Goal: Information Seeking & Learning: Learn about a topic

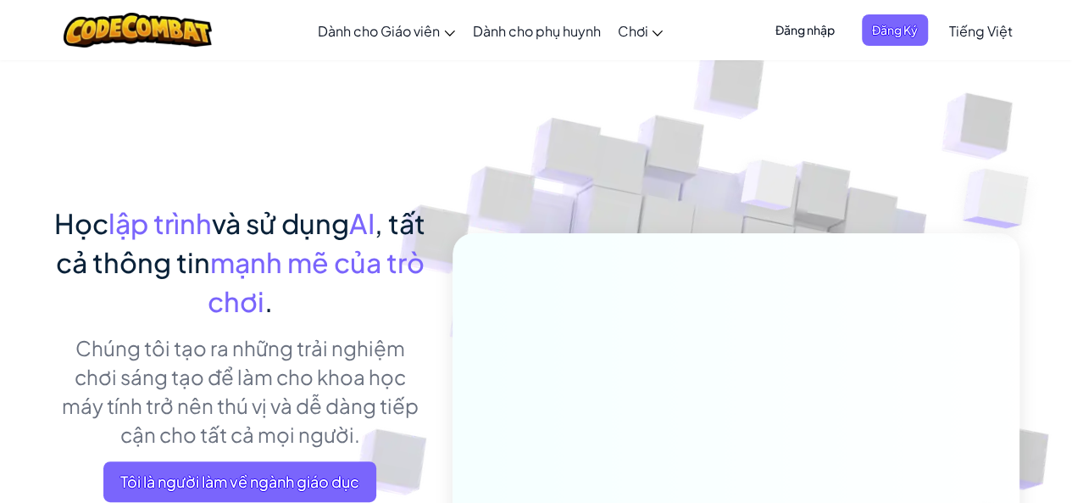
click at [754, 184] on img at bounding box center [770, 189] width 122 height 126
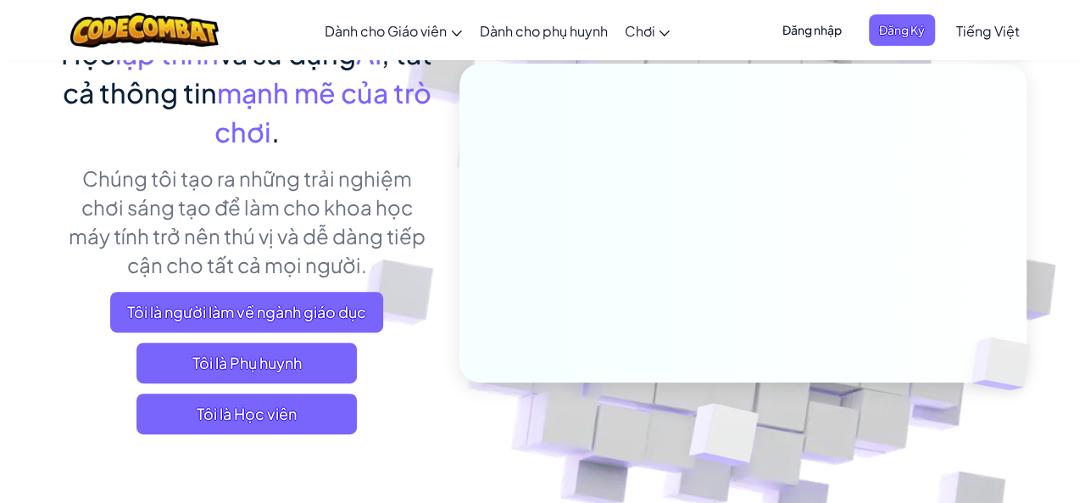
scroll to position [339, 0]
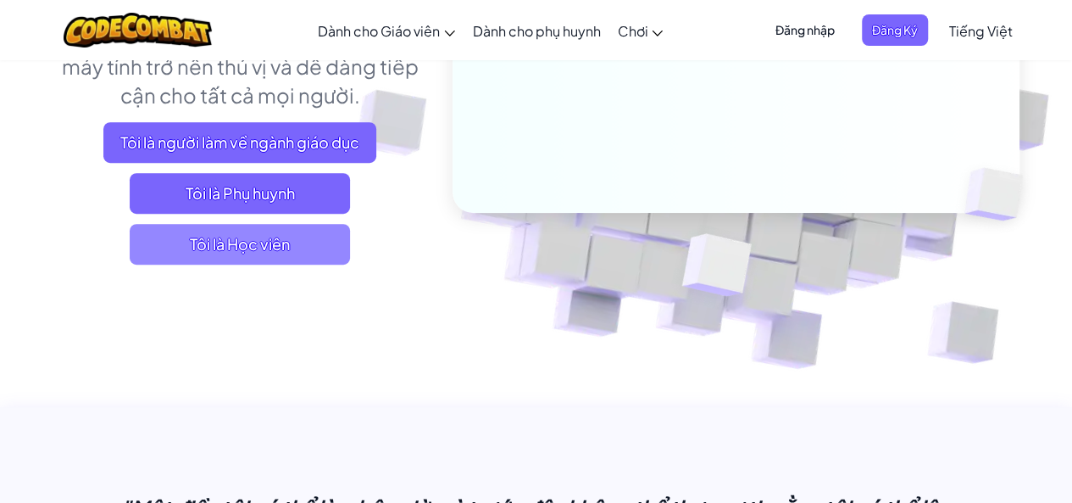
click at [258, 245] on font "Tôi là Học viên" at bounding box center [240, 243] width 100 height 19
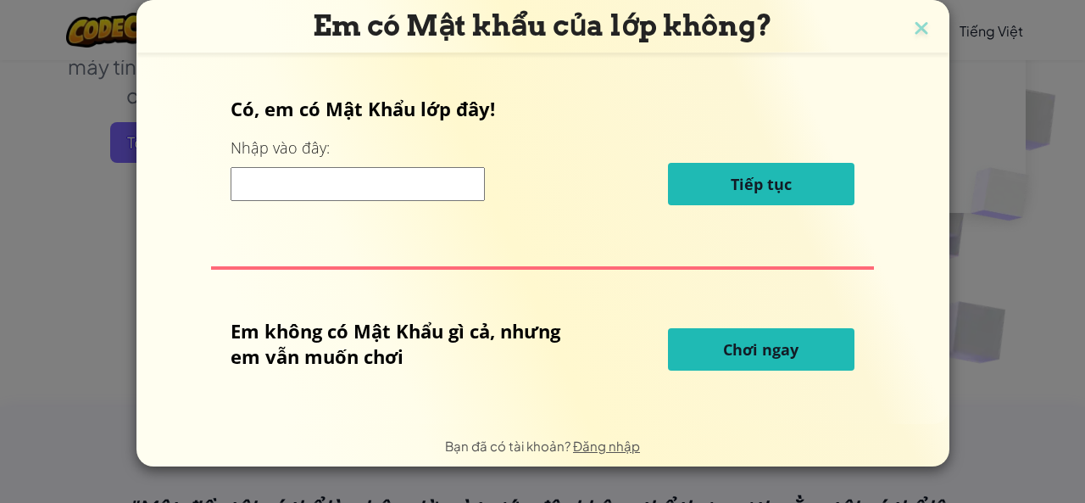
click at [704, 350] on button "Chơi ngay" at bounding box center [761, 349] width 186 height 42
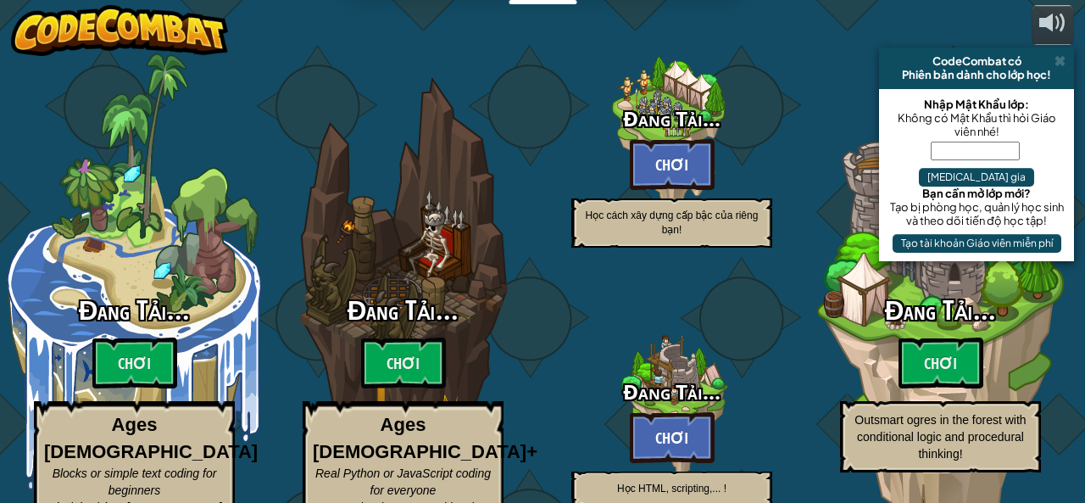
select select "vi"
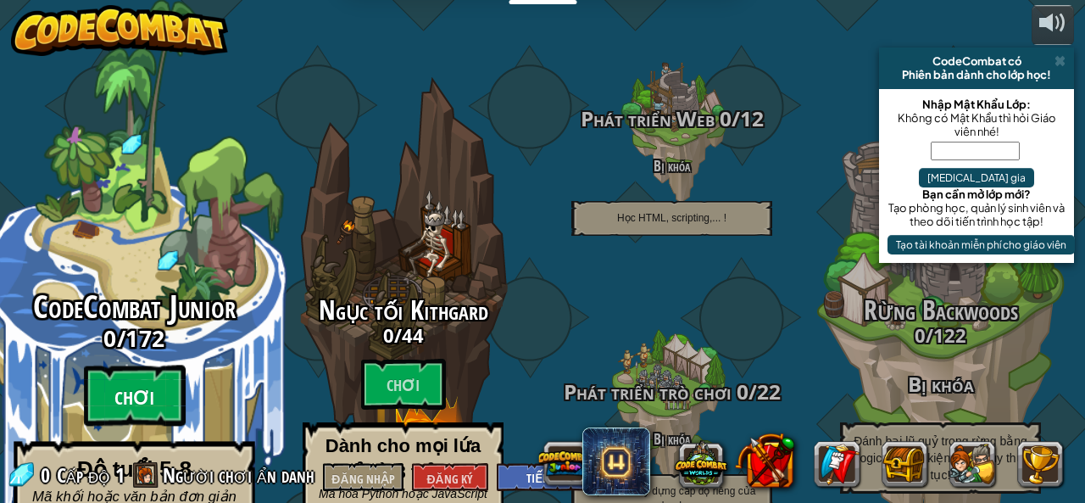
click at [149, 386] on font "Chơi" at bounding box center [134, 398] width 40 height 25
select select "vi"
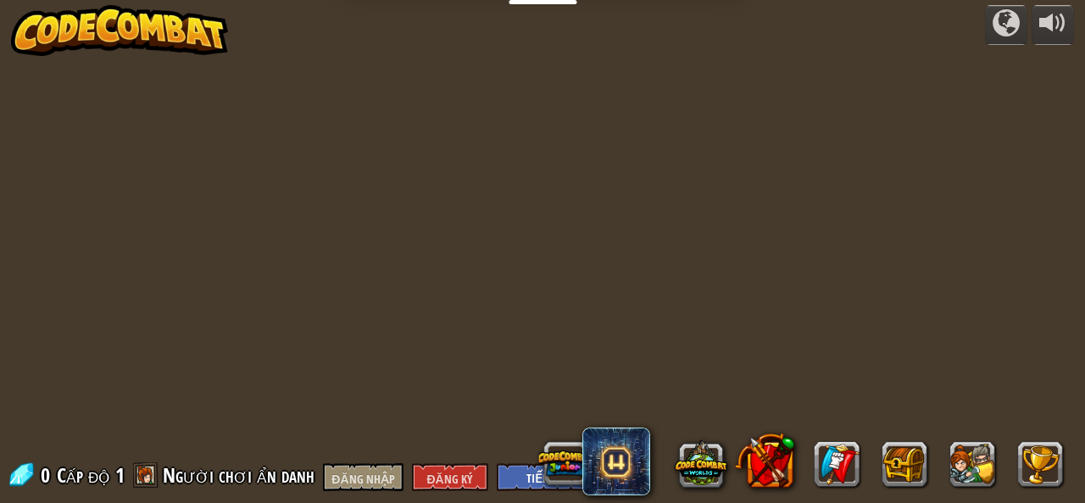
select select "vi"
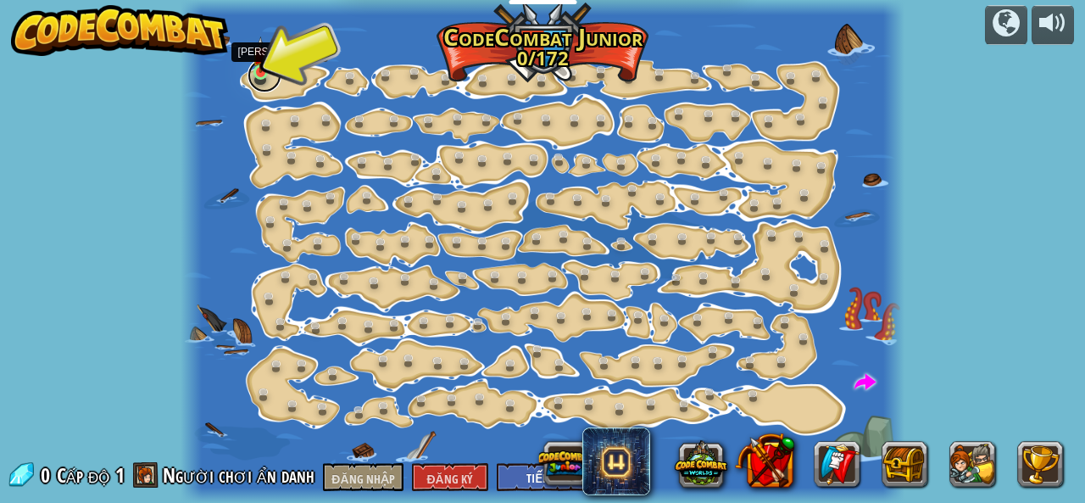
click at [263, 72] on link at bounding box center [265, 75] width 34 height 34
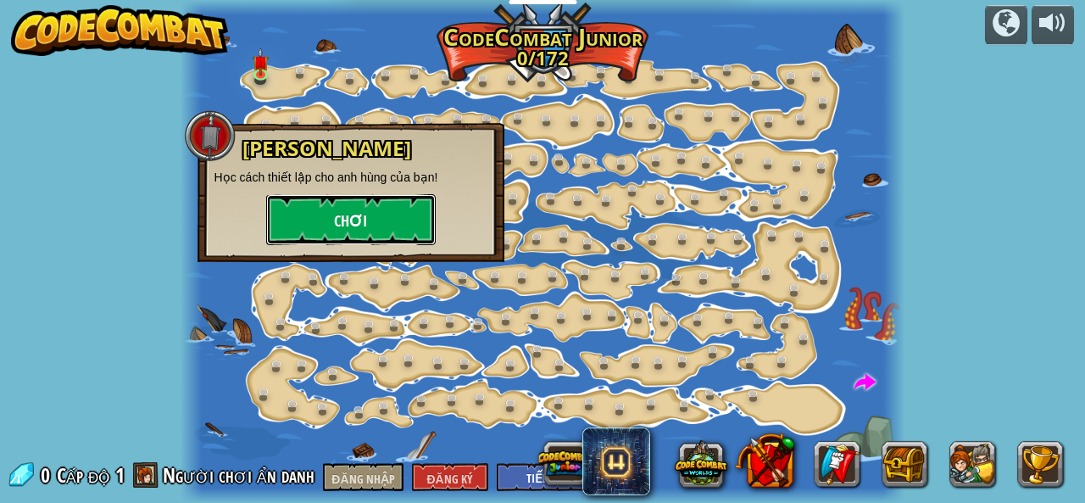
click at [302, 210] on button "Chơi" at bounding box center [351, 219] width 170 height 51
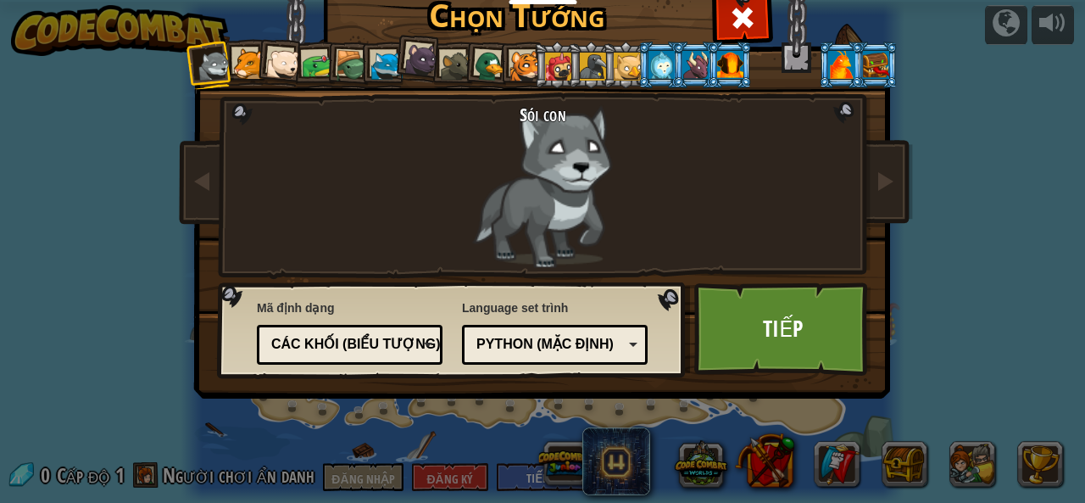
click at [246, 58] on div at bounding box center [248, 63] width 31 height 31
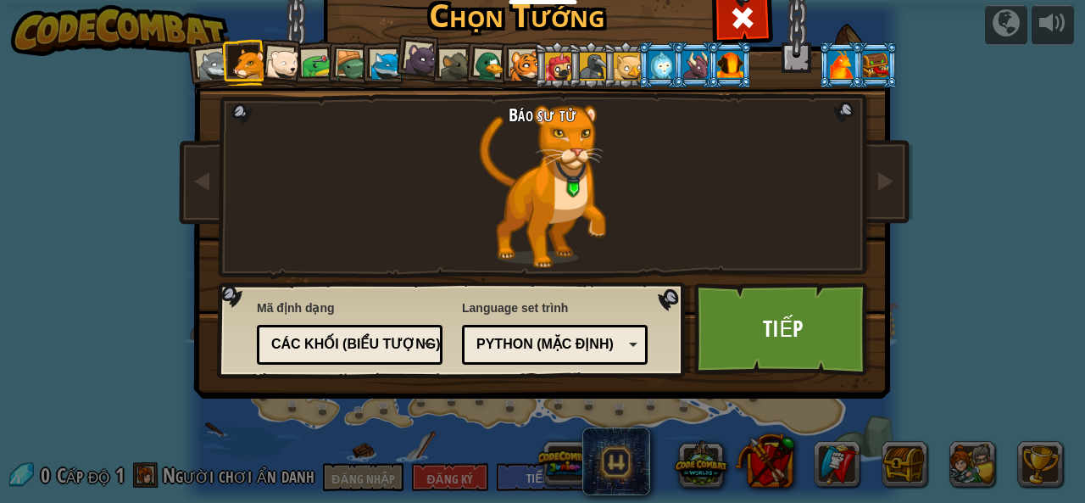
click at [261, 58] on li at bounding box center [245, 62] width 46 height 47
click at [302, 57] on div at bounding box center [317, 65] width 31 height 31
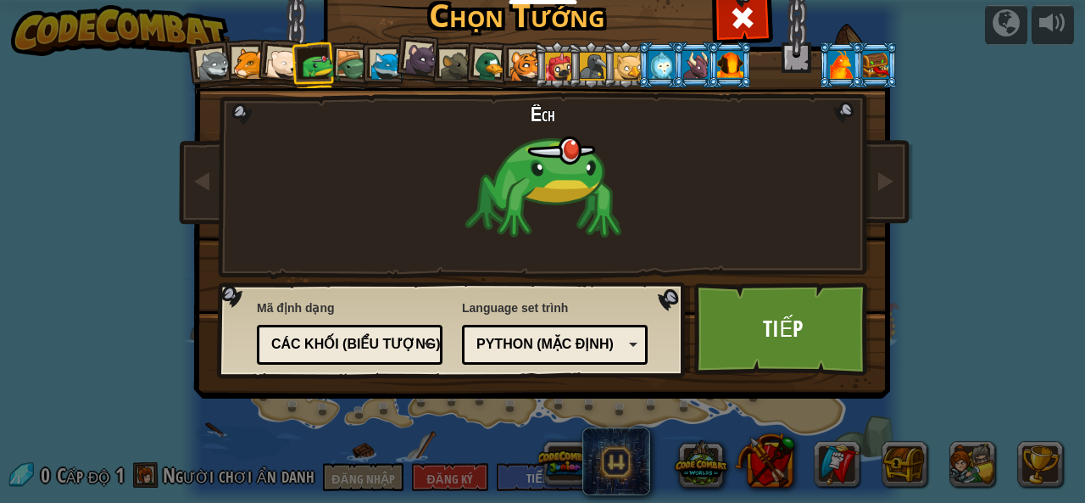
click at [274, 56] on div at bounding box center [283, 64] width 34 height 34
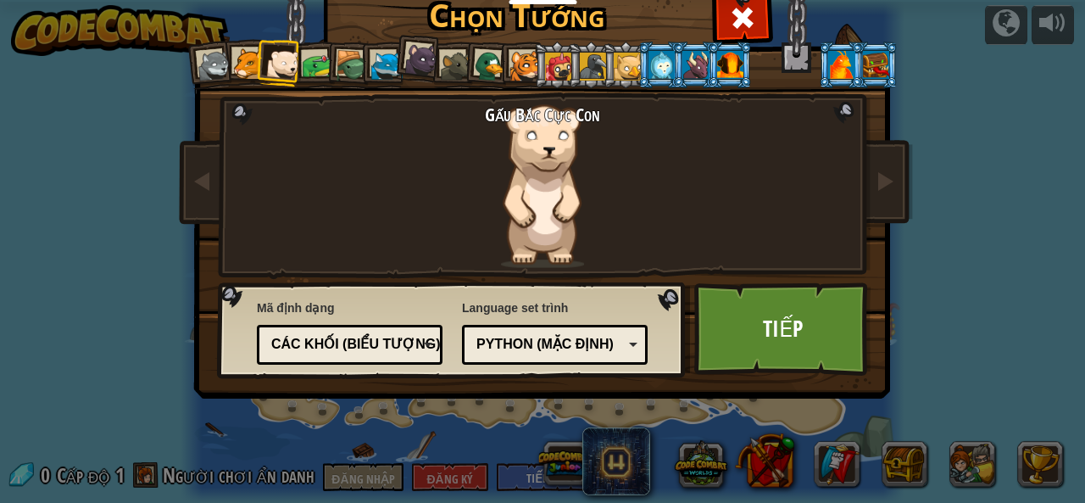
click at [346, 61] on div at bounding box center [352, 66] width 32 height 32
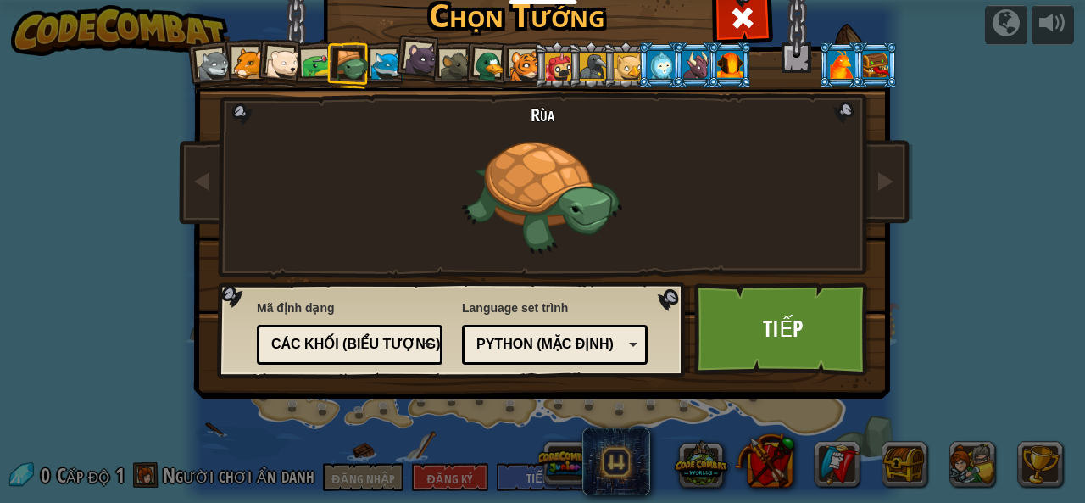
click at [410, 57] on div at bounding box center [421, 59] width 34 height 34
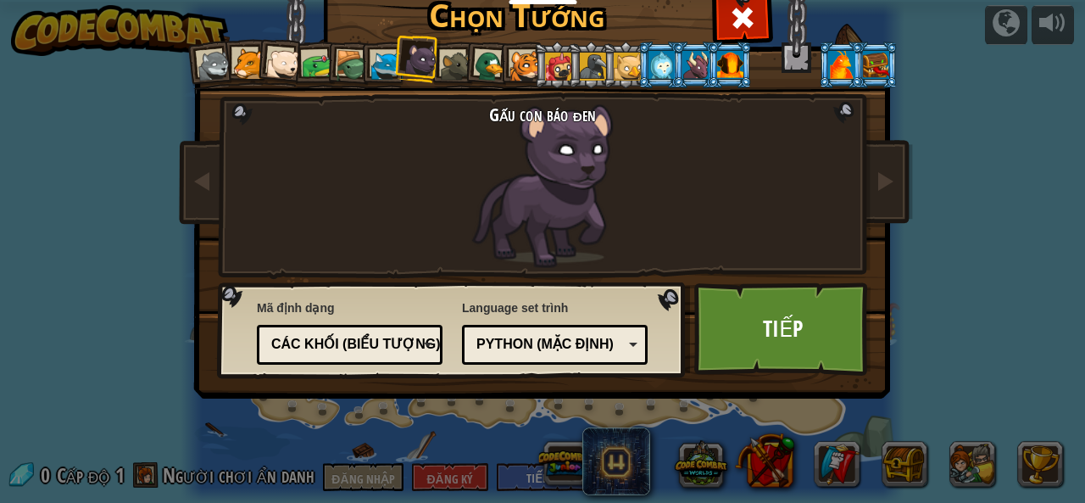
click at [200, 57] on div at bounding box center [215, 66] width 34 height 34
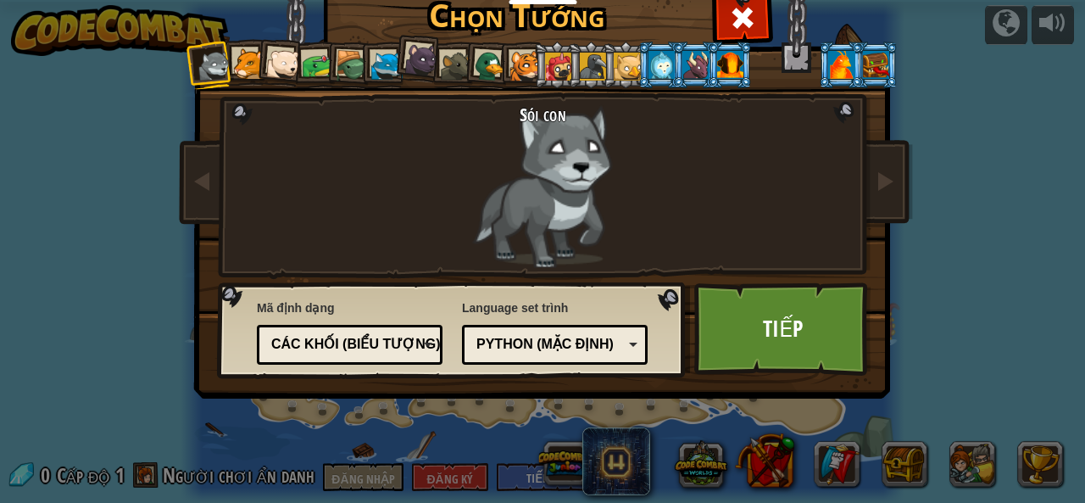
click at [515, 58] on div at bounding box center [524, 66] width 31 height 31
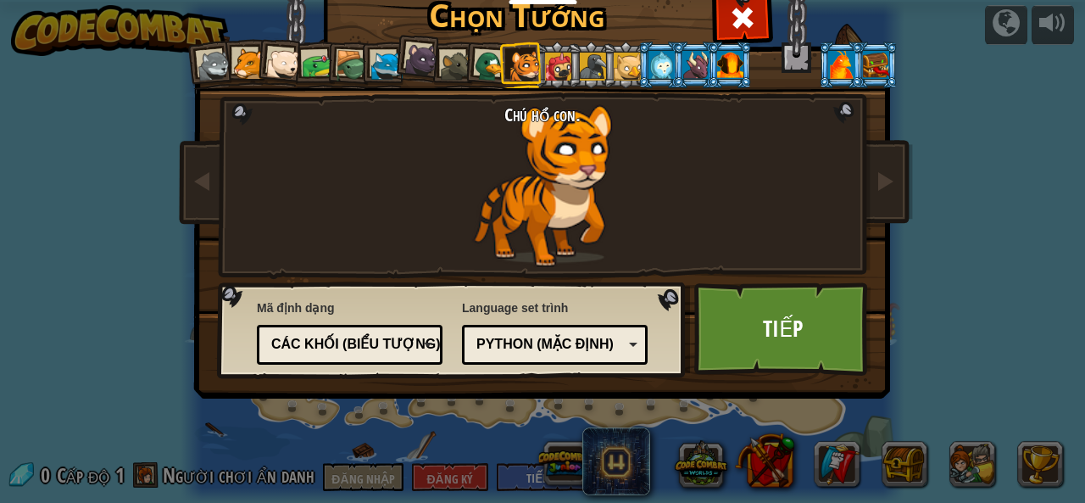
click at [648, 61] on div at bounding box center [661, 64] width 26 height 27
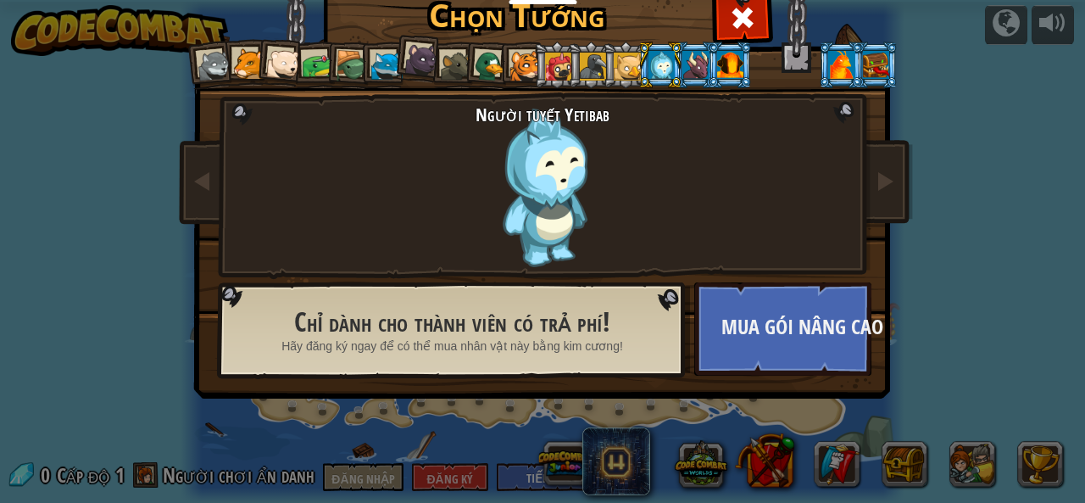
click at [731, 49] on li at bounding box center [730, 65] width 46 height 47
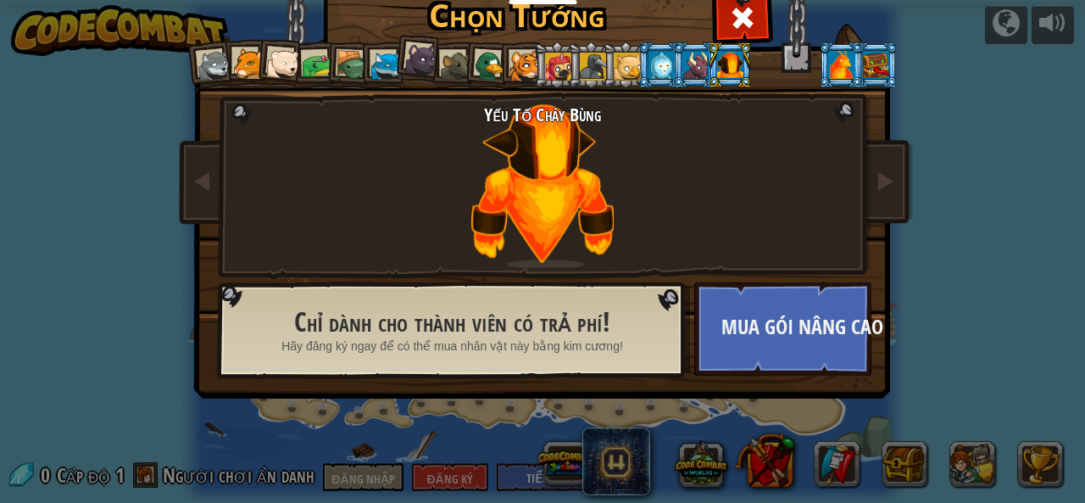
click at [546, 64] on div at bounding box center [558, 66] width 27 height 27
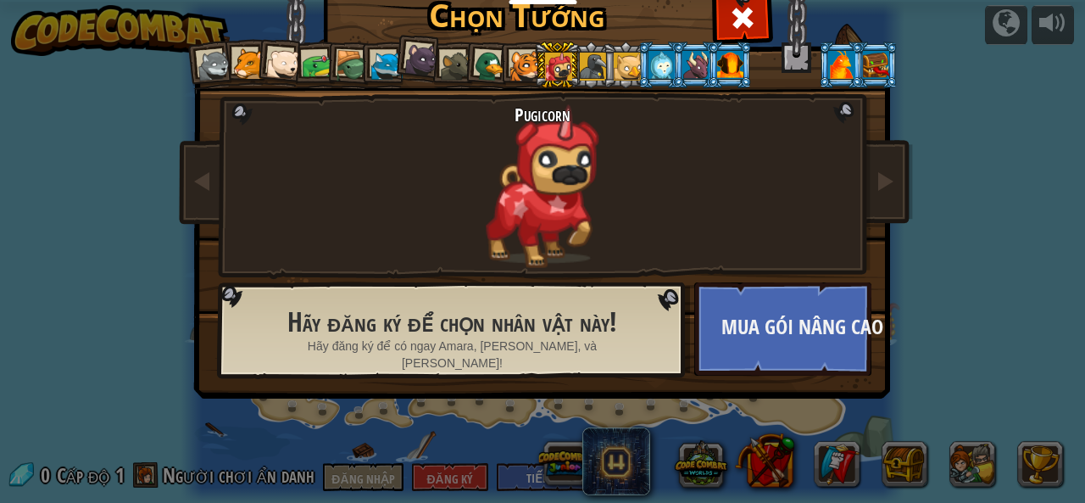
click at [690, 58] on div at bounding box center [695, 64] width 26 height 27
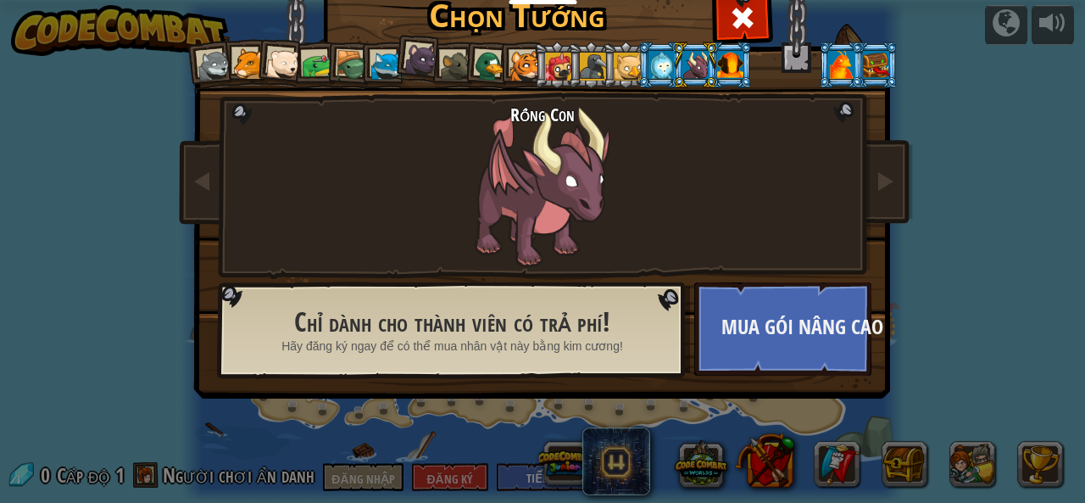
click at [209, 64] on div at bounding box center [215, 66] width 34 height 34
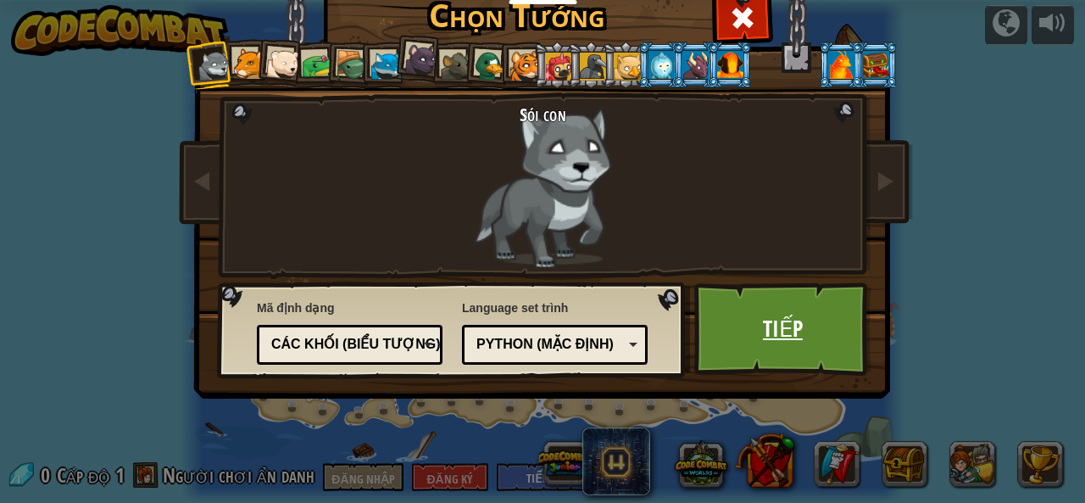
click at [763, 319] on font "Tiếp" at bounding box center [783, 328] width 40 height 31
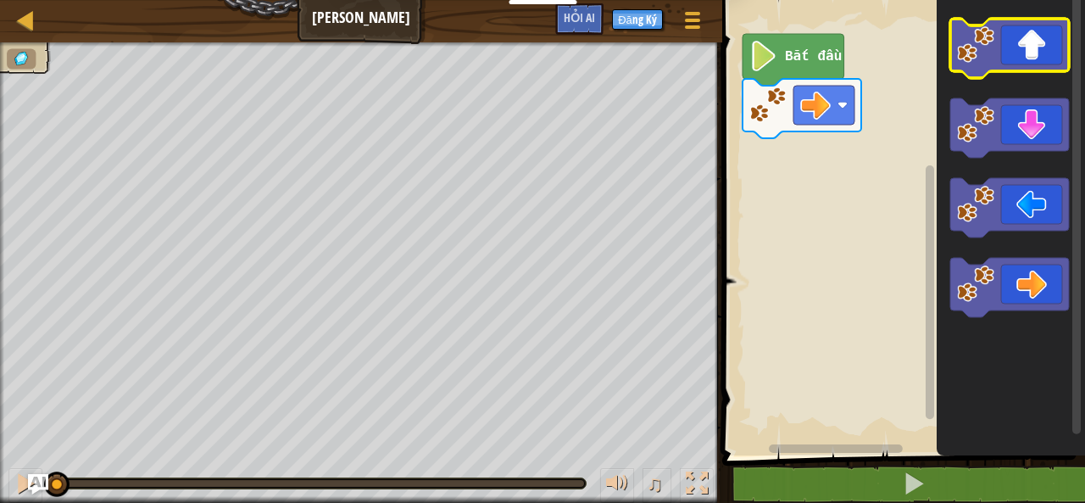
click at [1032, 55] on icon "Blockly không có thời gian làm việc" at bounding box center [1009, 48] width 119 height 59
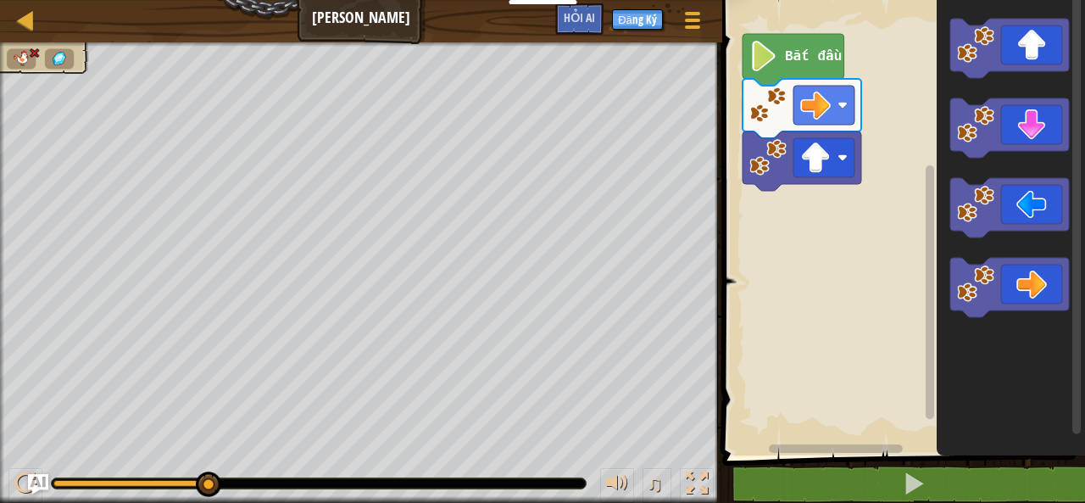
click at [814, 57] on text "Bắt đầu" at bounding box center [813, 56] width 57 height 15
click at [804, 69] on icon "Blockly không có thời gian làm việc" at bounding box center [794, 60] width 102 height 52
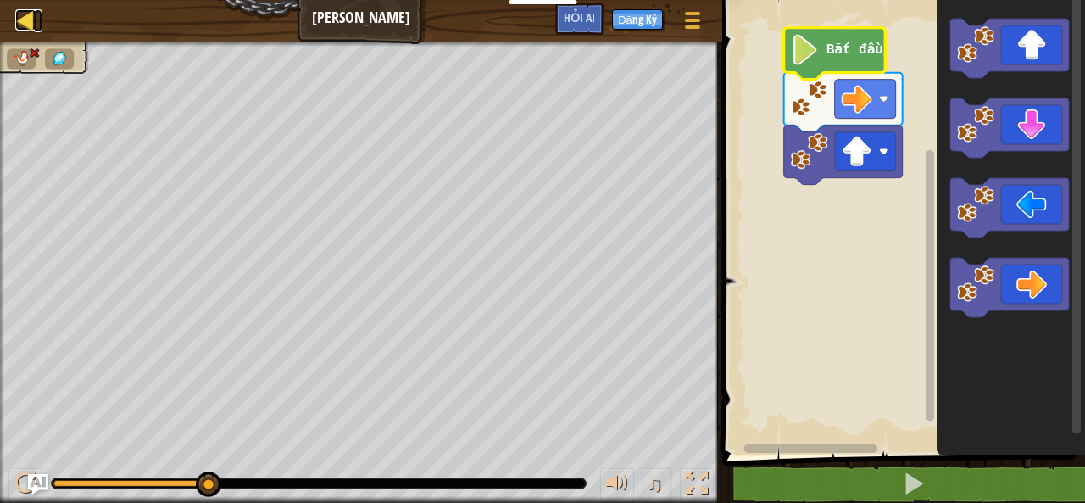
click at [22, 9] on div at bounding box center [25, 19] width 21 height 21
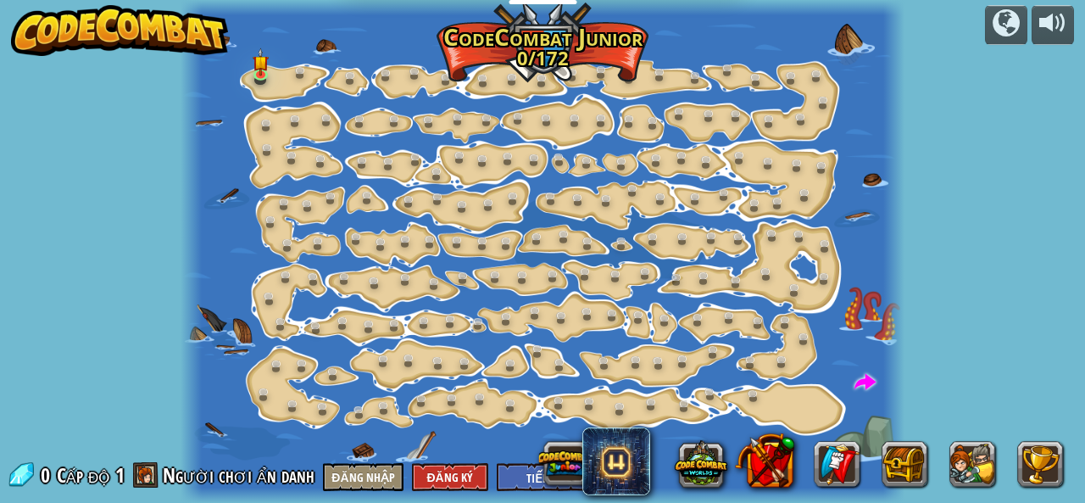
select select "vi"
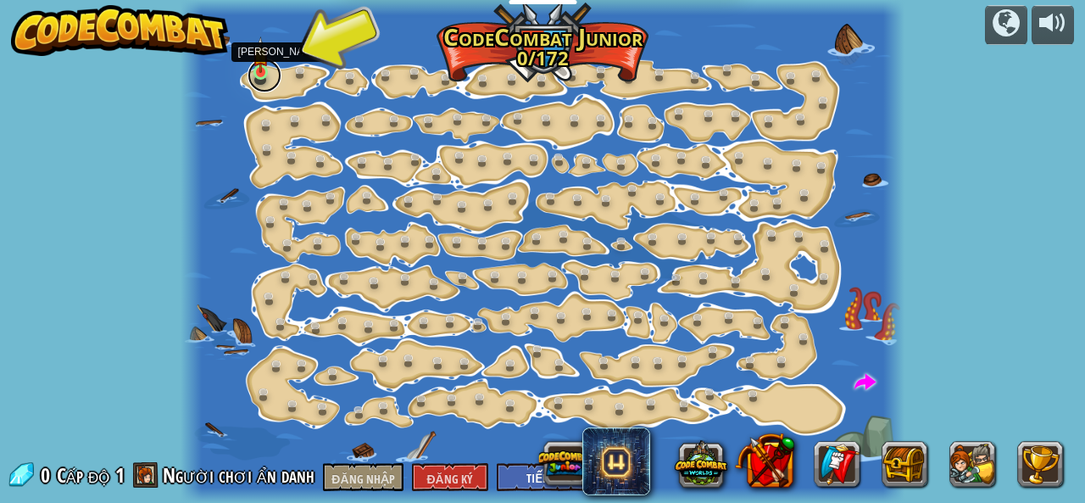
click at [259, 72] on link at bounding box center [265, 75] width 34 height 34
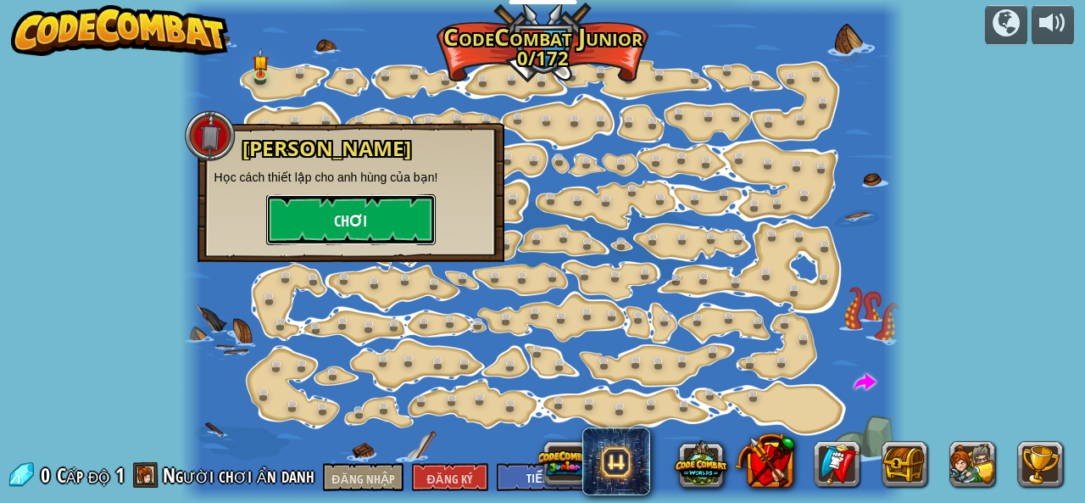
click at [275, 216] on button "Chơi" at bounding box center [351, 219] width 170 height 51
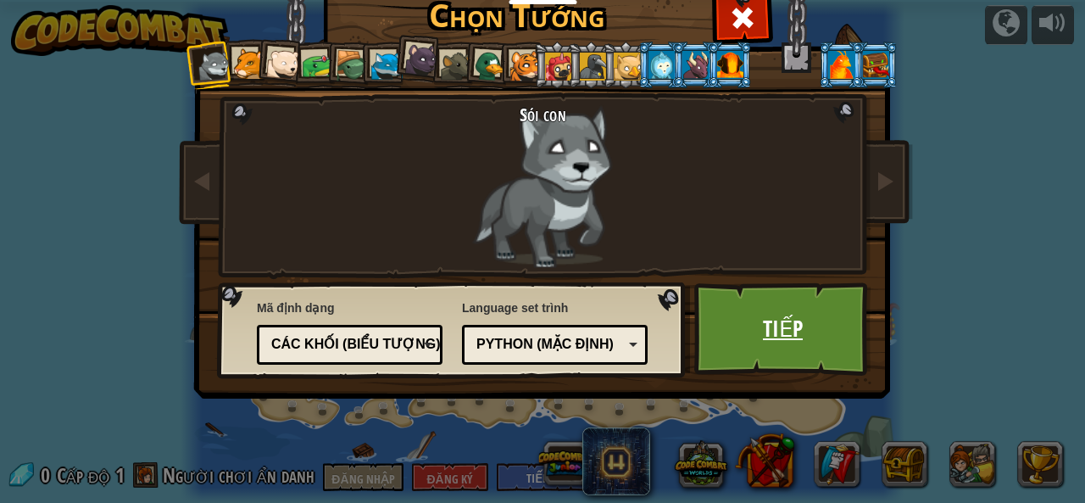
click at [739, 335] on link "Tiếp" at bounding box center [782, 328] width 177 height 93
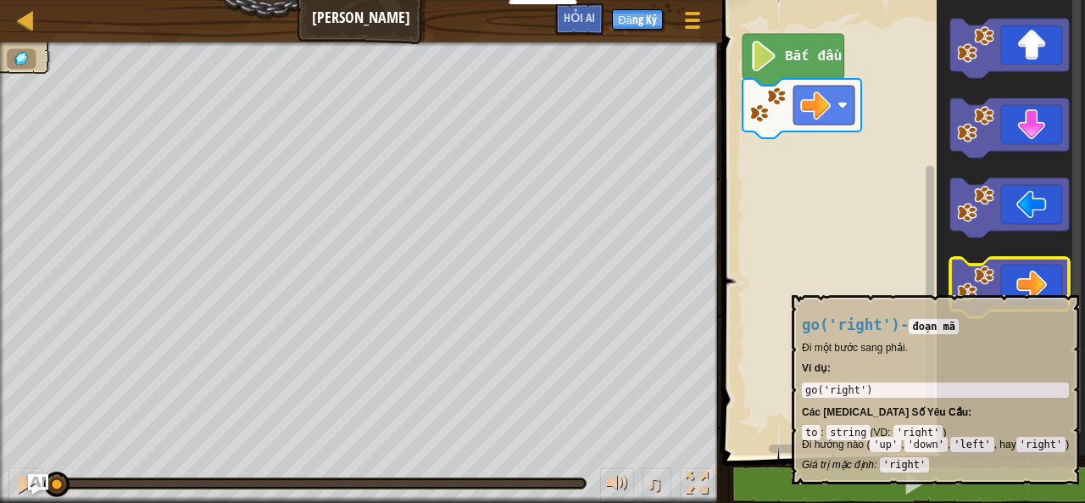
click at [1034, 286] on icon "Blockly không có thời gian làm việc" at bounding box center [1009, 287] width 119 height 59
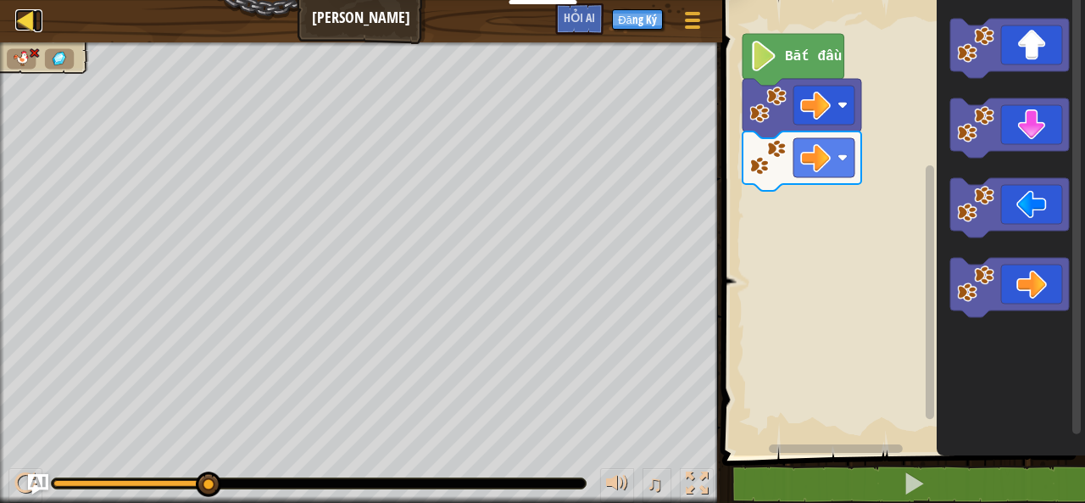
click at [31, 25] on div at bounding box center [25, 19] width 21 height 21
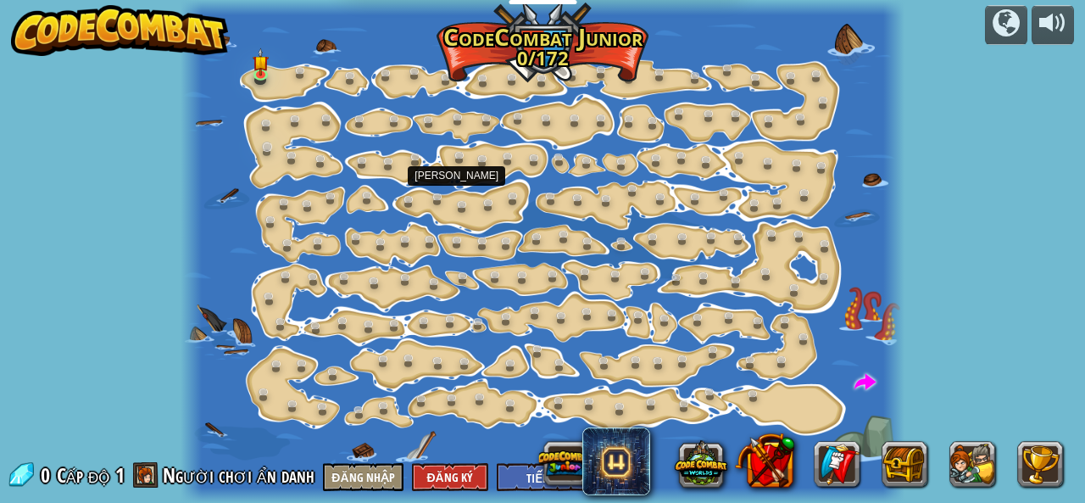
select select "vi"
click at [269, 84] on link at bounding box center [265, 75] width 34 height 34
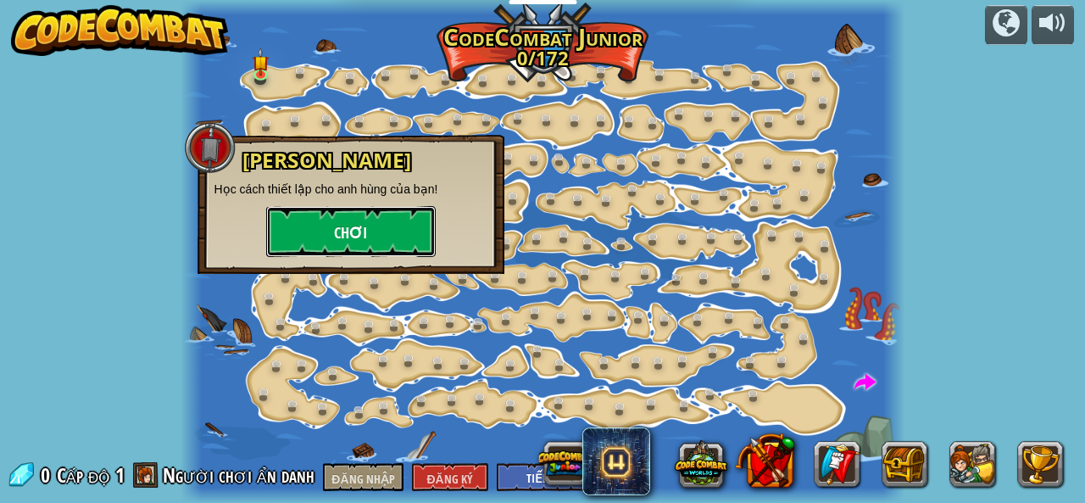
click at [314, 213] on button "Chơi" at bounding box center [351, 231] width 170 height 51
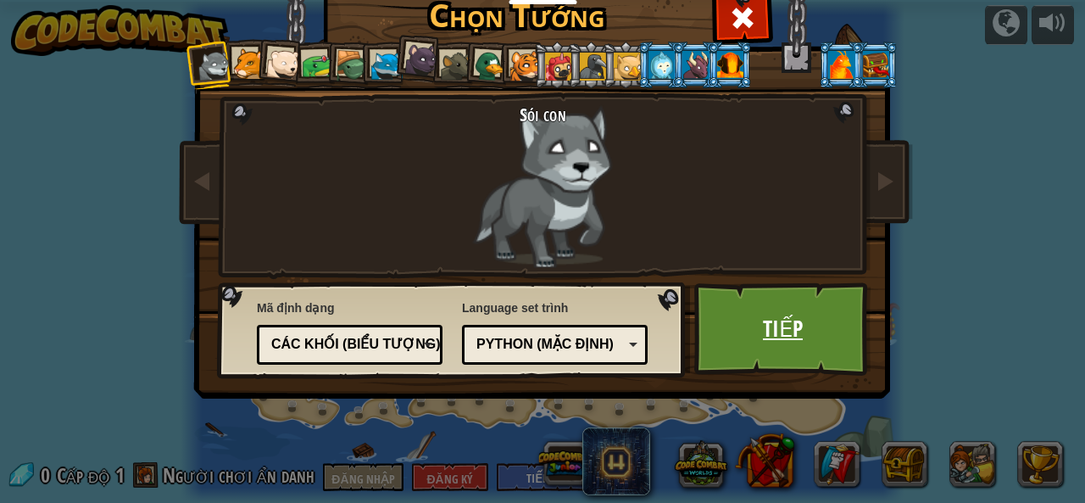
click at [734, 303] on link "Tiếp" at bounding box center [782, 328] width 177 height 93
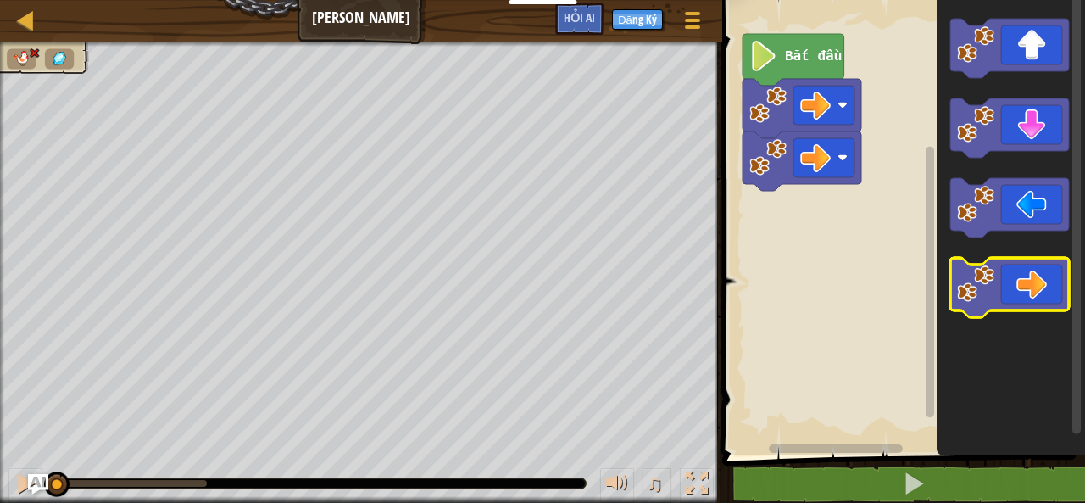
click at [1022, 274] on icon "Blockly không có thời gian làm việc" at bounding box center [1009, 287] width 119 height 59
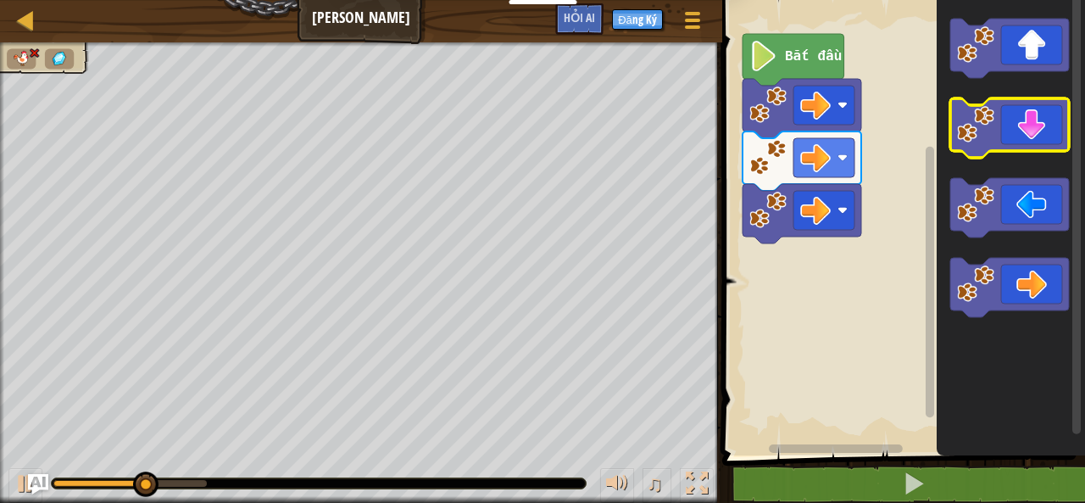
click at [1021, 131] on icon "Blockly không có thời gian làm việc" at bounding box center [1009, 127] width 119 height 59
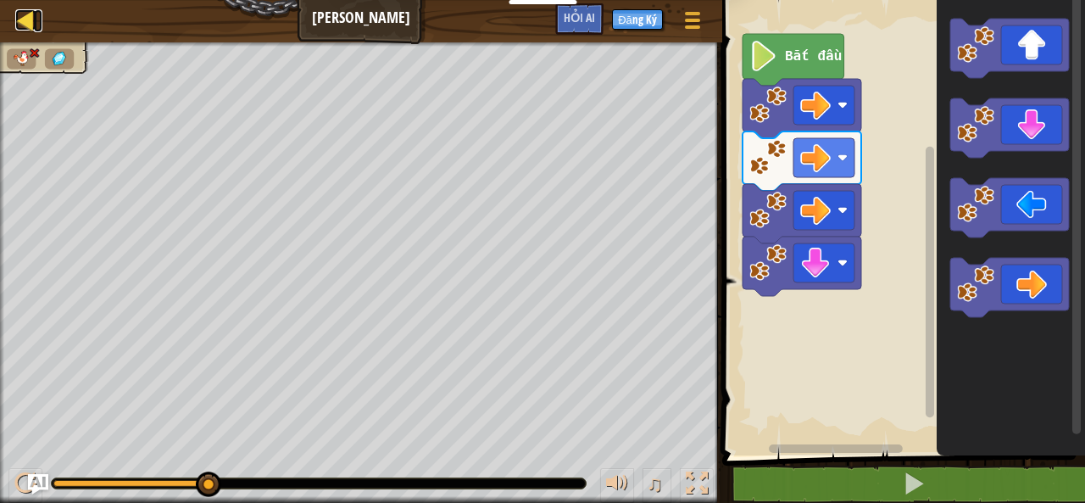
click at [25, 17] on div at bounding box center [25, 19] width 21 height 21
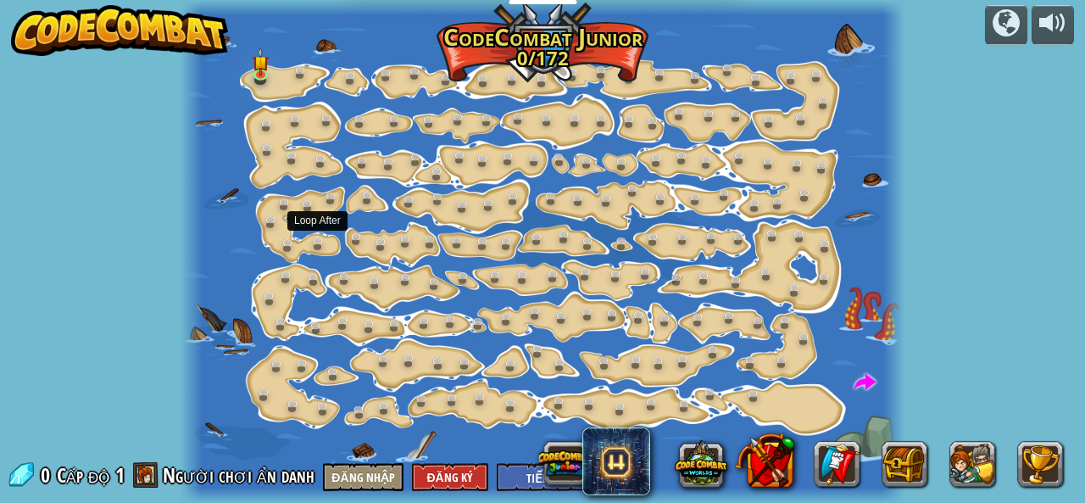
select select "vi"
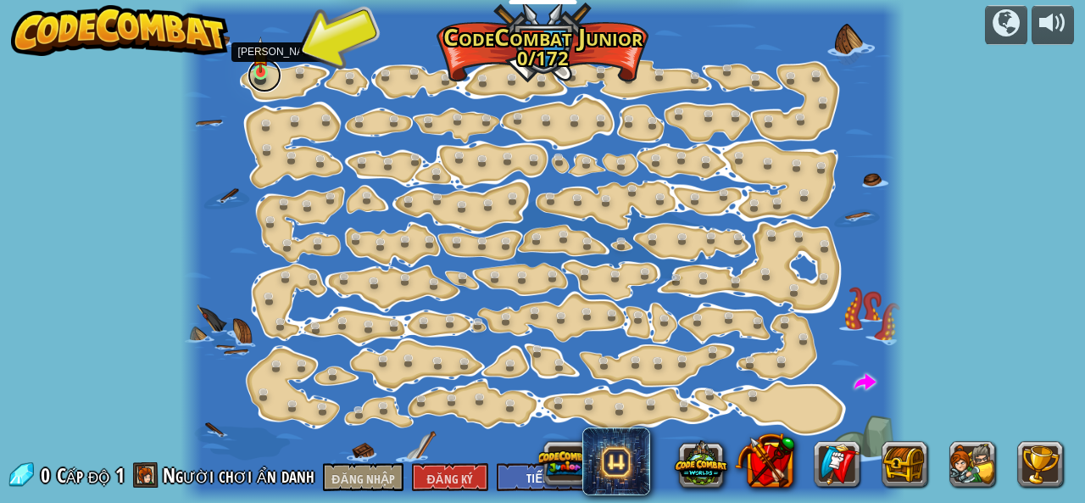
click at [257, 81] on link at bounding box center [265, 75] width 34 height 34
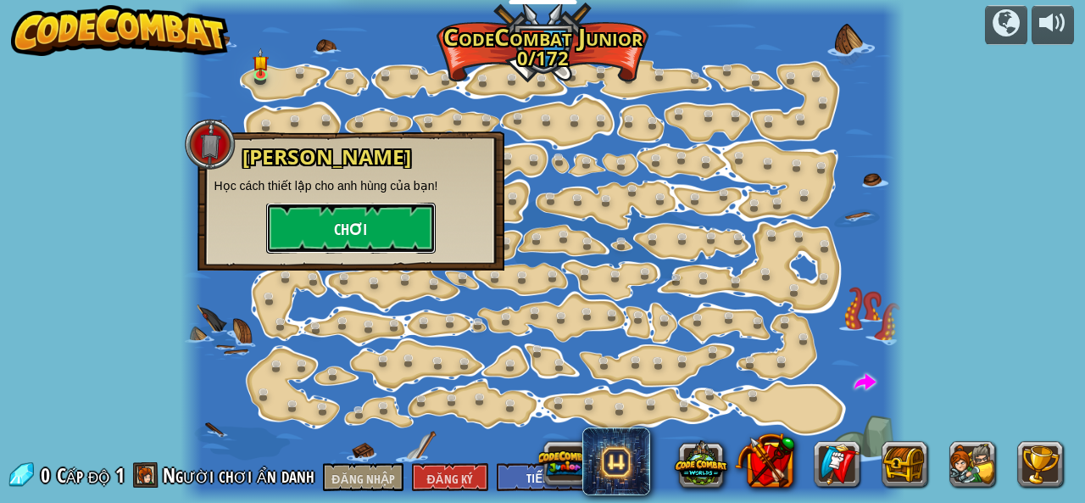
click at [334, 220] on font "Chơi" at bounding box center [350, 228] width 33 height 21
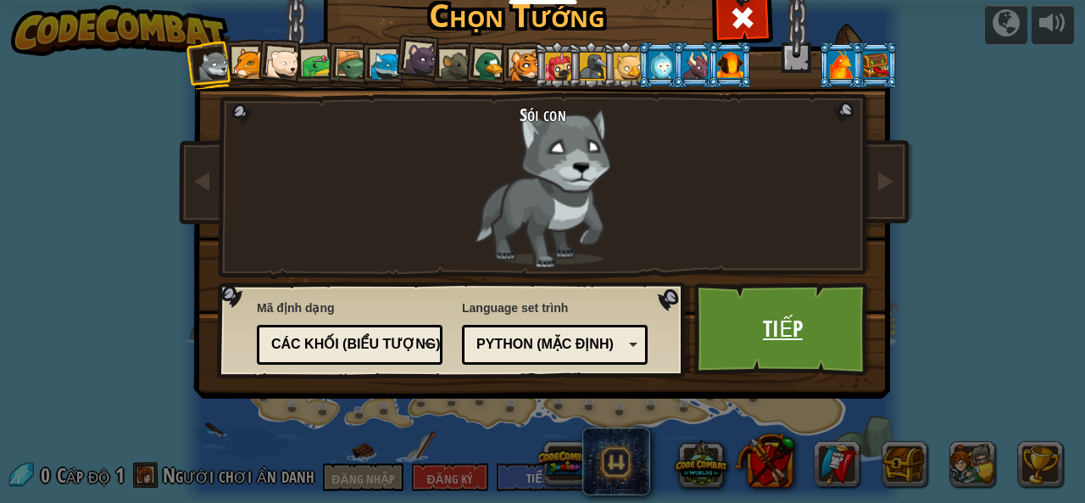
click at [734, 315] on link "Tiếp" at bounding box center [782, 328] width 177 height 93
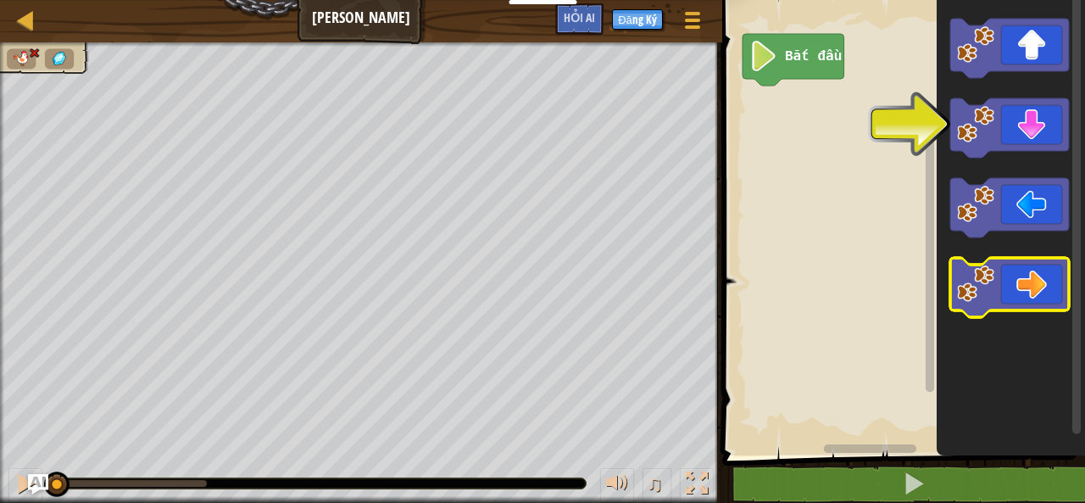
click at [1009, 284] on icon "Blockly không có thời gian làm việc" at bounding box center [1009, 287] width 119 height 59
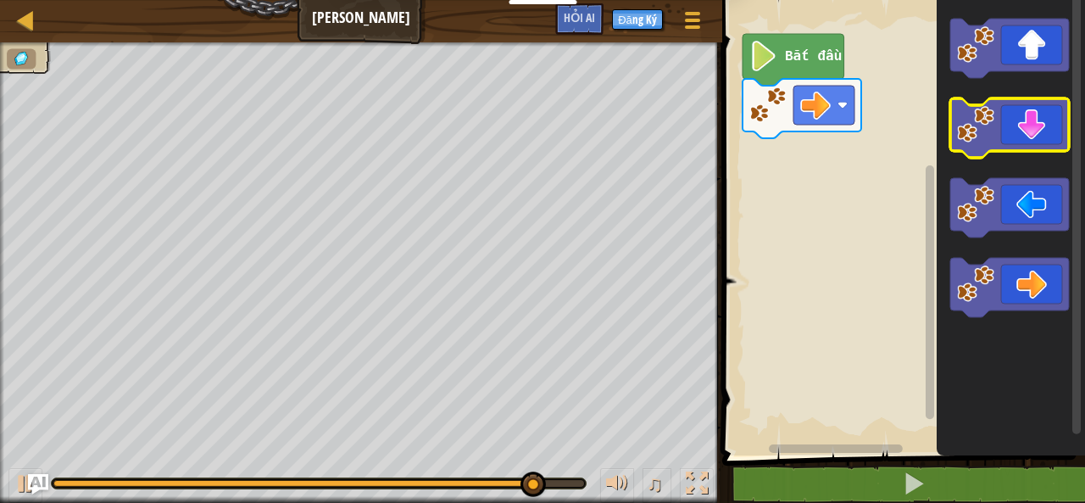
click at [1044, 149] on icon "Blockly không có thời gian làm việc" at bounding box center [1009, 127] width 119 height 59
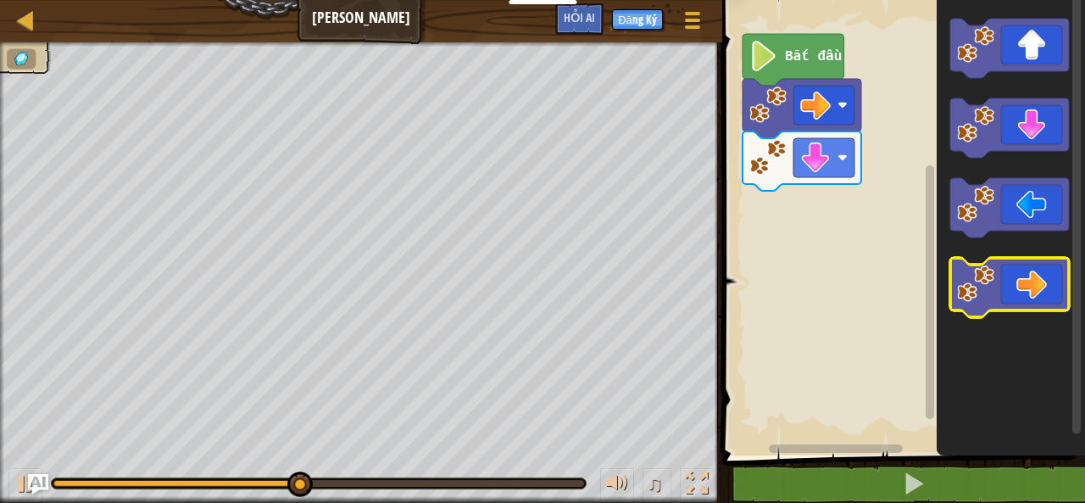
click at [1000, 294] on icon "Blockly không có thời gian làm việc" at bounding box center [1009, 287] width 119 height 59
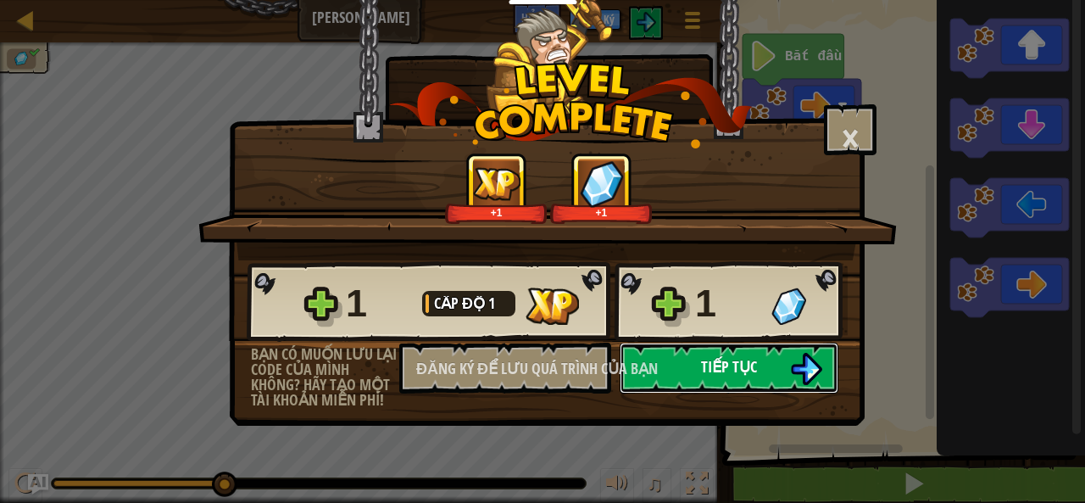
click at [767, 353] on button "Tiếp tục" at bounding box center [729, 367] width 219 height 51
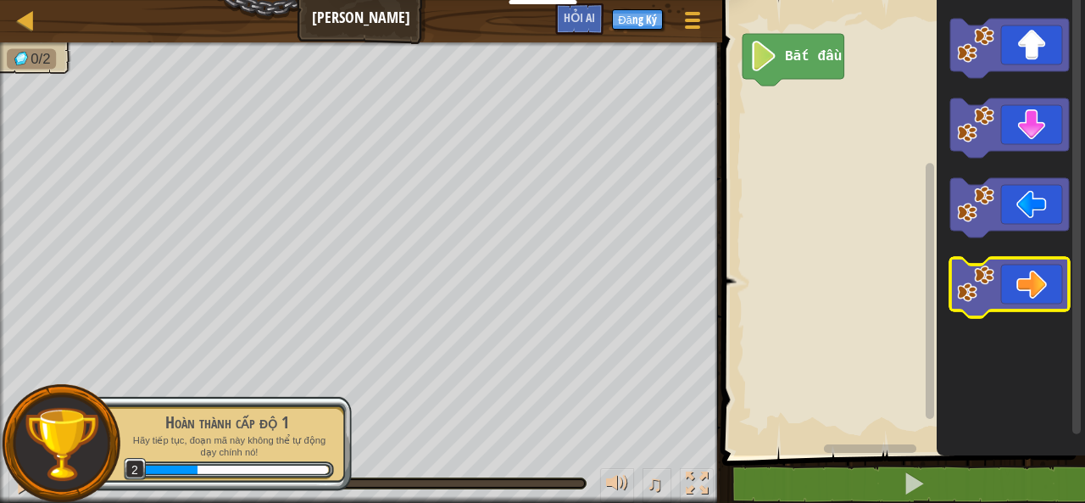
click at [1023, 301] on icon "Blockly không có thời gian làm việc" at bounding box center [1009, 287] width 119 height 59
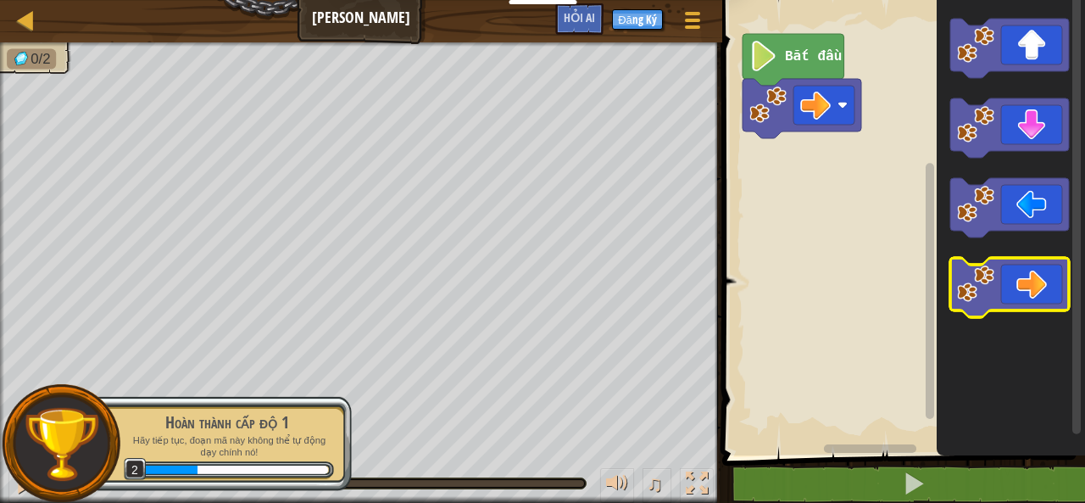
click at [1023, 300] on icon "Blockly không có thời gian làm việc" at bounding box center [1009, 287] width 119 height 59
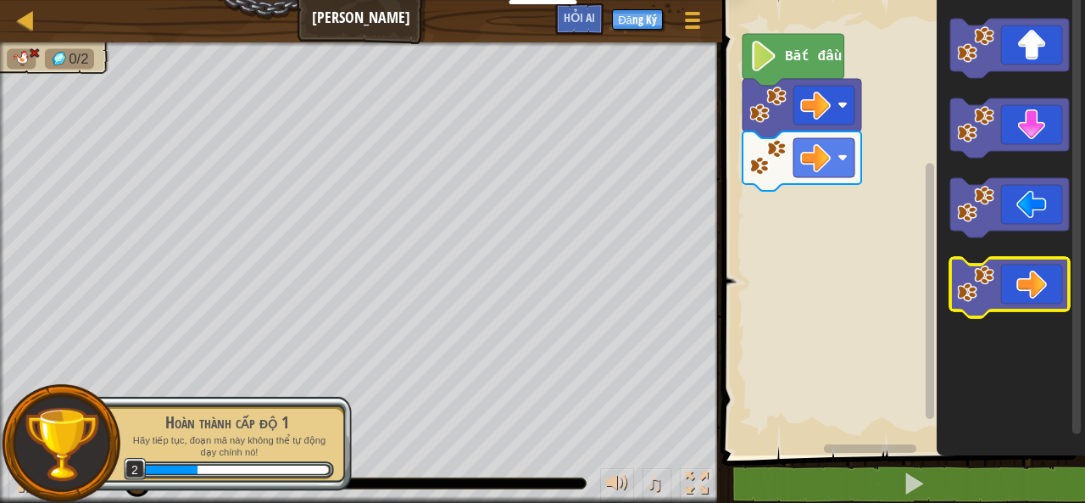
click at [1023, 300] on icon "Blockly không có thời gian làm việc" at bounding box center [1009, 287] width 119 height 59
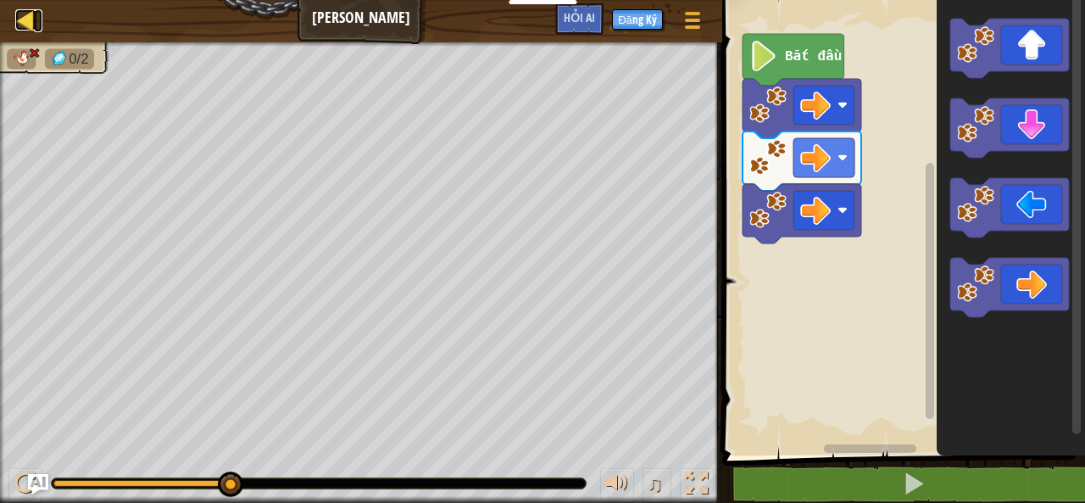
click at [25, 13] on div at bounding box center [25, 19] width 21 height 21
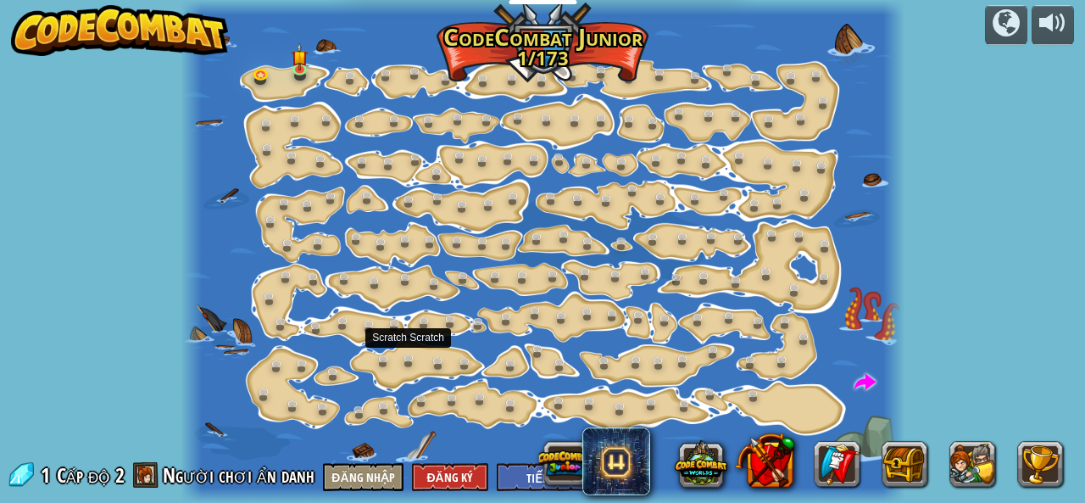
select select "vi"
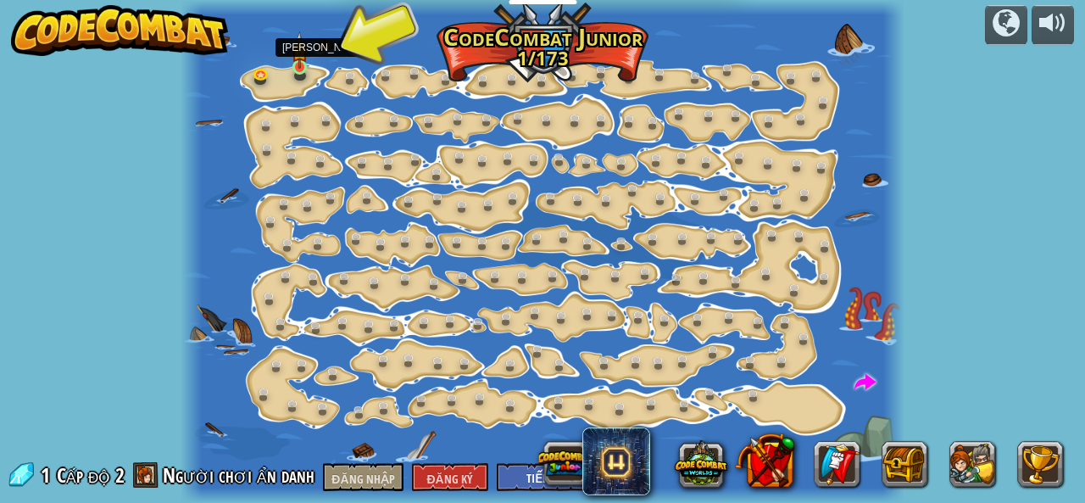
click at [303, 64] on img at bounding box center [300, 49] width 16 height 36
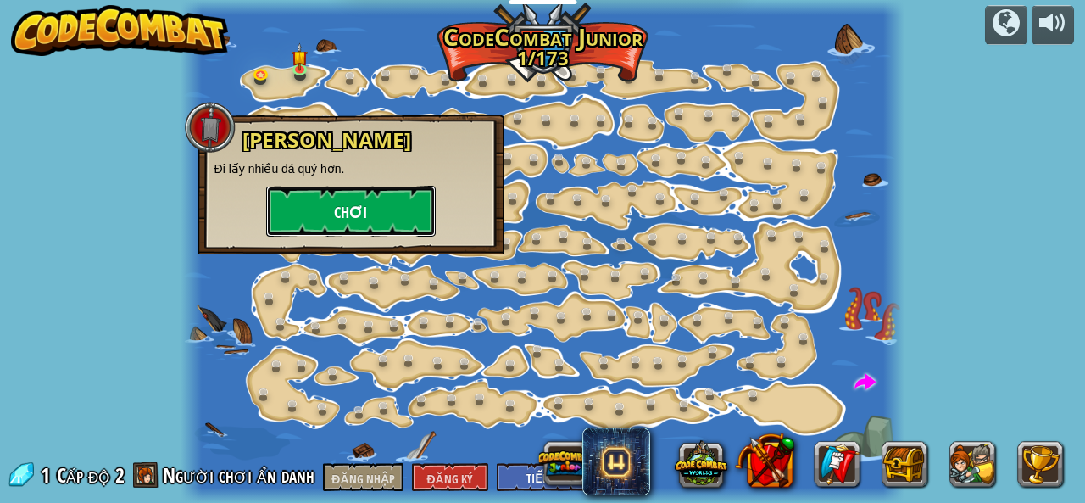
click at [331, 186] on button "Chơi" at bounding box center [351, 211] width 170 height 51
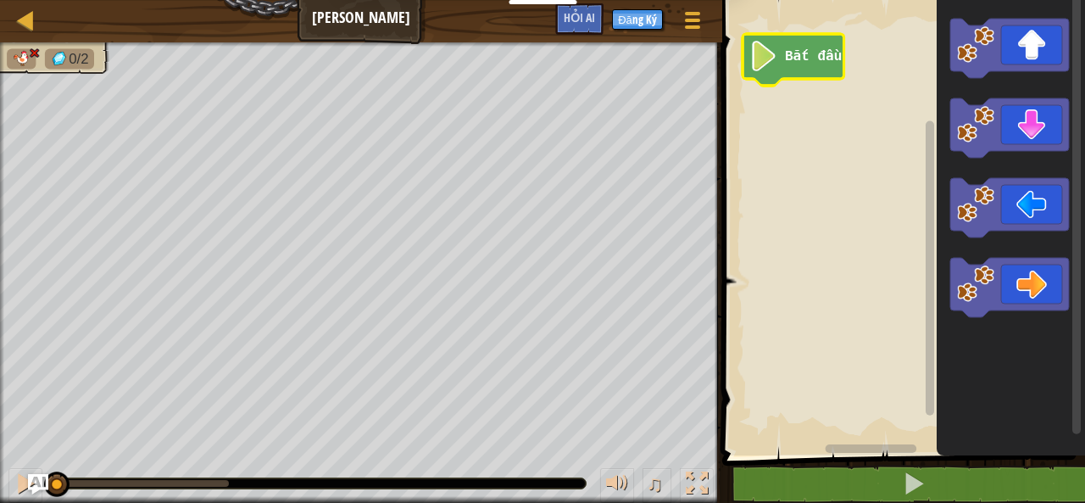
click at [778, 61] on icon "Blockly không có thời gian làm việc" at bounding box center [794, 60] width 102 height 52
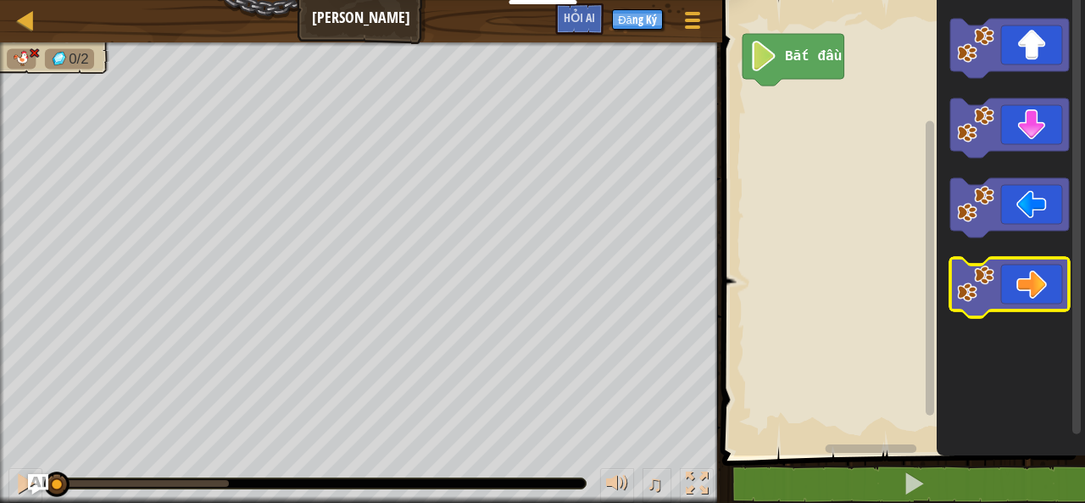
click at [979, 262] on rect "Blockly không có thời gian làm việc" at bounding box center [1009, 287] width 119 height 59
click at [810, 63] on text "Bắt đầu" at bounding box center [813, 56] width 57 height 15
click at [1001, 275] on icon "Blockly không có thời gian làm việc" at bounding box center [1009, 287] width 119 height 59
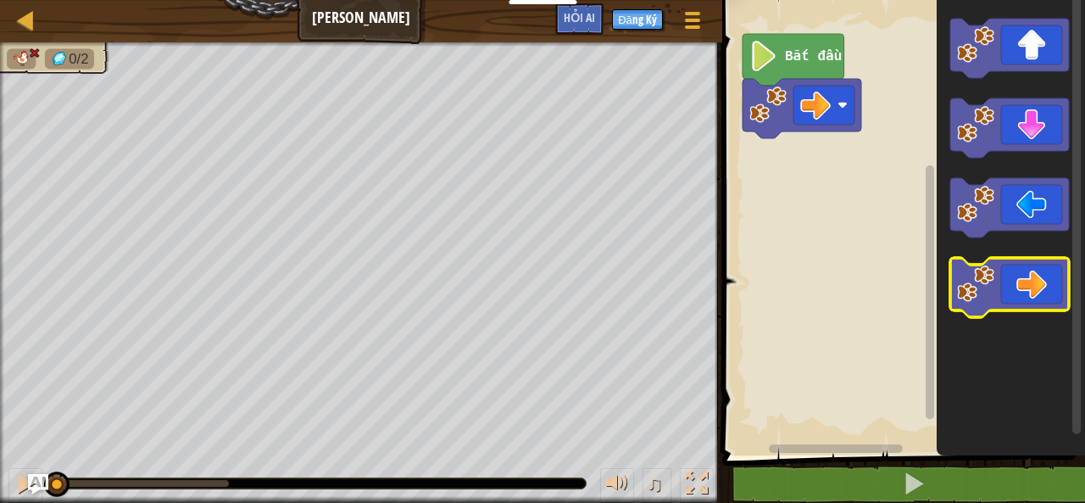
click at [1001, 271] on icon "Blockly không có thời gian làm việc" at bounding box center [1009, 287] width 119 height 59
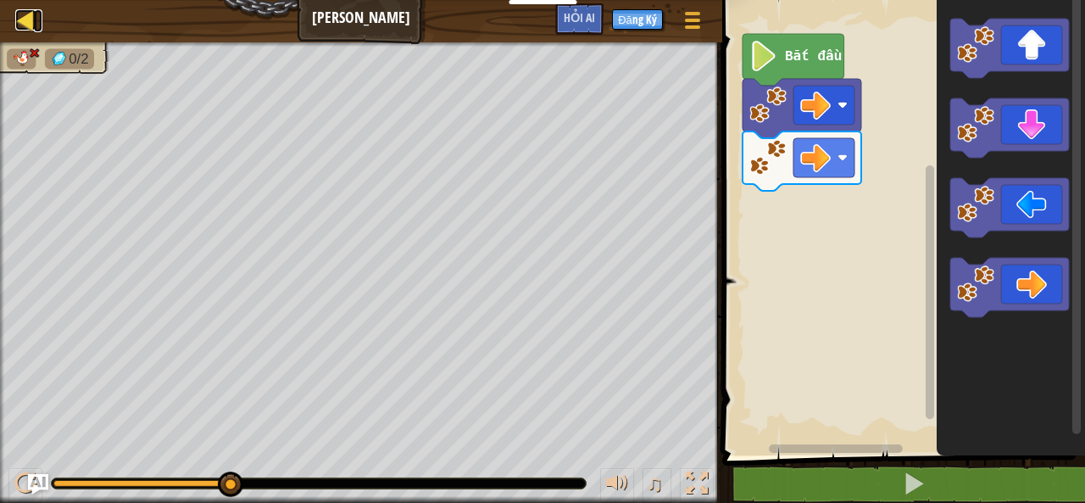
click at [15, 19] on div at bounding box center [25, 19] width 21 height 21
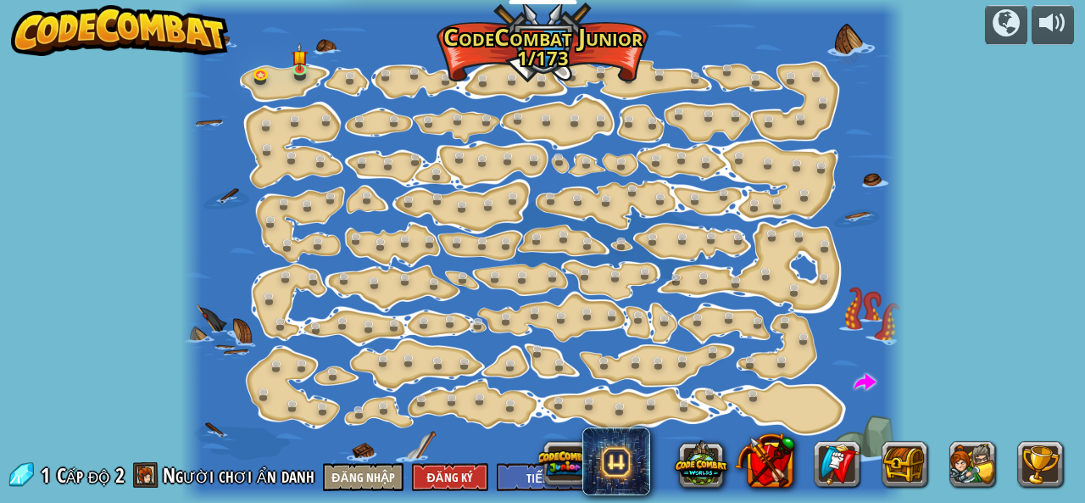
select select "vi"
click at [302, 69] on link at bounding box center [304, 70] width 34 height 34
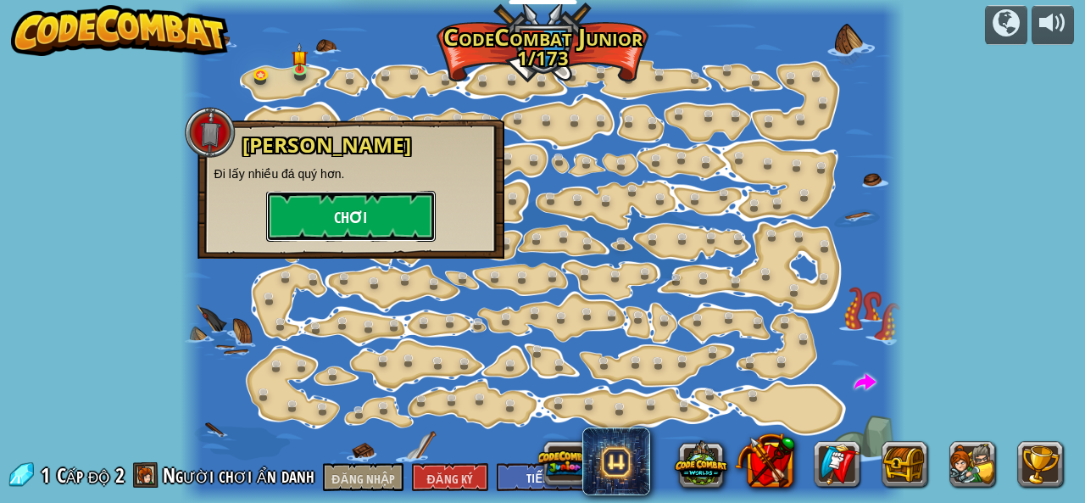
click at [342, 213] on font "Chơi" at bounding box center [350, 218] width 33 height 21
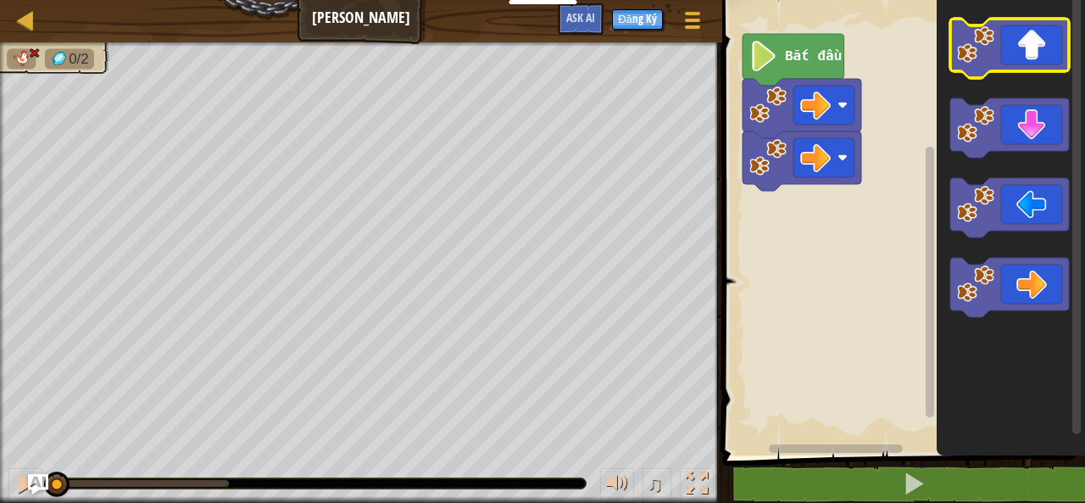
click at [980, 64] on icon "Không gian làm việc Blockly" at bounding box center [1009, 48] width 119 height 59
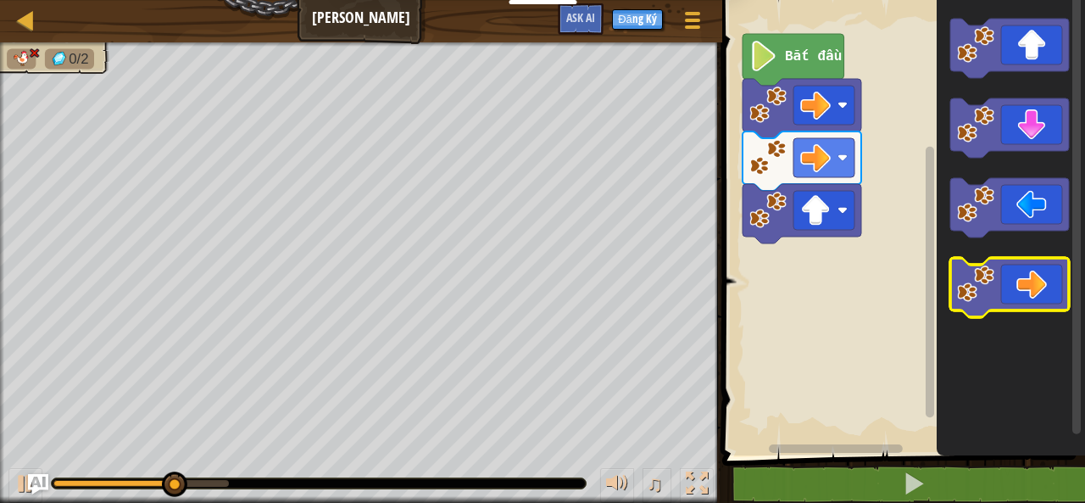
click at [1039, 297] on icon "Không gian làm việc Blockly" at bounding box center [1009, 287] width 119 height 59
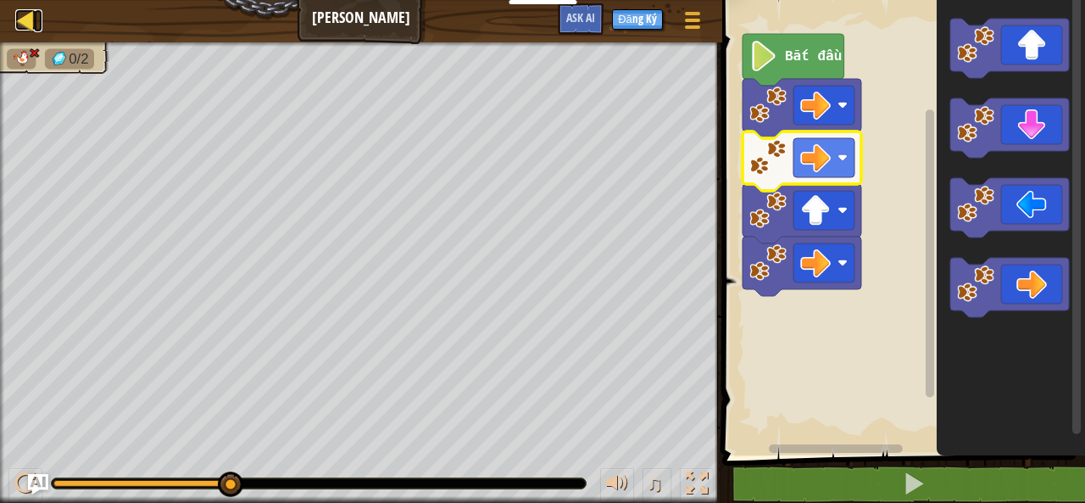
click at [18, 9] on div at bounding box center [25, 19] width 21 height 21
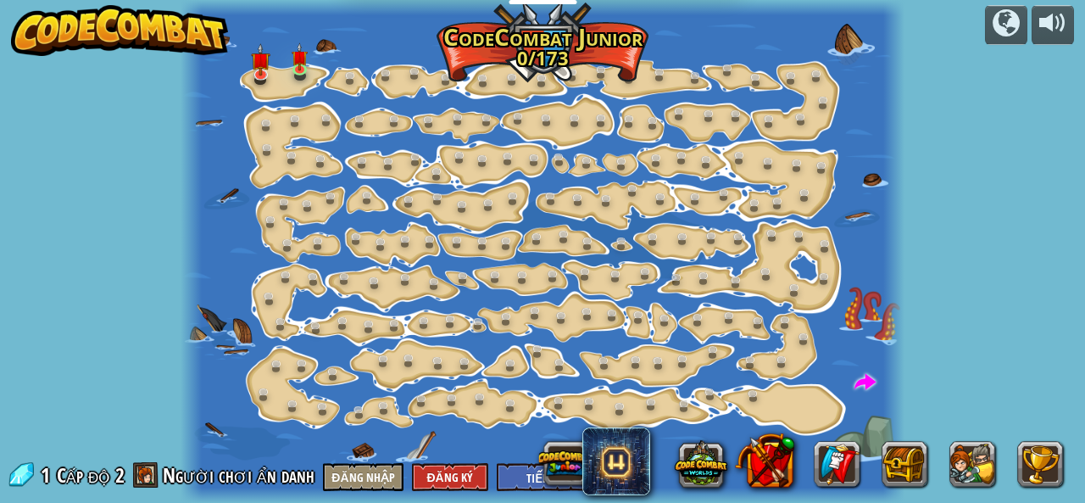
select select "vi"
click at [297, 66] on img at bounding box center [300, 49] width 16 height 36
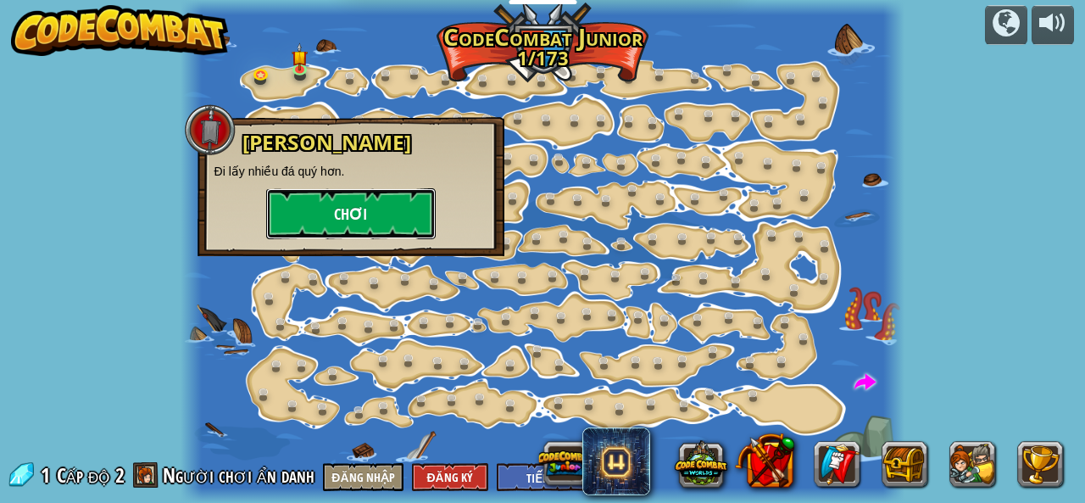
click at [342, 214] on button "Chơi" at bounding box center [351, 213] width 170 height 51
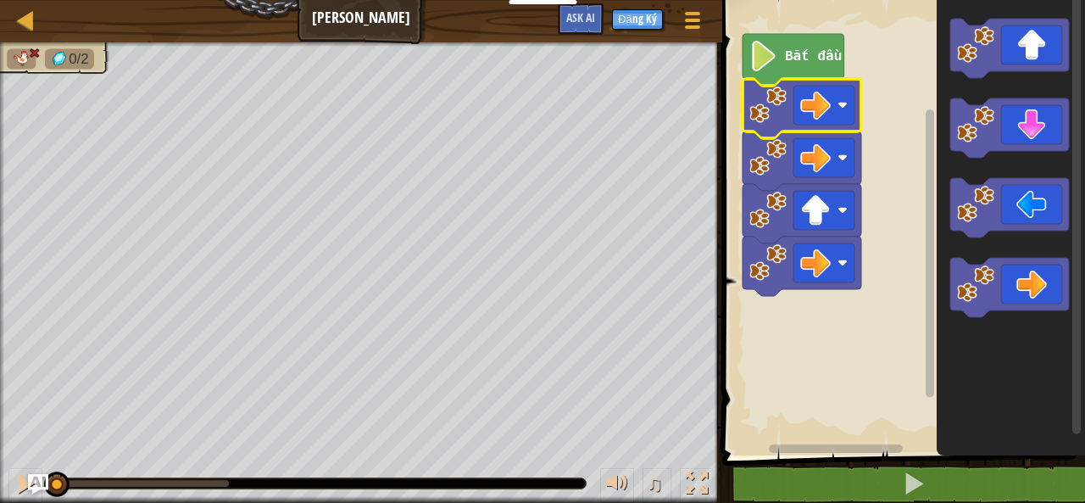
click at [869, 328] on rect "Không gian làm việc Blockly" at bounding box center [901, 224] width 368 height 464
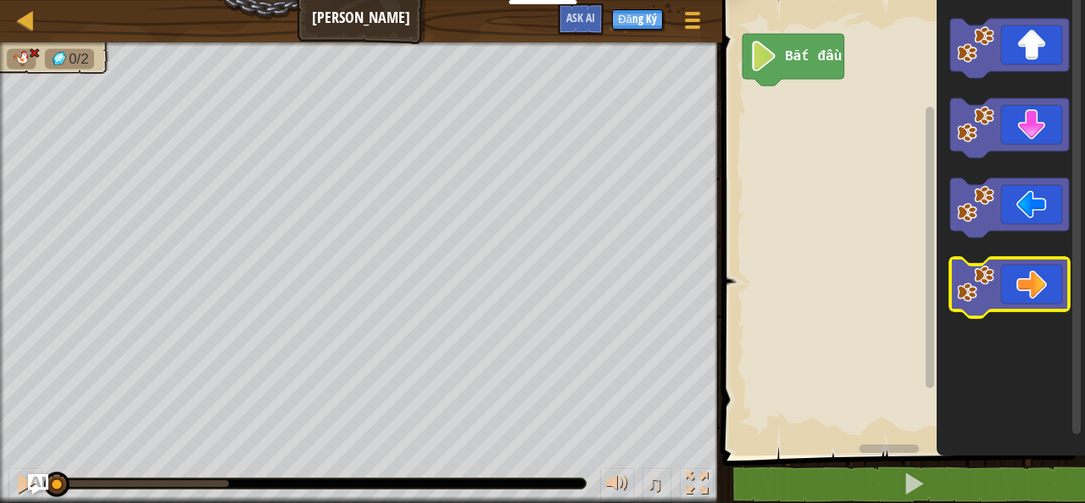
click at [966, 314] on icon "Không gian làm việc Blockly" at bounding box center [1009, 287] width 119 height 59
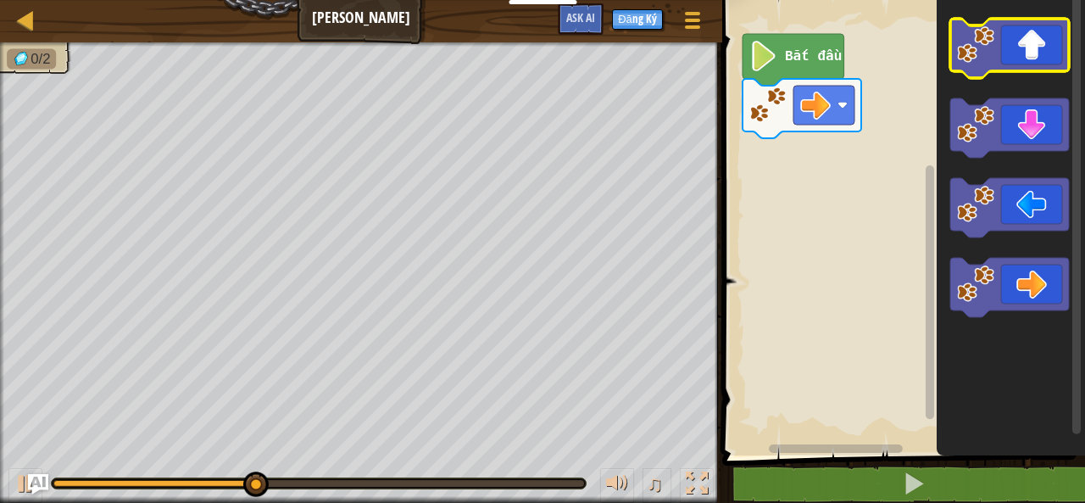
click at [1000, 62] on icon "Không gian làm việc Blockly" at bounding box center [1009, 48] width 119 height 59
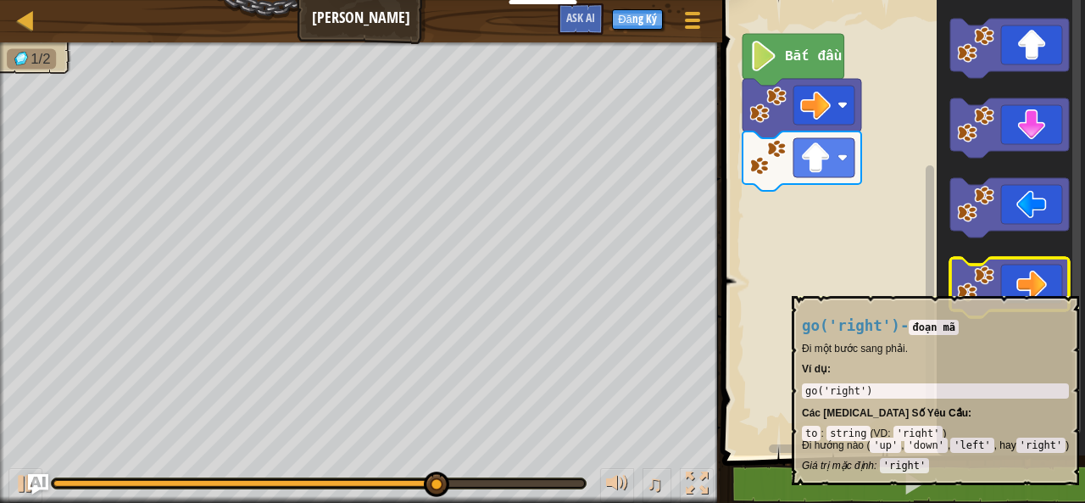
click at [1034, 287] on icon "Không gian làm việc Blockly" at bounding box center [1009, 287] width 119 height 59
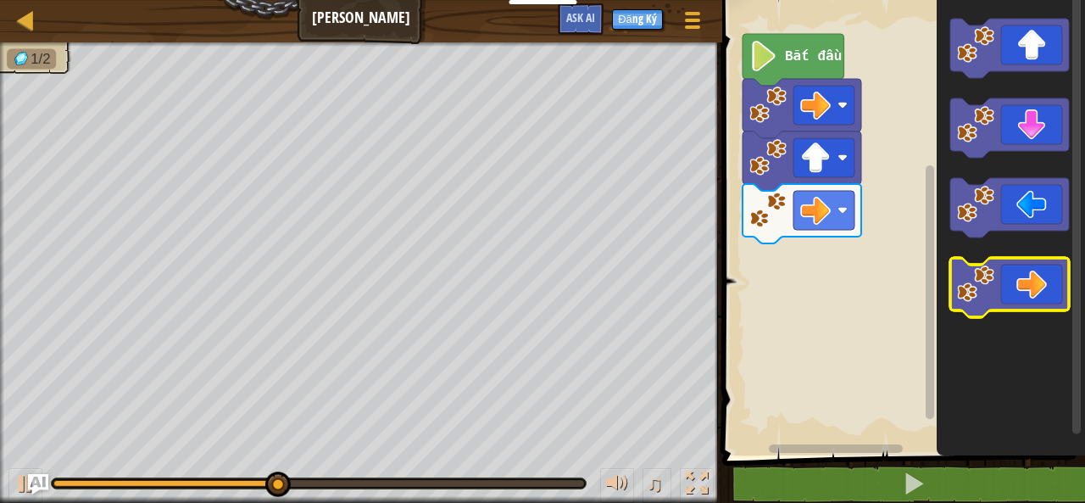
click at [1032, 275] on icon "Không gian làm việc Blockly" at bounding box center [1009, 287] width 119 height 59
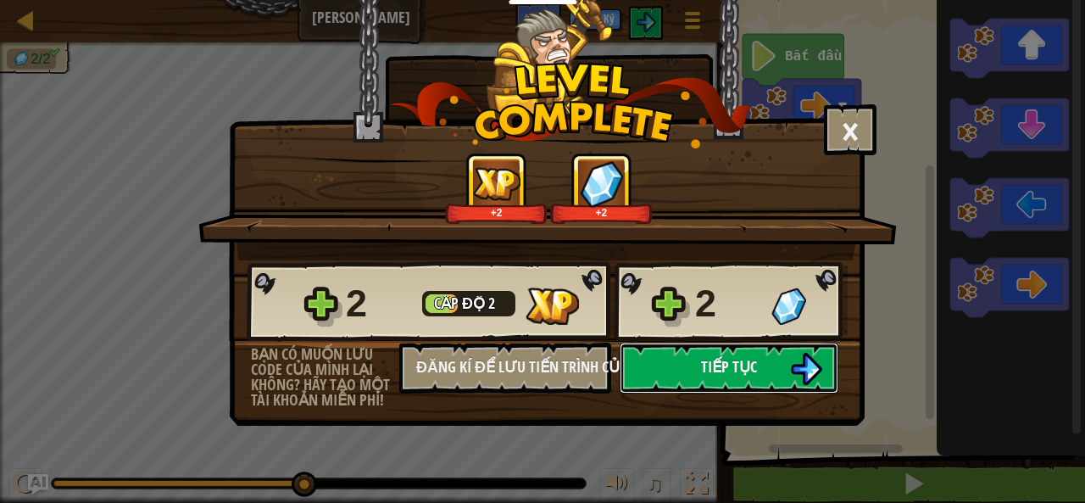
click at [788, 365] on button "Tiếp tục" at bounding box center [729, 367] width 219 height 51
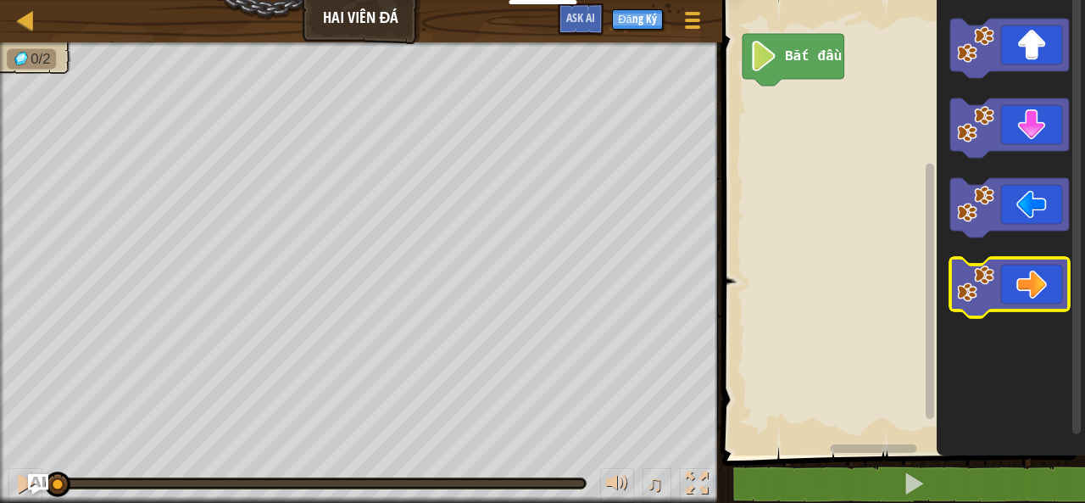
click at [1011, 275] on icon "Không gian làm việc Blockly" at bounding box center [1009, 287] width 119 height 59
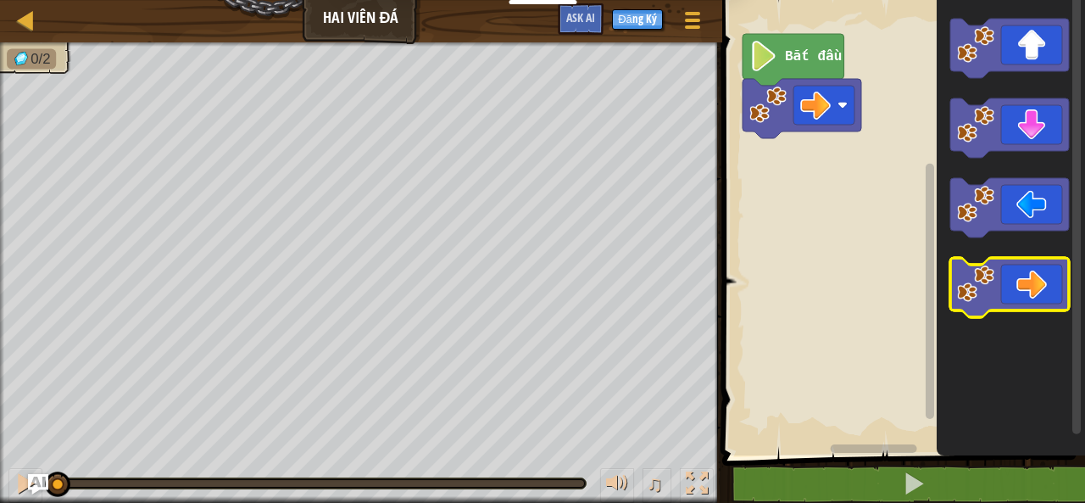
click at [1012, 287] on icon "Không gian làm việc Blockly" at bounding box center [1009, 287] width 119 height 59
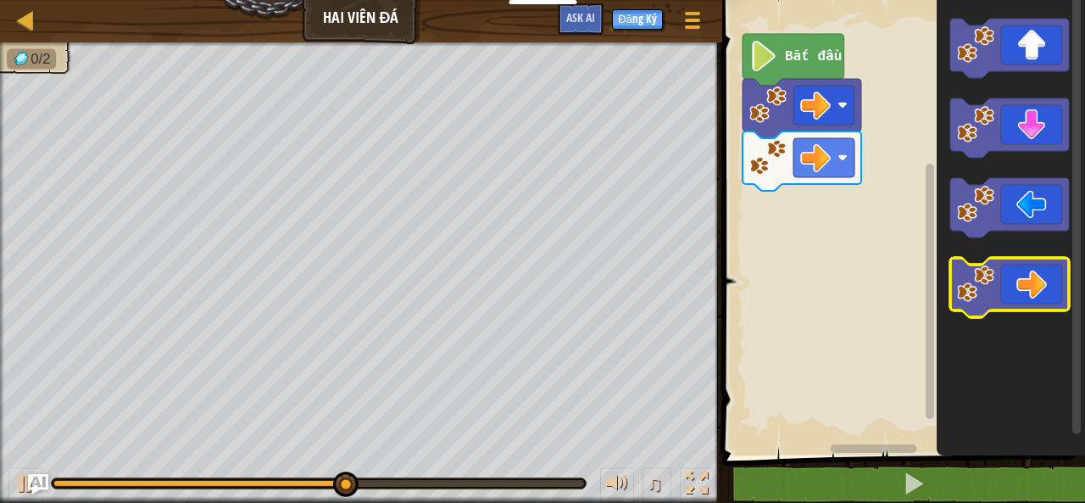
click at [1056, 299] on icon "Không gian làm việc Blockly" at bounding box center [1009, 287] width 119 height 59
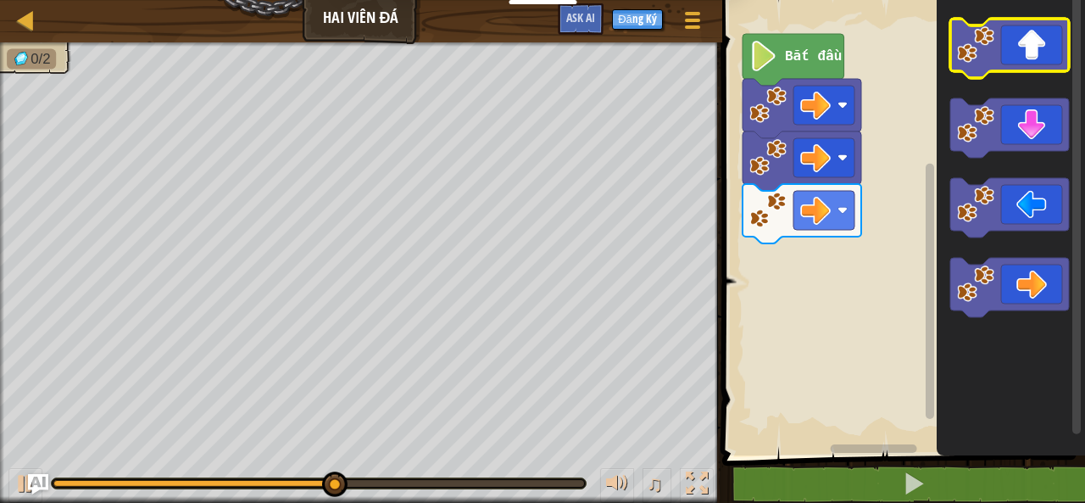
click at [1021, 30] on icon "Không gian làm việc Blockly" at bounding box center [1009, 48] width 119 height 59
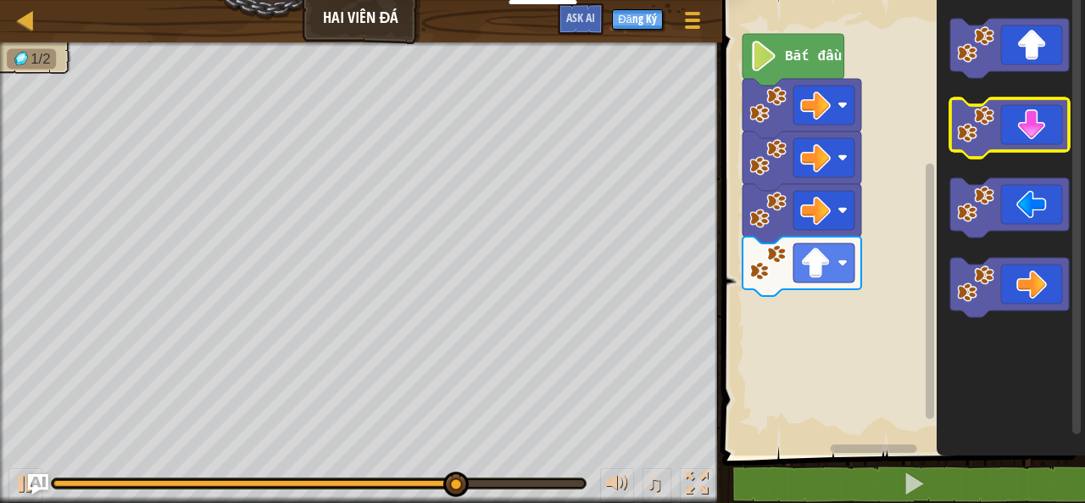
click at [1018, 120] on icon "Không gian làm việc Blockly" at bounding box center [1009, 127] width 119 height 59
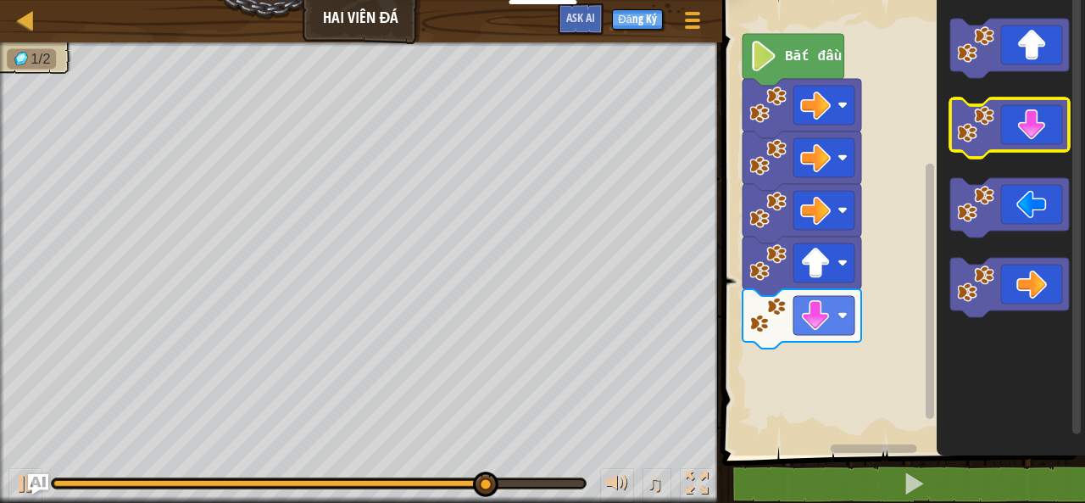
click at [1027, 132] on icon "Không gian làm việc Blockly" at bounding box center [1009, 127] width 119 height 59
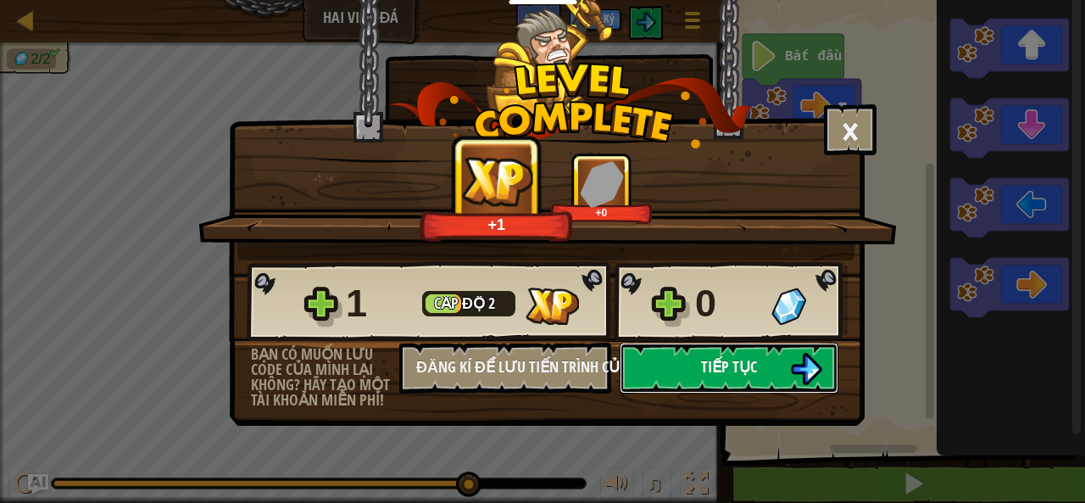
click at [793, 348] on button "Tiếp tục" at bounding box center [729, 367] width 219 height 51
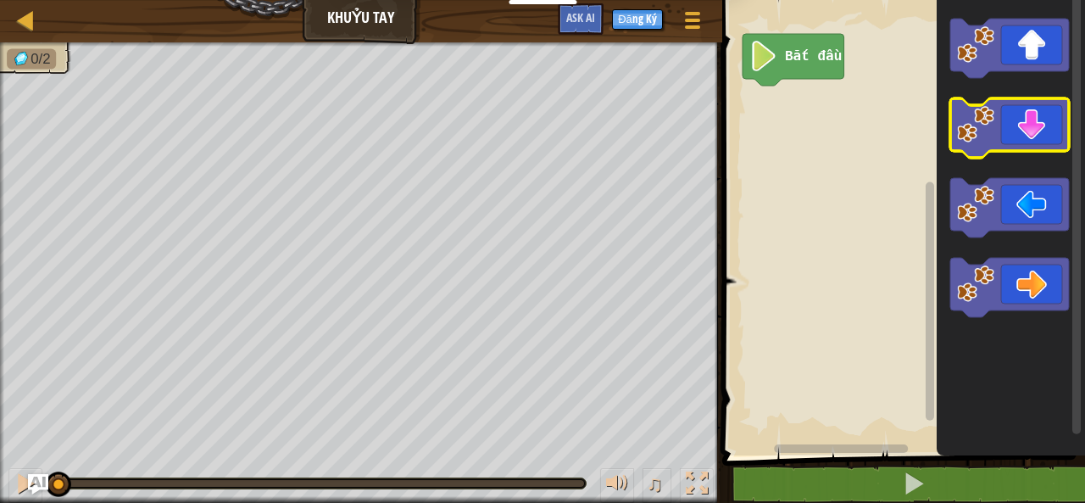
click at [1039, 137] on icon "Không gian làm việc Blockly" at bounding box center [1009, 127] width 119 height 59
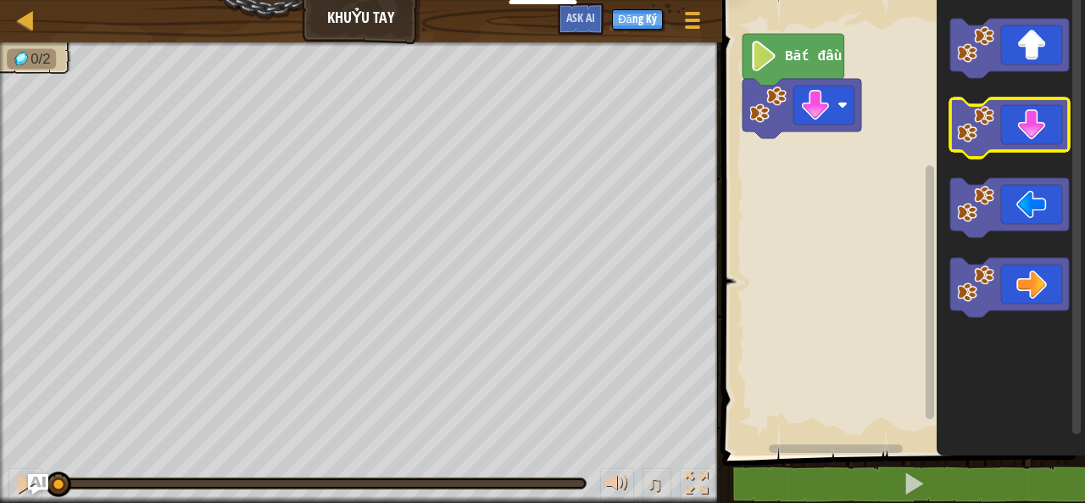
click at [1039, 137] on icon "Không gian làm việc Blockly" at bounding box center [1009, 127] width 119 height 59
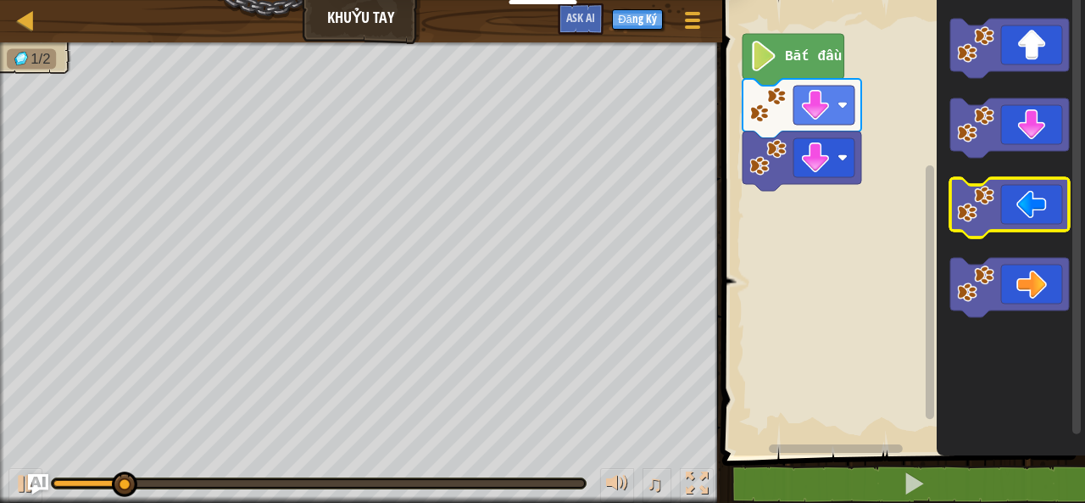
click at [1053, 207] on icon "Không gian làm việc Blockly" at bounding box center [1009, 207] width 119 height 59
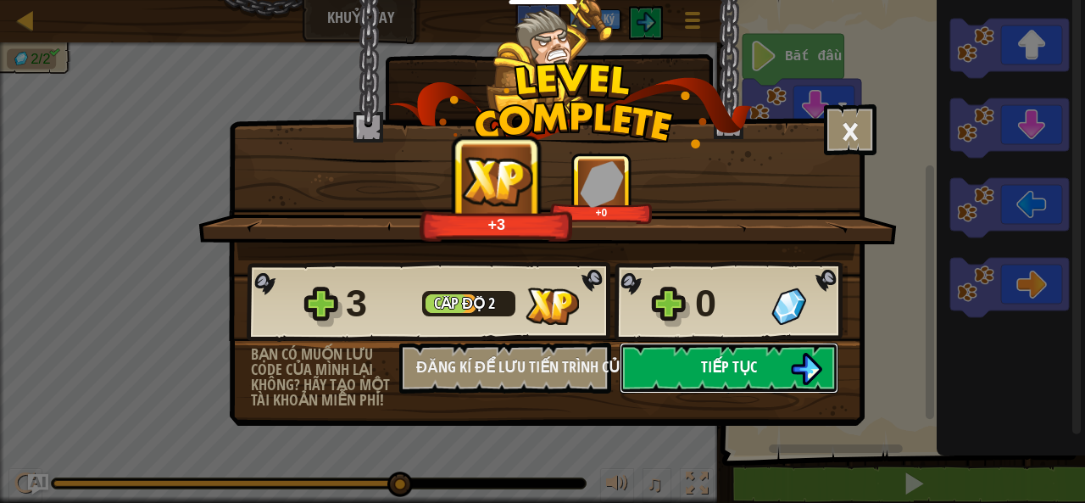
click at [775, 367] on button "Tiếp tục" at bounding box center [729, 367] width 219 height 51
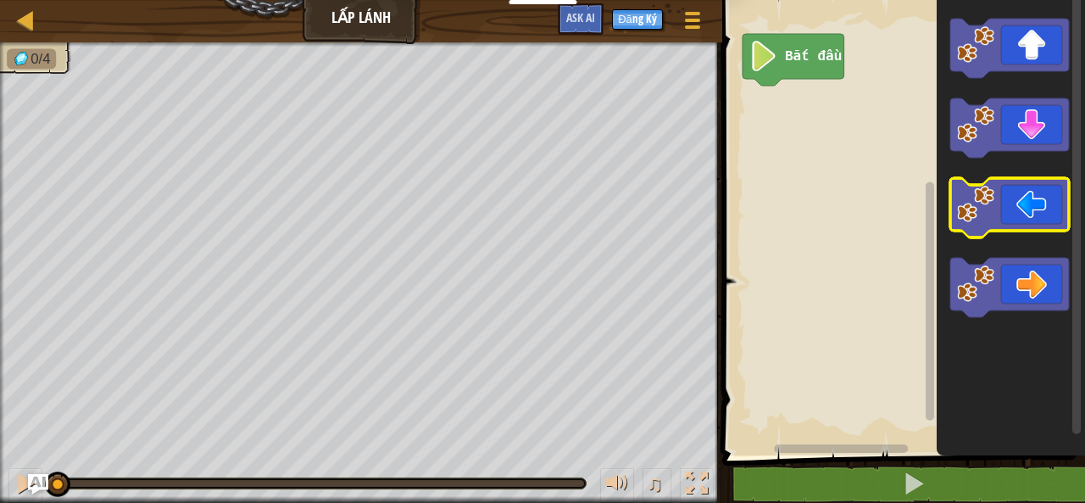
click at [1010, 204] on icon "Không gian làm việc Blockly" at bounding box center [1009, 207] width 119 height 59
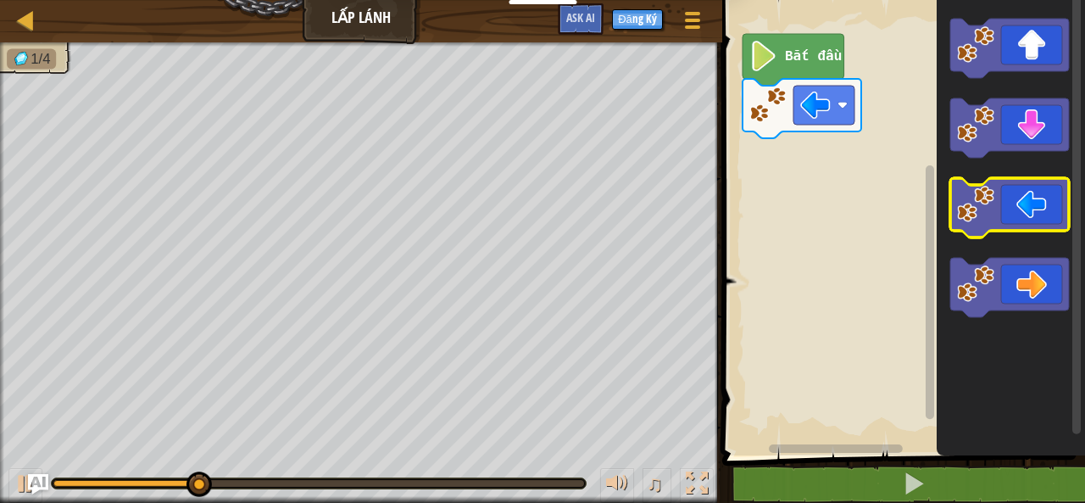
click at [1010, 204] on icon "Không gian làm việc Blockly" at bounding box center [1009, 207] width 119 height 59
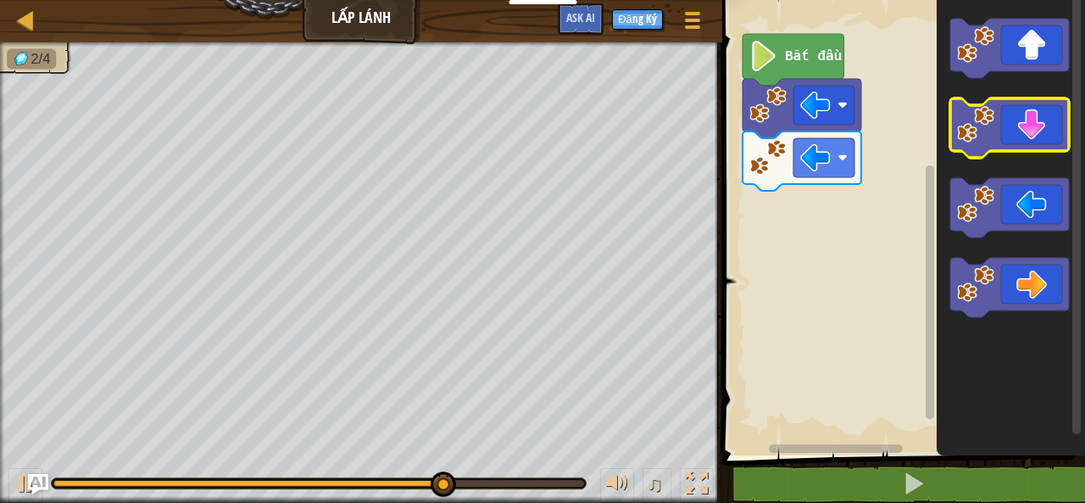
click at [1020, 118] on icon "Không gian làm việc Blockly" at bounding box center [1009, 127] width 119 height 59
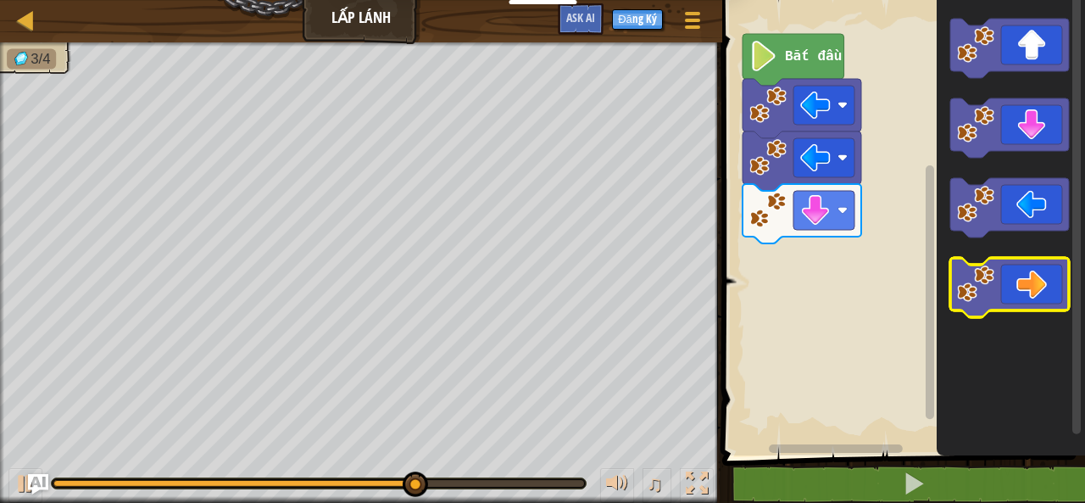
click at [1031, 285] on icon "Không gian làm việc Blockly" at bounding box center [1009, 287] width 119 height 59
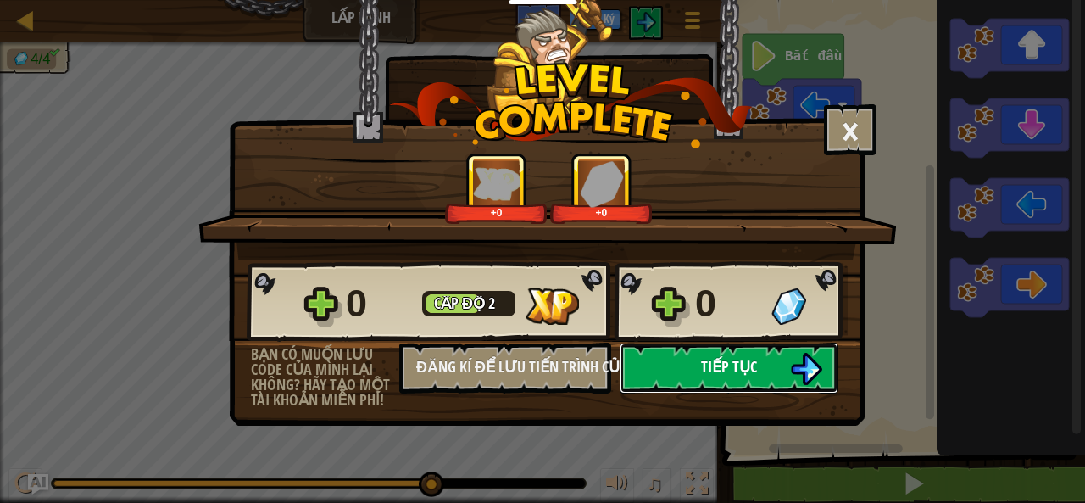
click at [756, 362] on span "Tiếp tục" at bounding box center [729, 366] width 56 height 21
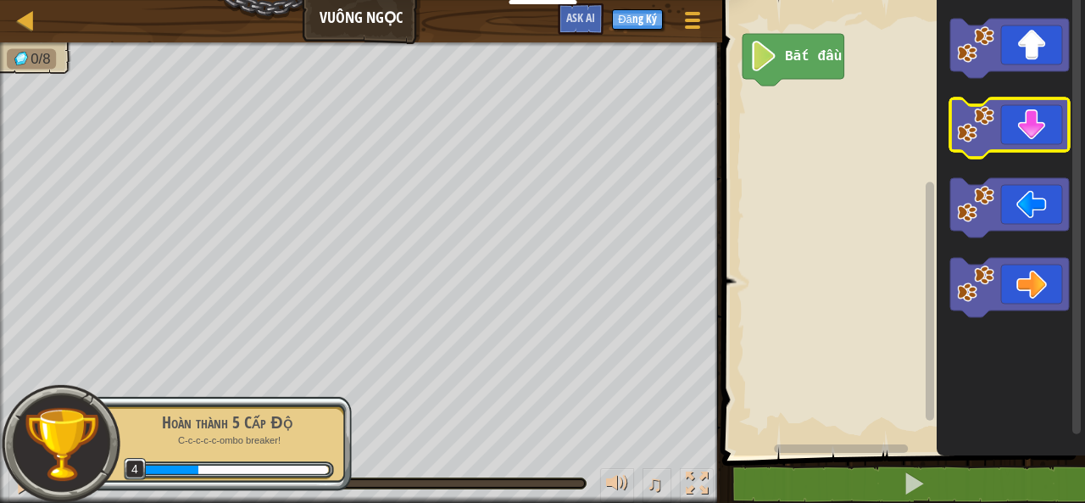
click at [1002, 145] on icon "Không gian làm việc Blockly" at bounding box center [1009, 127] width 119 height 59
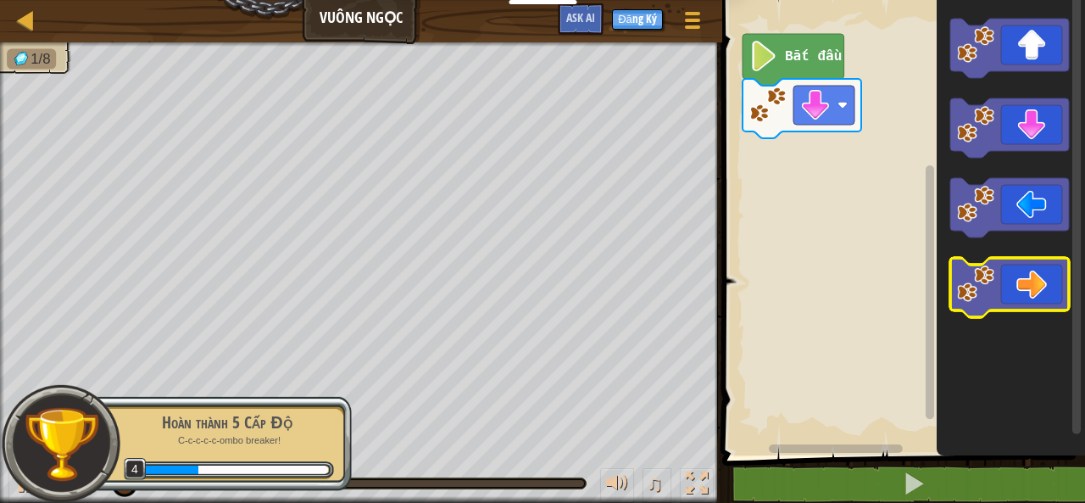
click at [1036, 297] on icon "Không gian làm việc Blockly" at bounding box center [1009, 287] width 119 height 59
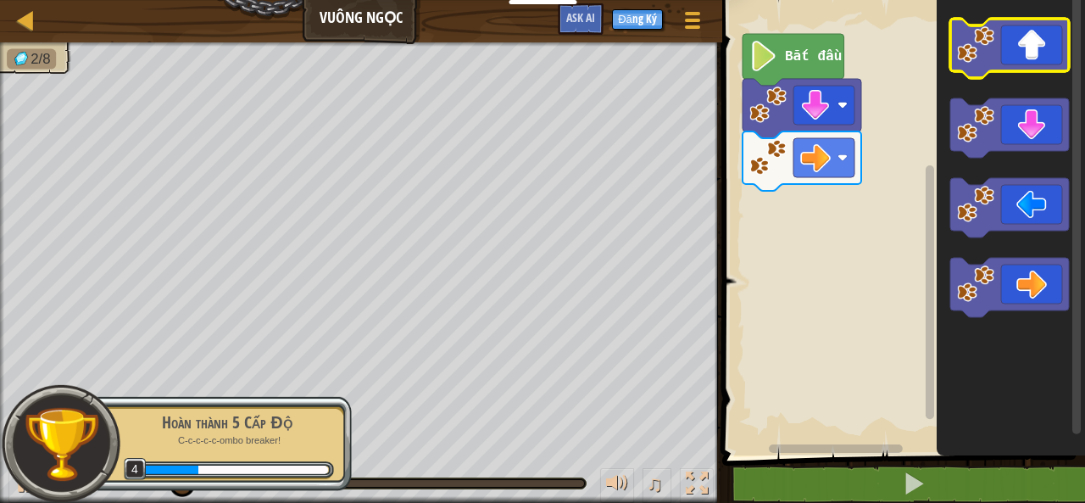
click at [1049, 34] on icon "Không gian làm việc Blockly" at bounding box center [1009, 48] width 119 height 59
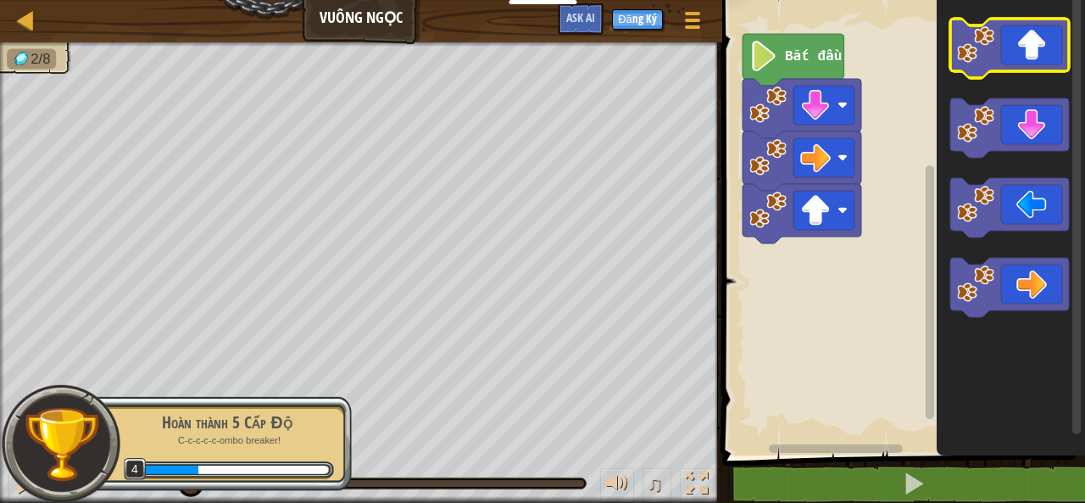
click at [1049, 34] on icon "Không gian làm việc Blockly" at bounding box center [1009, 48] width 119 height 59
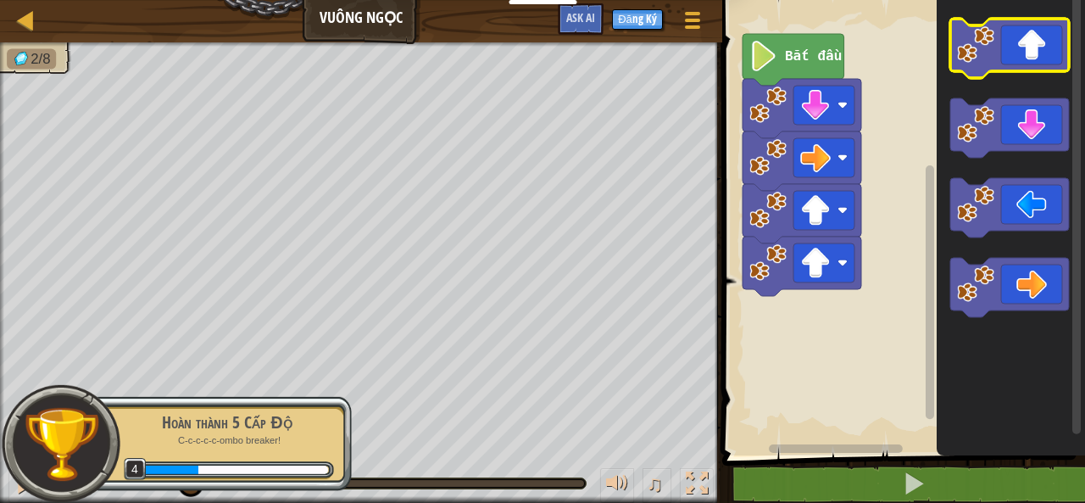
click at [1049, 34] on icon "Không gian làm việc Blockly" at bounding box center [1009, 48] width 119 height 59
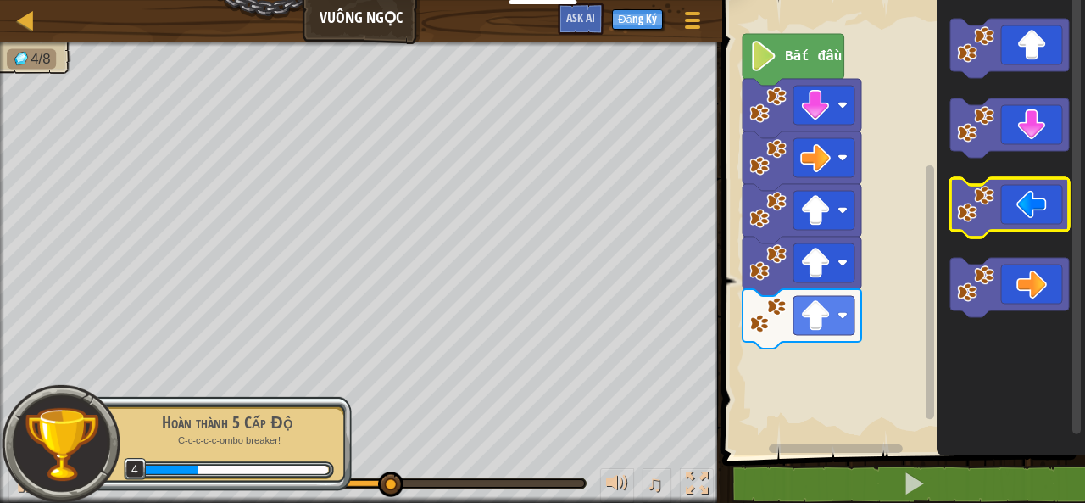
click at [1029, 218] on icon "Không gian làm việc Blockly" at bounding box center [1009, 207] width 119 height 59
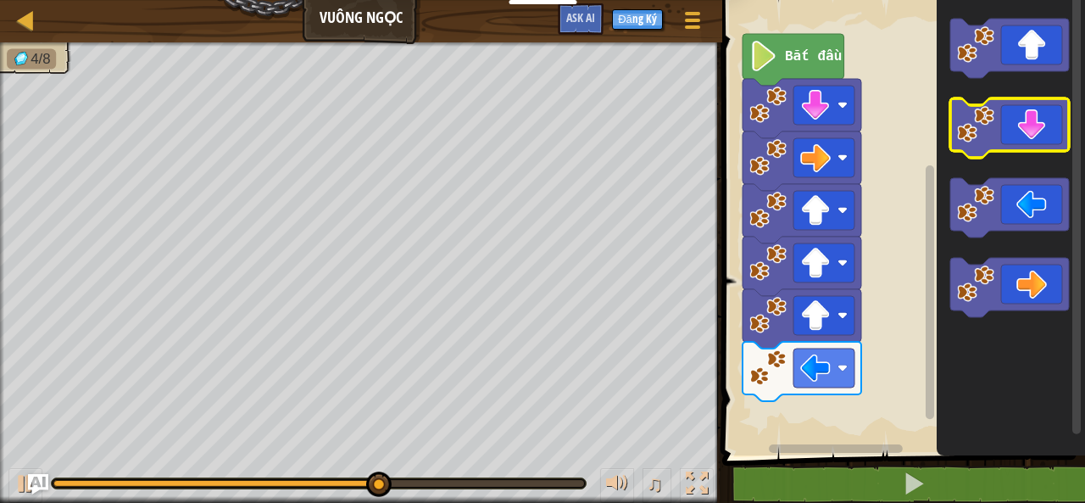
click at [1035, 140] on icon "Không gian làm việc Blockly" at bounding box center [1009, 127] width 119 height 59
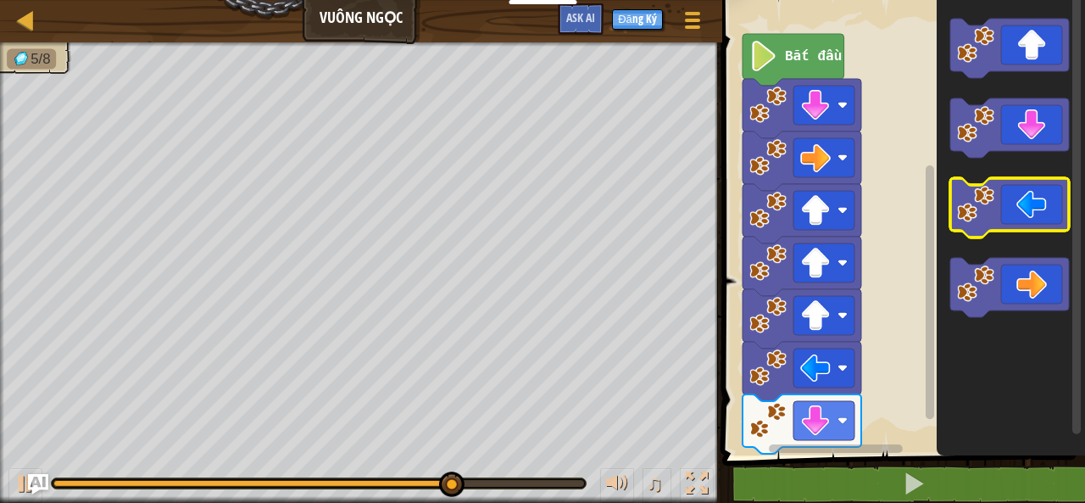
click at [1024, 218] on icon "Không gian làm việc Blockly" at bounding box center [1009, 207] width 119 height 59
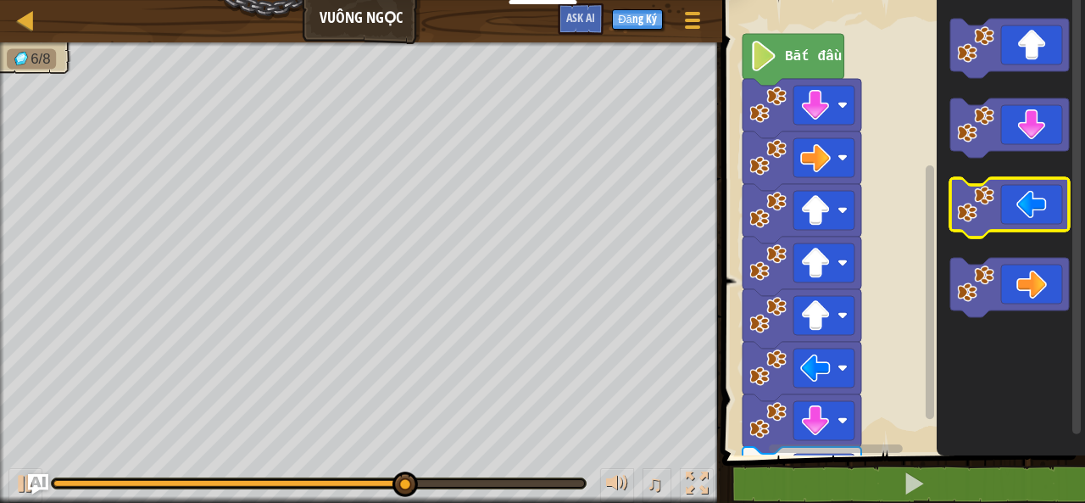
click at [1024, 218] on icon "Không gian làm việc Blockly" at bounding box center [1009, 207] width 119 height 59
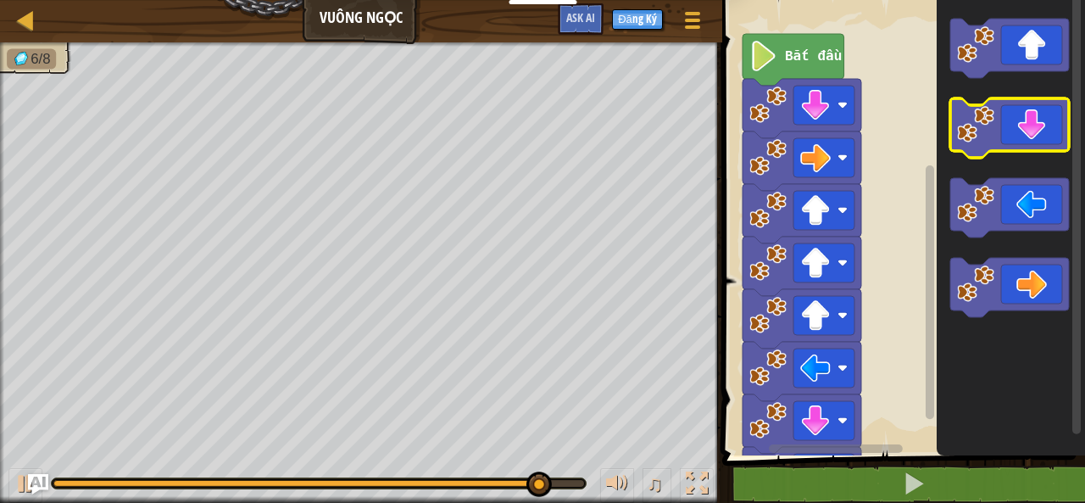
click at [1029, 128] on icon "Không gian làm việc Blockly" at bounding box center [1009, 127] width 119 height 59
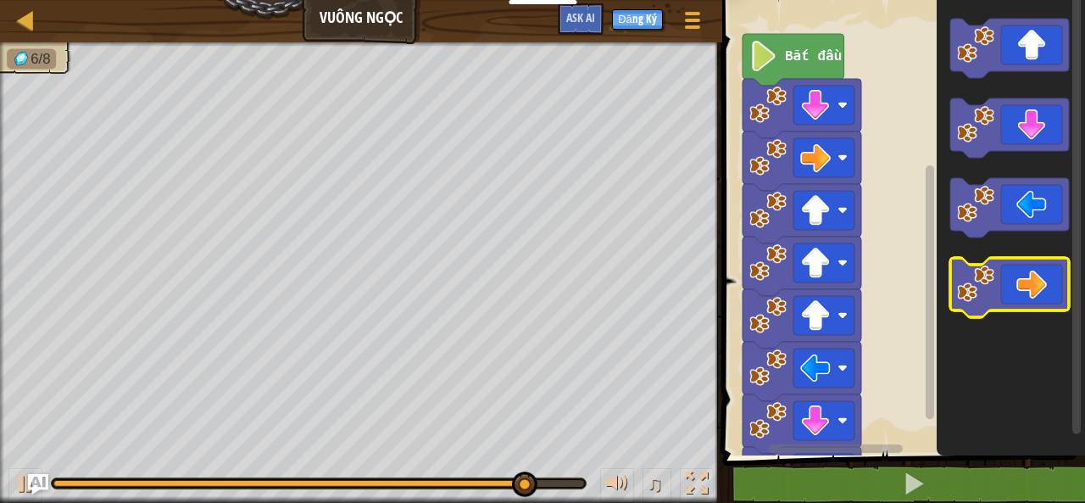
click at [1053, 262] on icon "Không gian làm việc Blockly" at bounding box center [1009, 287] width 119 height 59
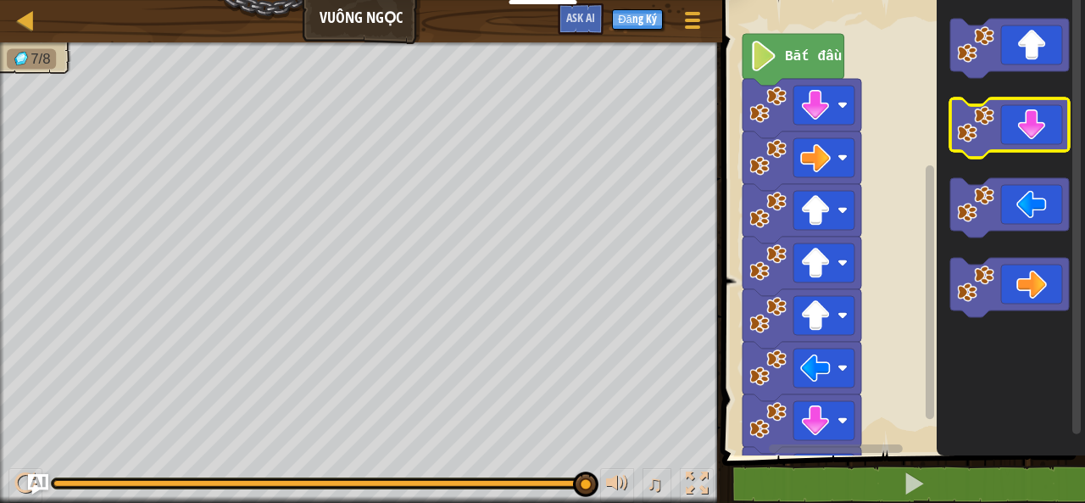
click at [1032, 142] on icon "Không gian làm việc Blockly" at bounding box center [1009, 127] width 119 height 59
click at [1038, 137] on icon "Không gian làm việc Blockly" at bounding box center [1009, 127] width 119 height 59
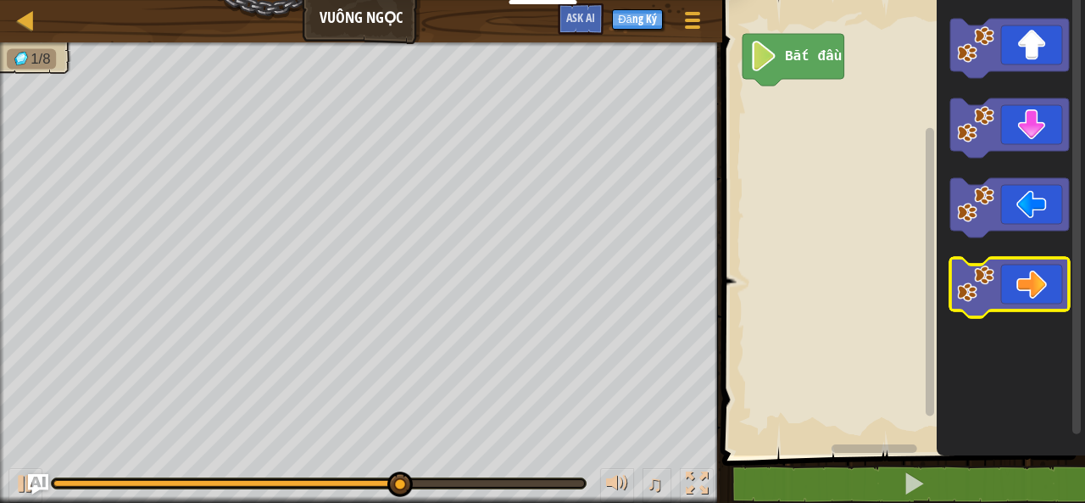
click at [1016, 272] on icon "Không gian làm việc Blockly" at bounding box center [1009, 287] width 119 height 59
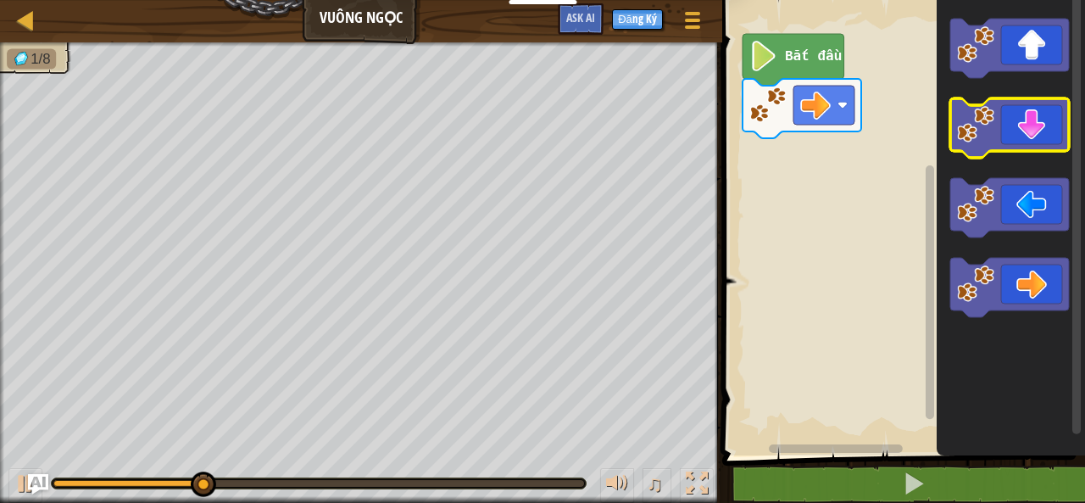
click at [1027, 131] on icon "Không gian làm việc Blockly" at bounding box center [1009, 127] width 119 height 59
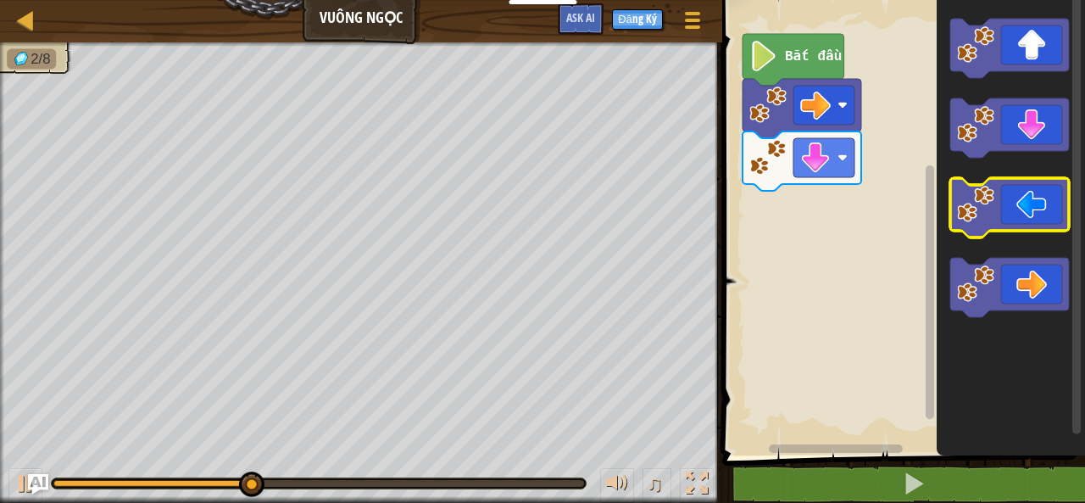
click at [1007, 209] on icon "Không gian làm việc Blockly" at bounding box center [1009, 207] width 119 height 59
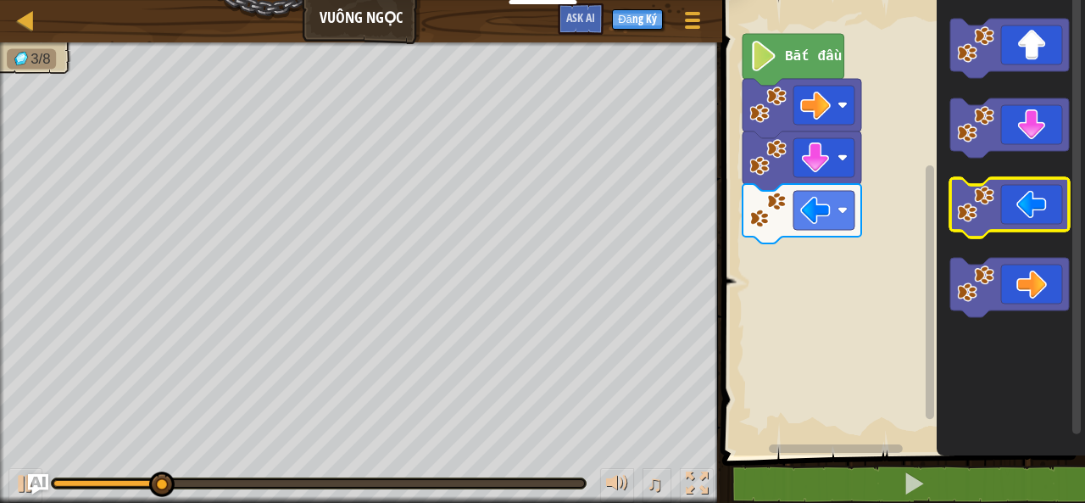
click at [1007, 209] on icon "Không gian làm việc Blockly" at bounding box center [1009, 207] width 119 height 59
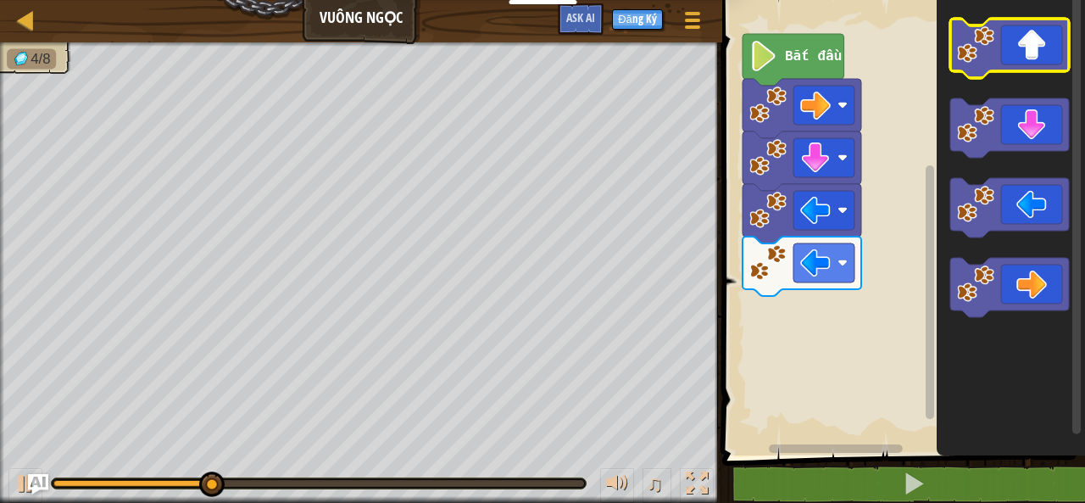
click at [1011, 48] on icon "Không gian làm việc Blockly" at bounding box center [1009, 48] width 119 height 59
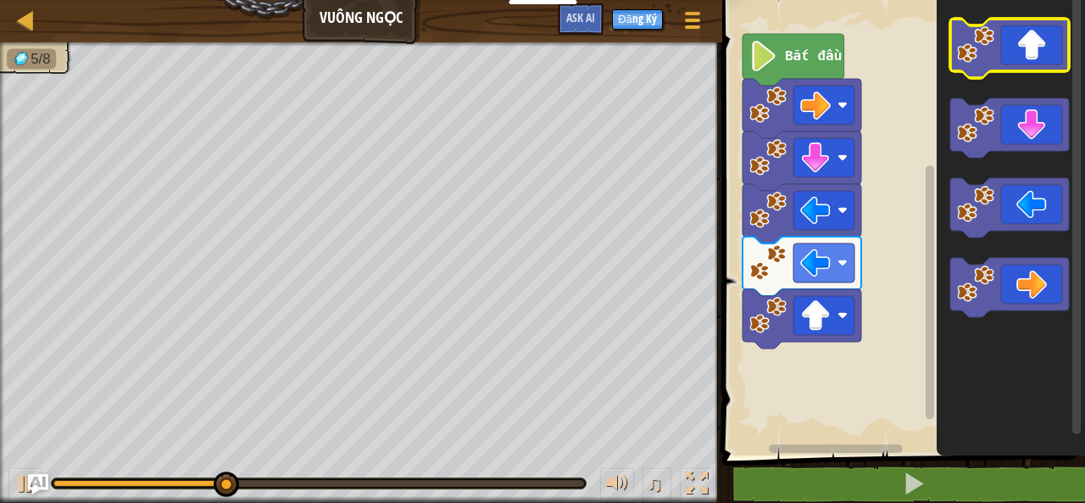
click at [1011, 48] on icon "Không gian làm việc Blockly" at bounding box center [1009, 48] width 119 height 59
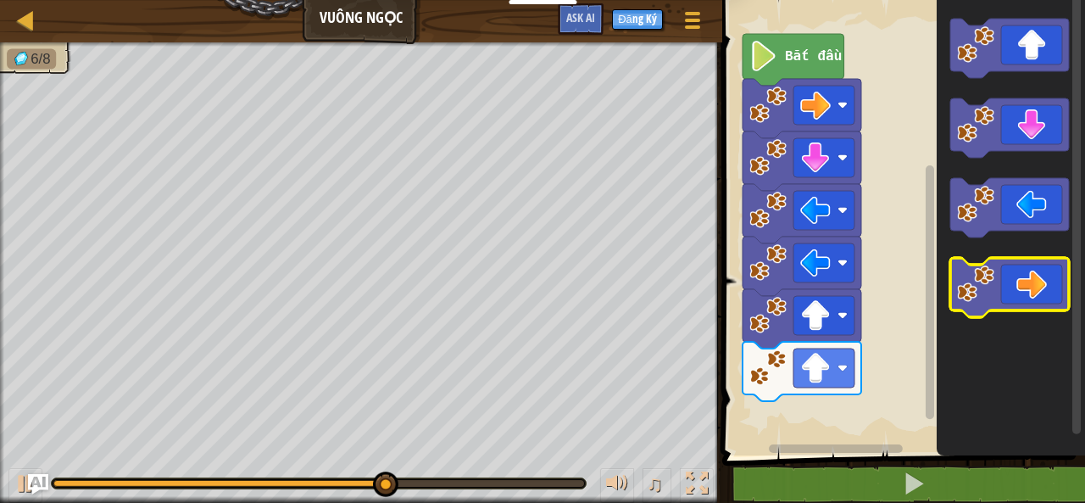
click at [1006, 277] on icon "Không gian làm việc Blockly" at bounding box center [1009, 287] width 119 height 59
click at [1005, 275] on icon "Không gian làm việc Blockly" at bounding box center [1009, 287] width 119 height 59
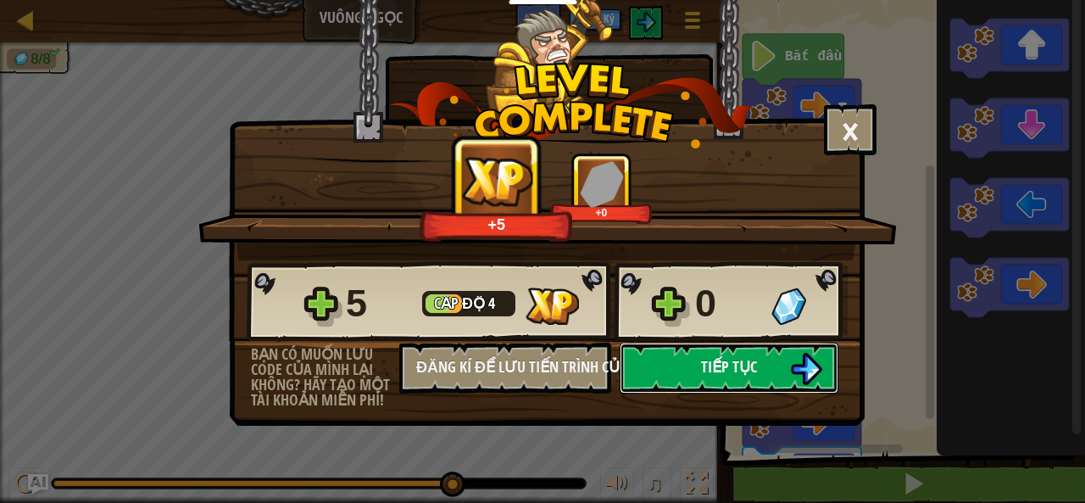
click at [741, 359] on span "Tiếp tục" at bounding box center [729, 366] width 56 height 21
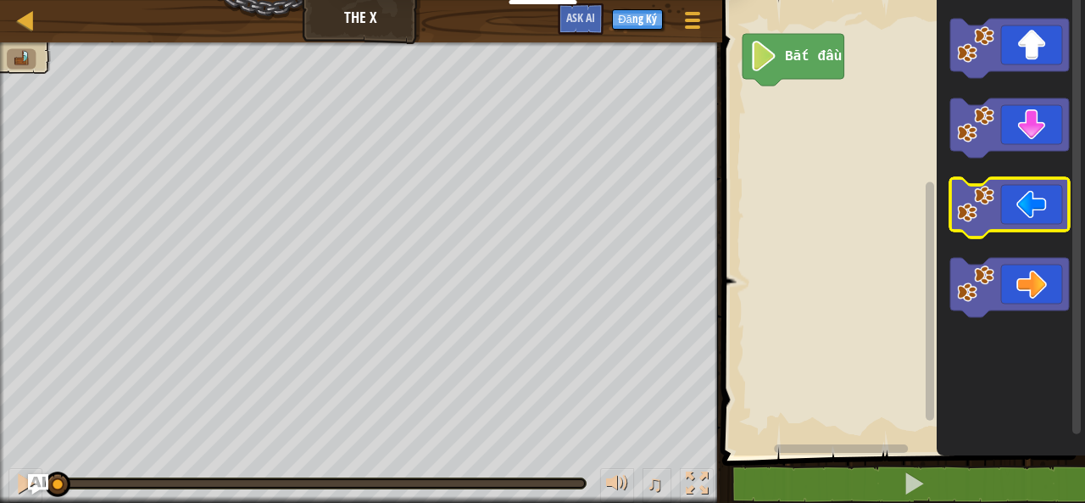
click at [1020, 218] on icon "Không gian làm việc Blockly" at bounding box center [1009, 207] width 119 height 59
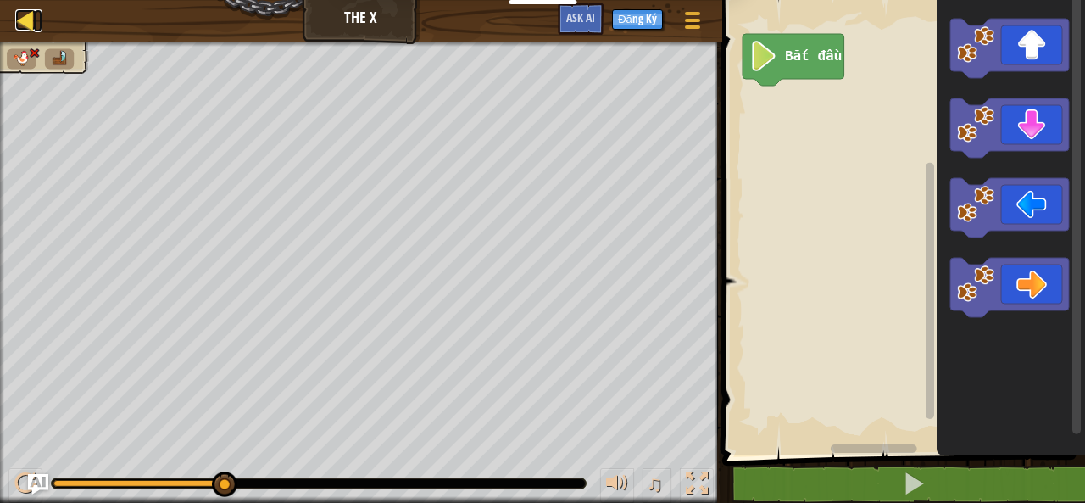
click at [35, 13] on div at bounding box center [25, 19] width 21 height 21
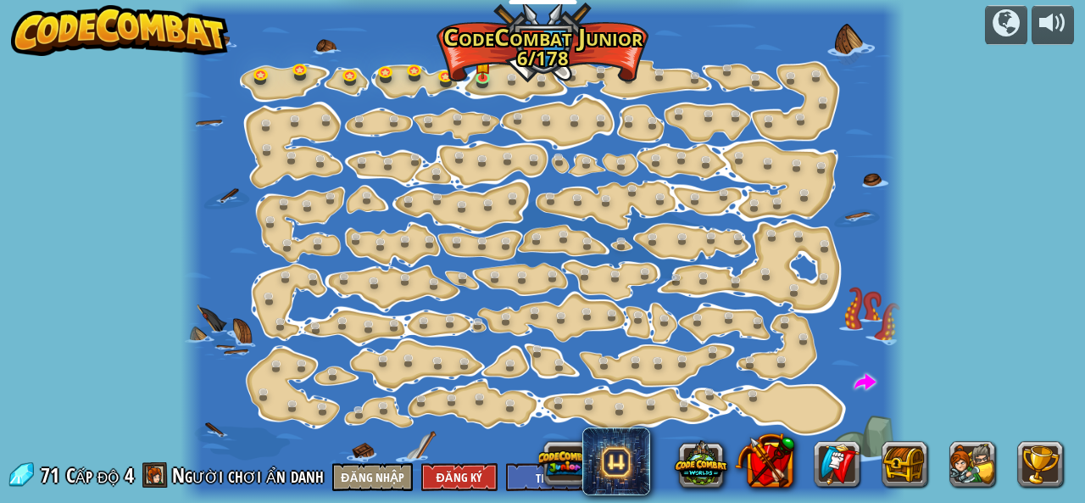
select select "vi"
click at [479, 66] on img at bounding box center [483, 58] width 16 height 36
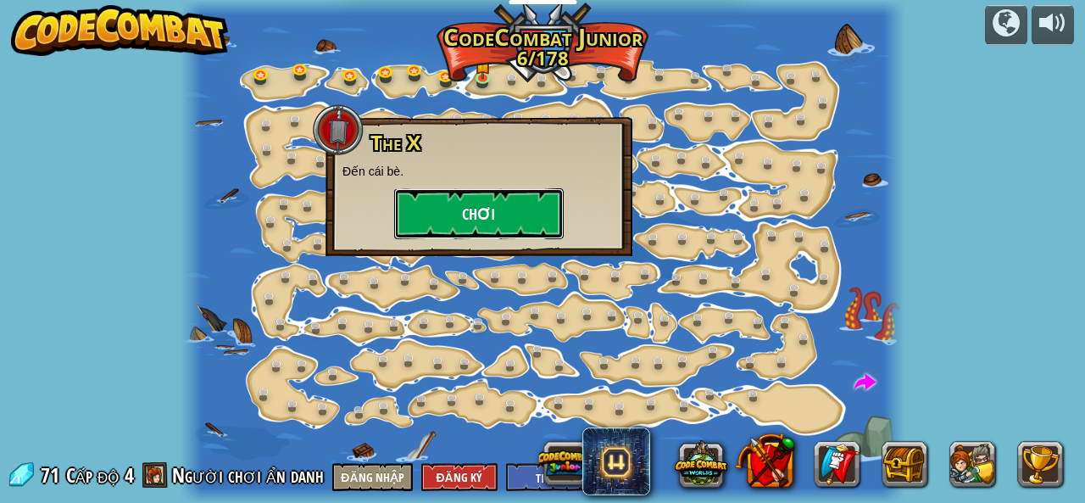
click at [473, 206] on button "Chơi" at bounding box center [479, 213] width 170 height 51
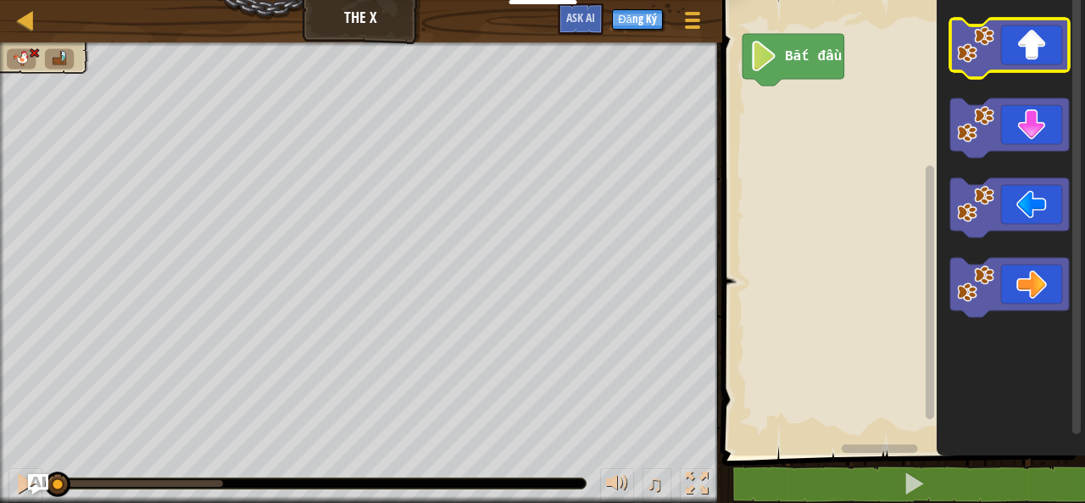
click at [997, 25] on icon "Không gian làm việc Blockly" at bounding box center [1009, 48] width 119 height 59
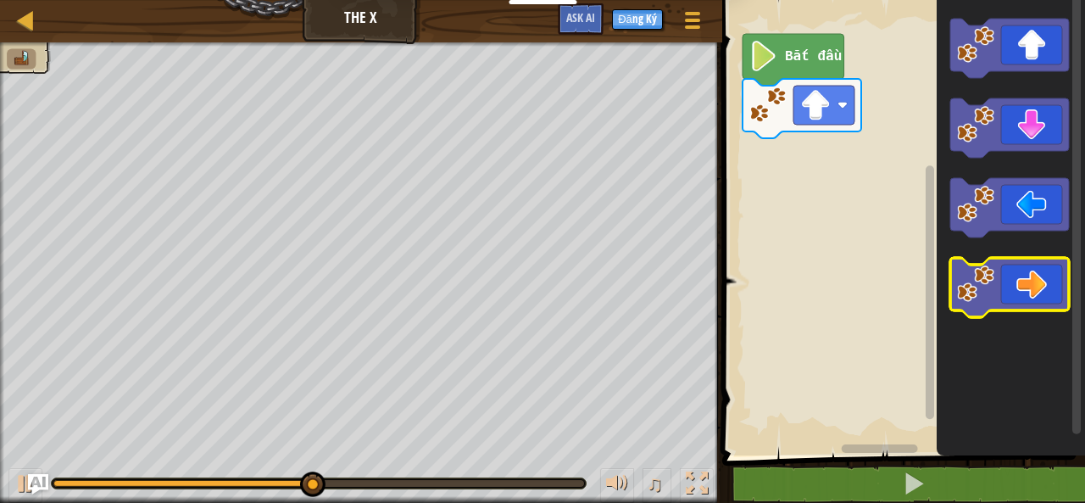
click at [1017, 284] on icon "Không gian làm việc Blockly" at bounding box center [1009, 287] width 119 height 59
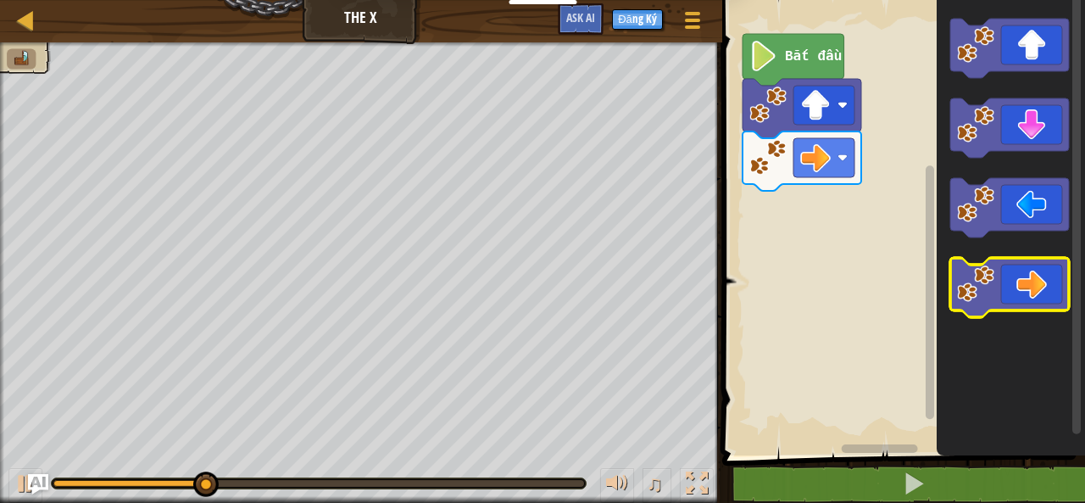
click at [1017, 284] on icon "Không gian làm việc Blockly" at bounding box center [1009, 287] width 119 height 59
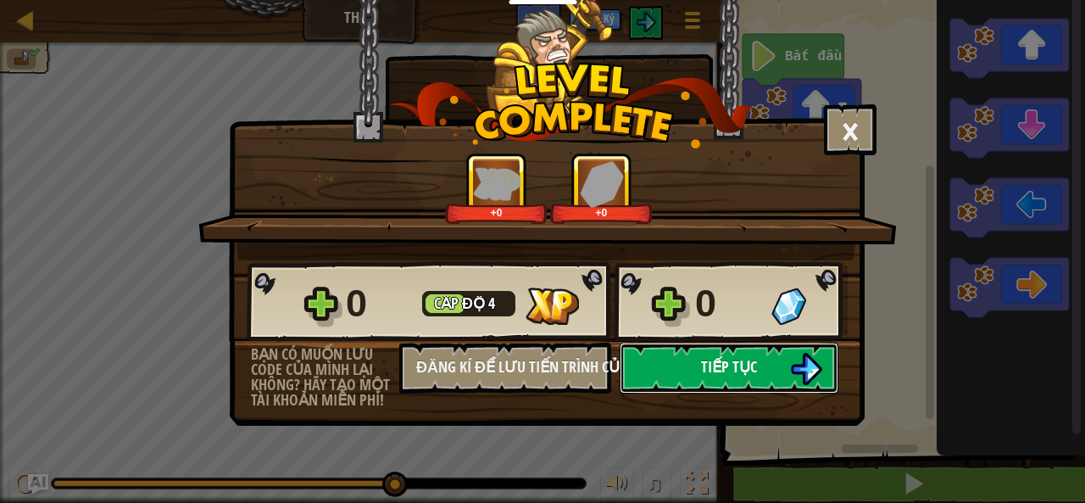
click at [787, 355] on button "Tiếp tục" at bounding box center [729, 367] width 219 height 51
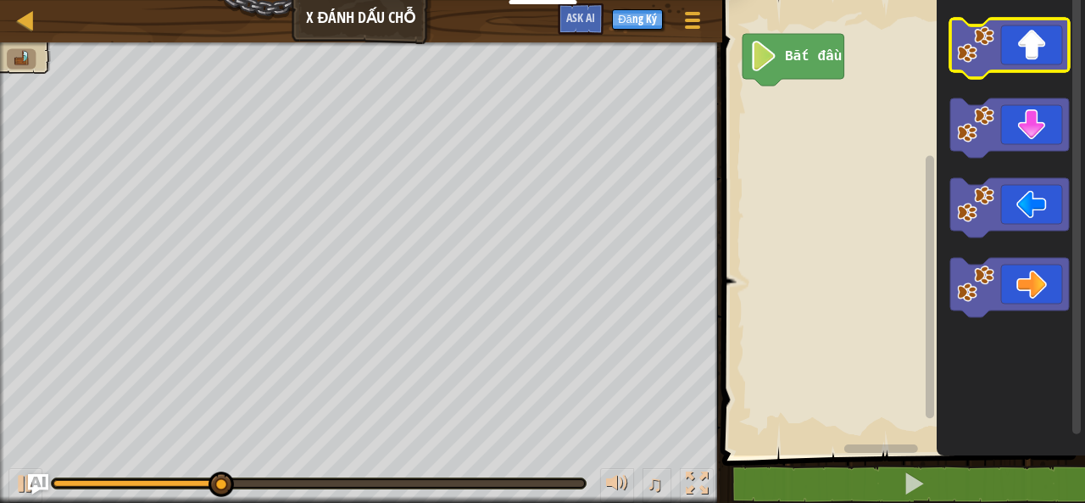
click at [977, 58] on image "Không gian làm việc Blockly" at bounding box center [975, 44] width 37 height 37
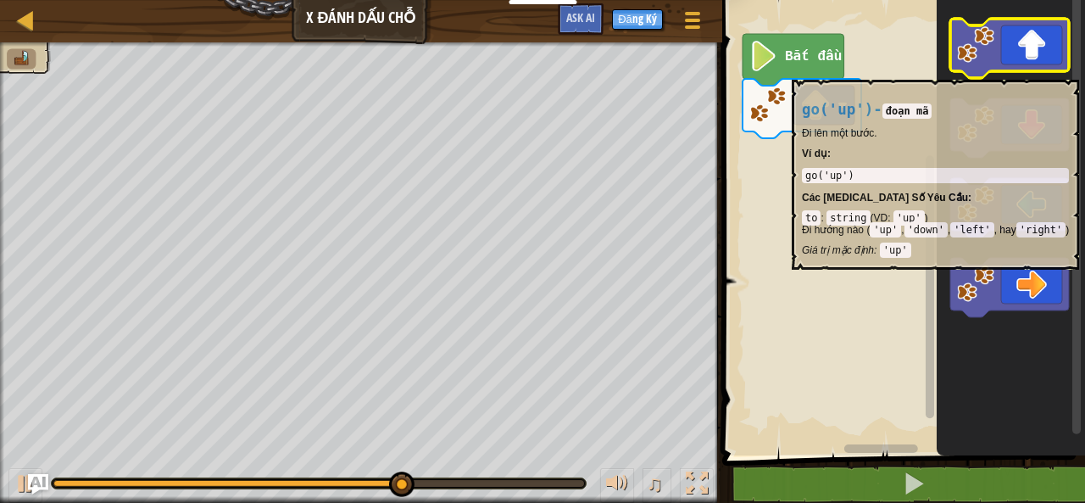
click at [971, 71] on icon "Không gian làm việc Blockly" at bounding box center [1009, 48] width 119 height 59
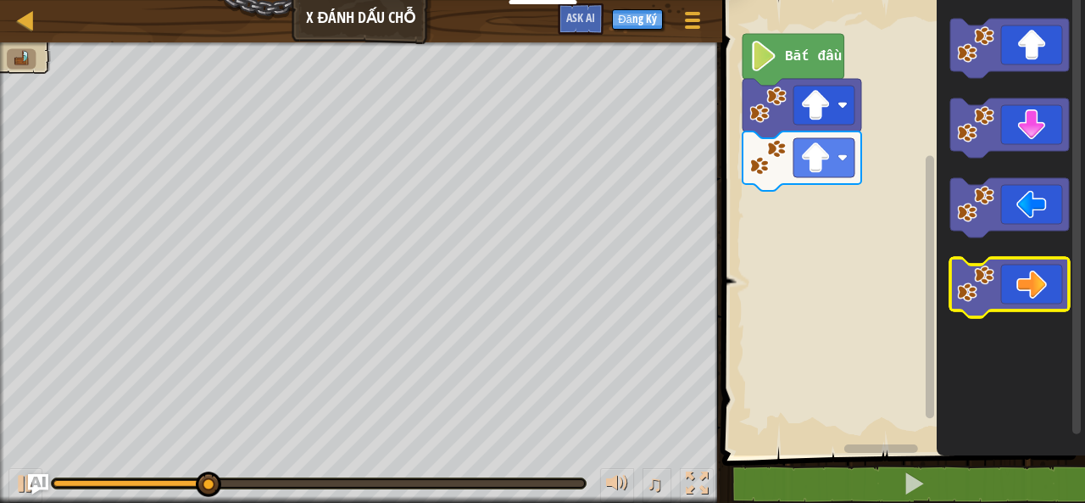
click at [1005, 292] on icon "Không gian làm việc Blockly" at bounding box center [1009, 287] width 119 height 59
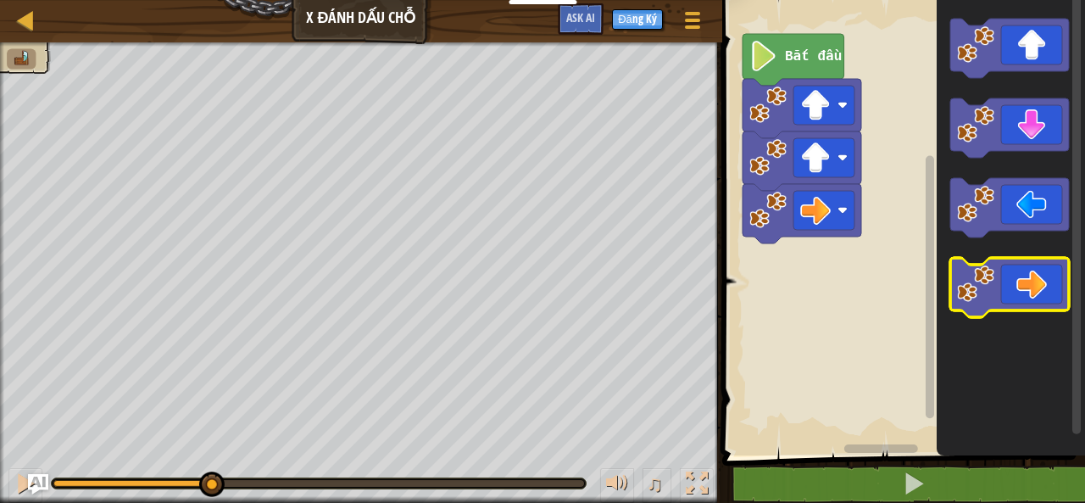
click at [999, 291] on icon "Không gian làm việc Blockly" at bounding box center [1009, 287] width 119 height 59
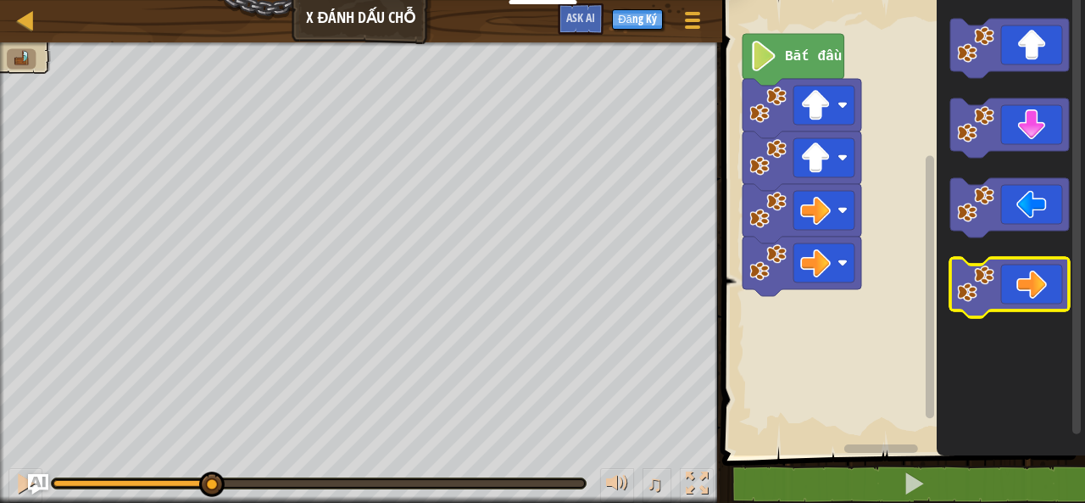
click at [999, 291] on icon "Không gian làm việc Blockly" at bounding box center [1009, 287] width 119 height 59
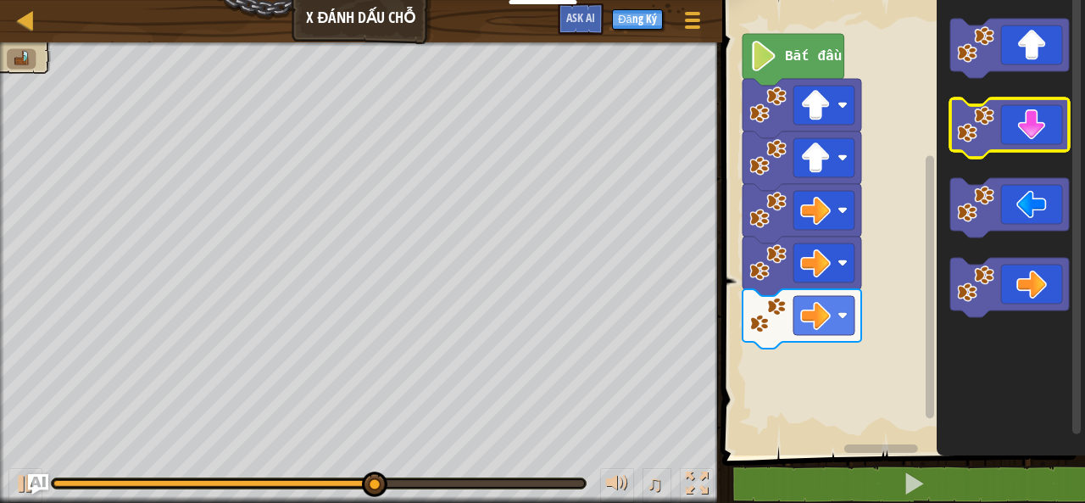
click at [1043, 113] on icon "Không gian làm việc Blockly" at bounding box center [1009, 127] width 119 height 59
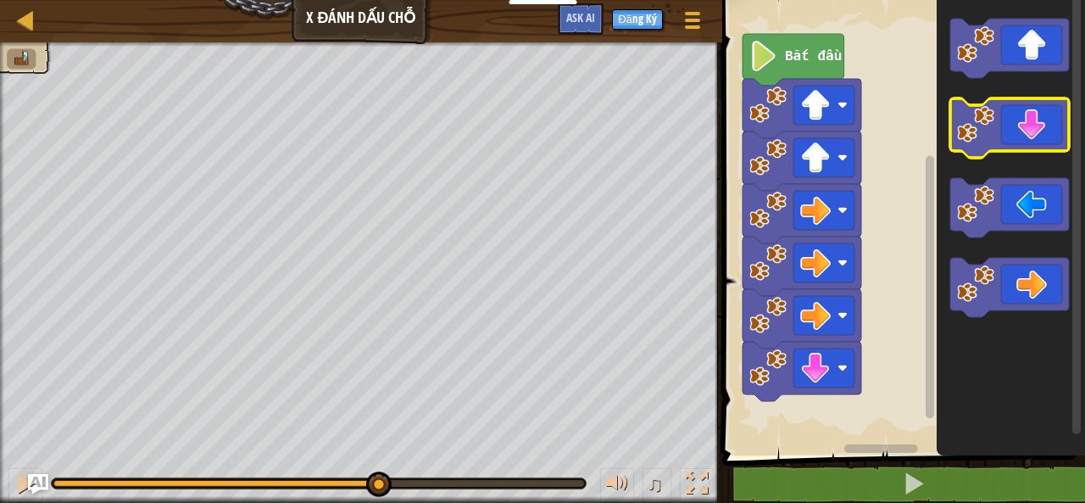
click at [1043, 113] on icon "Không gian làm việc Blockly" at bounding box center [1009, 127] width 119 height 59
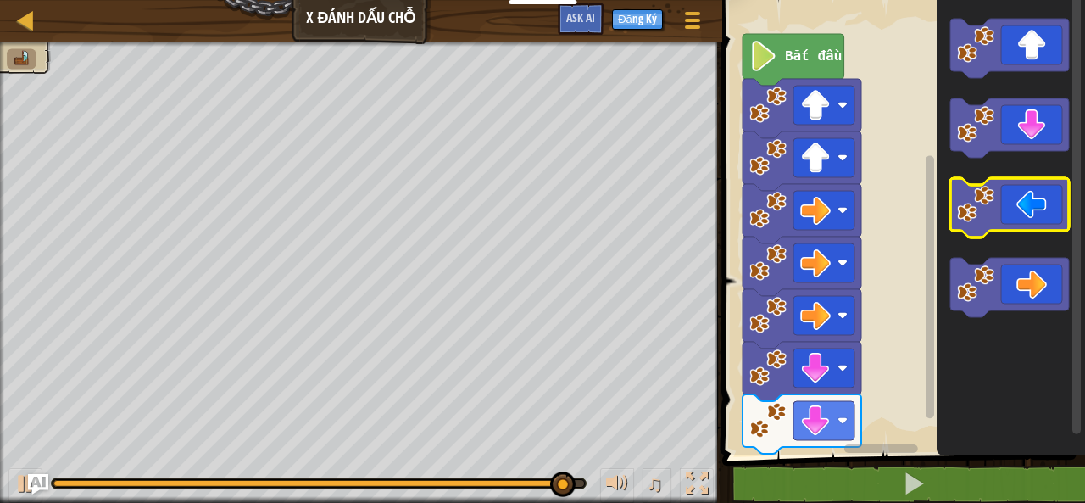
click at [975, 221] on image "Không gian làm việc Blockly" at bounding box center [975, 204] width 37 height 37
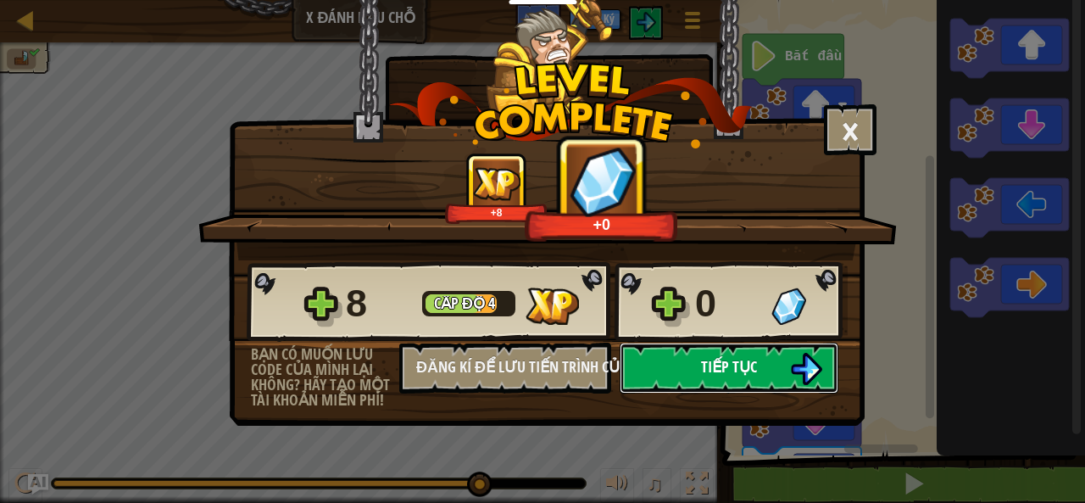
click at [648, 369] on button "Tiếp tục" at bounding box center [729, 367] width 219 height 51
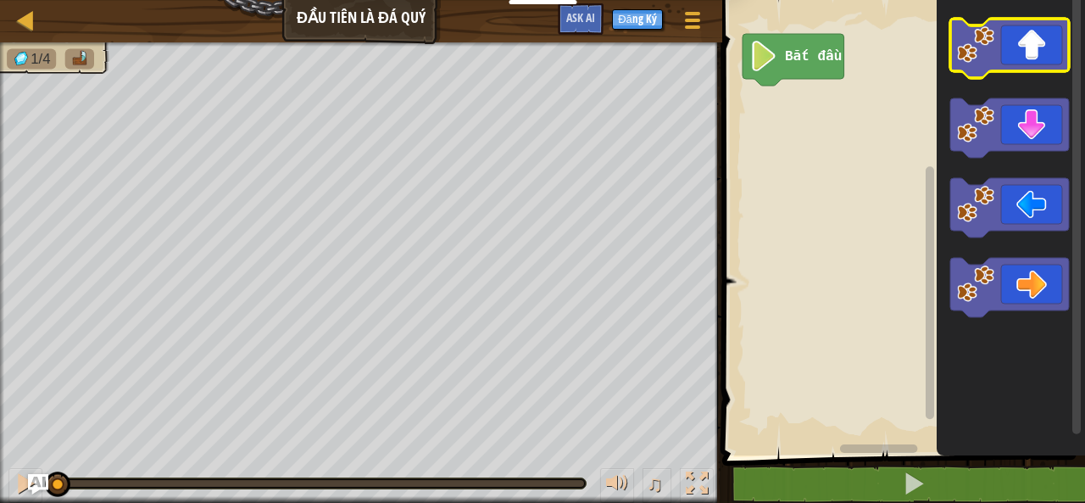
click at [1022, 30] on icon "Không gian làm việc Blockly" at bounding box center [1009, 48] width 119 height 59
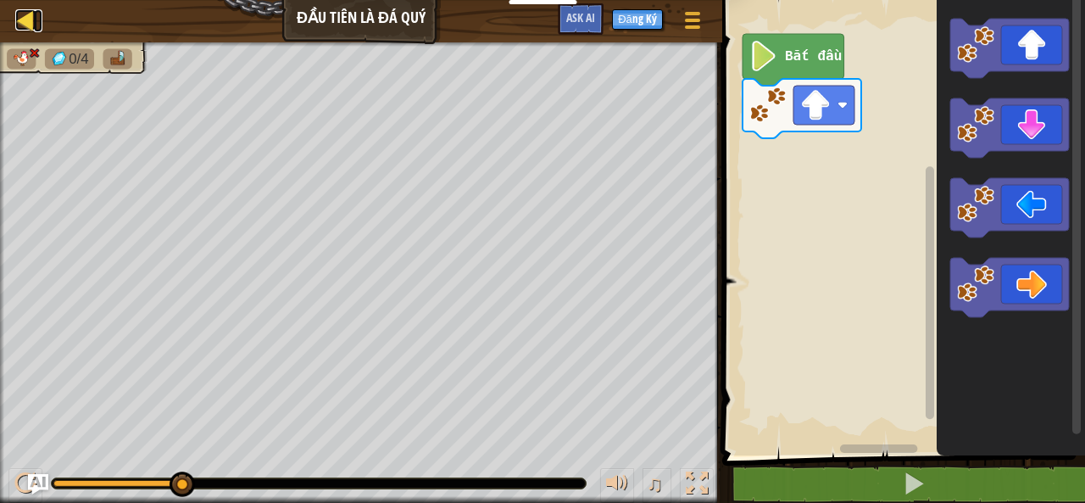
click at [35, 14] on div at bounding box center [25, 19] width 21 height 21
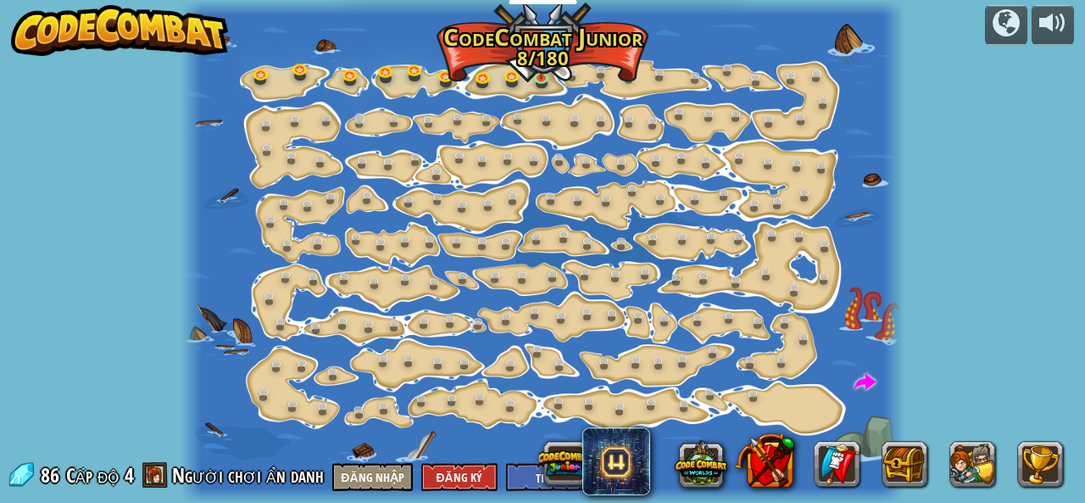
select select "vi"
click at [539, 73] on img at bounding box center [541, 58] width 16 height 36
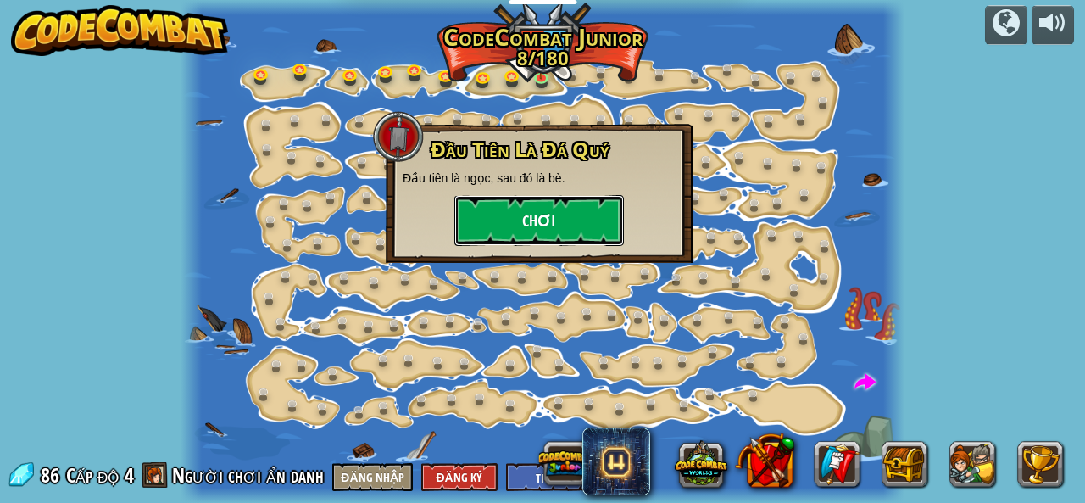
click at [544, 211] on button "Chơi" at bounding box center [539, 220] width 170 height 51
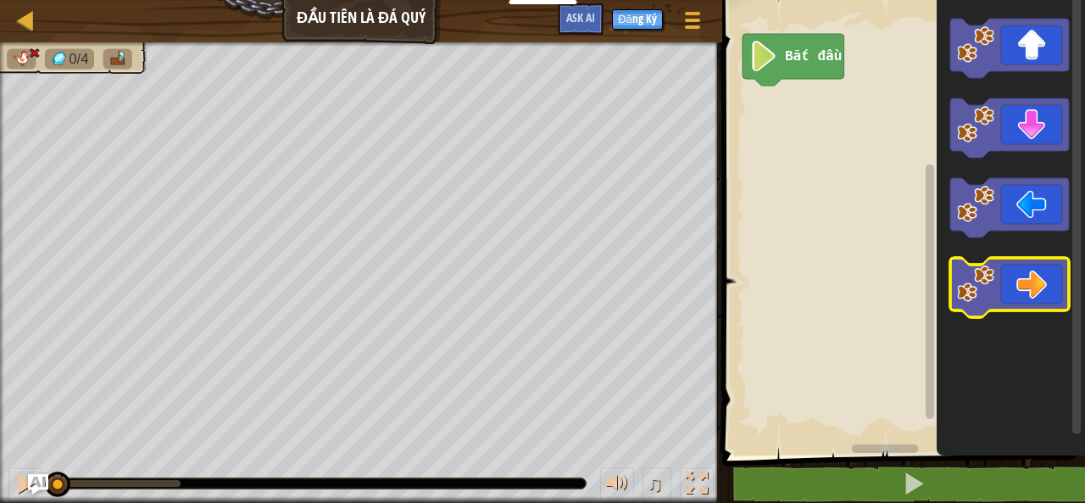
click at [1017, 309] on g "Không gian làm việc Blockly" at bounding box center [1009, 168] width 119 height 298
click at [1034, 304] on icon "Không gian làm việc Blockly" at bounding box center [1009, 287] width 119 height 59
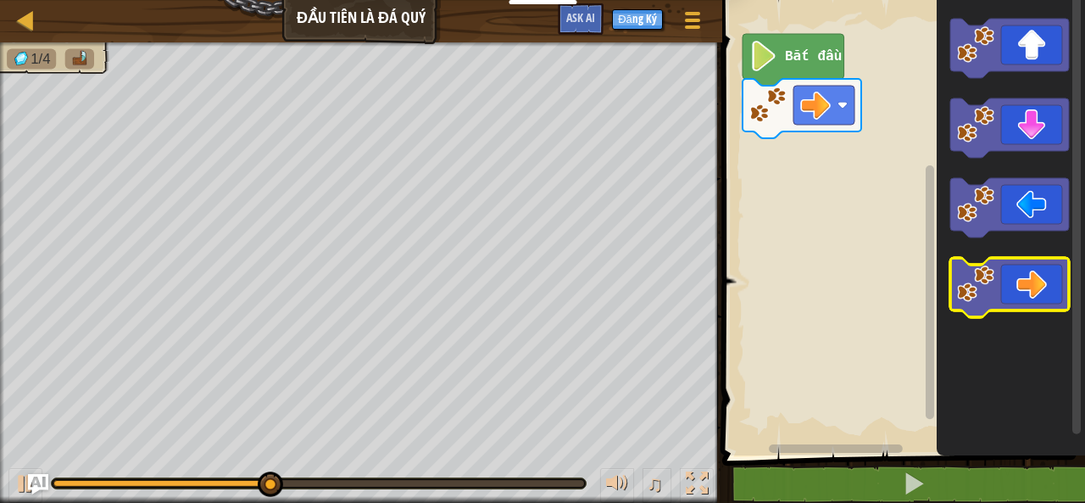
click at [1031, 275] on icon "Không gian làm việc Blockly" at bounding box center [1009, 287] width 119 height 59
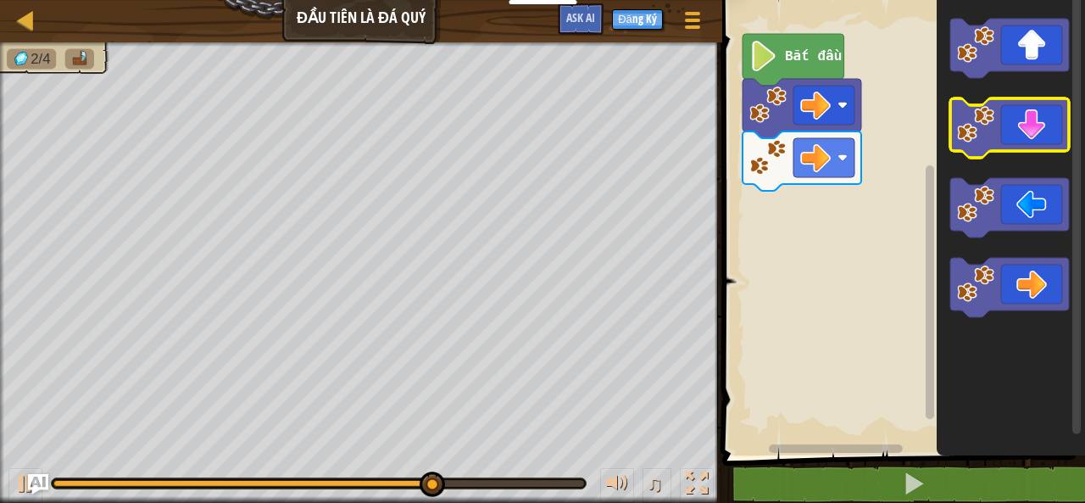
click at [995, 133] on icon "Không gian làm việc Blockly" at bounding box center [1009, 127] width 119 height 59
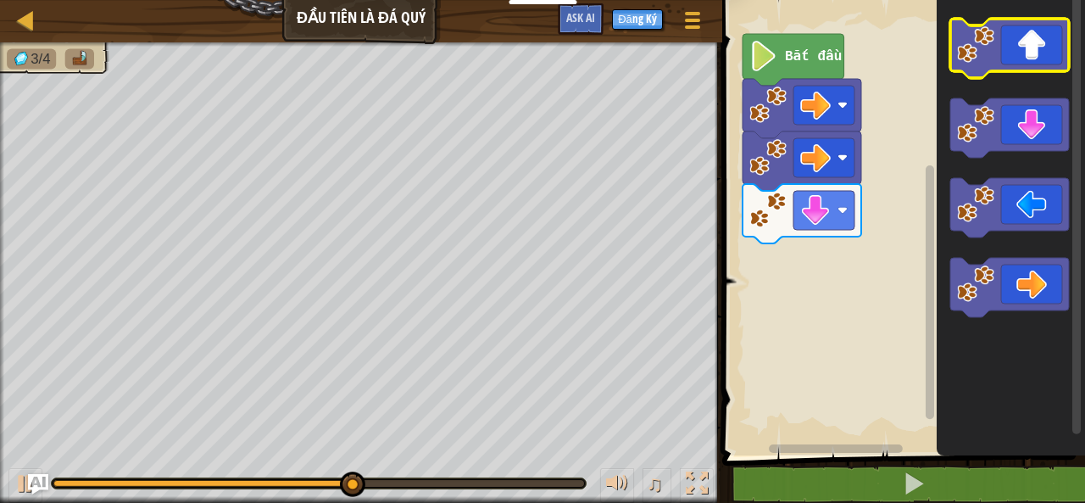
click at [1021, 30] on icon "Không gian làm việc Blockly" at bounding box center [1009, 48] width 119 height 59
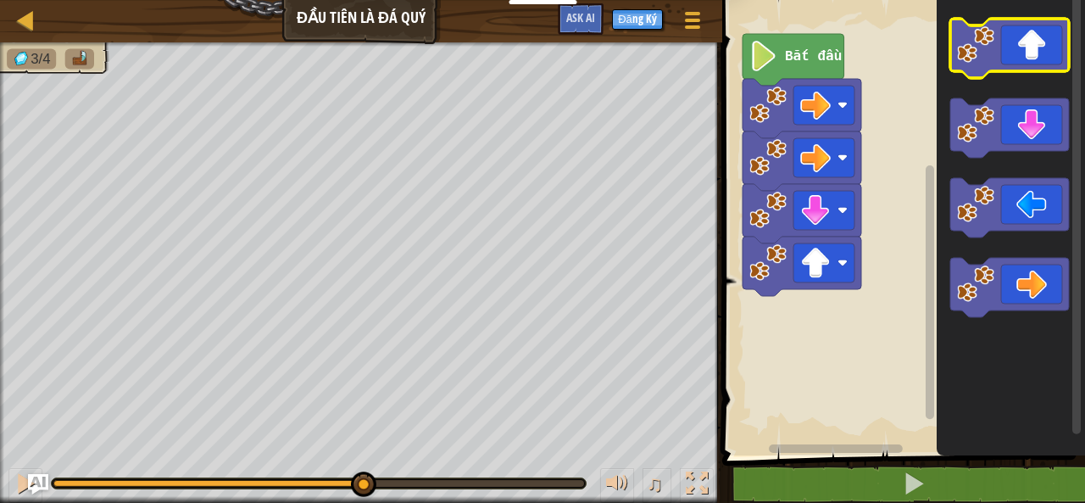
click at [1021, 30] on icon "Không gian làm việc Blockly" at bounding box center [1009, 48] width 119 height 59
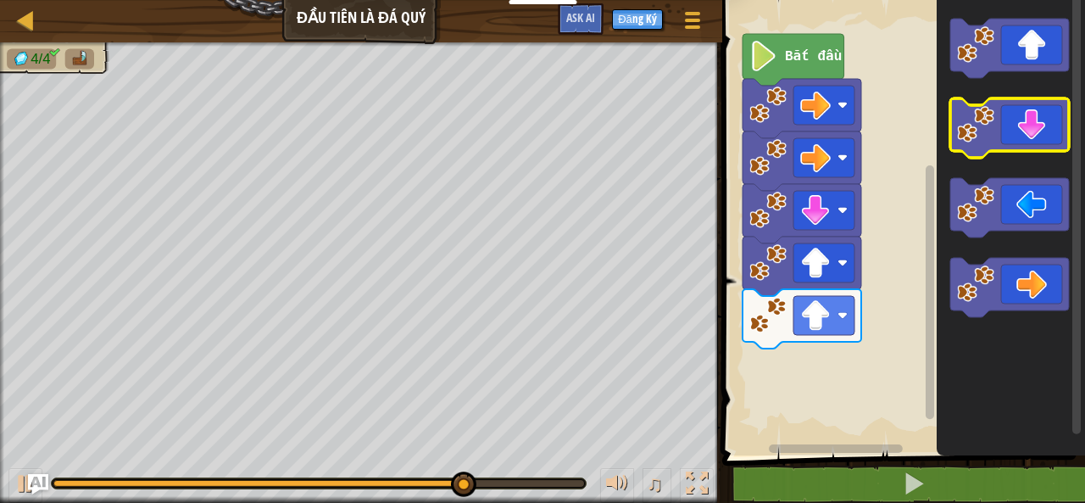
click at [1027, 135] on icon "Không gian làm việc Blockly" at bounding box center [1009, 127] width 119 height 59
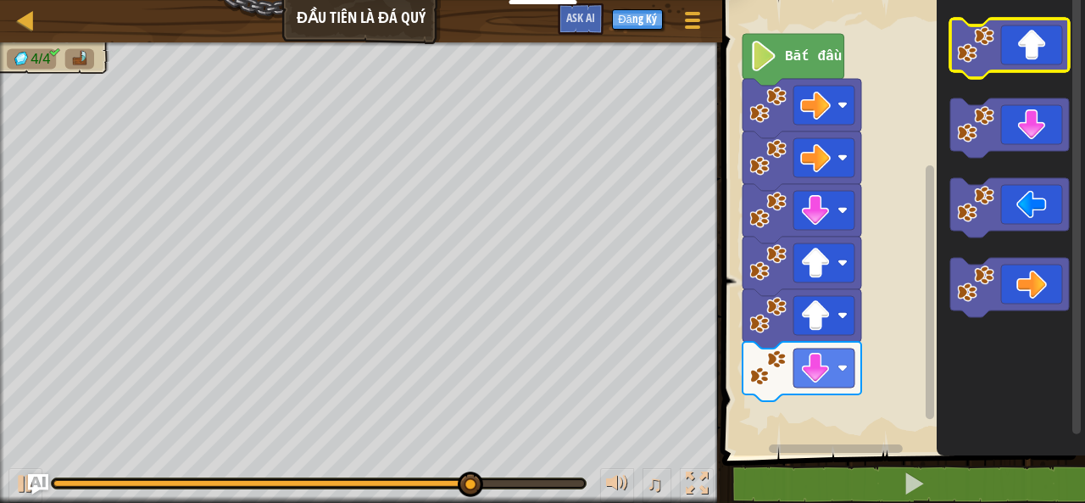
click at [1031, 45] on icon "Không gian làm việc Blockly" at bounding box center [1009, 48] width 119 height 59
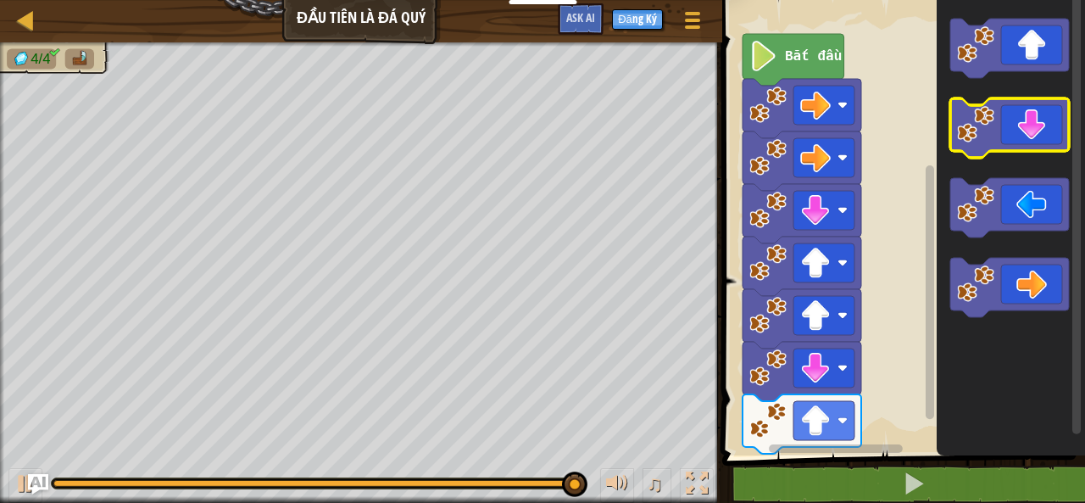
click at [1032, 139] on icon "Không gian làm việc Blockly" at bounding box center [1009, 127] width 119 height 59
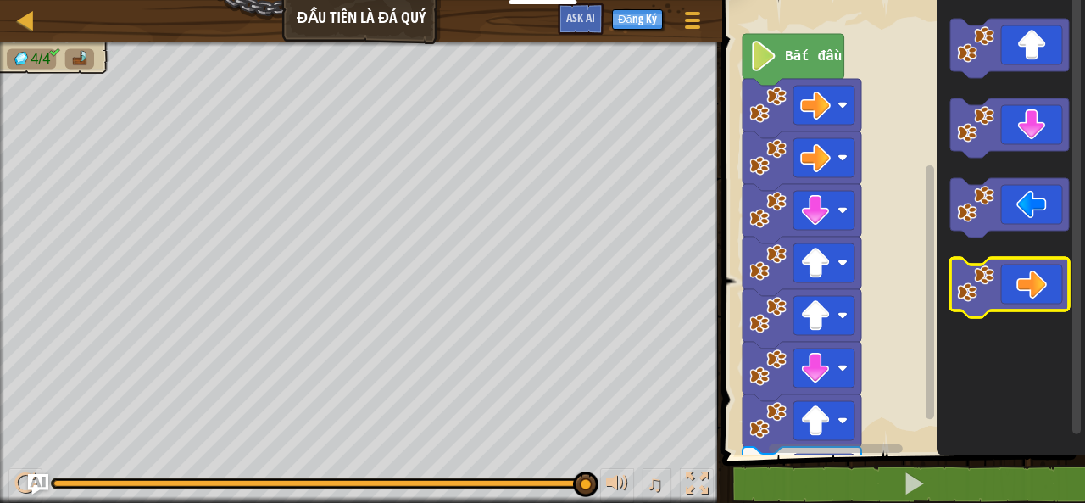
click at [1012, 288] on icon "Không gian làm việc Blockly" at bounding box center [1009, 287] width 119 height 59
click at [1010, 279] on icon "Không gian làm việc Blockly" at bounding box center [1009, 287] width 119 height 59
click at [1009, 275] on icon "Không gian làm việc Blockly" at bounding box center [1009, 287] width 119 height 59
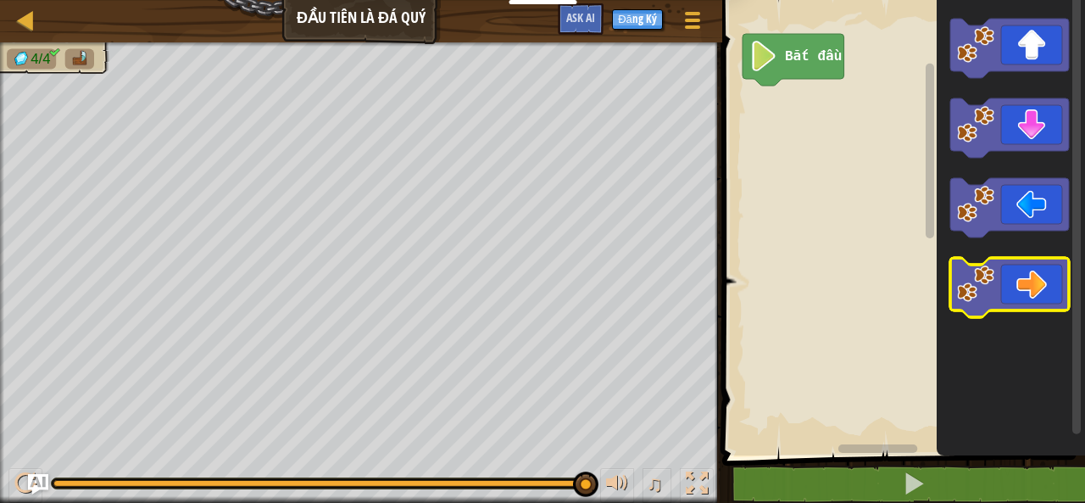
click at [1002, 277] on icon "Không gian làm việc Blockly" at bounding box center [1009, 287] width 119 height 59
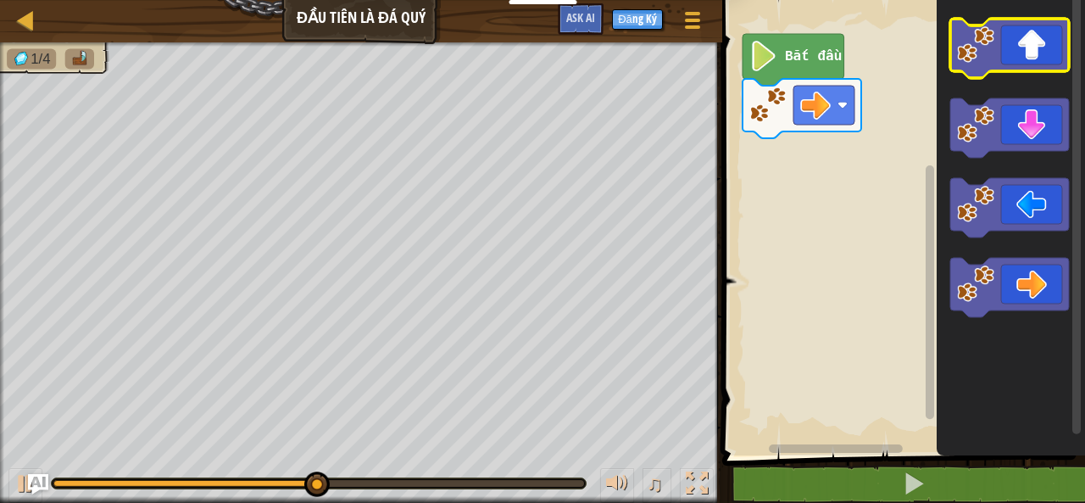
click at [1022, 43] on icon "Không gian làm việc Blockly" at bounding box center [1009, 48] width 119 height 59
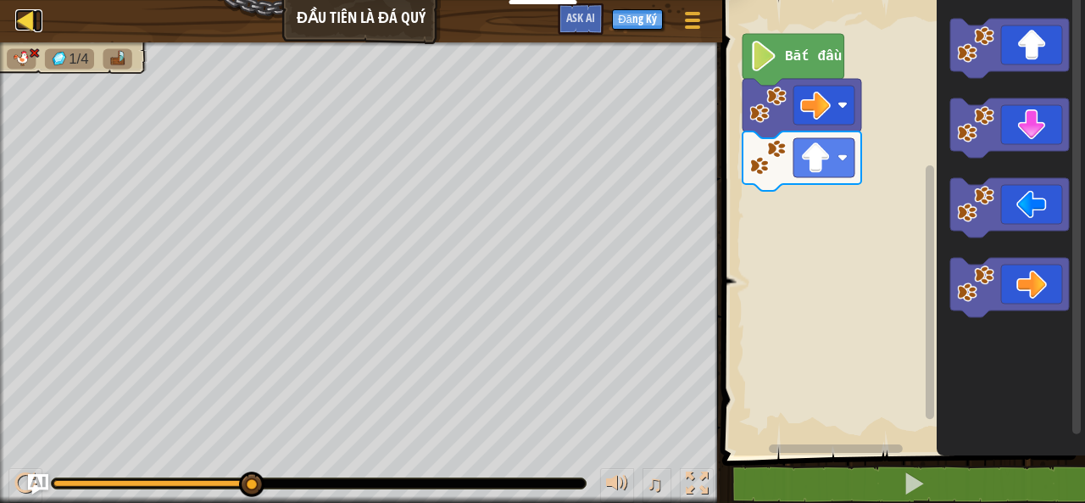
click at [27, 19] on div at bounding box center [25, 19] width 21 height 21
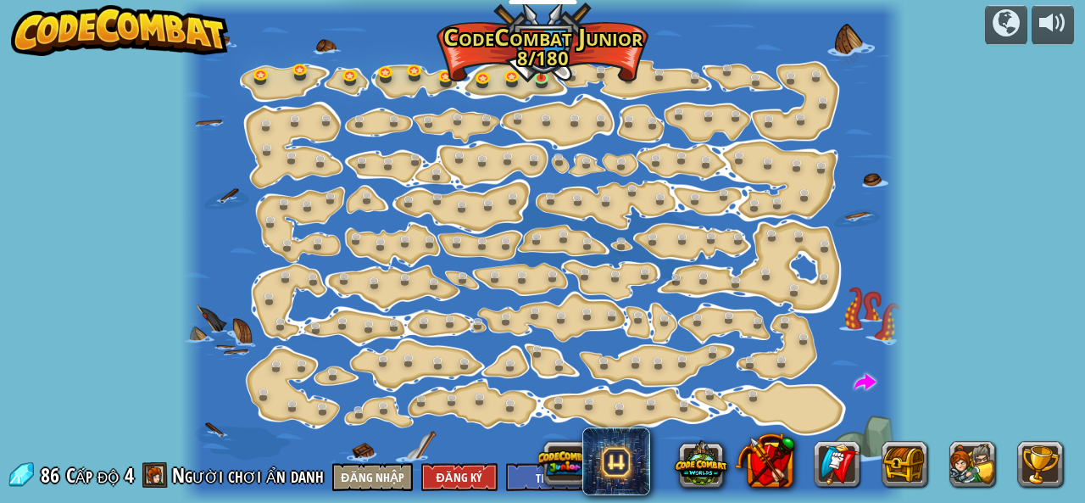
select select "vi"
click at [541, 67] on img at bounding box center [541, 58] width 16 height 36
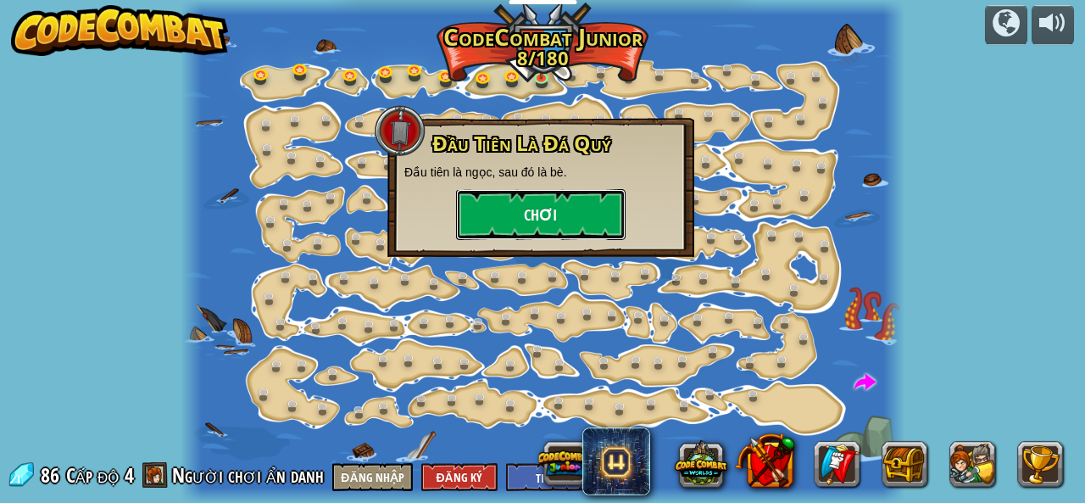
click at [552, 209] on button "Chơi" at bounding box center [541, 214] width 170 height 51
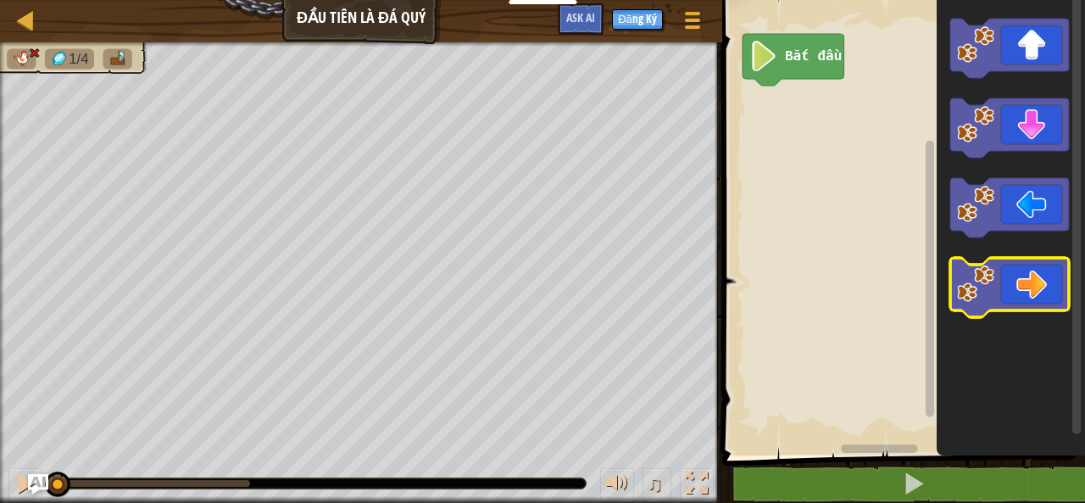
click at [1003, 289] on icon "Không gian làm việc Blockly" at bounding box center [1009, 287] width 119 height 59
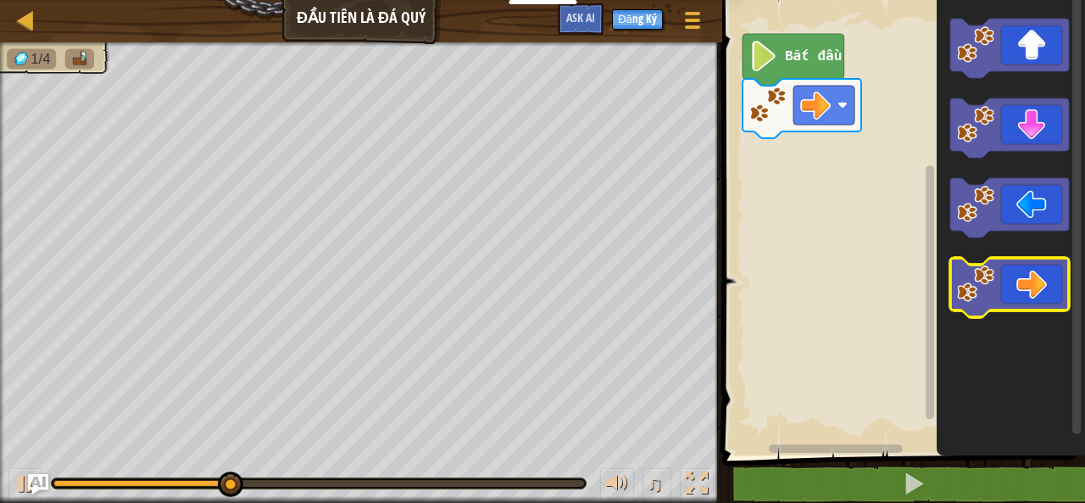
click at [984, 274] on image "Không gian làm việc Blockly" at bounding box center [975, 283] width 37 height 37
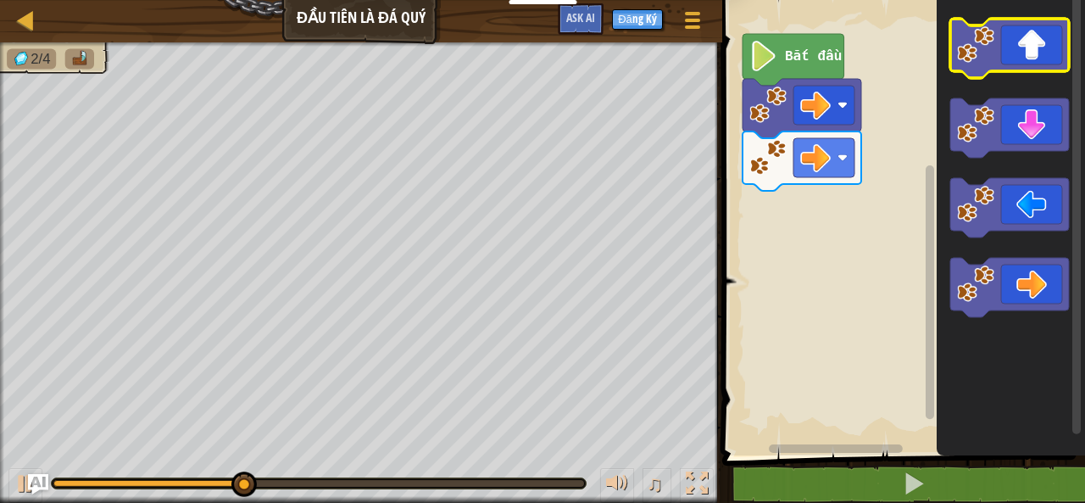
click at [980, 57] on image "Không gian làm việc Blockly" at bounding box center [975, 44] width 37 height 37
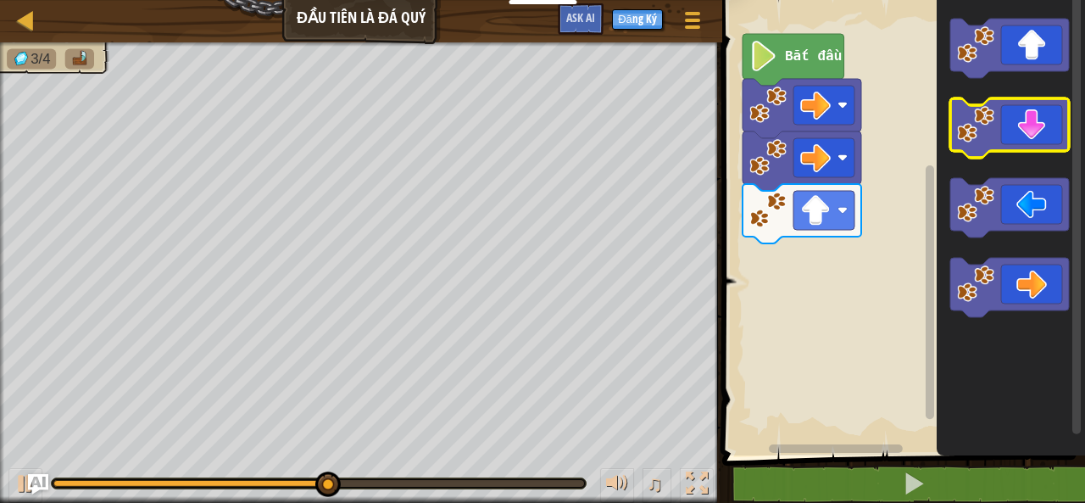
click at [997, 140] on icon "Không gian làm việc Blockly" at bounding box center [1009, 127] width 119 height 59
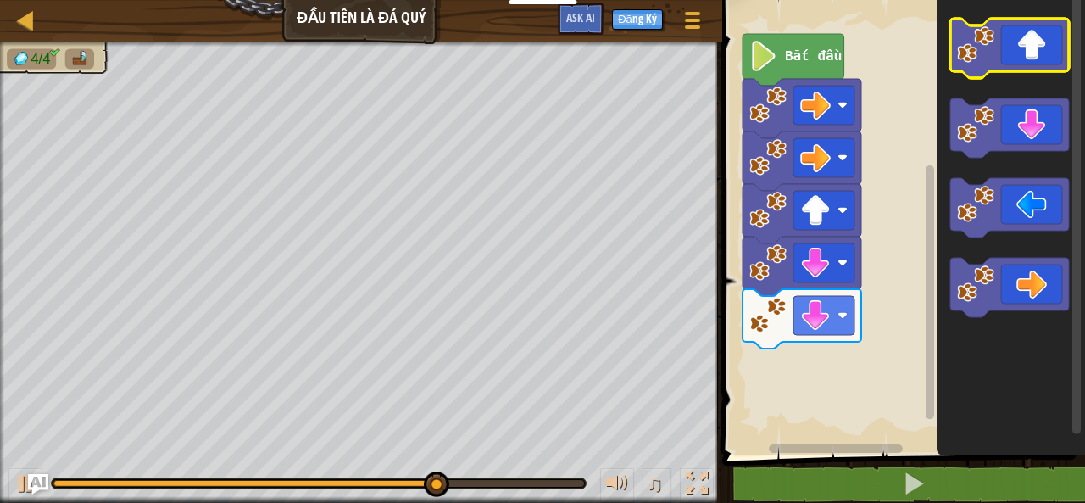
click at [1000, 64] on icon "Không gian làm việc Blockly" at bounding box center [1009, 48] width 119 height 59
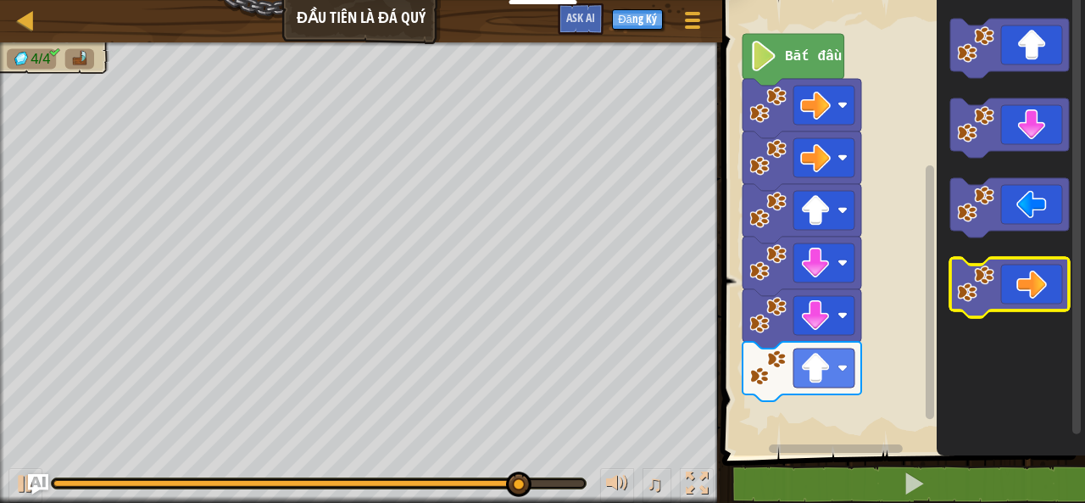
click at [1031, 297] on icon "Không gian làm việc Blockly" at bounding box center [1009, 287] width 119 height 59
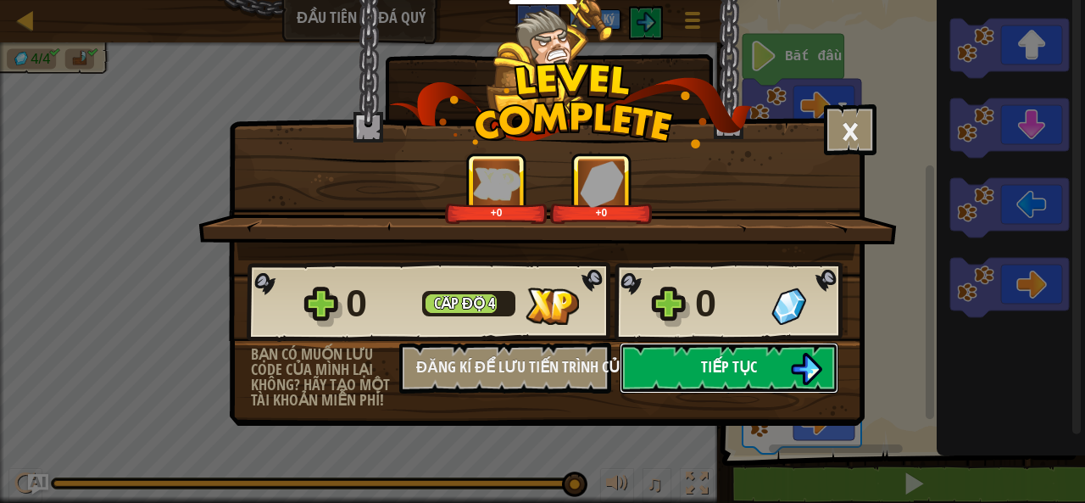
click at [726, 357] on button "Tiếp tục" at bounding box center [729, 367] width 219 height 51
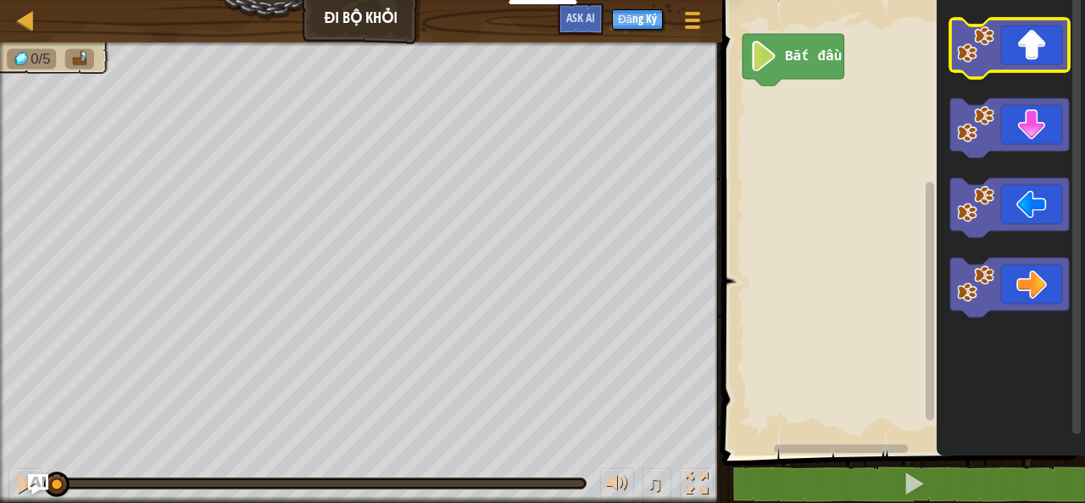
click at [987, 61] on image "Không gian làm việc Blockly" at bounding box center [975, 44] width 37 height 37
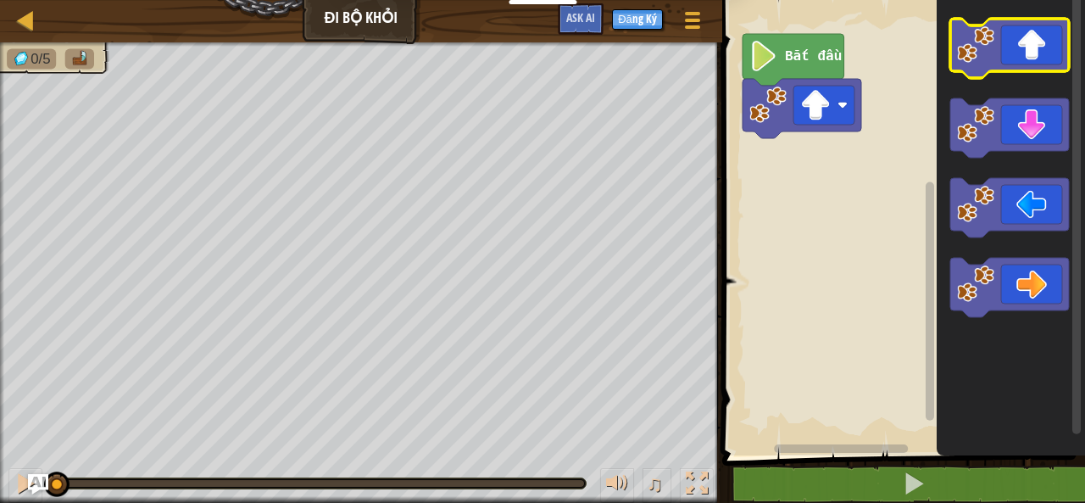
click at [987, 61] on image "Không gian làm việc Blockly" at bounding box center [975, 44] width 37 height 37
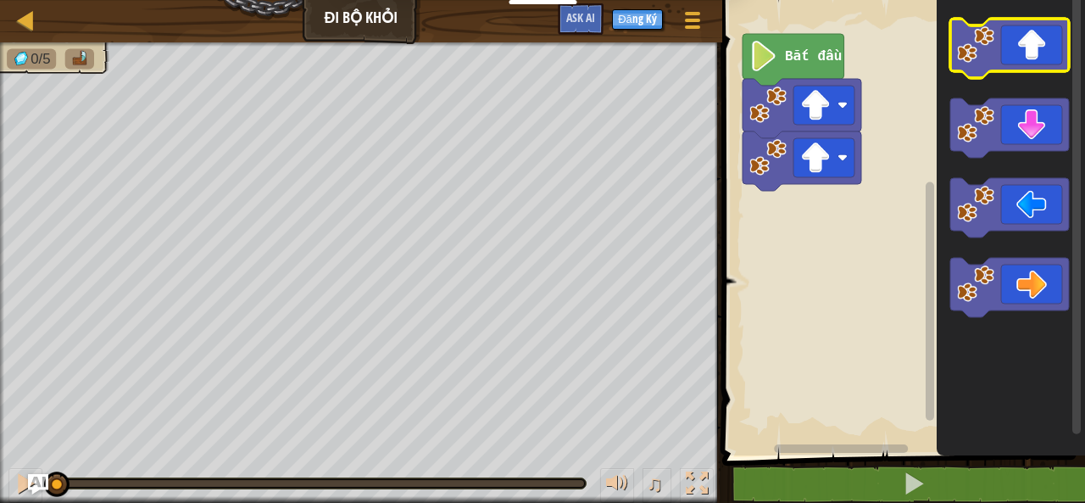
click at [987, 61] on image "Không gian làm việc Blockly" at bounding box center [975, 44] width 37 height 37
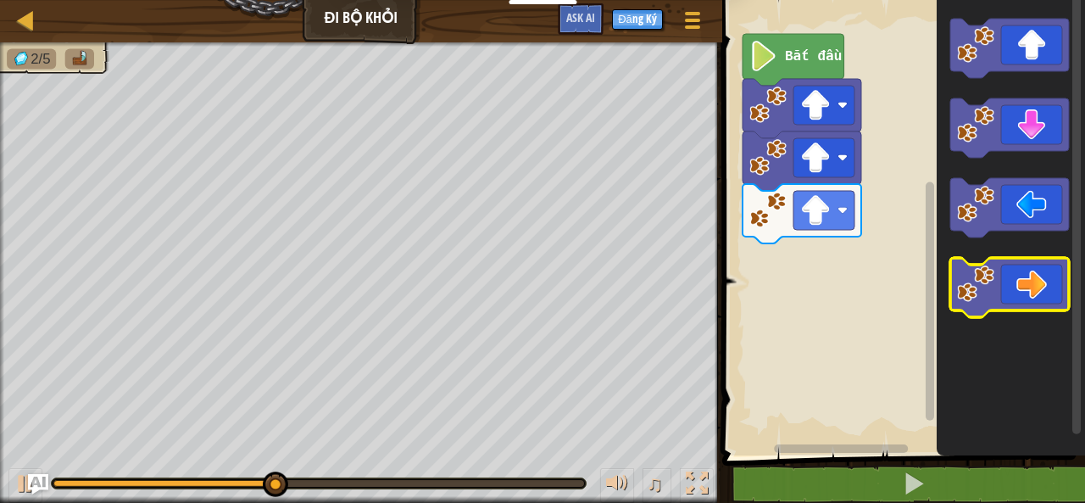
click at [1026, 277] on icon "Không gian làm việc Blockly" at bounding box center [1009, 287] width 119 height 59
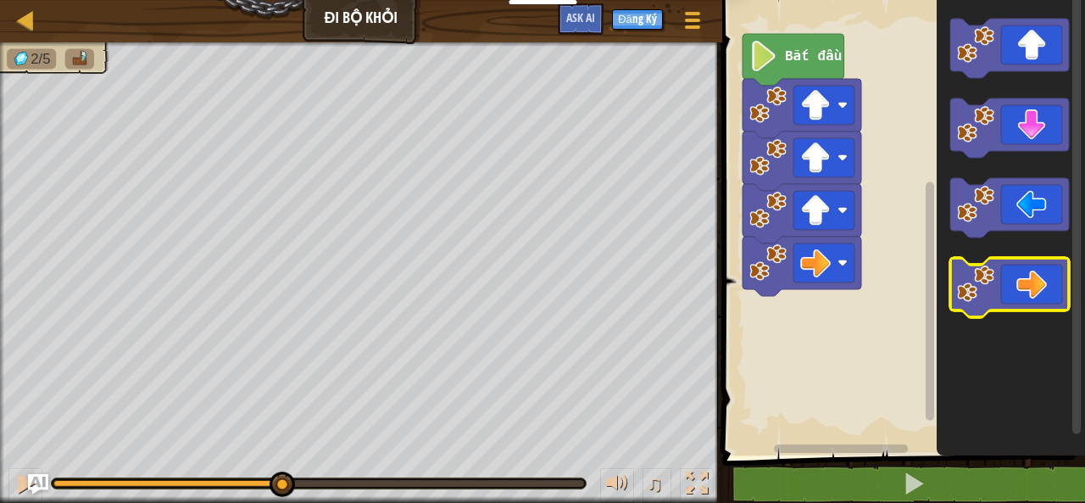
click at [1026, 277] on icon "Không gian làm việc Blockly" at bounding box center [1009, 287] width 119 height 59
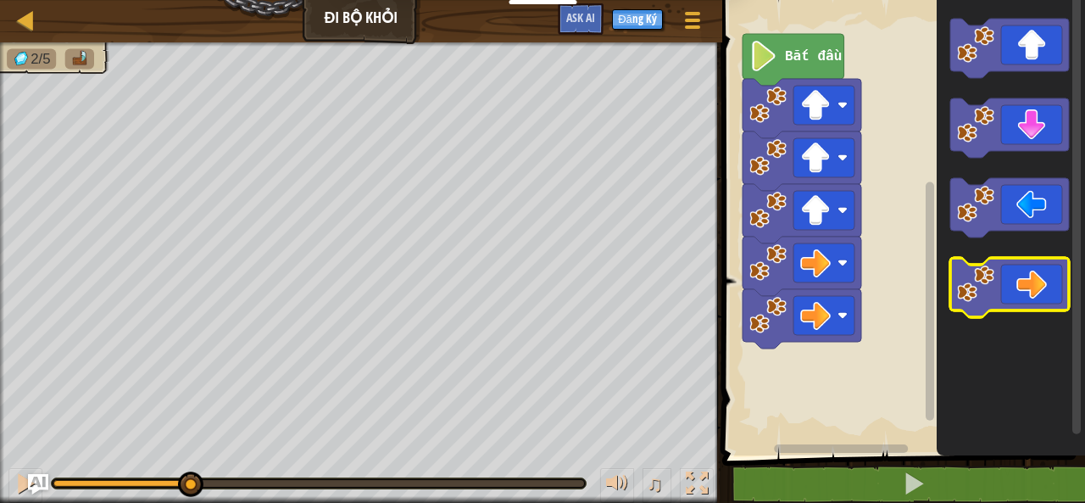
click at [1026, 277] on icon "Không gian làm việc Blockly" at bounding box center [1009, 287] width 119 height 59
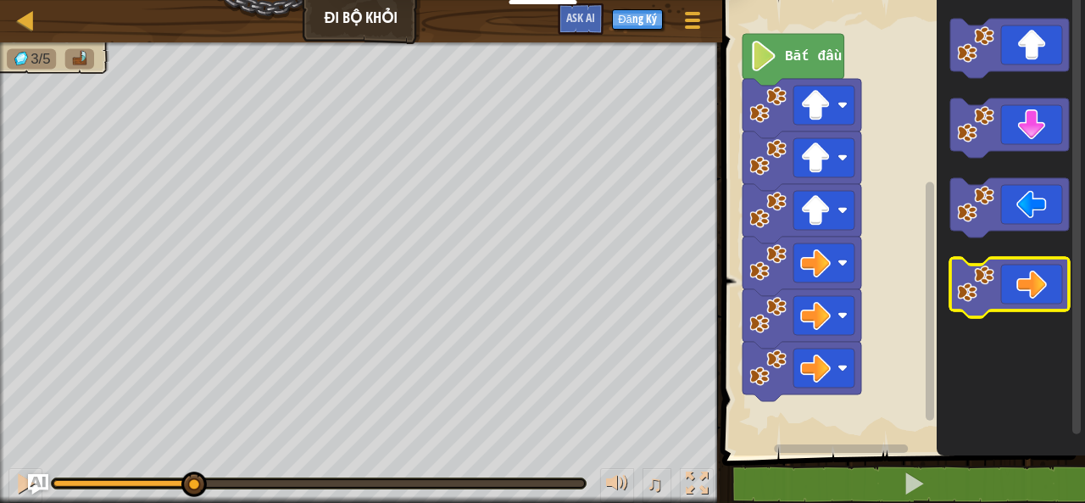
click at [1026, 277] on icon "Không gian làm việc Blockly" at bounding box center [1009, 287] width 119 height 59
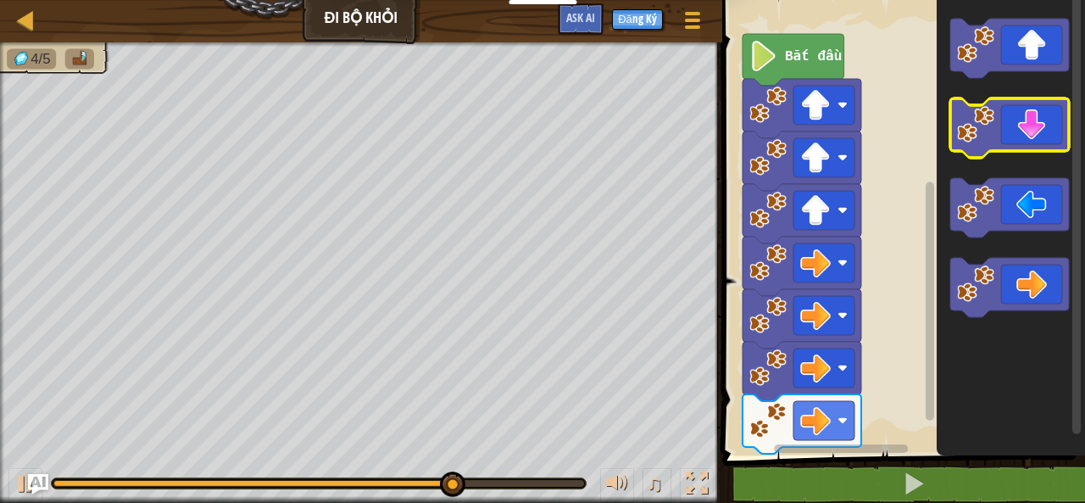
click at [989, 124] on image "Không gian làm việc Blockly" at bounding box center [975, 124] width 37 height 37
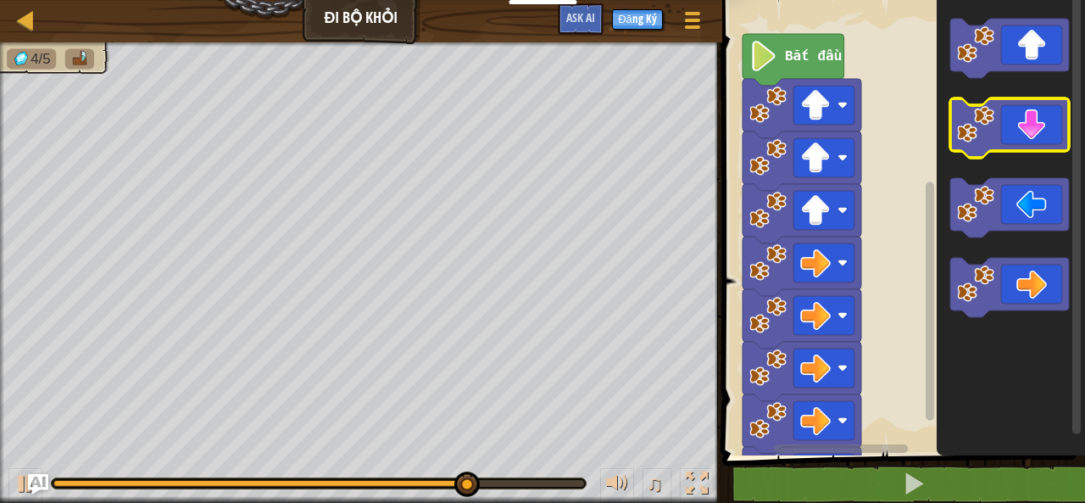
click at [989, 124] on image "Không gian làm việc Blockly" at bounding box center [975, 124] width 37 height 37
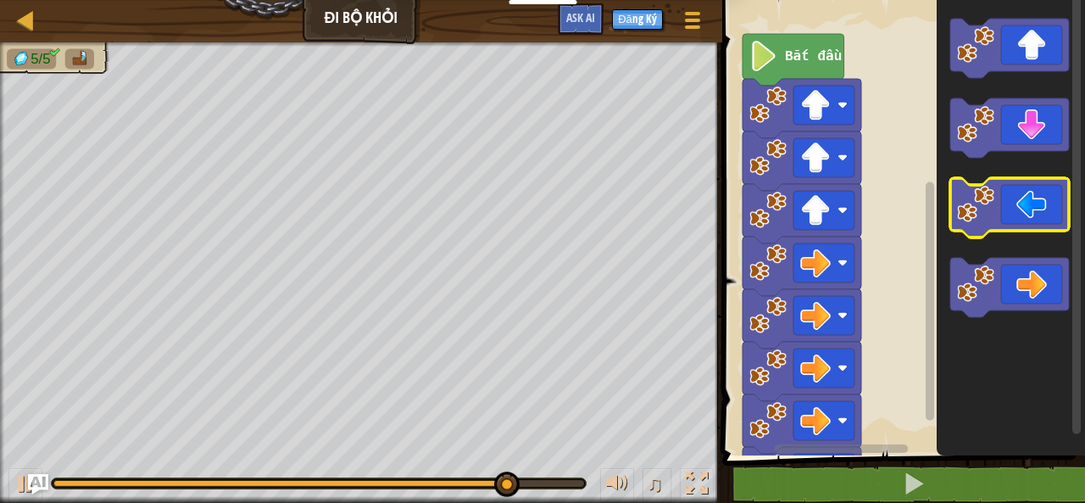
click at [983, 199] on image "Không gian làm việc Blockly" at bounding box center [975, 204] width 37 height 37
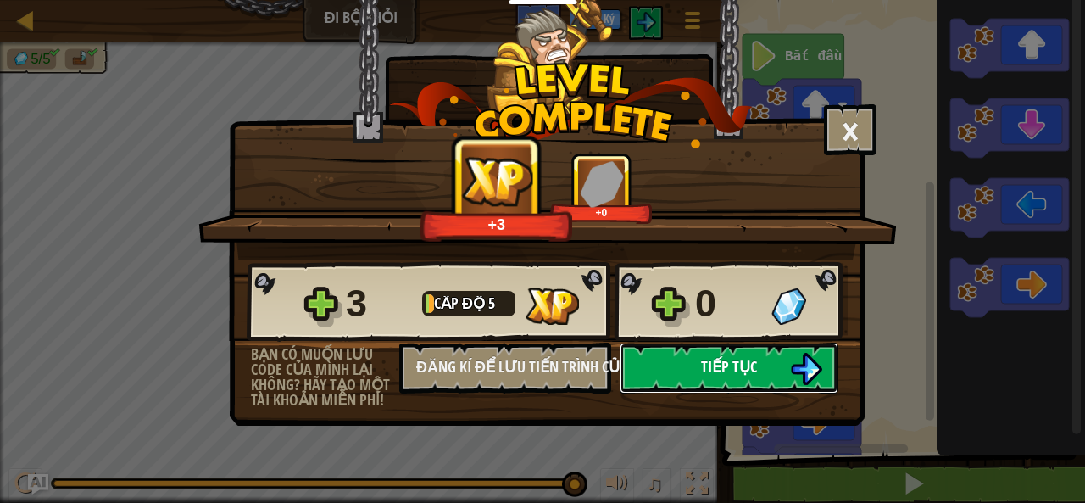
click at [666, 352] on button "Tiếp tục" at bounding box center [729, 367] width 219 height 51
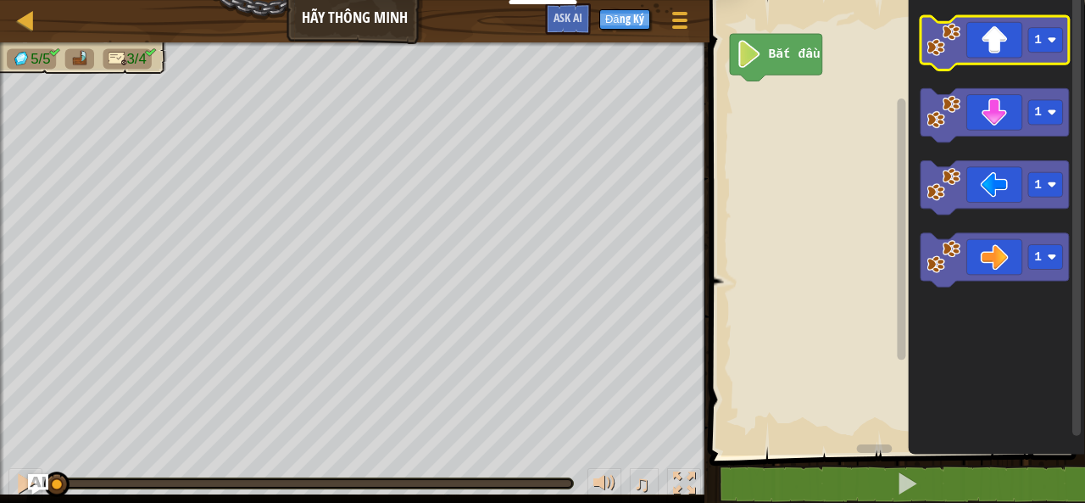
click at [1007, 39] on icon "Không gian làm việc Blockly" at bounding box center [995, 43] width 148 height 54
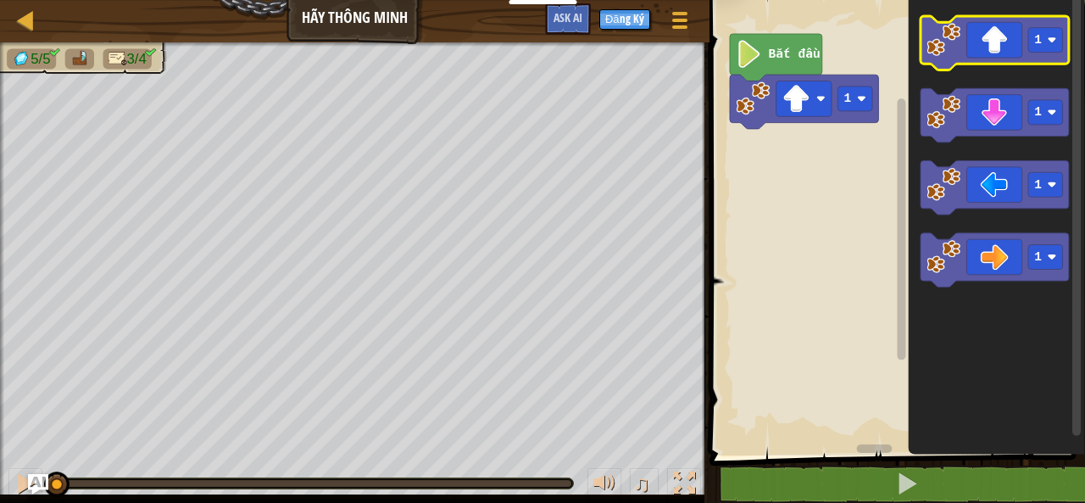
click at [1007, 39] on icon "Không gian làm việc Blockly" at bounding box center [995, 43] width 148 height 54
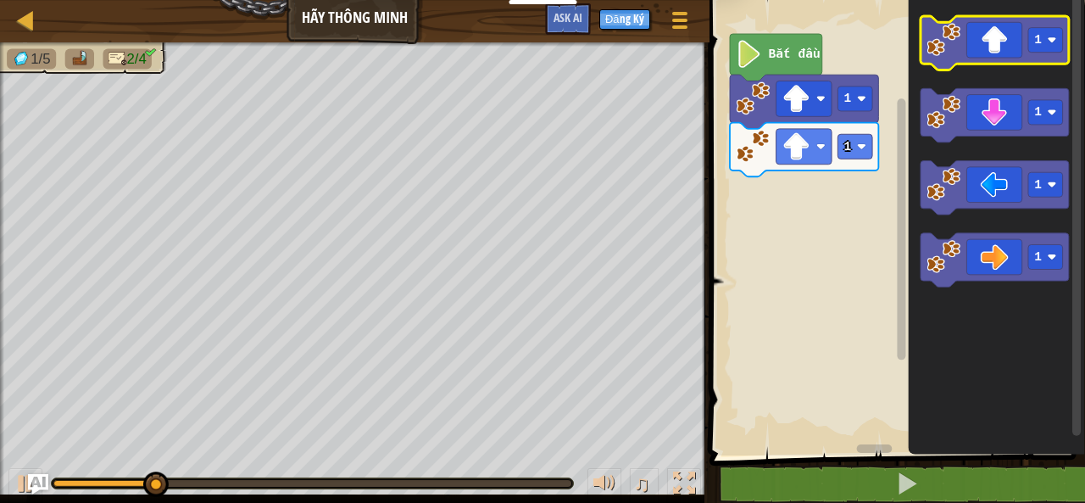
click at [1007, 36] on icon "Không gian làm việc Blockly" at bounding box center [995, 43] width 148 height 54
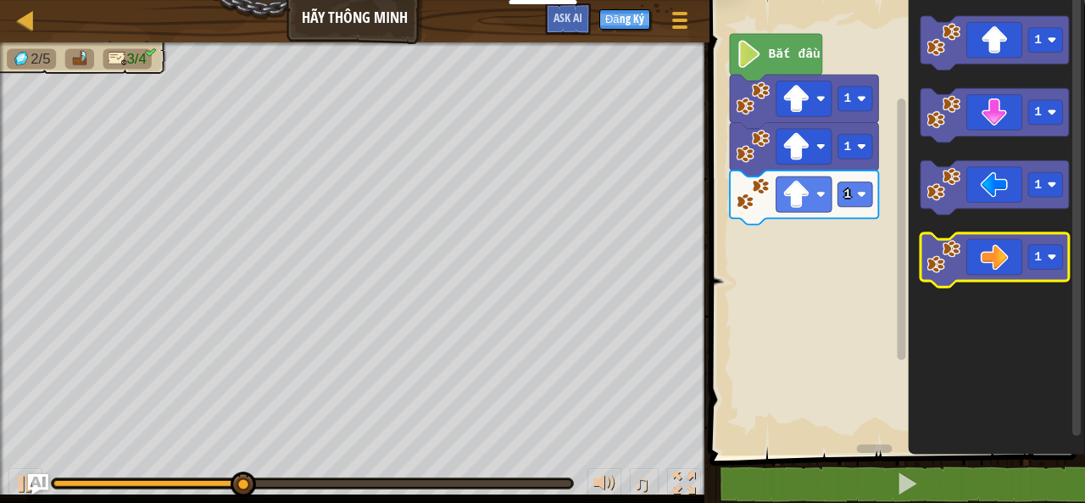
click at [1005, 255] on icon "Không gian làm việc Blockly" at bounding box center [995, 261] width 148 height 54
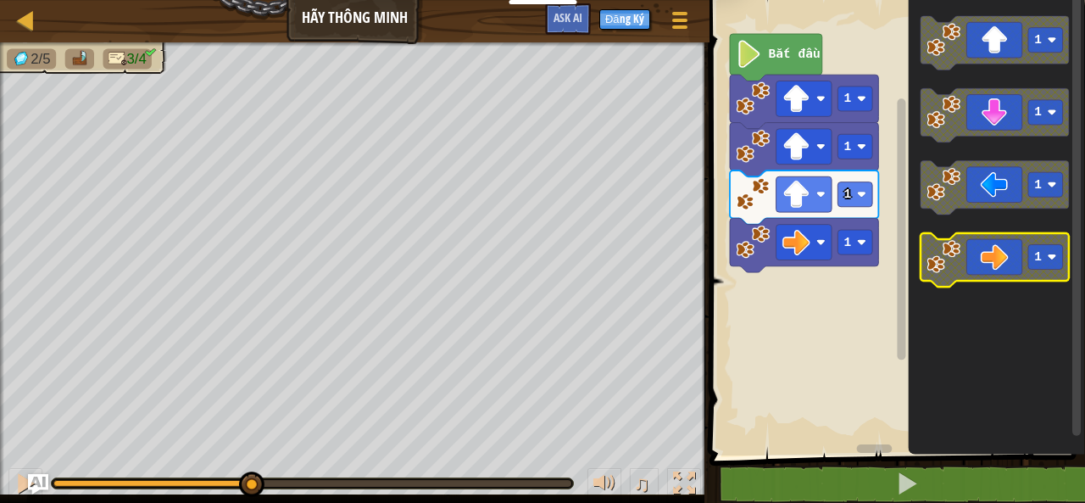
click at [1005, 255] on icon "Không gian làm việc Blockly" at bounding box center [995, 261] width 148 height 54
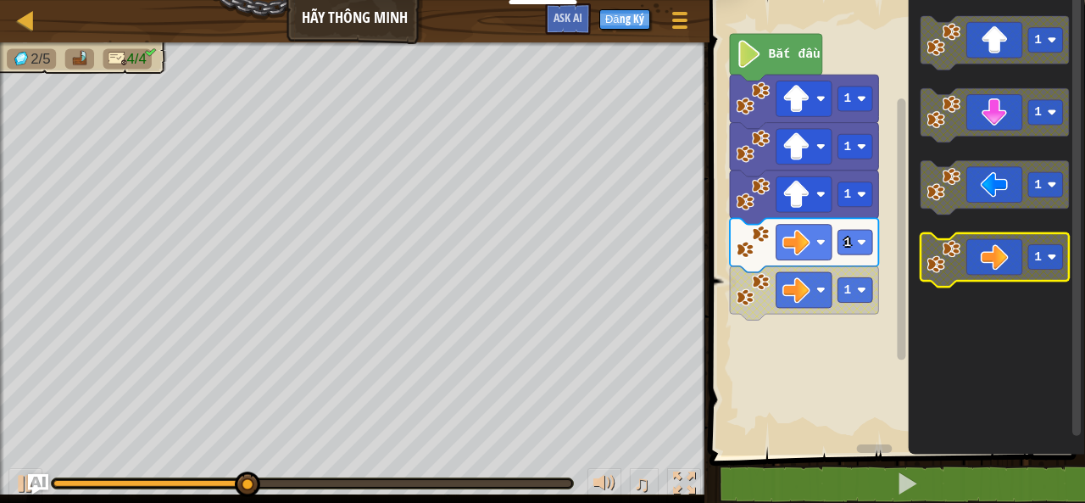
click at [1005, 253] on icon "Không gian làm việc Blockly" at bounding box center [995, 261] width 148 height 54
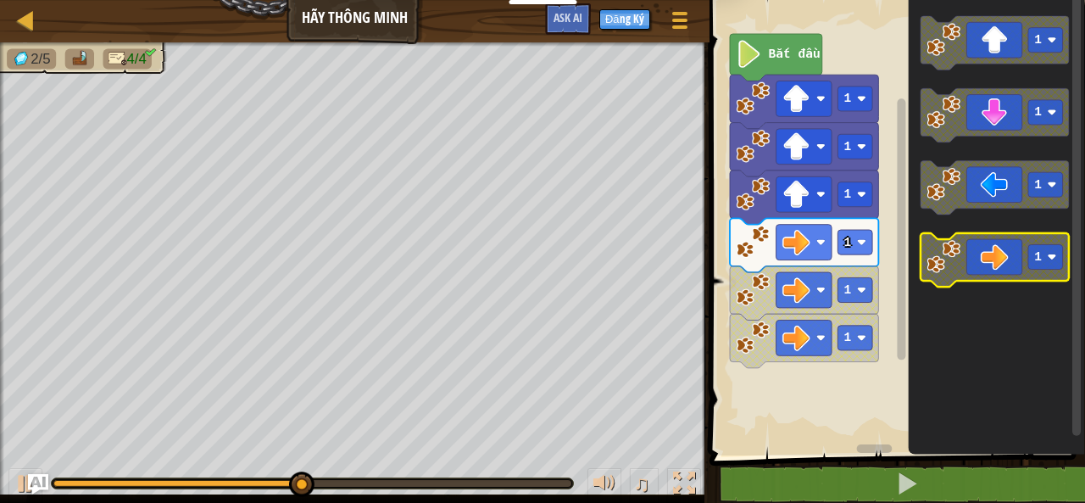
click at [1005, 253] on icon "Không gian làm việc Blockly" at bounding box center [995, 261] width 148 height 54
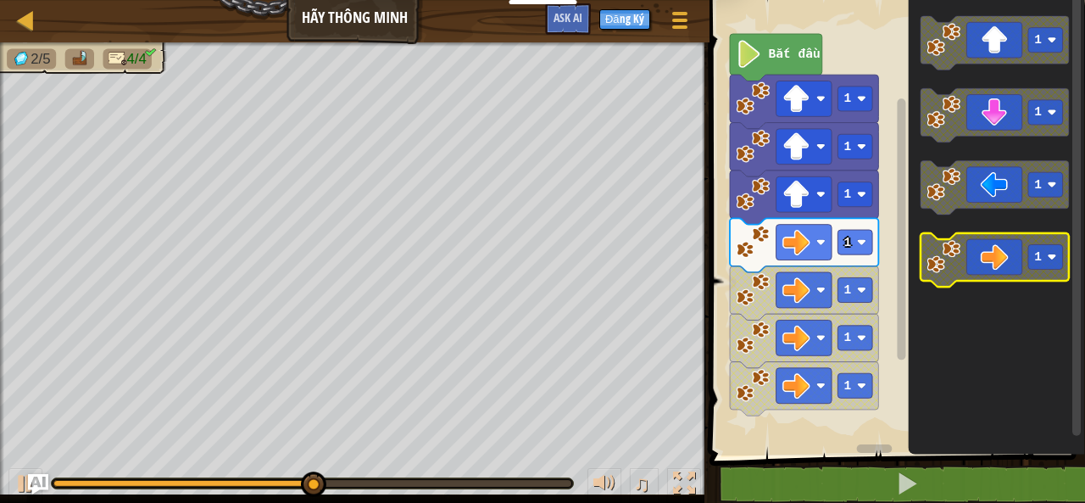
click at [1005, 253] on icon "Không gian làm việc Blockly" at bounding box center [995, 261] width 148 height 54
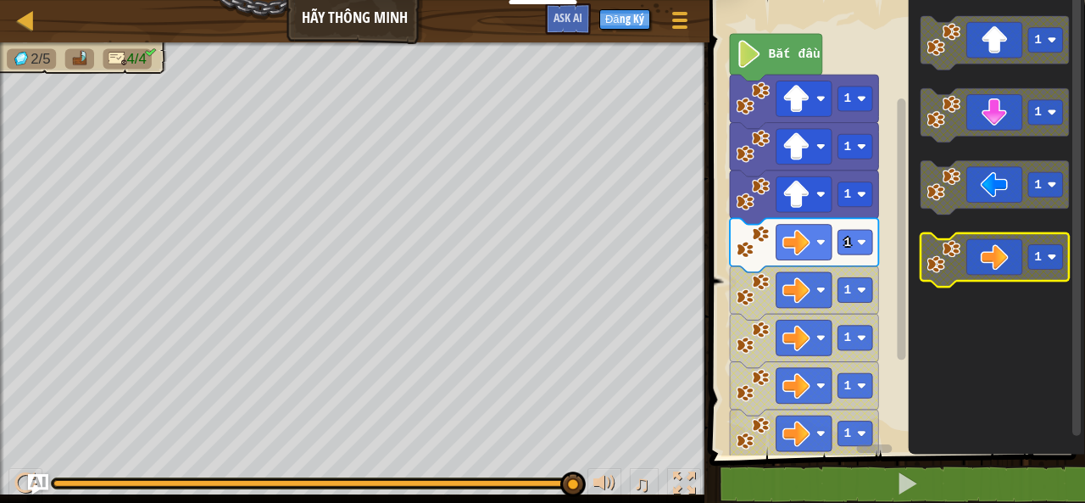
click at [1001, 255] on icon "Không gian làm việc Blockly" at bounding box center [995, 261] width 148 height 54
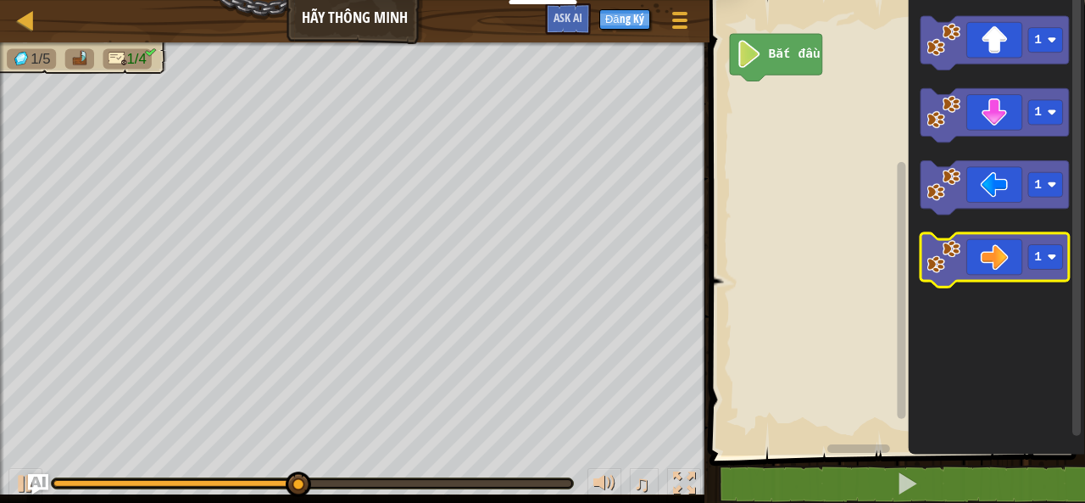
click at [1026, 254] on icon "Không gian làm việc Blockly" at bounding box center [995, 261] width 148 height 54
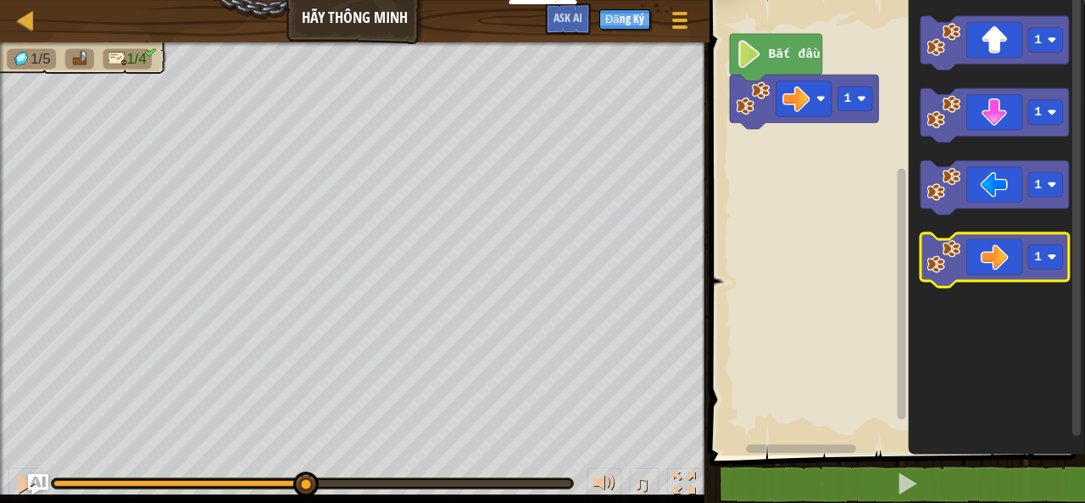
click at [1026, 254] on icon "Không gian làm việc Blockly" at bounding box center [995, 261] width 148 height 54
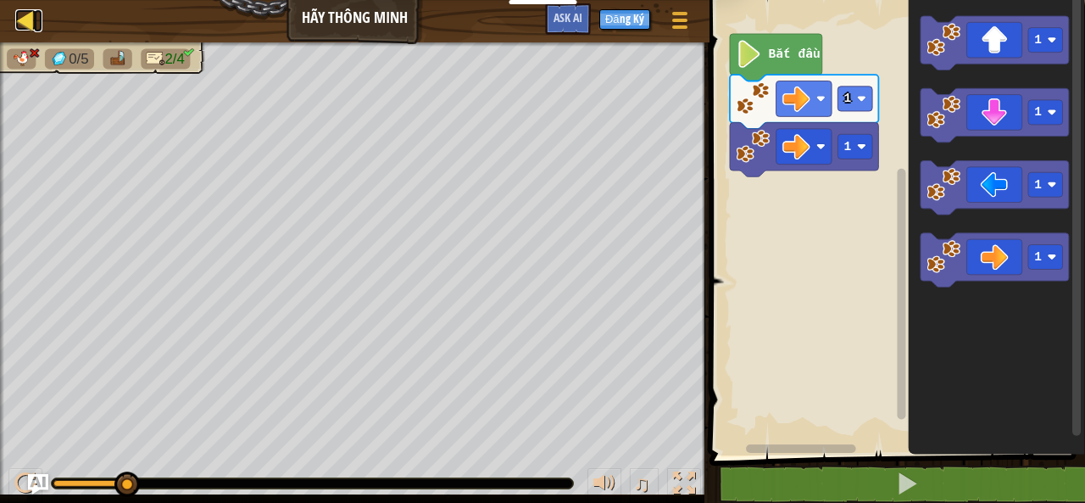
click at [20, 16] on div at bounding box center [25, 19] width 21 height 21
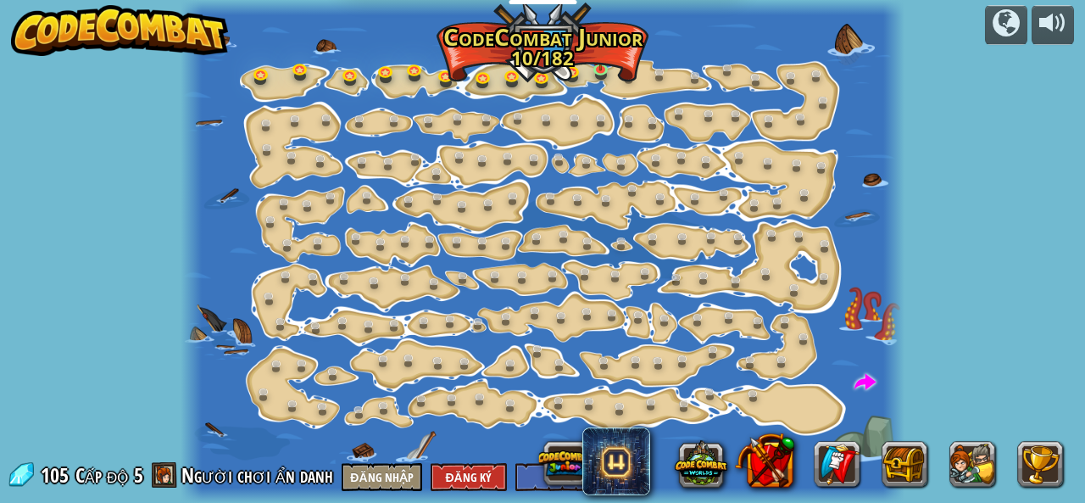
select select "vi"
click at [597, 54] on img at bounding box center [601, 49] width 16 height 36
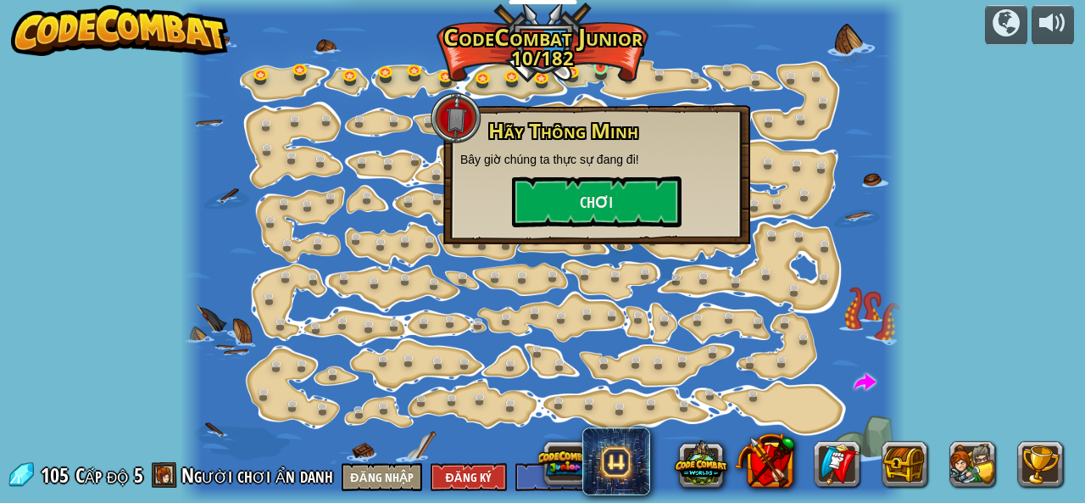
click at [597, 54] on img at bounding box center [601, 49] width 16 height 36
click at [597, 196] on button "Chơi" at bounding box center [597, 201] width 170 height 51
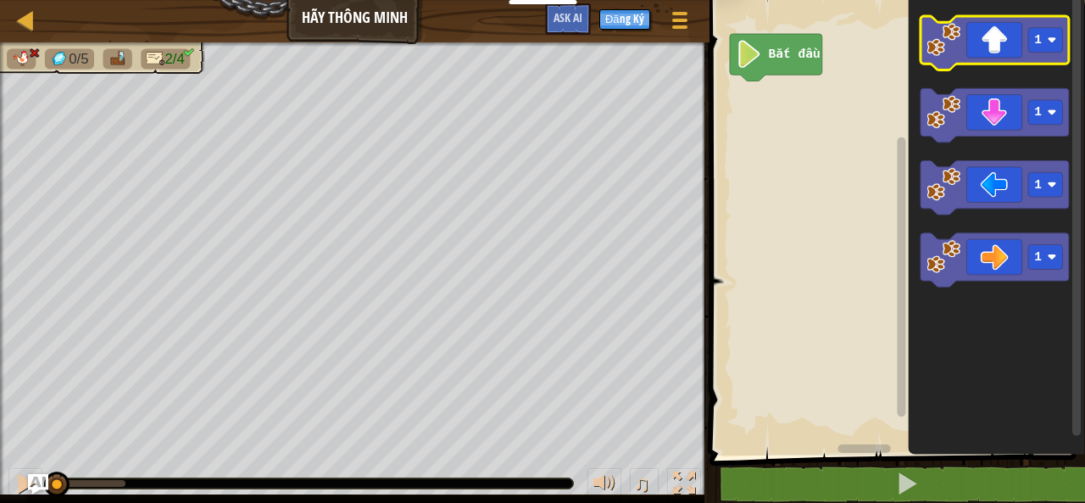
click at [983, 28] on icon "Không gian làm việc Blockly" at bounding box center [995, 43] width 148 height 54
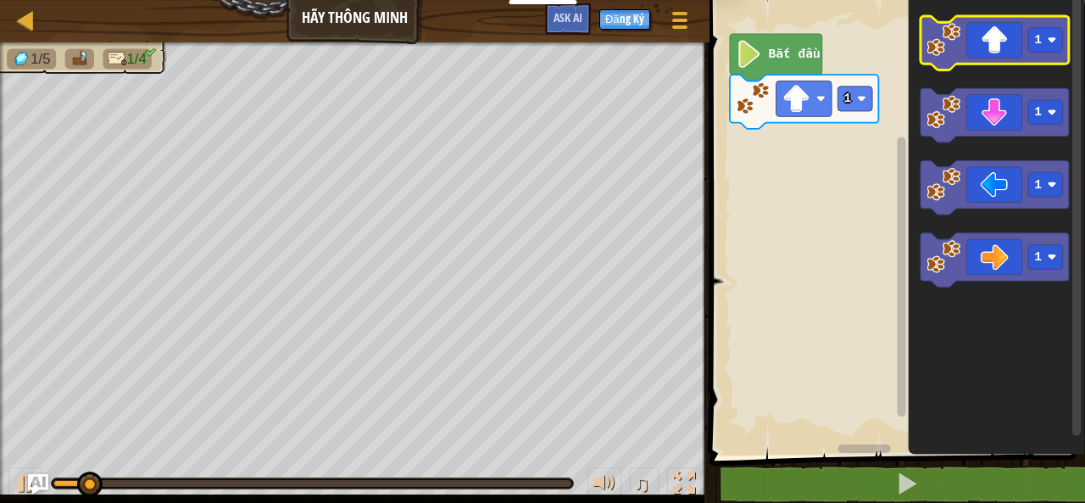
click at [983, 28] on icon "Không gian làm việc Blockly" at bounding box center [995, 43] width 148 height 54
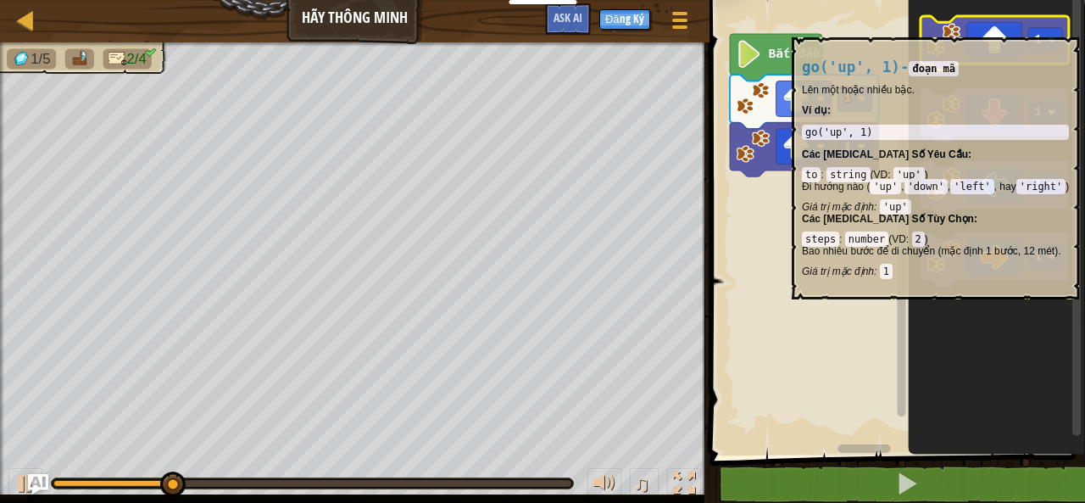
click at [978, 28] on icon "Không gian làm việc Blockly" at bounding box center [995, 43] width 148 height 54
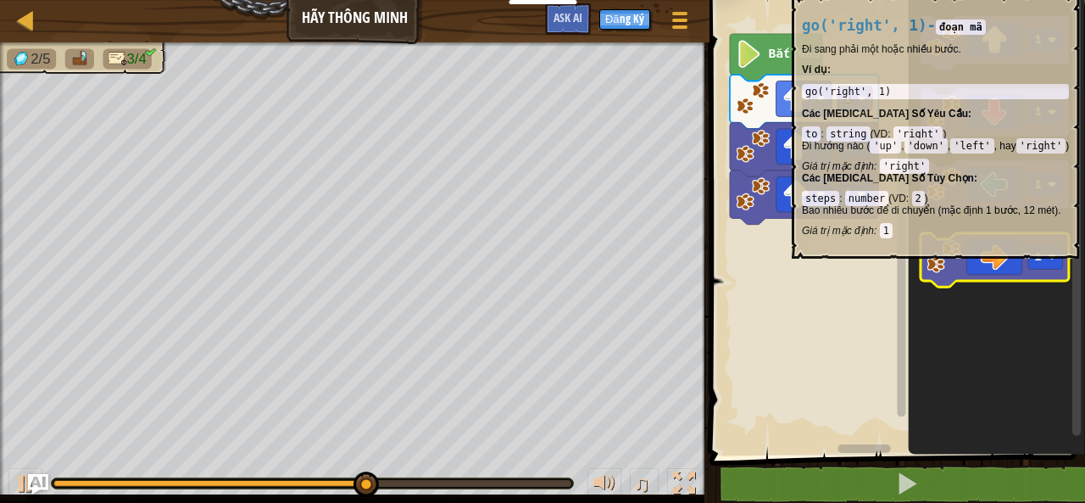
click at [983, 270] on icon "Không gian làm việc Blockly" at bounding box center [995, 261] width 148 height 54
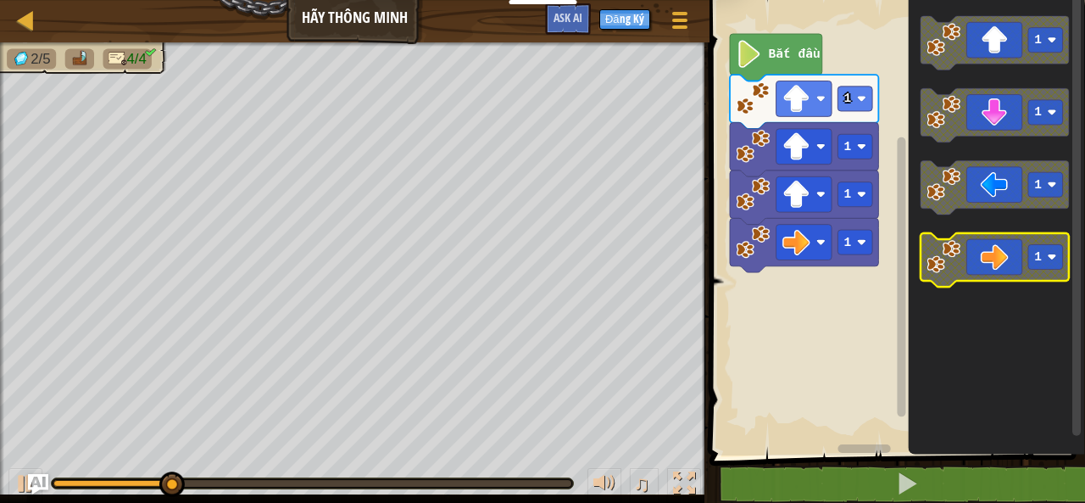
click at [983, 270] on icon "Không gian làm việc Blockly" at bounding box center [995, 261] width 148 height 54
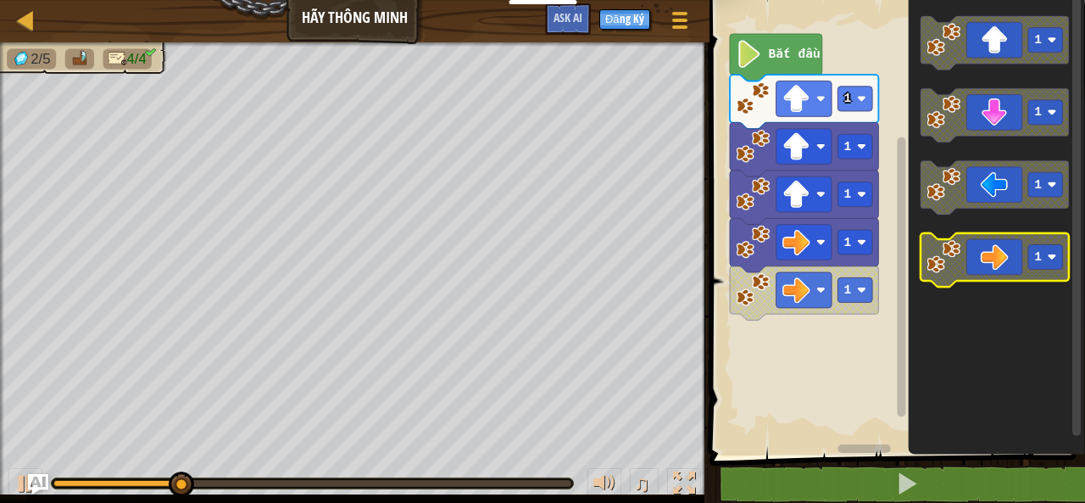
click at [983, 270] on icon "Không gian làm việc Blockly" at bounding box center [995, 261] width 148 height 54
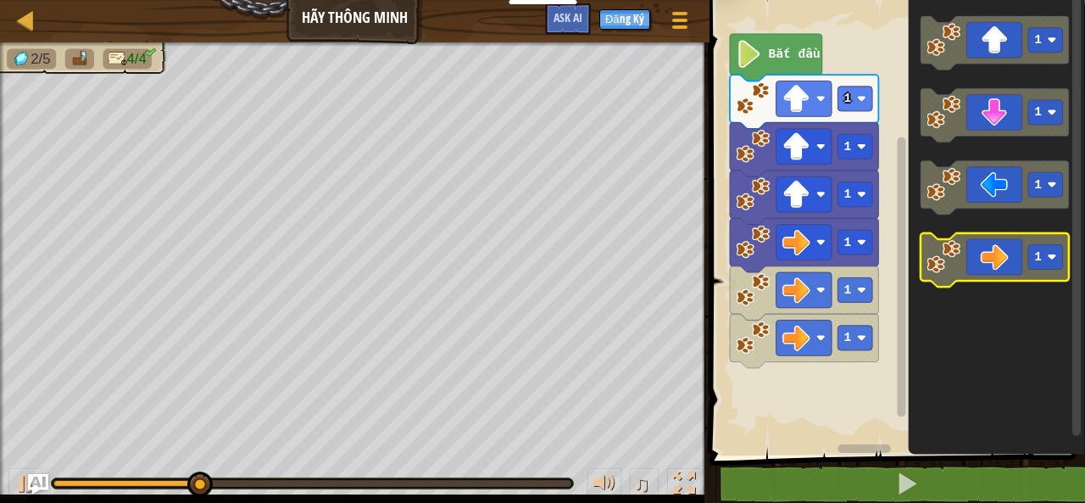
click at [983, 270] on icon "Không gian làm việc Blockly" at bounding box center [995, 261] width 148 height 54
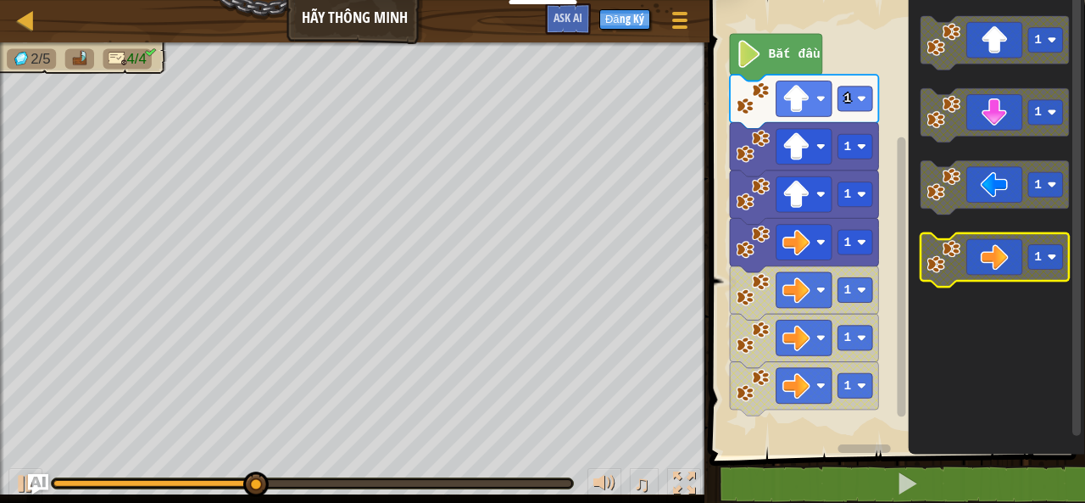
click at [982, 269] on icon "Không gian làm việc Blockly" at bounding box center [995, 261] width 148 height 54
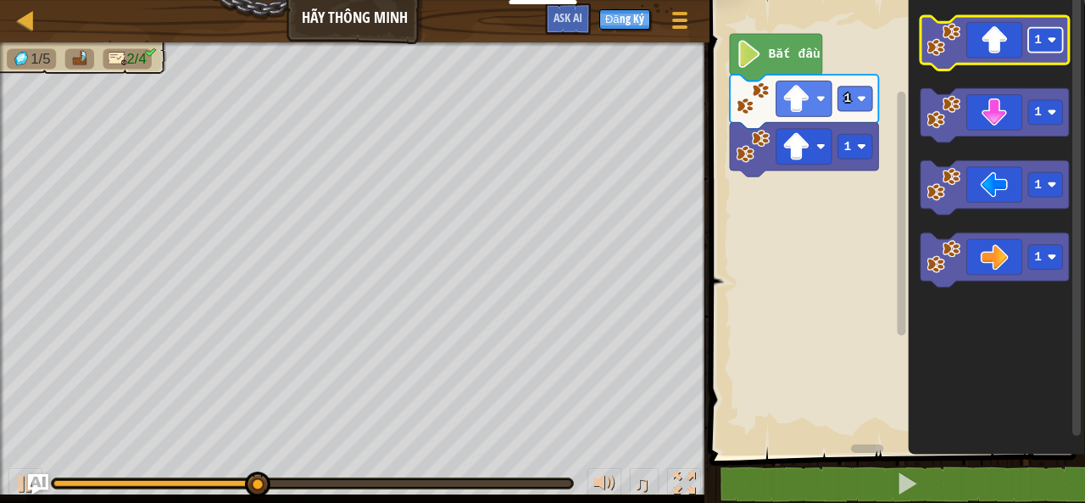
click at [1028, 30] on rect "Không gian làm việc Blockly" at bounding box center [1045, 40] width 35 height 25
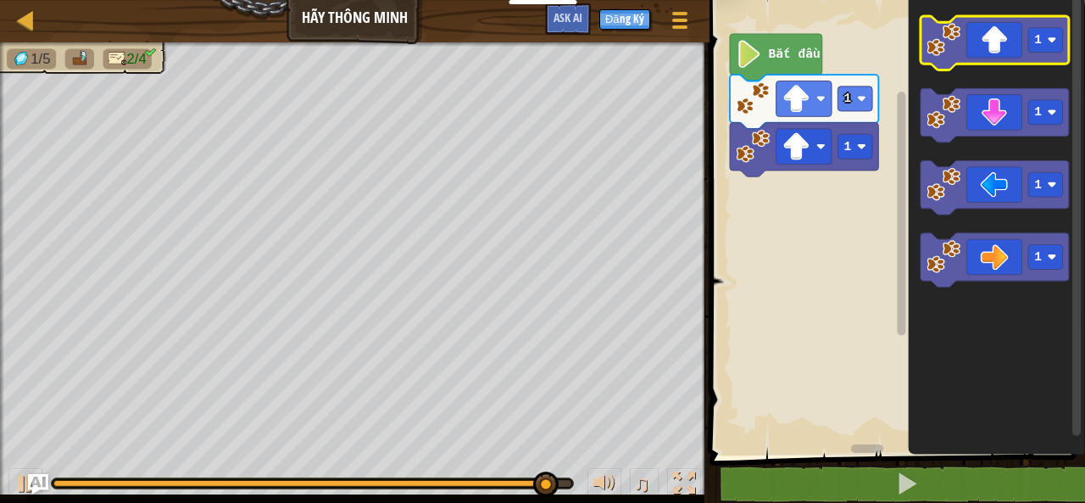
click at [1038, 57] on icon "Không gian làm việc Blockly" at bounding box center [995, 43] width 148 height 54
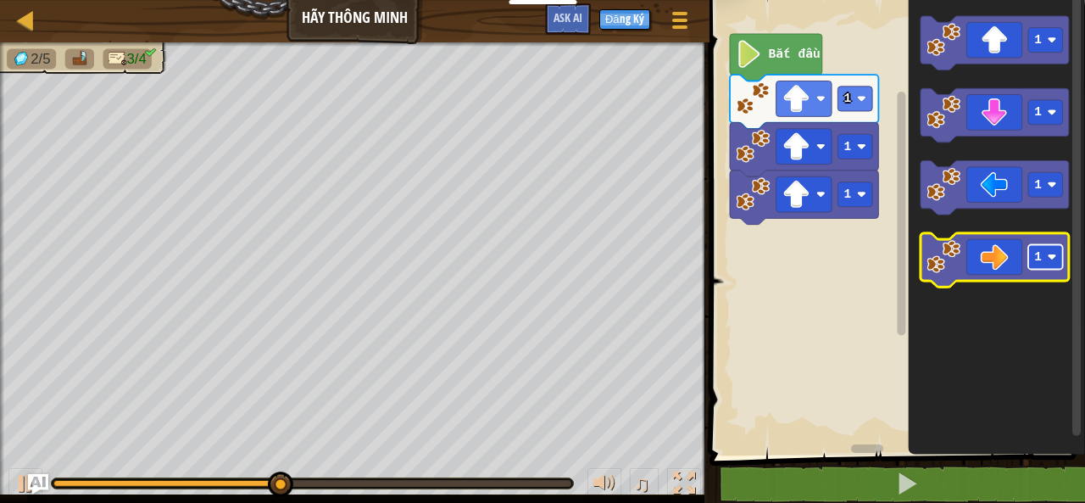
click at [1041, 267] on rect "Không gian làm việc Blockly" at bounding box center [1045, 257] width 35 height 25
click at [978, 270] on icon "Không gian làm việc Blockly" at bounding box center [995, 261] width 148 height 54
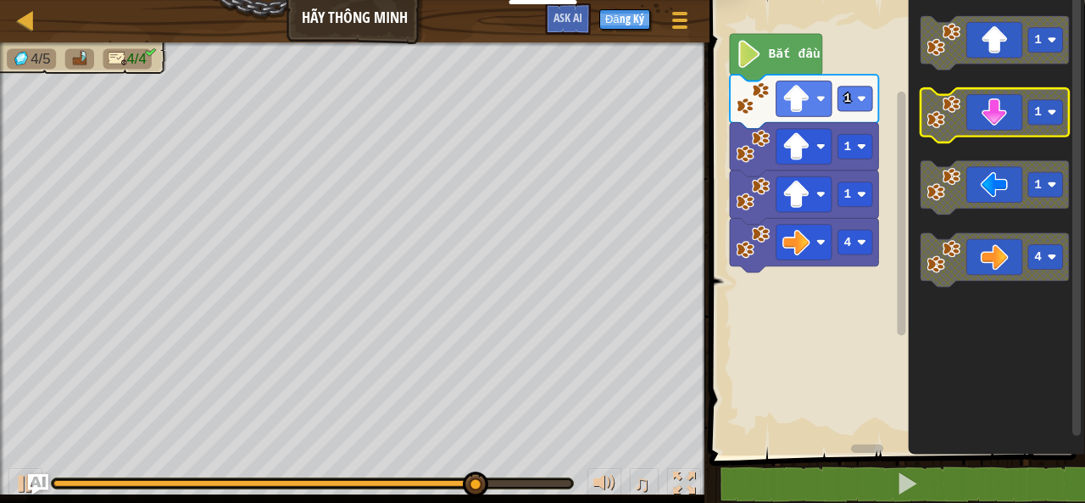
click at [1040, 111] on text "1" at bounding box center [1038, 113] width 8 height 14
click at [984, 108] on icon "Không gian làm việc Blockly" at bounding box center [995, 116] width 148 height 54
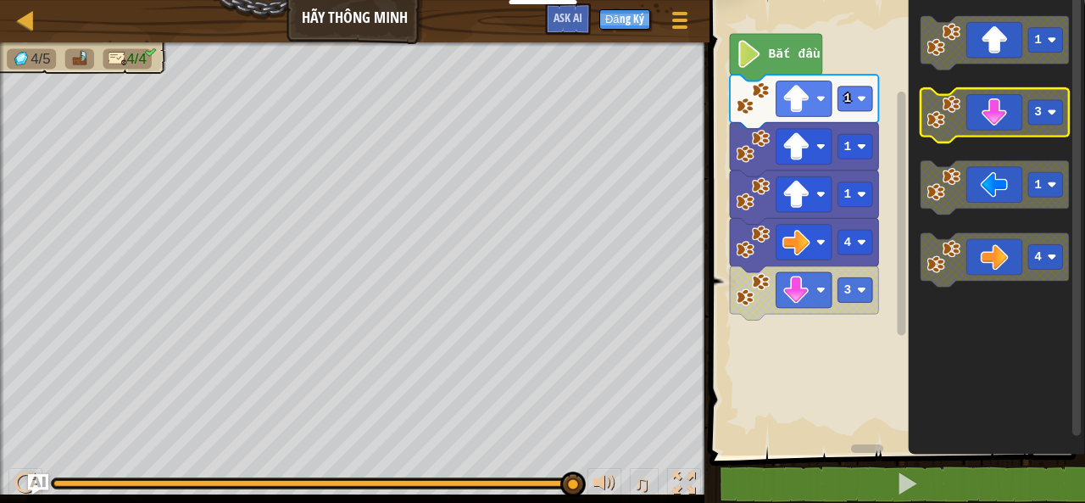
click at [977, 115] on icon "Không gian làm việc Blockly" at bounding box center [995, 116] width 148 height 54
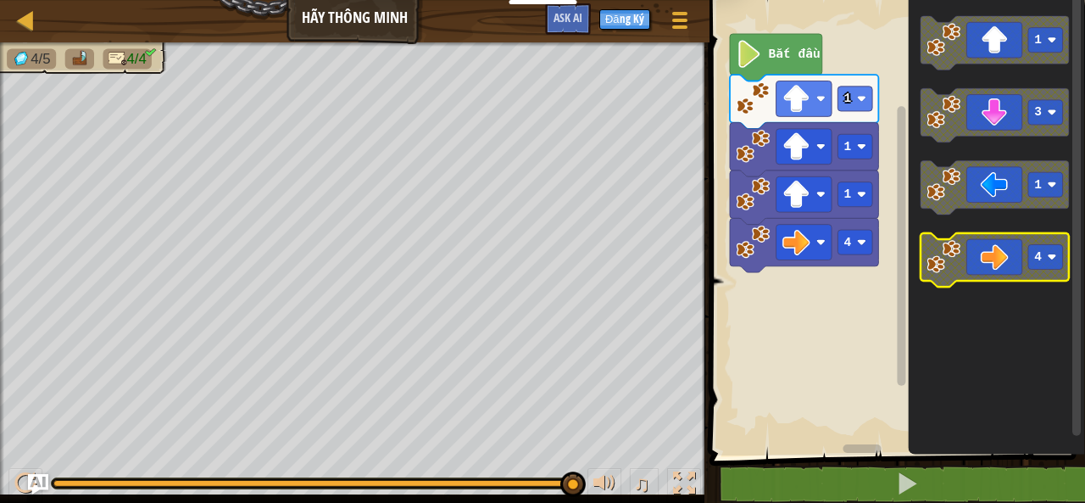
click at [1043, 257] on rect "Không gian làm việc Blockly" at bounding box center [1045, 257] width 35 height 25
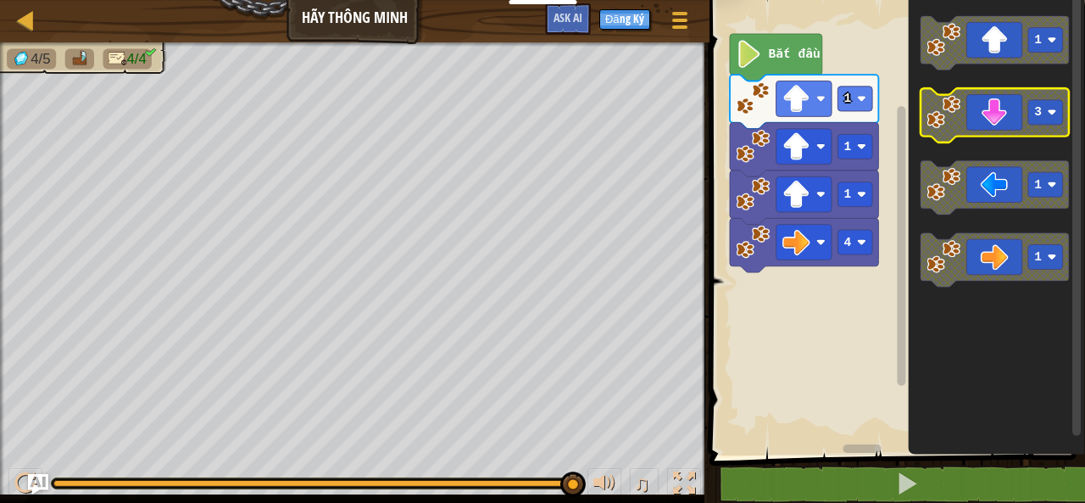
click at [1002, 99] on icon "Không gian làm việc Blockly" at bounding box center [995, 116] width 148 height 54
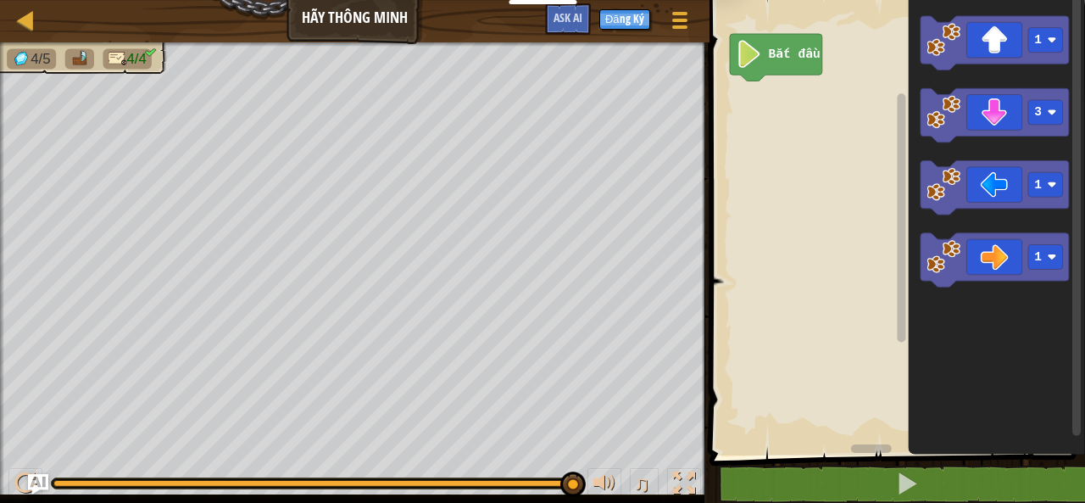
drag, startPoint x: 122, startPoint y: 55, endPoint x: 71, endPoint y: 44, distance: 52.0
click at [113, 53] on li "4/4" at bounding box center [127, 59] width 49 height 20
click at [26, 19] on div at bounding box center [25, 19] width 21 height 21
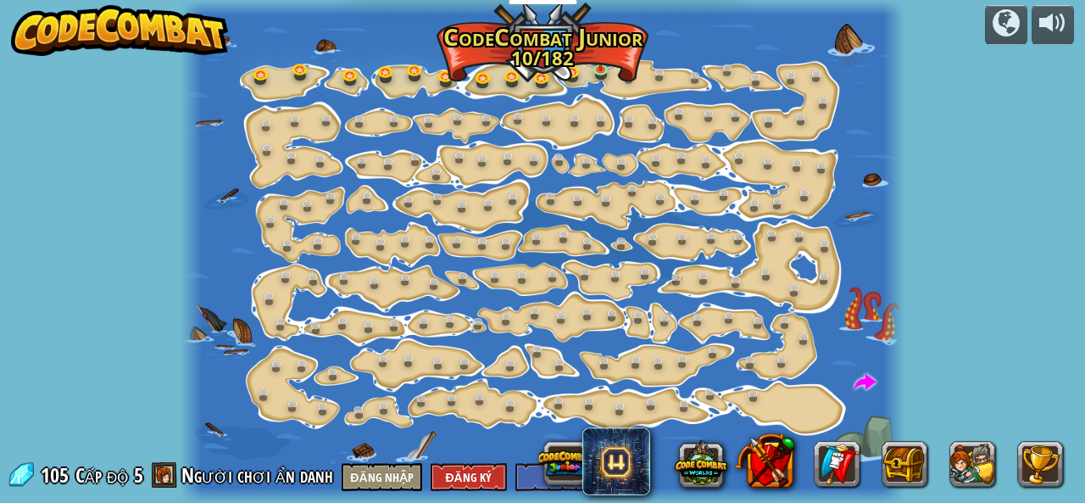
select select "vi"
click at [599, 69] on link at bounding box center [604, 70] width 34 height 34
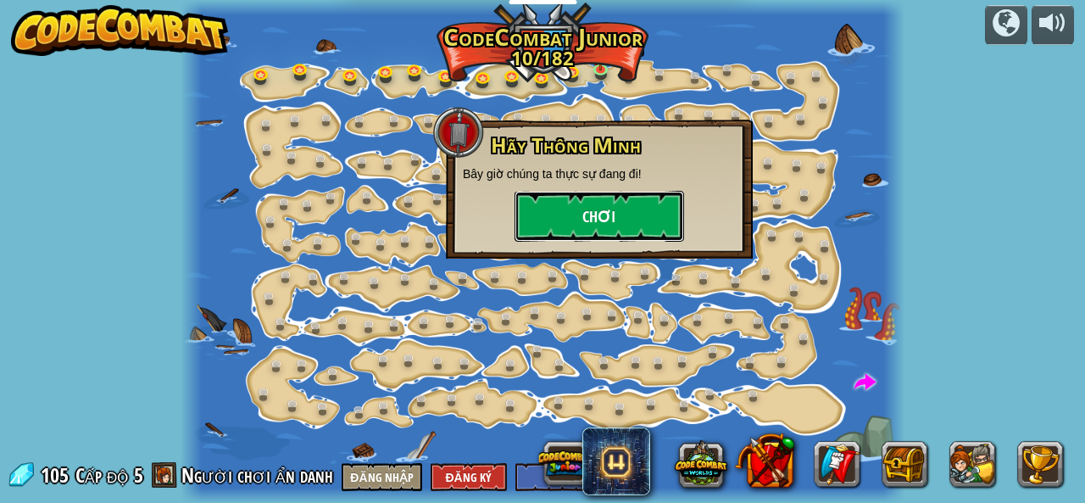
click at [619, 201] on button "Chơi" at bounding box center [600, 216] width 170 height 51
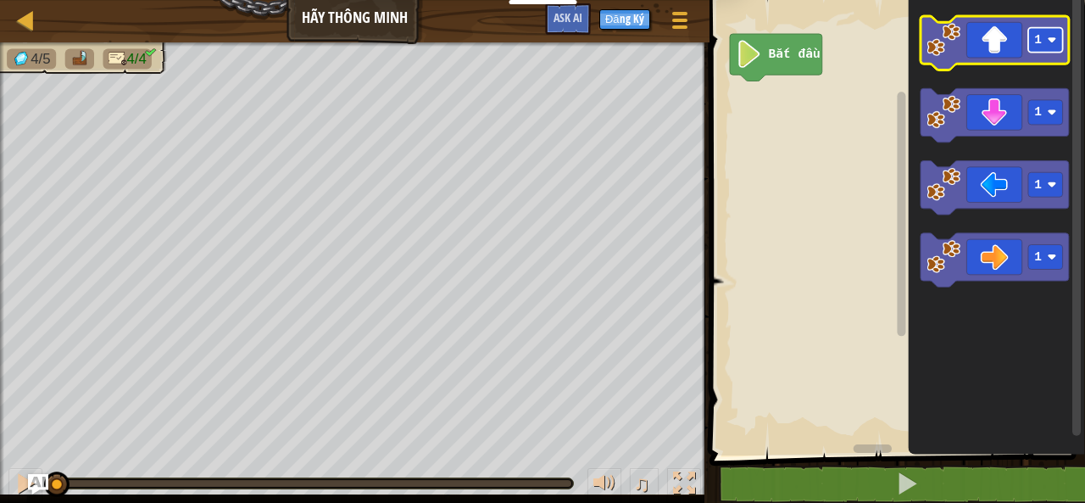
click at [1032, 42] on rect "Không gian làm việc Blockly" at bounding box center [1045, 40] width 35 height 25
click at [985, 53] on icon "Không gian làm việc Blockly" at bounding box center [995, 43] width 148 height 54
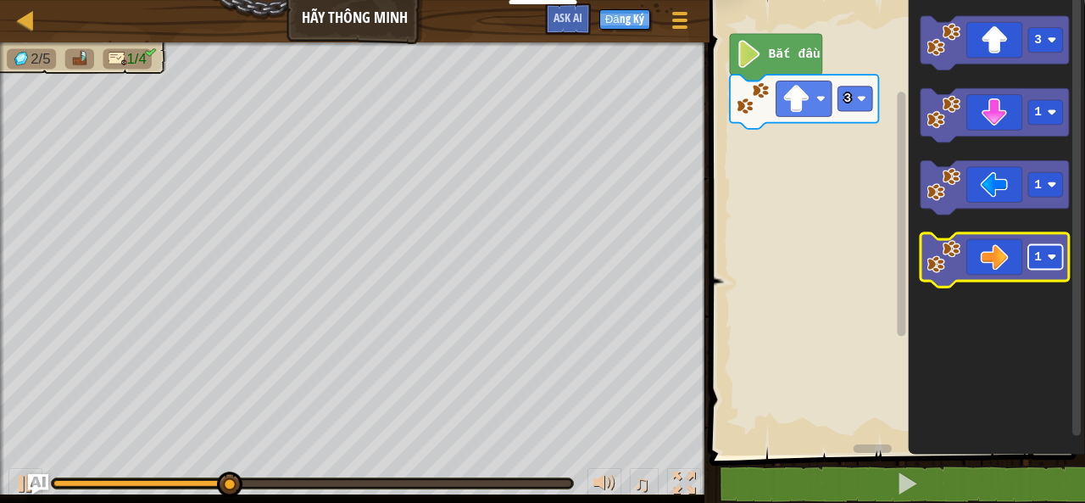
click at [1038, 252] on text "1" at bounding box center [1038, 258] width 8 height 14
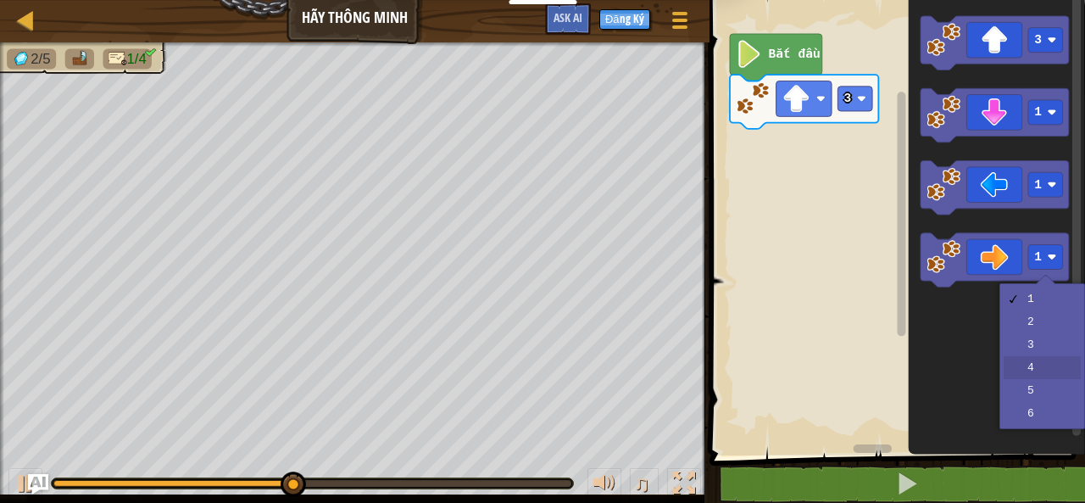
drag, startPoint x: 1037, startPoint y: 364, endPoint x: 1024, endPoint y: 343, distance: 24.0
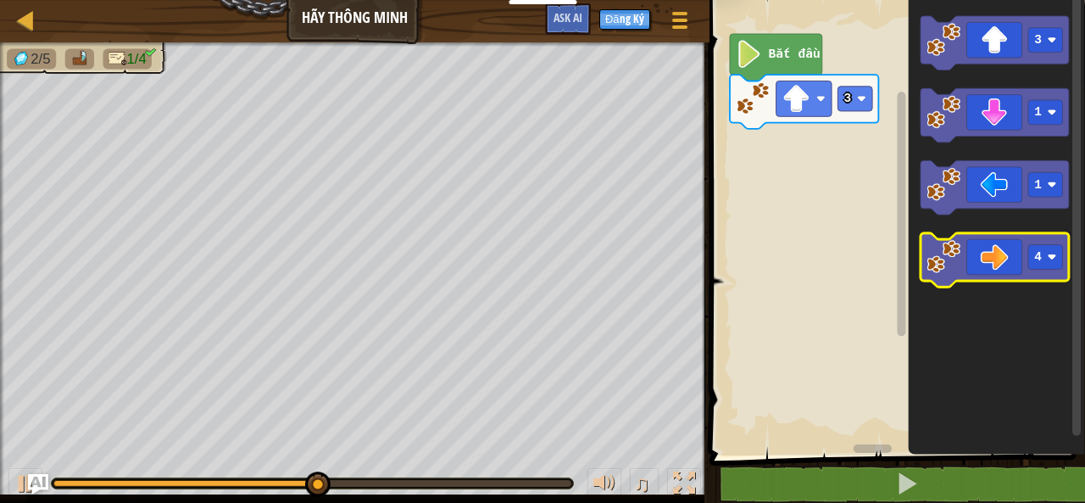
click at [992, 257] on icon "Không gian làm việc Blockly" at bounding box center [995, 261] width 148 height 54
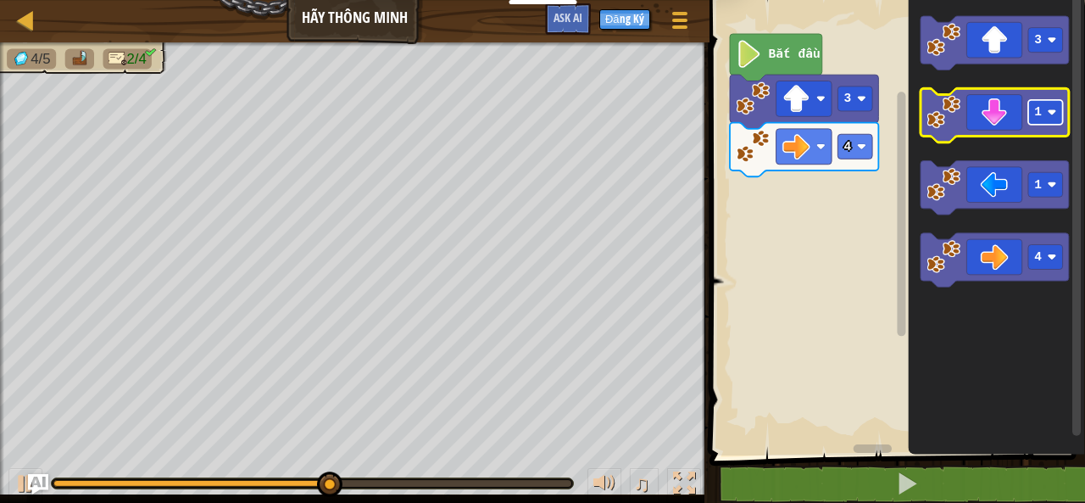
click at [1055, 111] on image "Không gian làm việc Blockly" at bounding box center [1052, 112] width 9 height 9
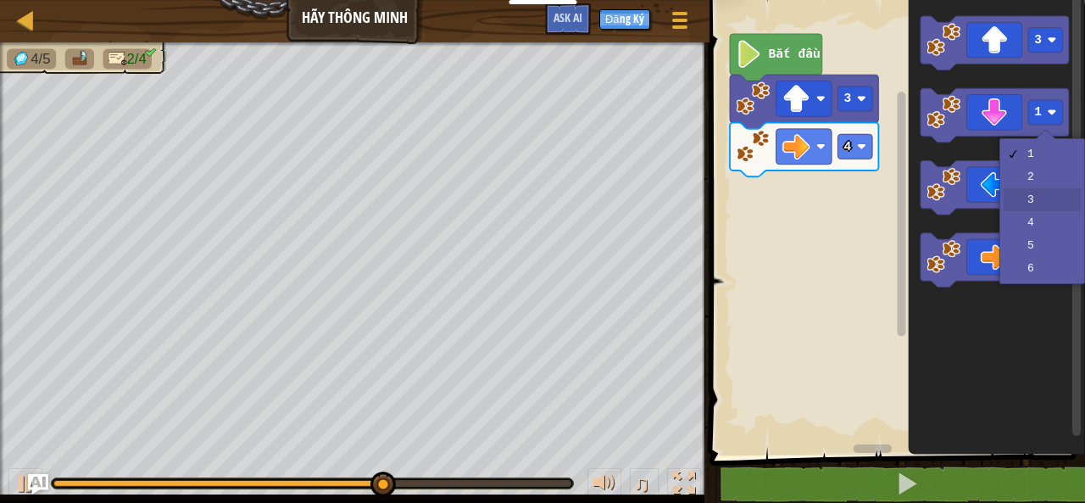
drag, startPoint x: 1057, startPoint y: 199, endPoint x: 1045, endPoint y: 181, distance: 22.1
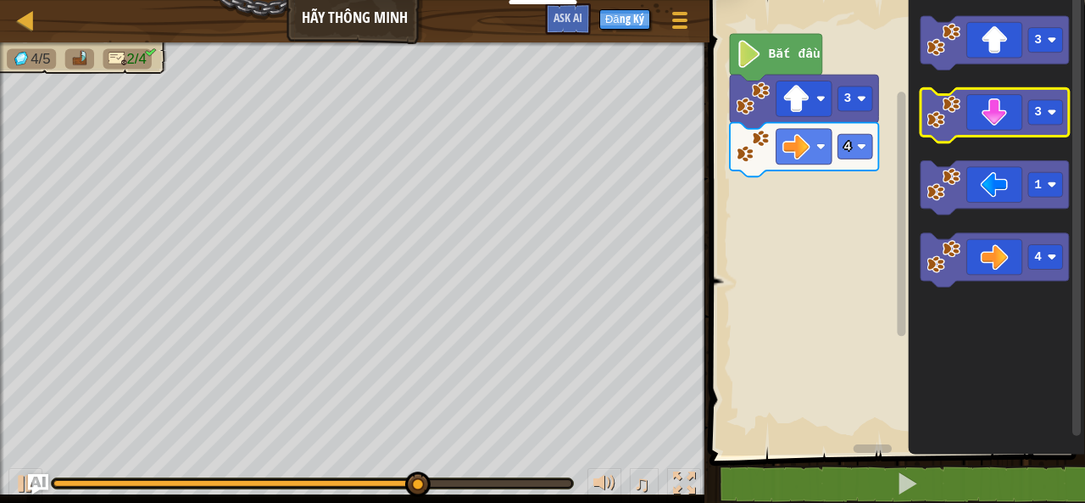
click at [1012, 113] on icon "Không gian làm việc Blockly" at bounding box center [995, 116] width 148 height 54
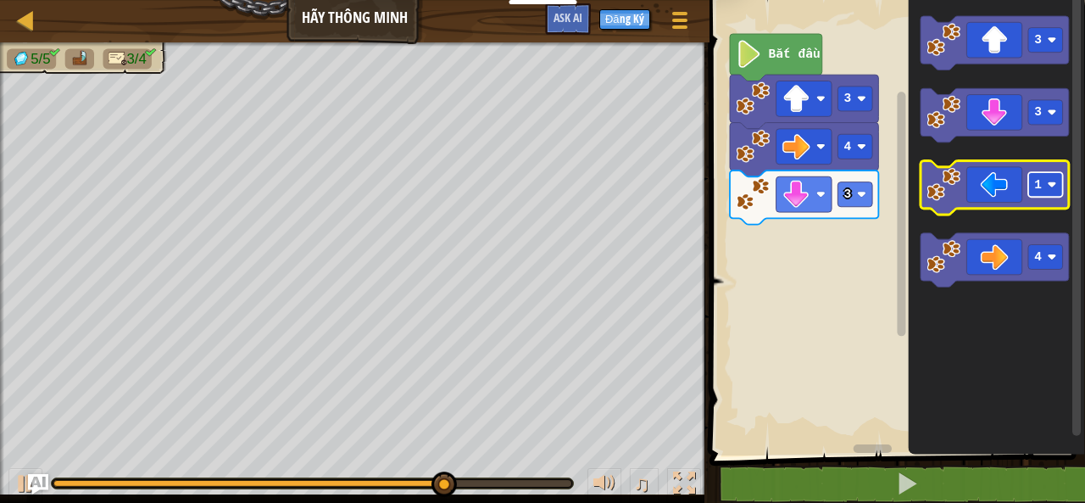
click at [1030, 191] on rect "Không gian làm việc Blockly" at bounding box center [1045, 185] width 35 height 25
click at [1009, 201] on icon "Không gian làm việc Blockly" at bounding box center [995, 188] width 148 height 54
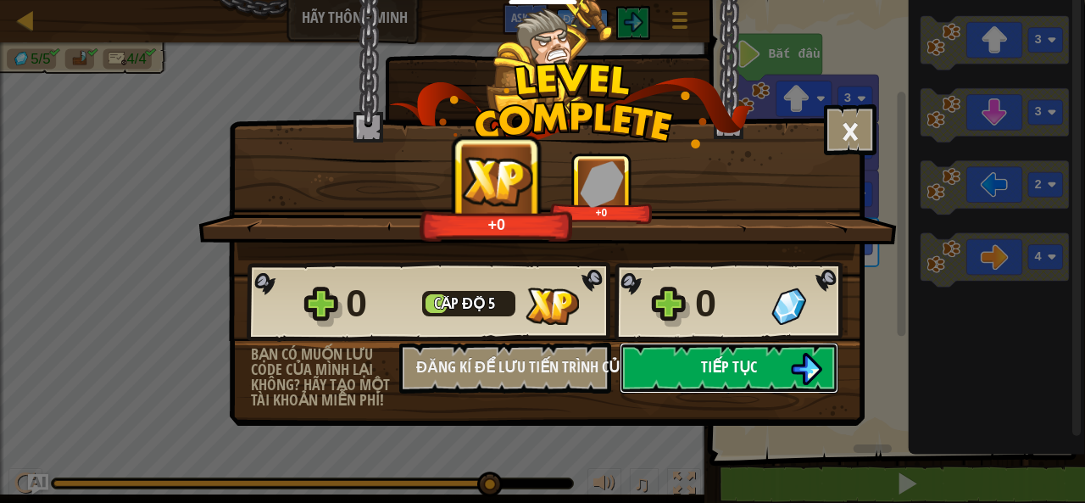
click at [772, 357] on button "Tiếp tục" at bounding box center [729, 367] width 219 height 51
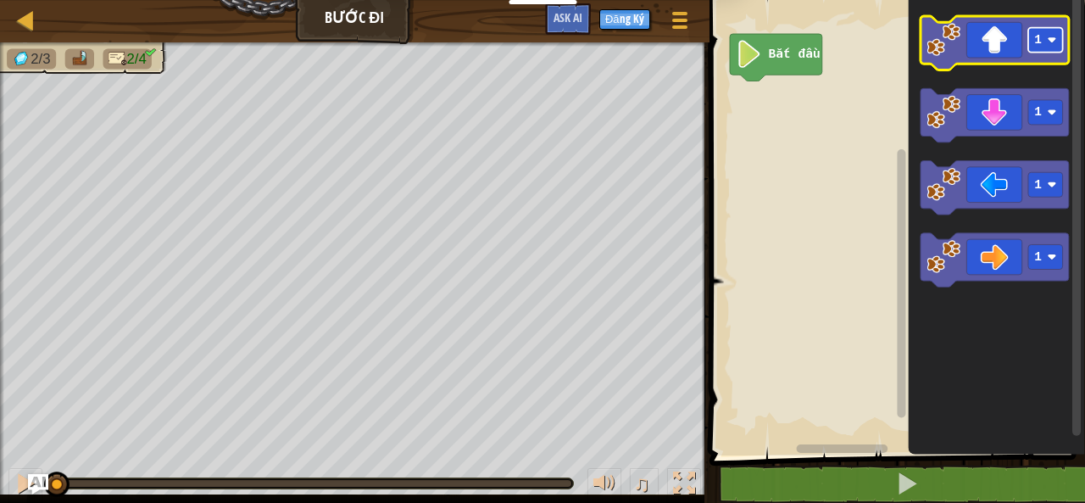
click at [1036, 37] on text "1" at bounding box center [1038, 40] width 8 height 14
click at [989, 58] on icon "Không gian làm việc Blockly" at bounding box center [995, 43] width 148 height 54
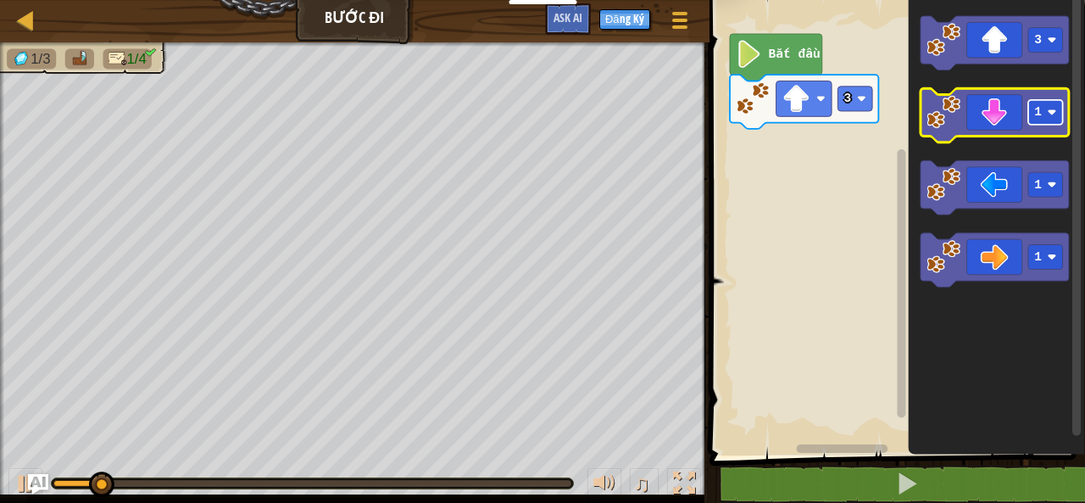
click at [1043, 120] on rect "Không gian làm việc Blockly" at bounding box center [1045, 112] width 35 height 25
click at [1043, 114] on rect "Không gian làm việc Blockly" at bounding box center [1045, 112] width 35 height 25
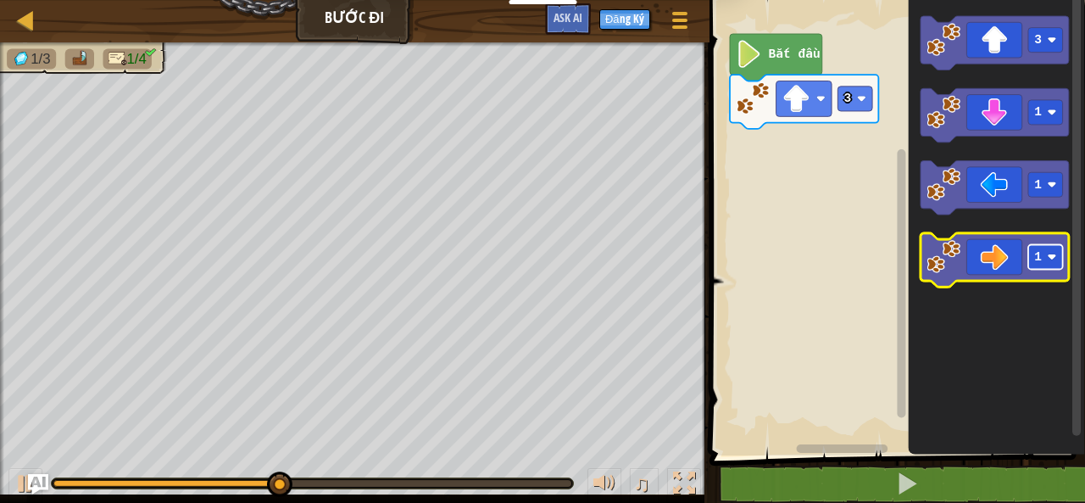
click at [1049, 280] on g "1" at bounding box center [995, 261] width 148 height 54
click at [1034, 263] on text "1" at bounding box center [1038, 258] width 8 height 14
click at [1009, 263] on icon "Không gian làm việc Blockly" at bounding box center [995, 261] width 148 height 54
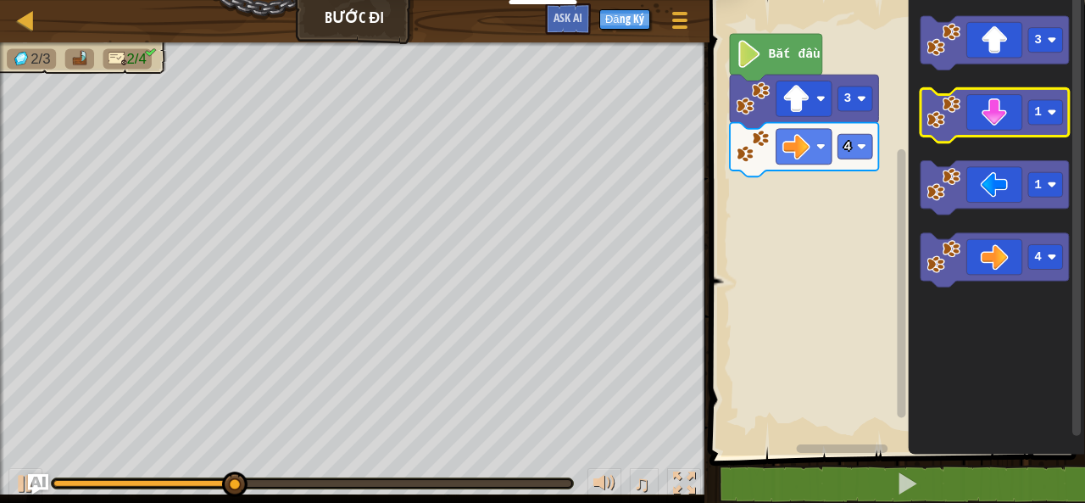
click at [1040, 125] on icon "Không gian làm việc Blockly" at bounding box center [995, 116] width 148 height 54
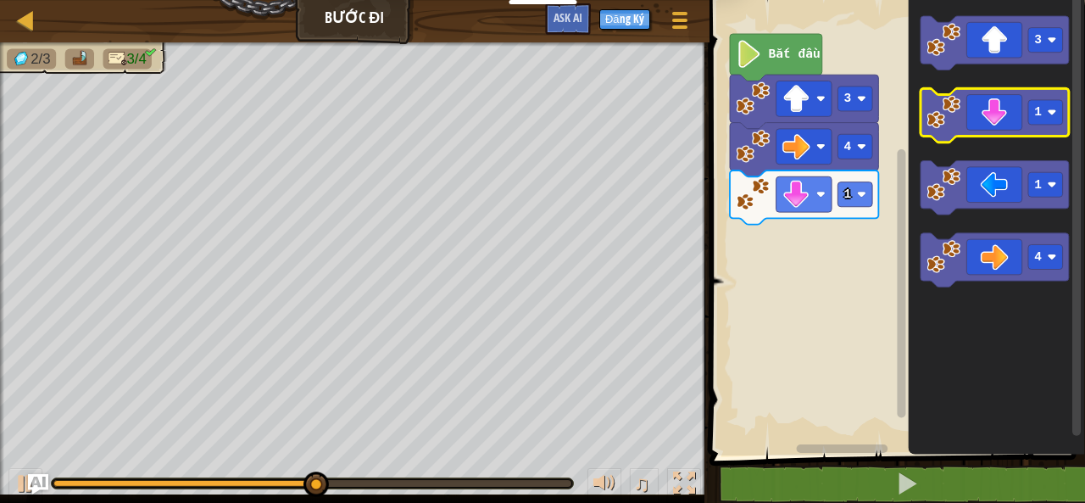
click at [1016, 123] on icon "Không gian làm việc Blockly" at bounding box center [995, 116] width 148 height 54
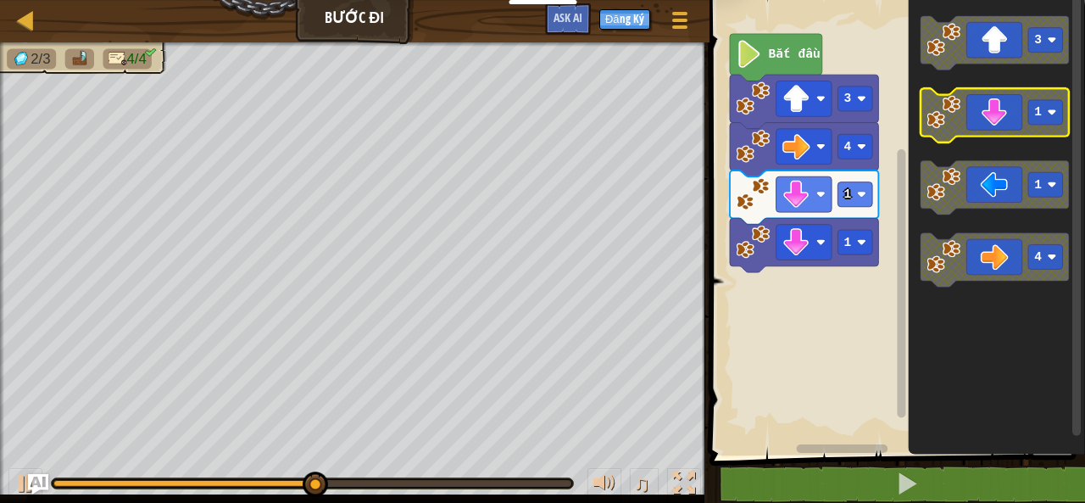
click at [1016, 123] on icon "Không gian làm việc Blockly" at bounding box center [995, 116] width 148 height 54
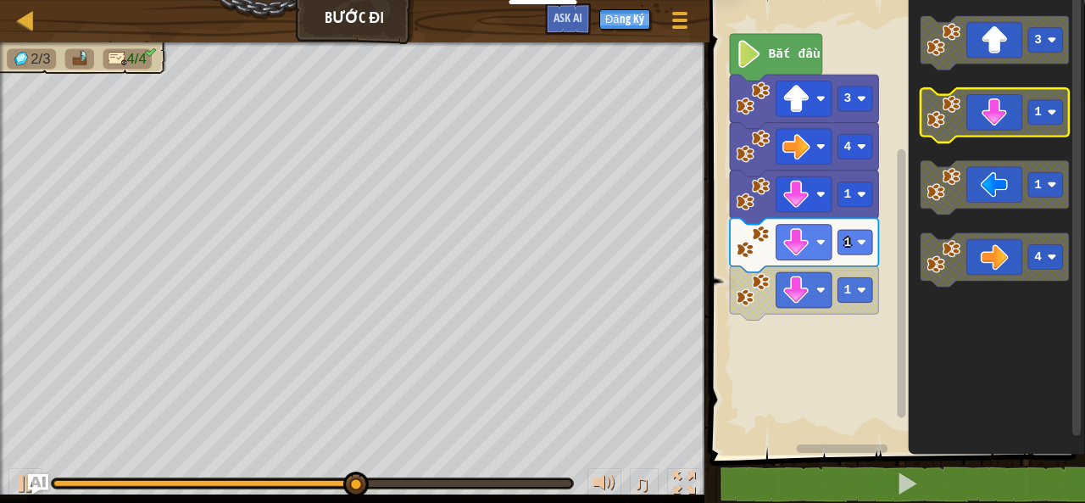
click at [1016, 123] on icon "Không gian làm việc Blockly" at bounding box center [995, 116] width 148 height 54
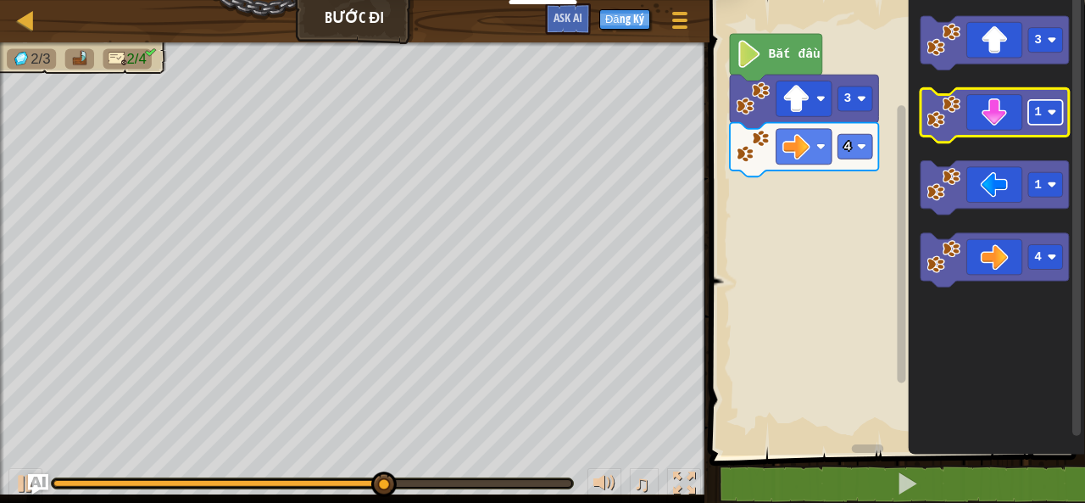
click at [1055, 108] on rect "Không gian làm việc Blockly" at bounding box center [1045, 112] width 35 height 25
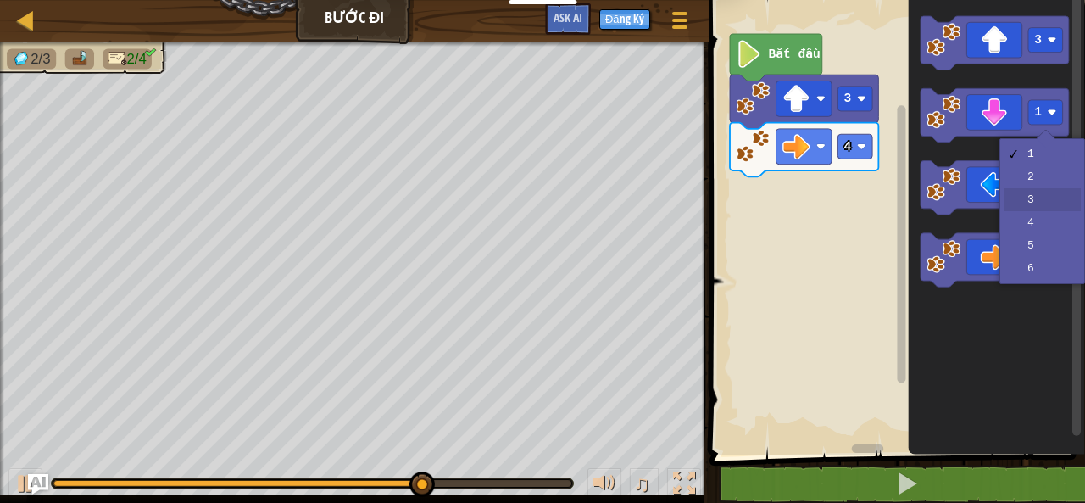
drag, startPoint x: 1039, startPoint y: 194, endPoint x: 990, endPoint y: 164, distance: 57.9
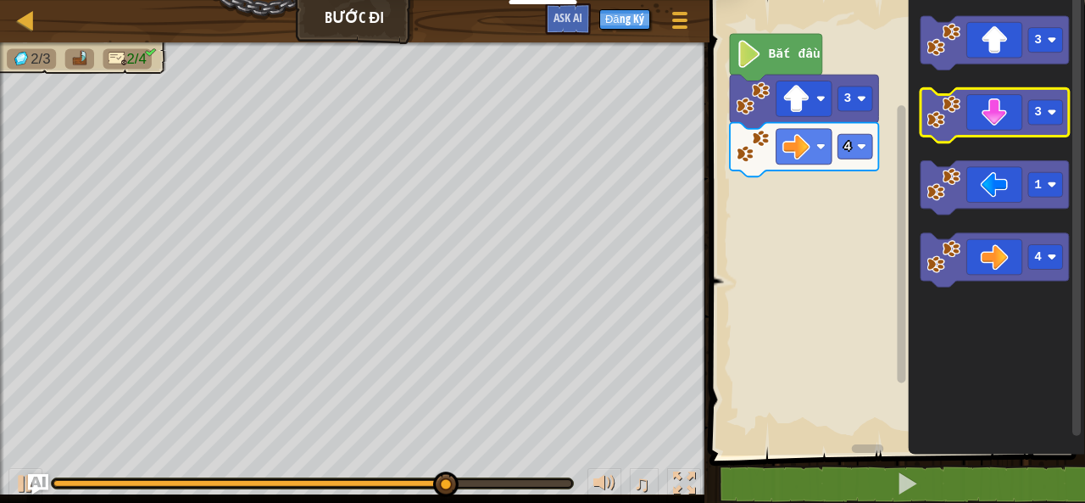
click at [982, 115] on icon "Không gian làm việc Blockly" at bounding box center [995, 116] width 148 height 54
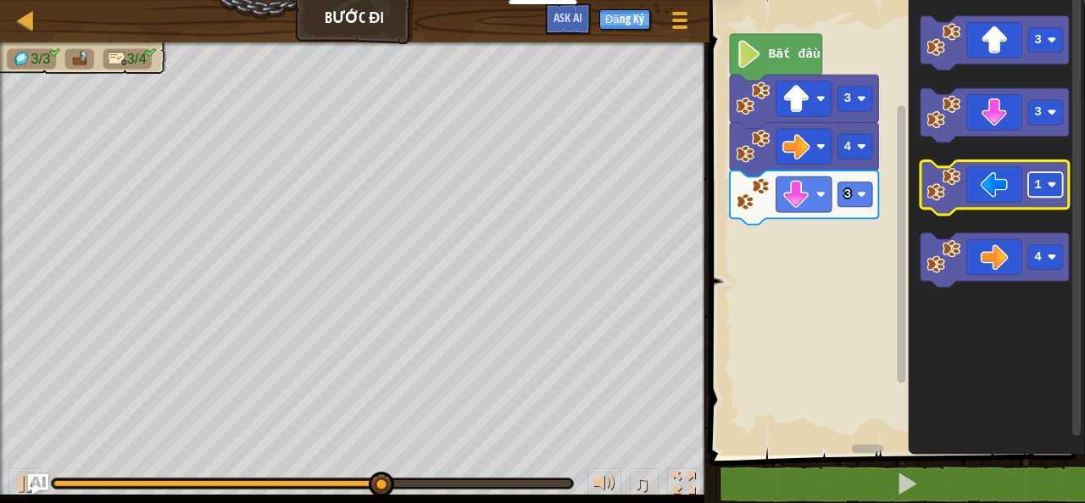
click at [1039, 189] on text "1" at bounding box center [1038, 185] width 8 height 14
click at [988, 182] on icon "Không gian làm việc Blockly" at bounding box center [995, 188] width 148 height 54
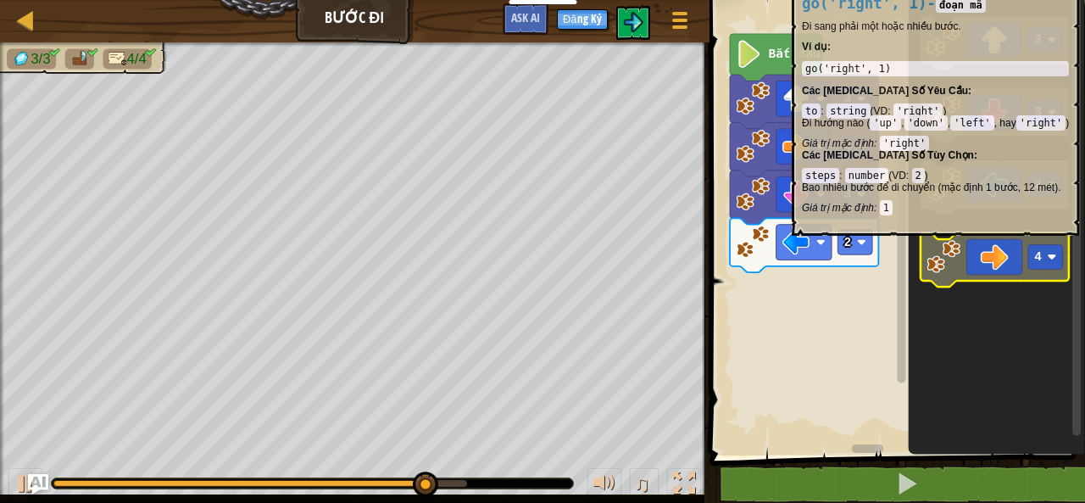
click at [960, 247] on image "Không gian làm việc Blockly" at bounding box center [944, 257] width 34 height 34
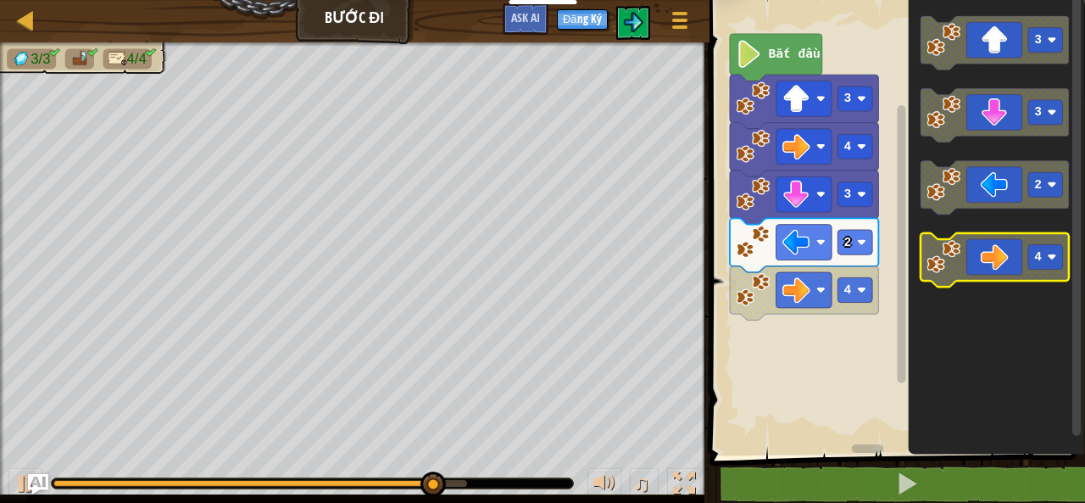
click at [960, 247] on image "Không gian làm việc Blockly" at bounding box center [944, 257] width 34 height 34
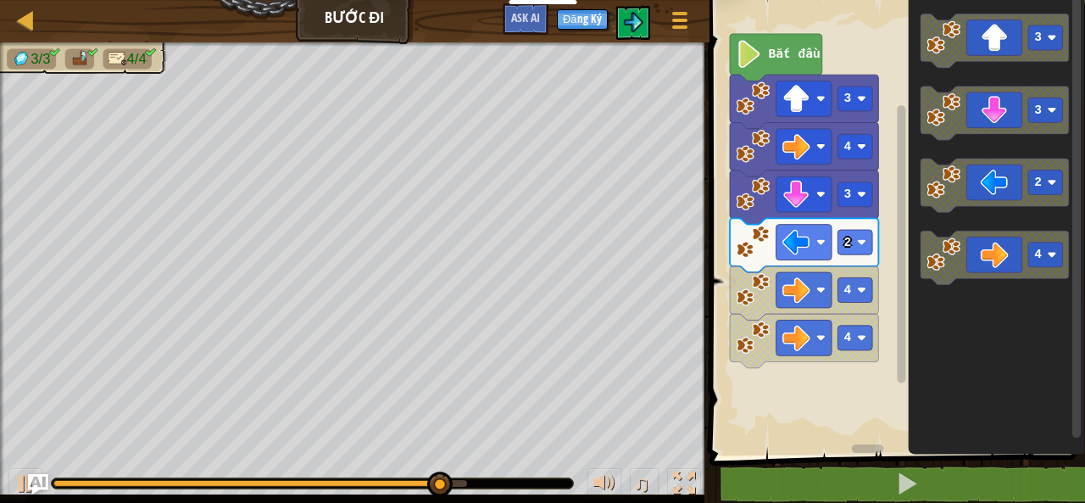
click at [902, 226] on div "Bắt đầu 3 4 3 2 4 4 3 3 2 4" at bounding box center [894, 224] width 381 height 464
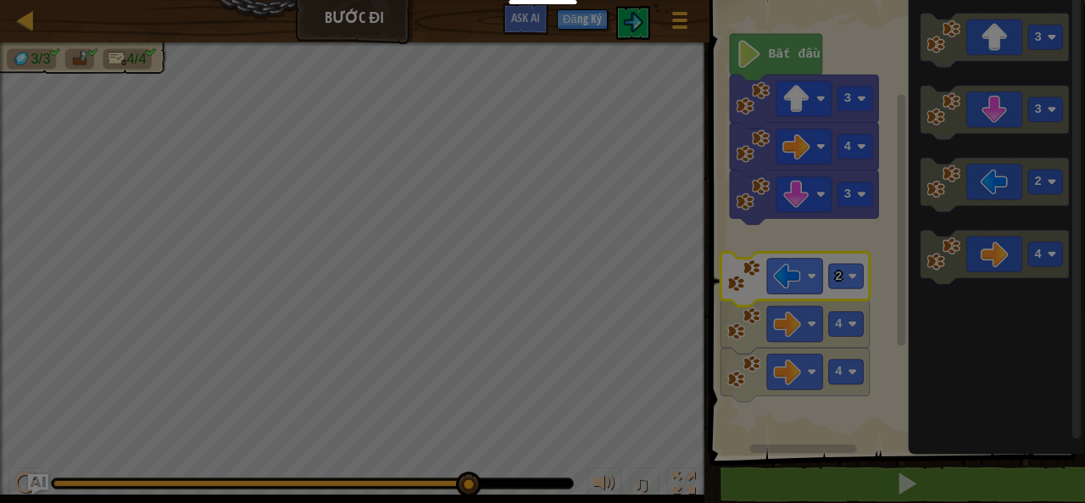
click at [0, 0] on div "× Đánh giá màn chơi: Đang Tải... Reticulating Splines... Đang Tải... 0 Cấp độ 5…" at bounding box center [0, 0] width 0 height 0
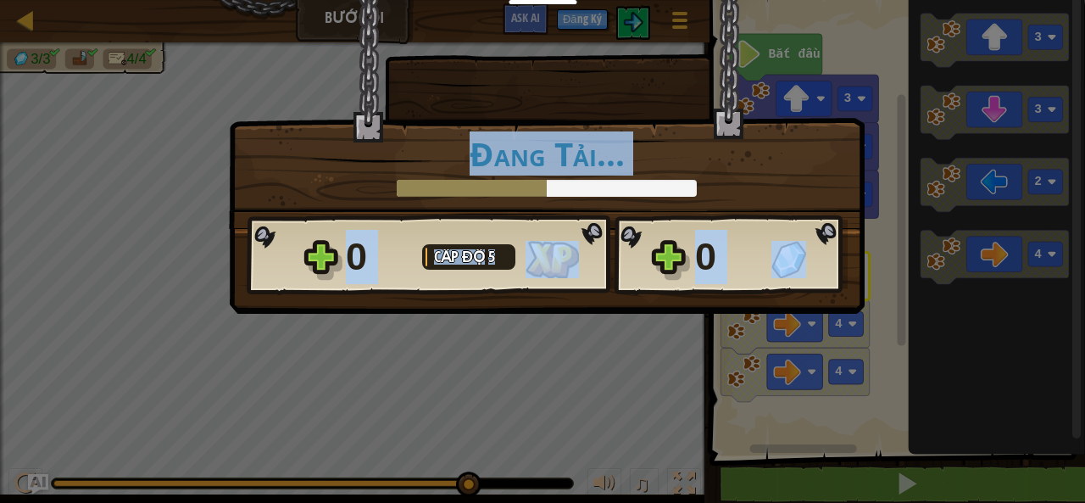
drag, startPoint x: 199, startPoint y: 333, endPoint x: 224, endPoint y: 330, distance: 24.8
click at [224, 330] on div "× Đánh giá màn chơi: Đang Tải... Reticulating Splines... Đang Tải... 0 Cấp độ 5…" at bounding box center [542, 251] width 1085 height 503
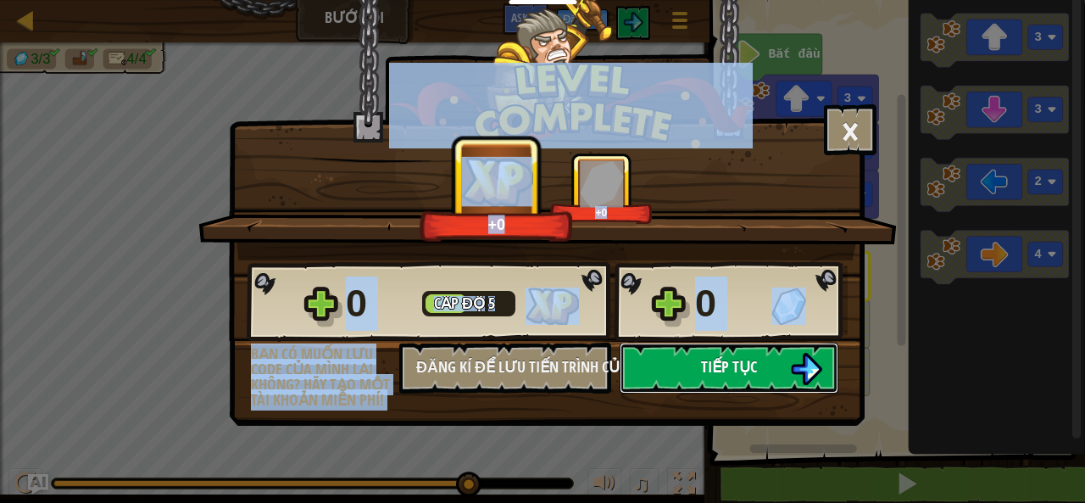
click at [740, 364] on span "Tiếp tục" at bounding box center [729, 366] width 56 height 21
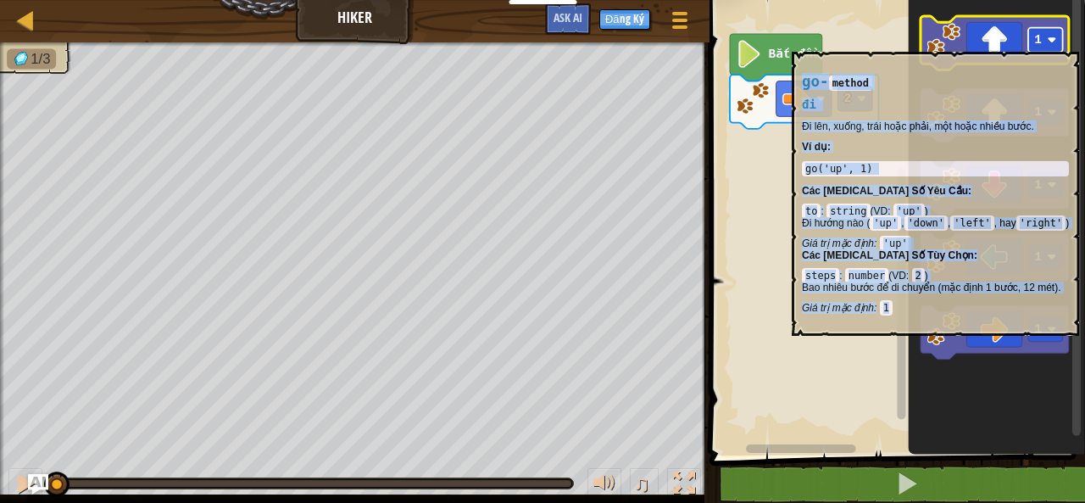
click at [1051, 43] on image "Không gian làm việc Blockly" at bounding box center [1052, 40] width 9 height 9
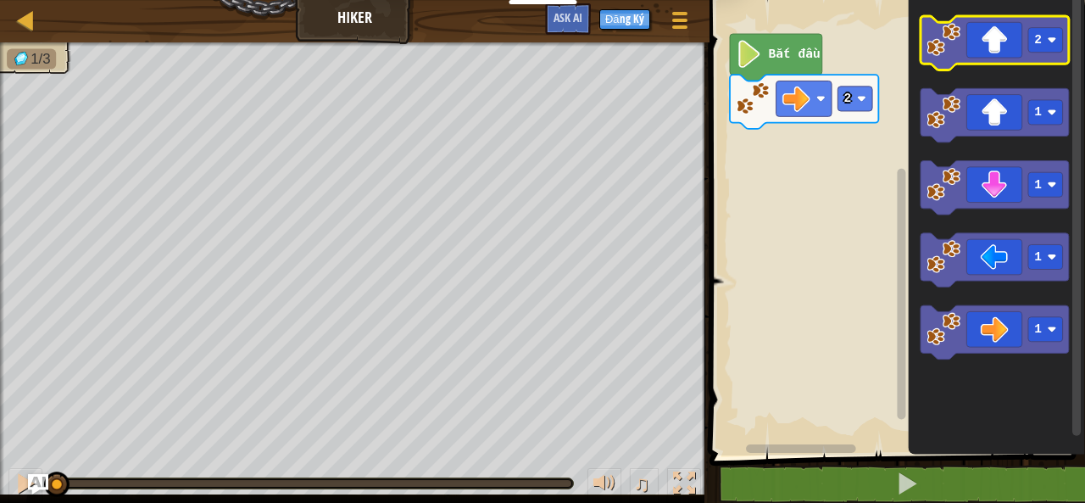
click at [995, 36] on icon "Không gian làm việc Blockly" at bounding box center [995, 43] width 148 height 54
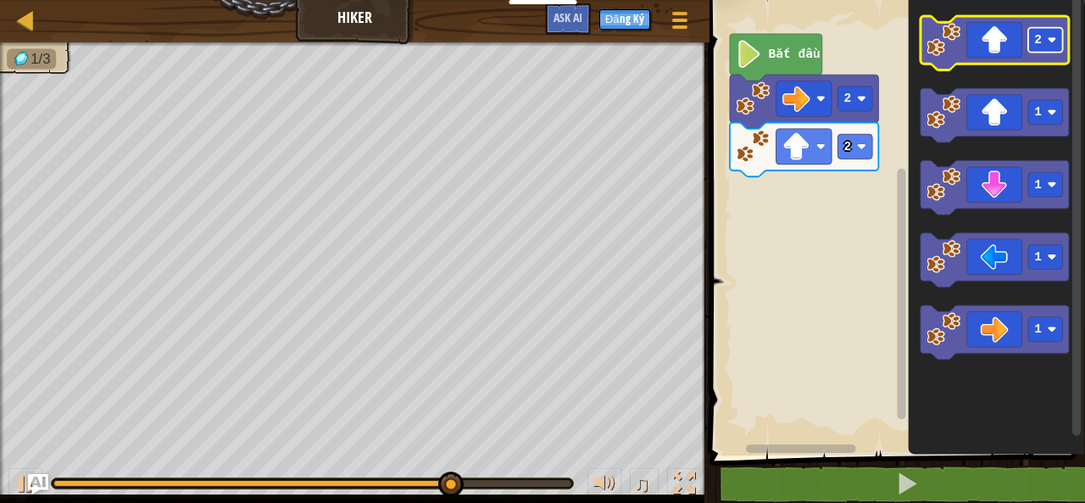
click at [1035, 49] on rect "Không gian làm việc Blockly" at bounding box center [1045, 40] width 35 height 25
click at [1021, 46] on icon "Không gian làm việc Blockly" at bounding box center [995, 43] width 148 height 54
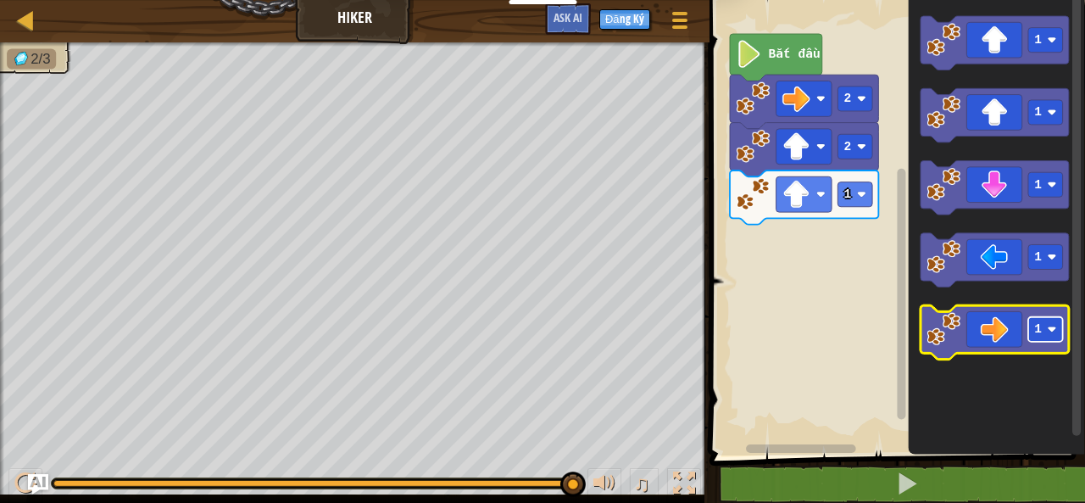
click at [1035, 335] on text "1" at bounding box center [1038, 330] width 8 height 14
click at [1010, 335] on icon "Không gian làm việc Blockly" at bounding box center [995, 333] width 148 height 54
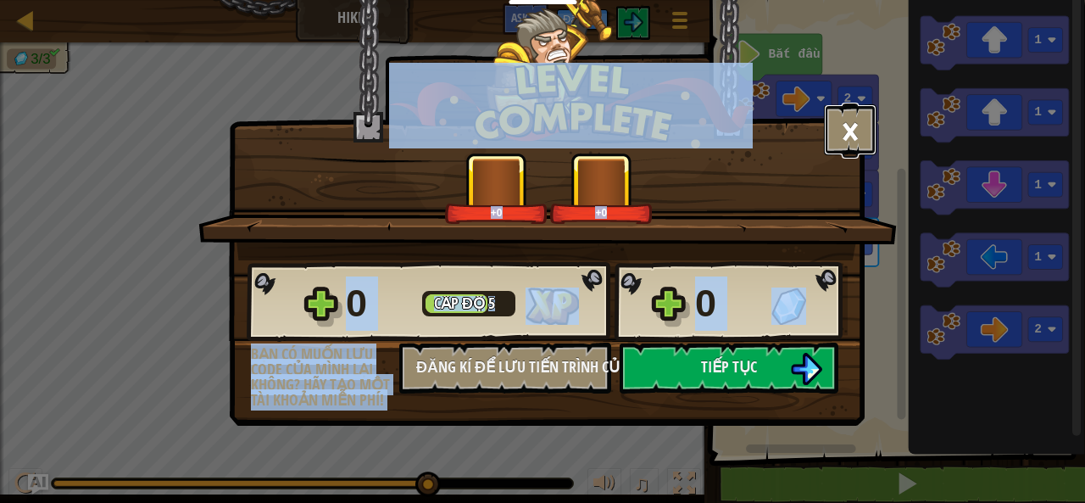
click at [854, 114] on button "×" at bounding box center [850, 129] width 53 height 51
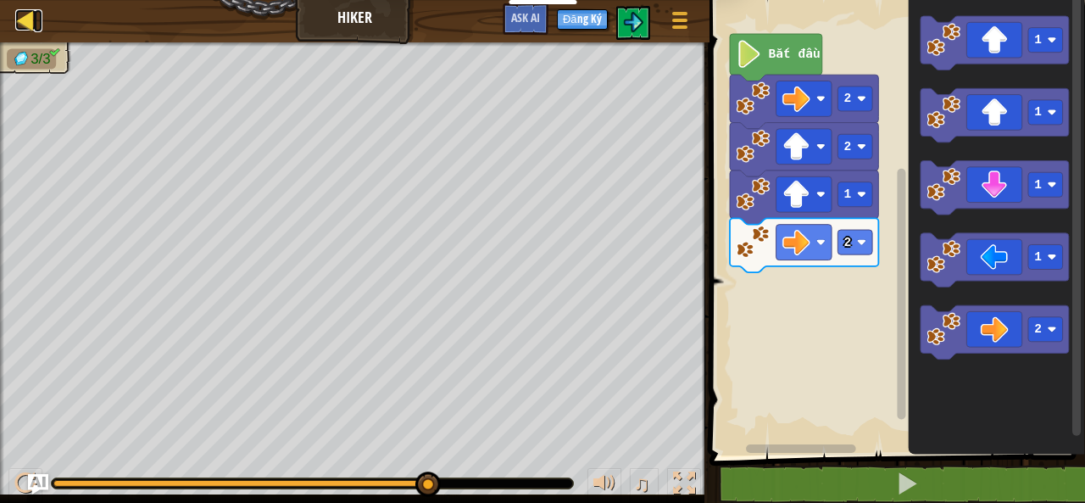
click at [21, 19] on div at bounding box center [25, 19] width 21 height 21
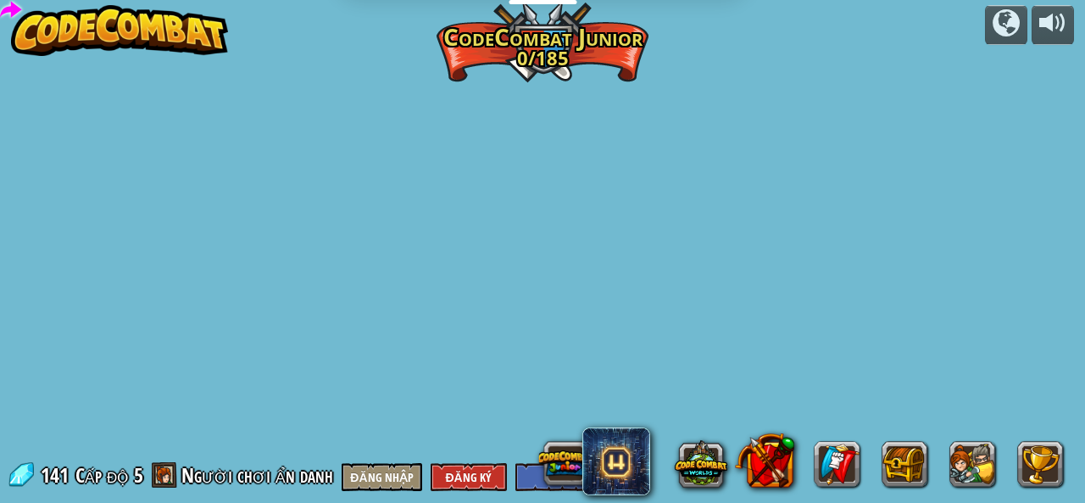
select select "vi"
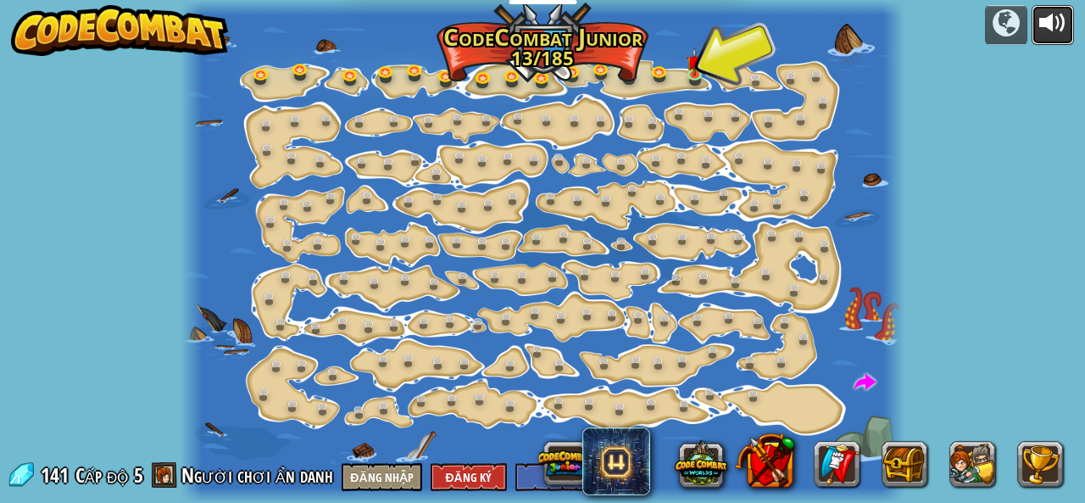
click at [1056, 9] on div at bounding box center [1052, 22] width 27 height 27
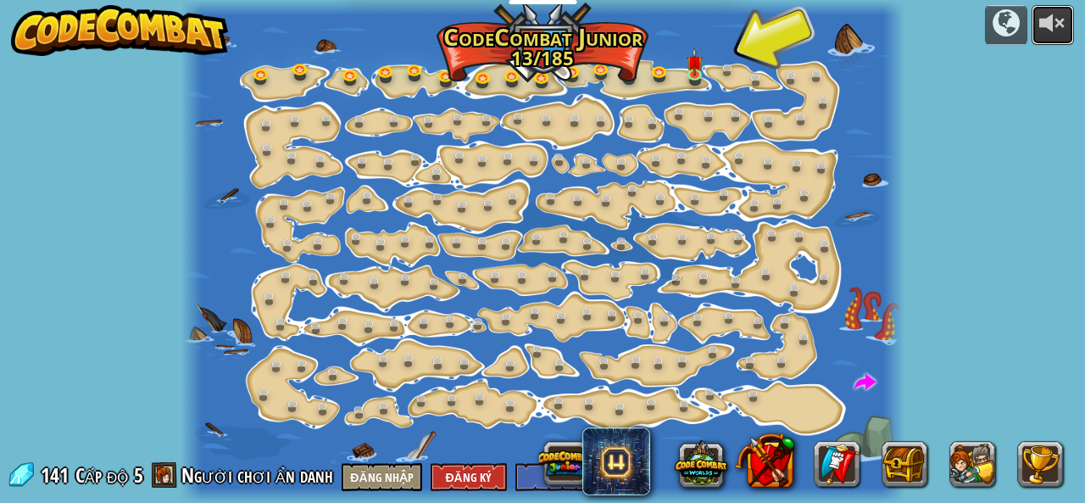
click at [1056, 19] on div at bounding box center [1052, 22] width 27 height 27
click at [961, 462] on button at bounding box center [972, 464] width 46 height 46
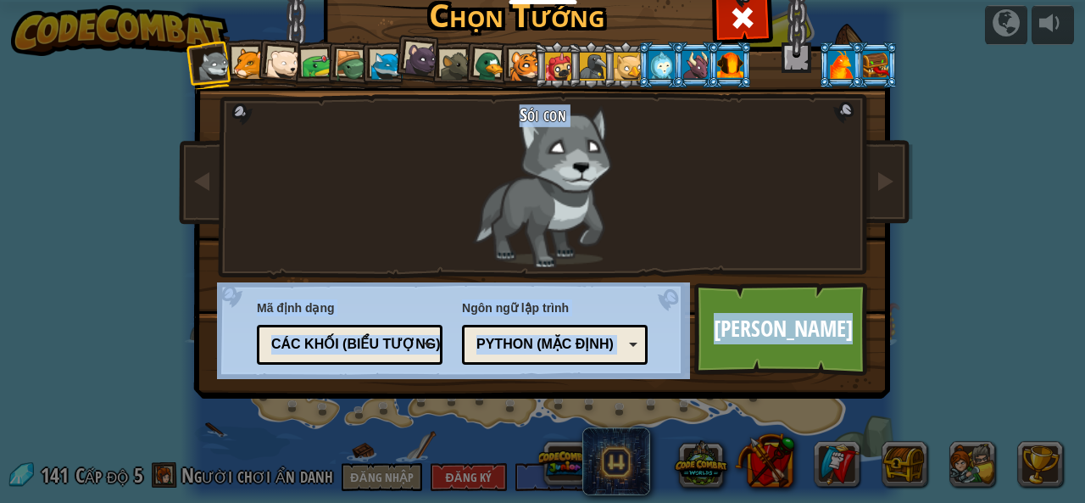
click at [233, 50] on div at bounding box center [248, 63] width 31 height 31
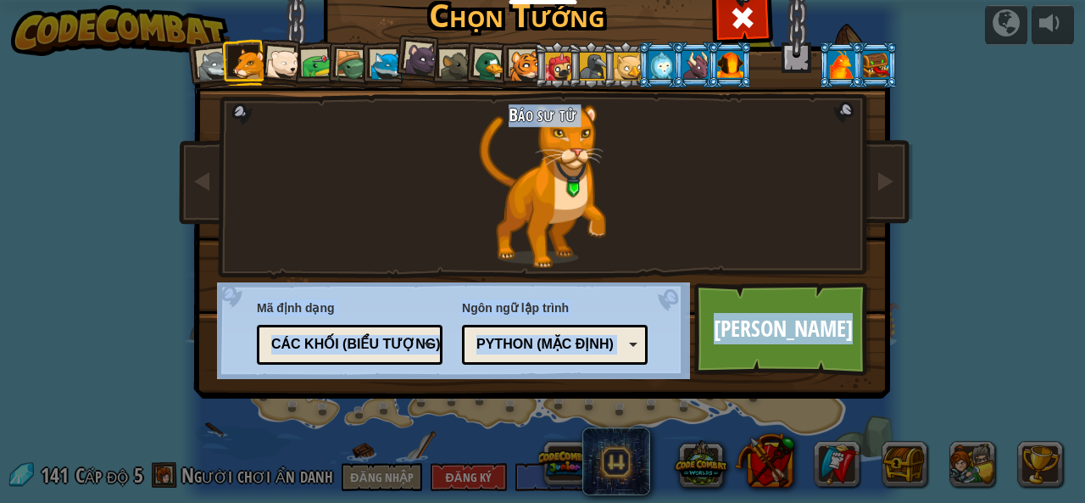
click at [275, 69] on div at bounding box center [283, 64] width 34 height 34
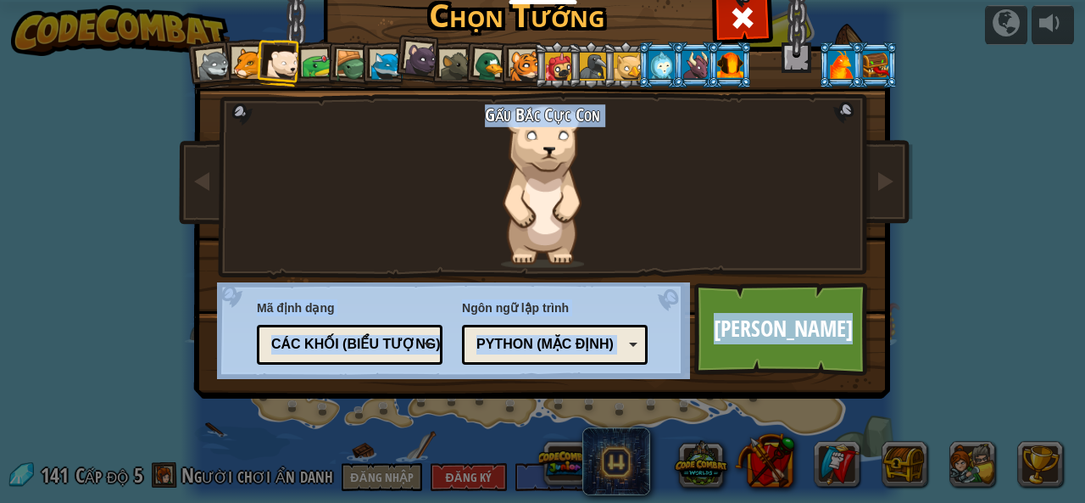
click at [302, 69] on div at bounding box center [317, 65] width 31 height 31
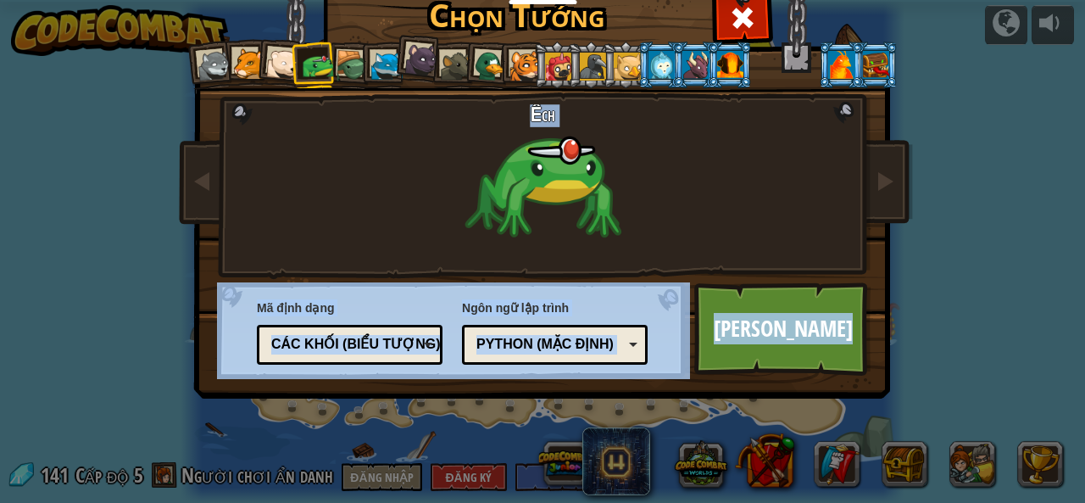
click at [298, 46] on li at bounding box center [314, 65] width 47 height 47
click at [271, 57] on div at bounding box center [283, 64] width 34 height 34
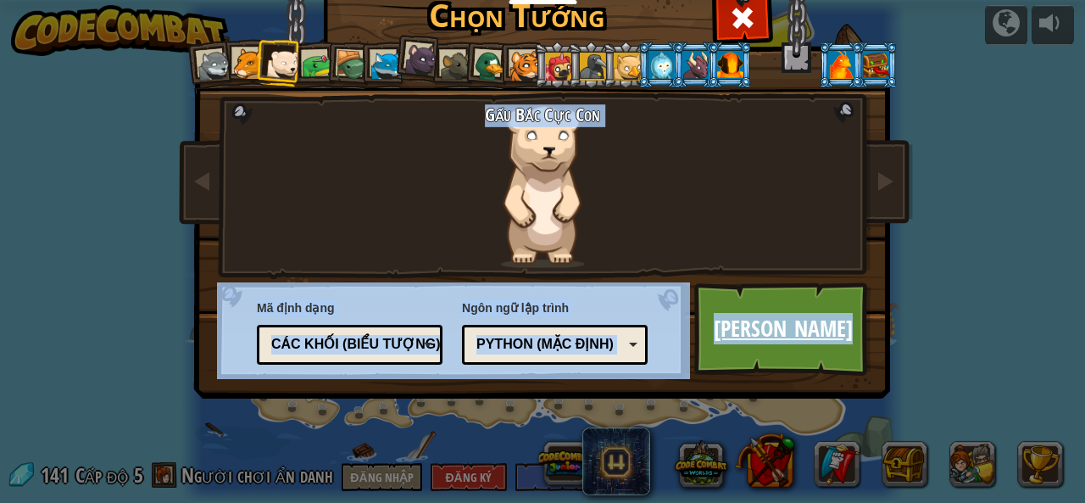
click at [740, 319] on link "[PERSON_NAME]" at bounding box center [782, 328] width 177 height 93
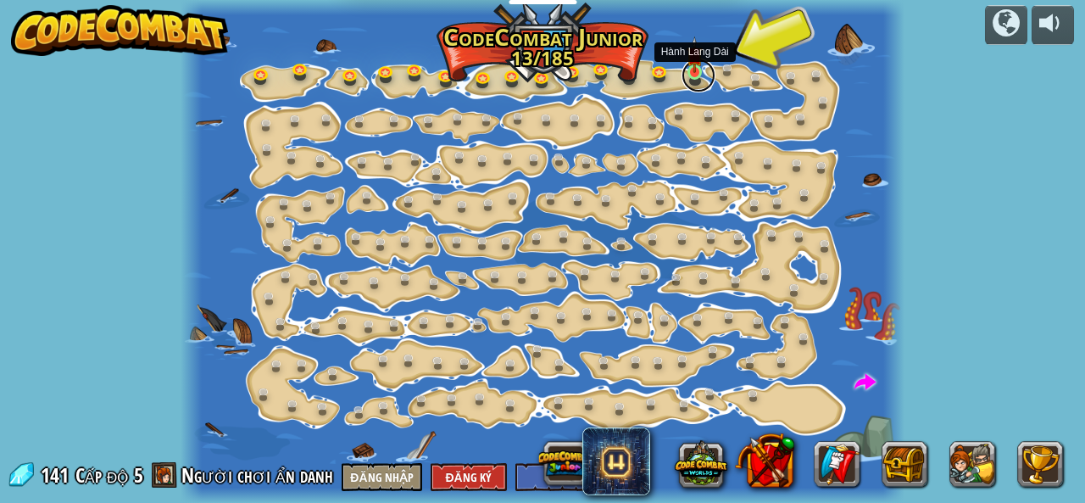
click at [704, 73] on link at bounding box center [699, 75] width 34 height 34
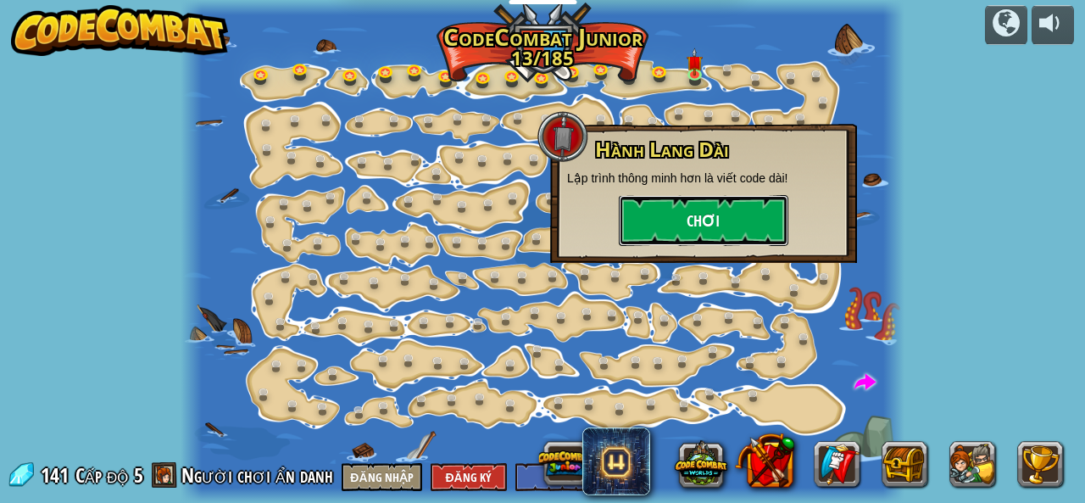
click at [676, 223] on button "Chơi" at bounding box center [704, 220] width 170 height 51
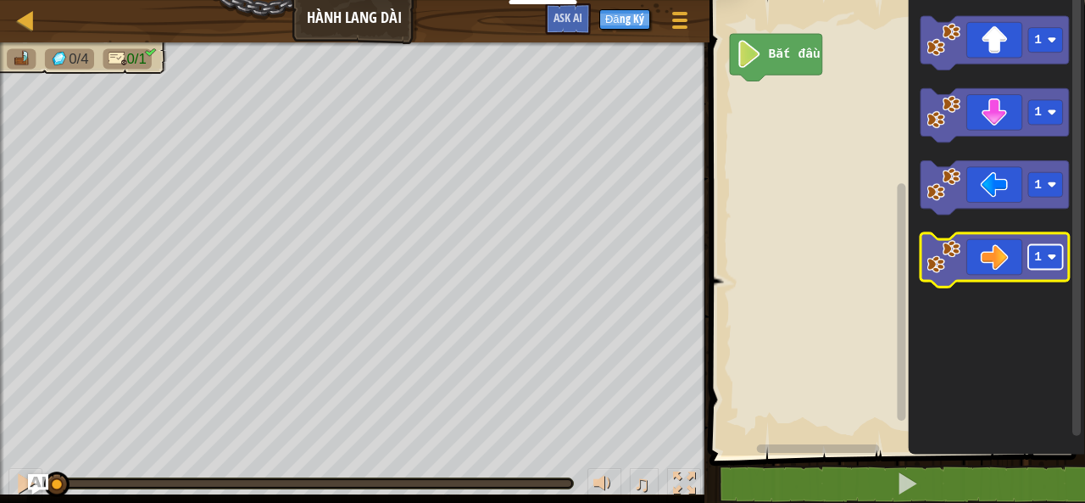
click at [1039, 269] on rect "Không gian làm việc Blockly" at bounding box center [1045, 257] width 35 height 25
click at [1013, 267] on icon "Không gian làm việc Blockly" at bounding box center [995, 261] width 148 height 54
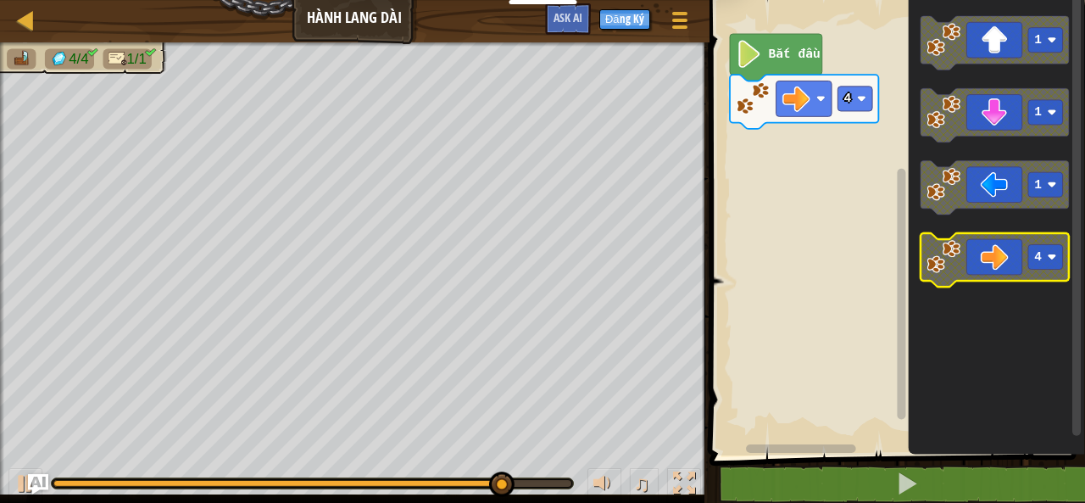
click at [1039, 259] on text "4" at bounding box center [1038, 258] width 8 height 14
click at [1031, 265] on rect "Không gian làm việc Blockly" at bounding box center [1045, 257] width 35 height 25
click at [1048, 274] on icon "Không gian làm việc Blockly" at bounding box center [995, 261] width 148 height 54
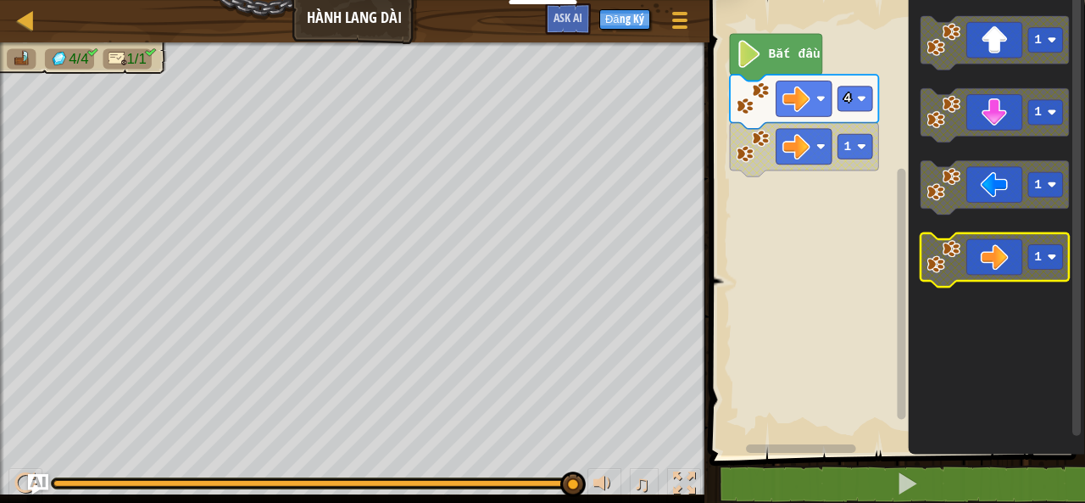
click at [1008, 272] on icon "Không gian làm việc Blockly" at bounding box center [995, 261] width 148 height 54
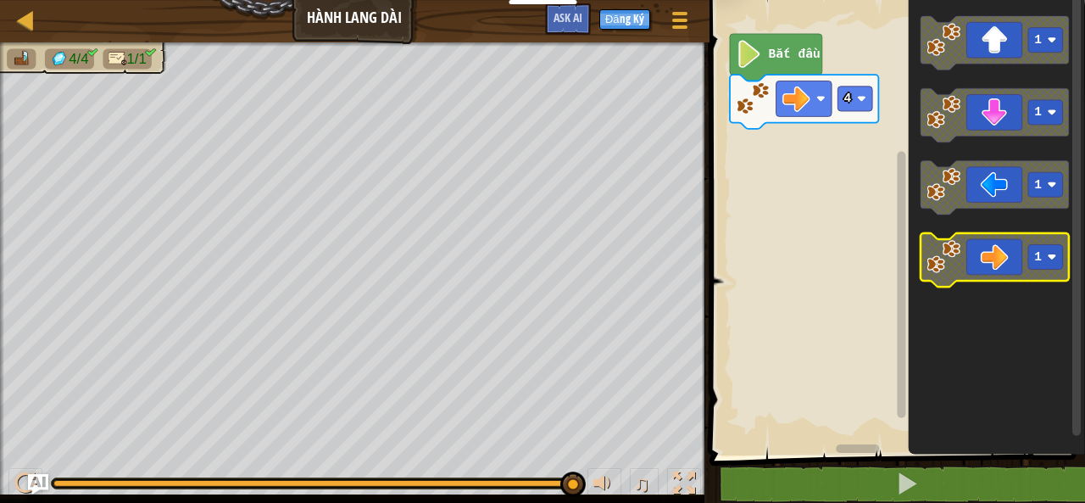
click at [997, 254] on icon "Không gian làm việc Blockly" at bounding box center [995, 261] width 148 height 54
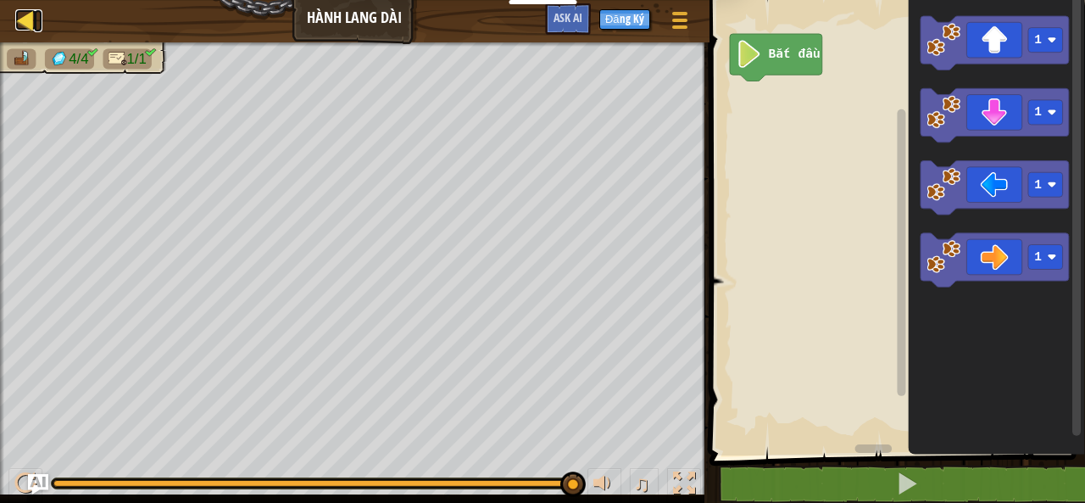
click at [20, 14] on div at bounding box center [25, 19] width 21 height 21
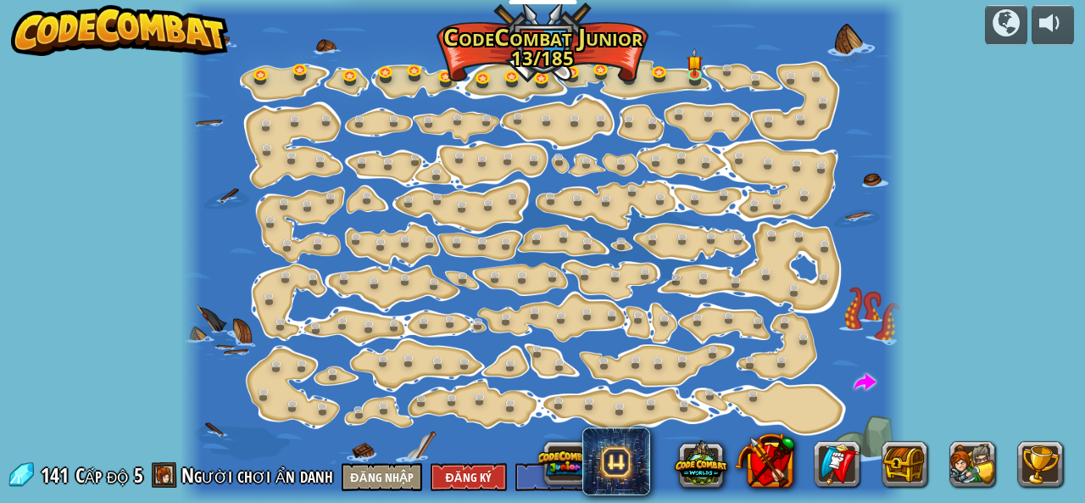
select select "vi"
click at [698, 57] on img at bounding box center [695, 54] width 16 height 36
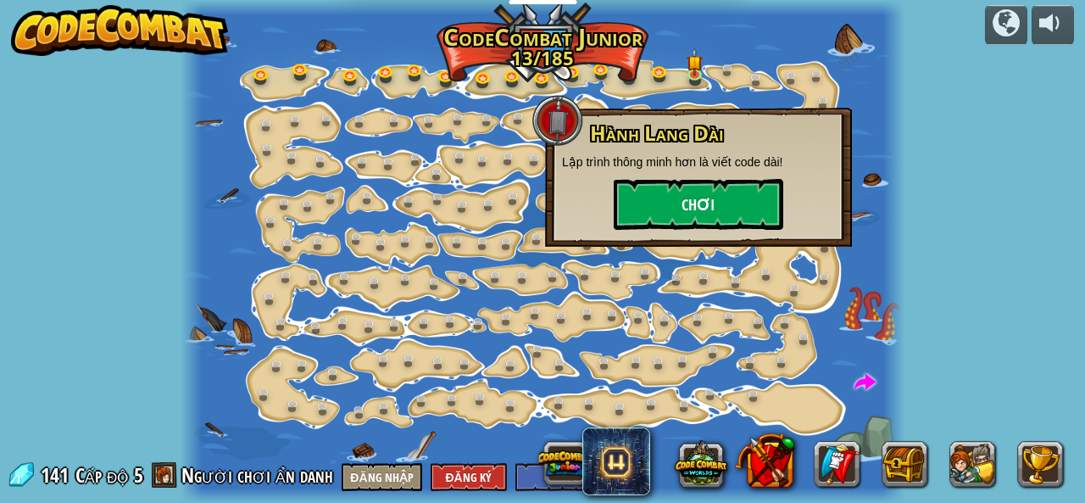
drag, startPoint x: 696, startPoint y: 159, endPoint x: 696, endPoint y: 186, distance: 27.1
click at [696, 175] on div "Hành Lang Dài Lập trình thông minh hơn là viết code dài! Chơi" at bounding box center [698, 176] width 273 height 108
click at [697, 214] on button "Chơi" at bounding box center [699, 204] width 170 height 51
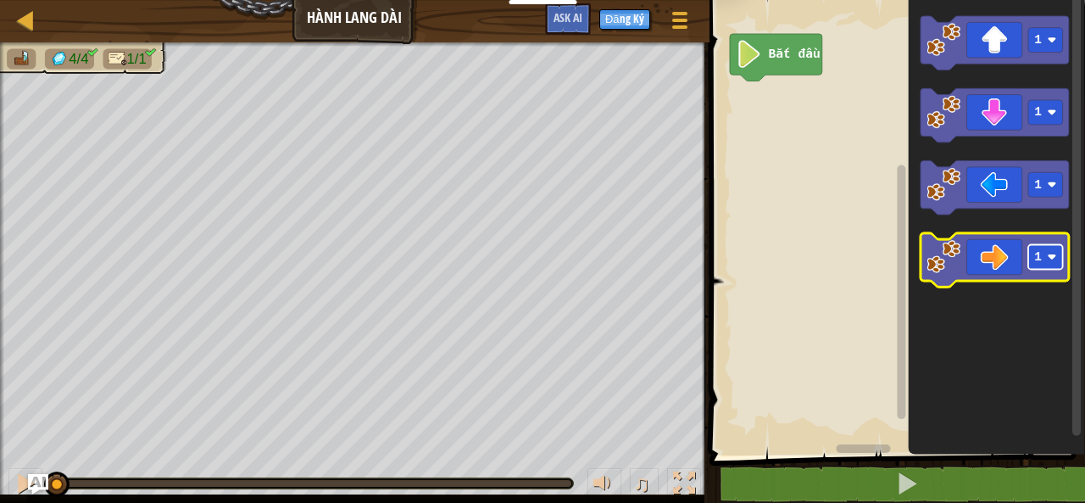
click at [1044, 269] on rect "Không gian làm việc Blockly" at bounding box center [1045, 257] width 35 height 25
click at [1005, 248] on icon "Không gian làm việc Blockly" at bounding box center [995, 261] width 148 height 54
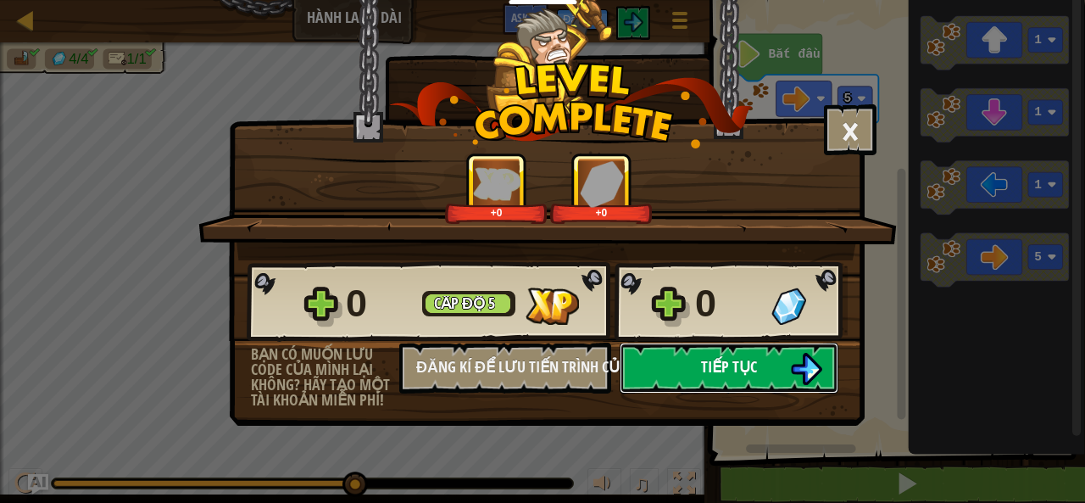
click at [687, 361] on button "Tiếp tục" at bounding box center [729, 367] width 219 height 51
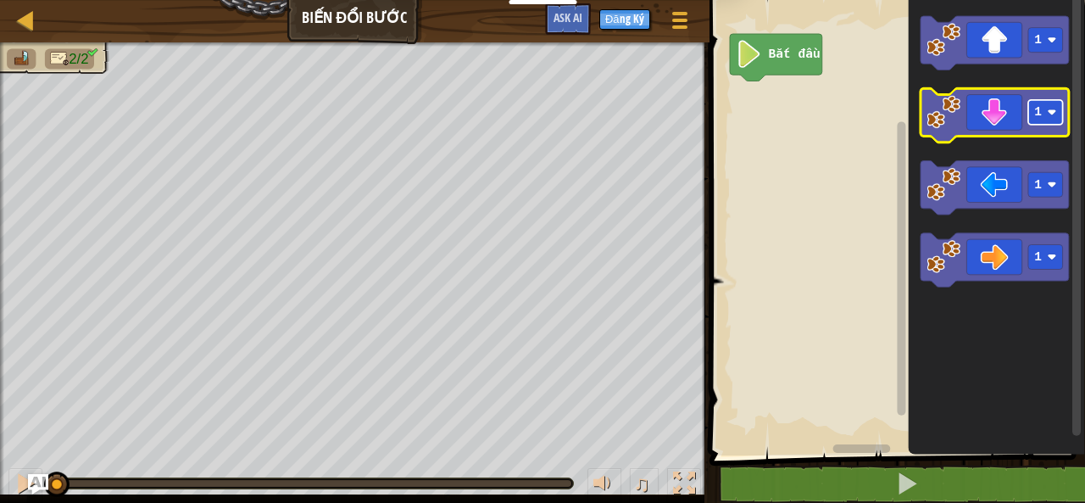
click at [1055, 118] on rect "Không gian làm việc Blockly" at bounding box center [1045, 112] width 35 height 25
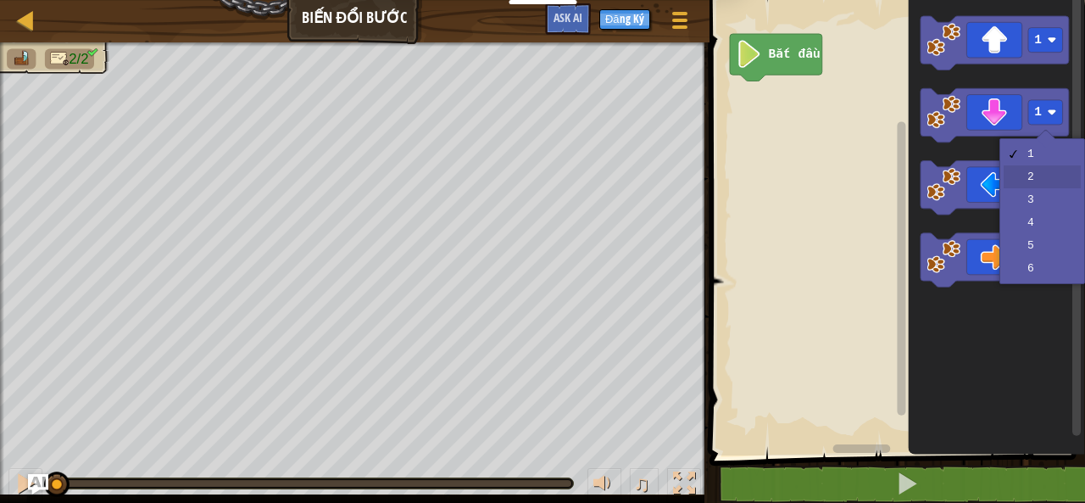
drag, startPoint x: 1047, startPoint y: 176, endPoint x: 975, endPoint y: 143, distance: 79.3
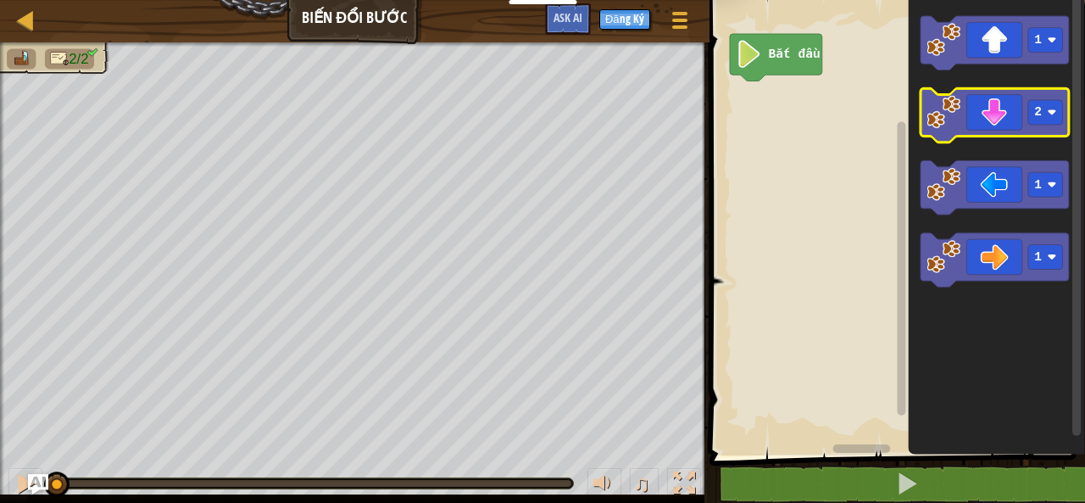
click at [983, 125] on icon "Không gian làm việc Blockly" at bounding box center [995, 116] width 148 height 54
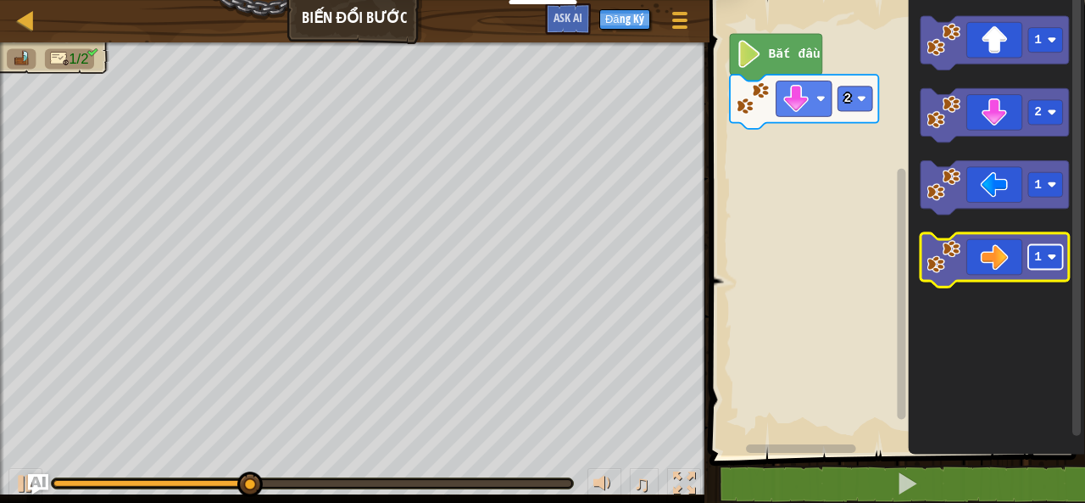
click at [1049, 252] on rect "Không gian làm việc Blockly" at bounding box center [1045, 257] width 35 height 25
click at [983, 245] on icon "Không gian làm việc Blockly" at bounding box center [995, 261] width 148 height 54
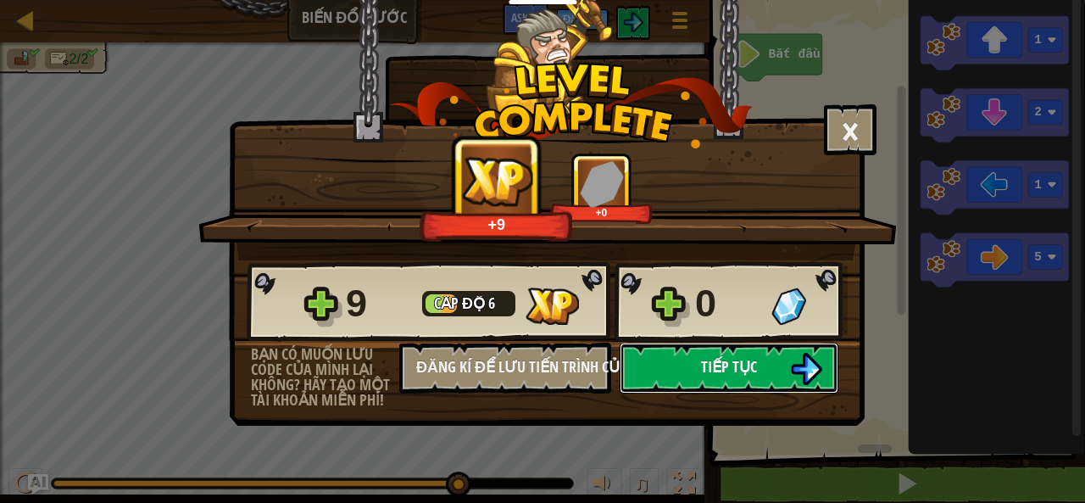
click at [693, 374] on button "Tiếp tục" at bounding box center [729, 367] width 219 height 51
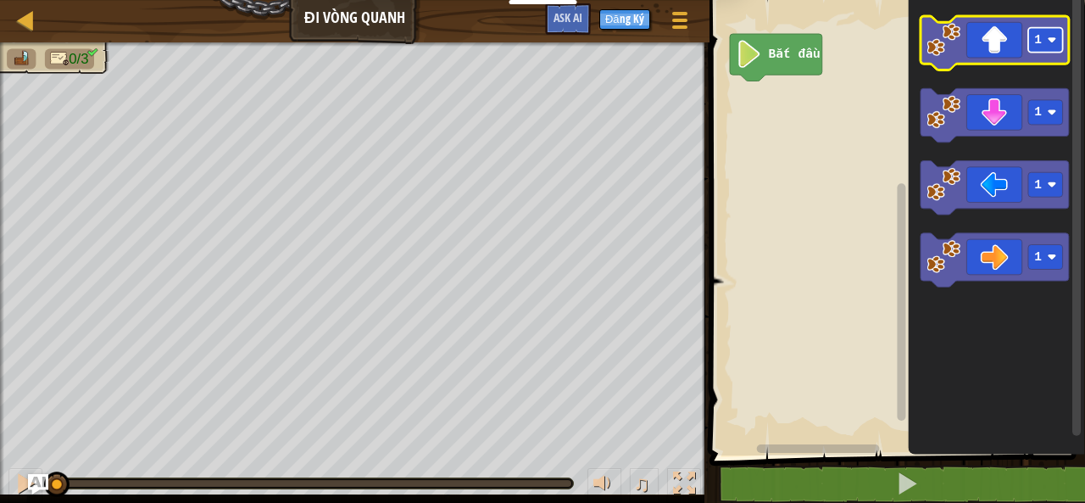
click at [1055, 48] on rect "Không gian làm việc Blockly" at bounding box center [1045, 40] width 35 height 25
click at [1007, 36] on icon "Không gian làm việc Blockly" at bounding box center [995, 43] width 148 height 54
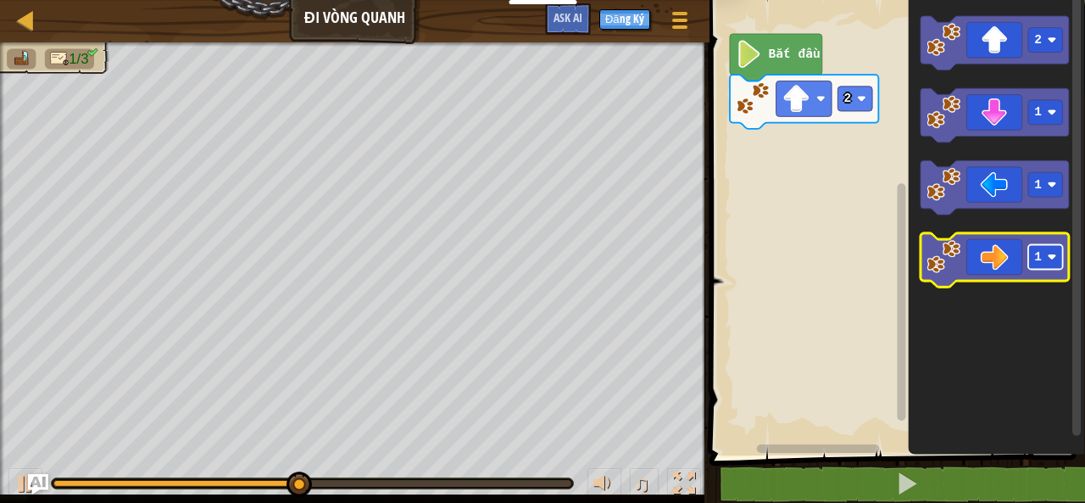
click at [1046, 266] on rect "Không gian làm việc Blockly" at bounding box center [1045, 257] width 35 height 25
click at [996, 254] on icon "Không gian làm việc Blockly" at bounding box center [995, 261] width 148 height 54
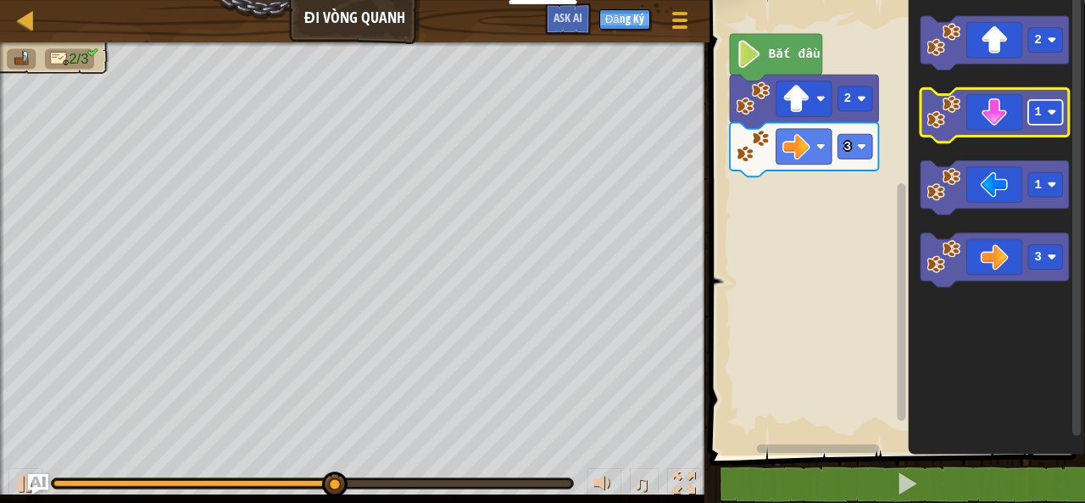
click at [1034, 120] on text "1" at bounding box center [1038, 113] width 8 height 14
click at [999, 125] on icon "Không gian làm việc Blockly" at bounding box center [995, 116] width 148 height 54
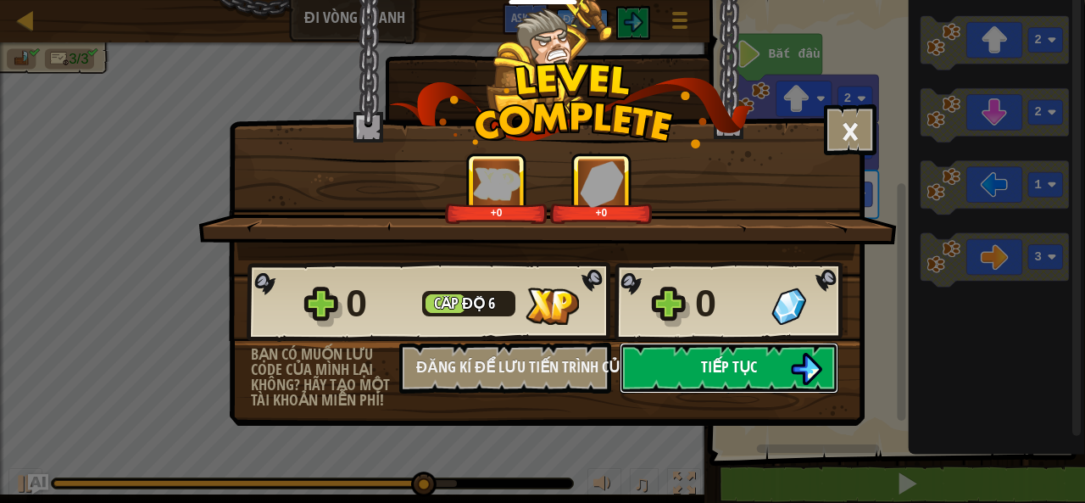
click at [764, 371] on button "Tiếp tục" at bounding box center [729, 367] width 219 height 51
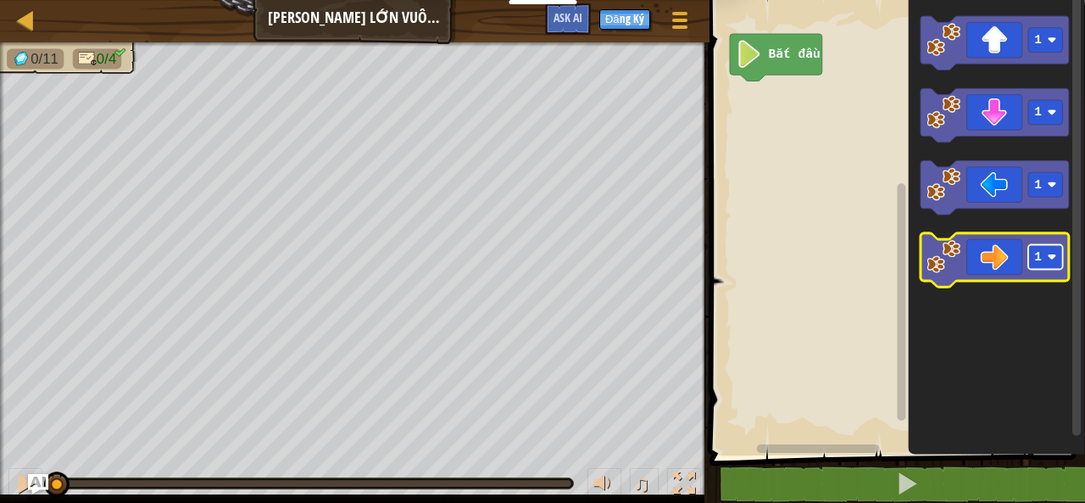
click at [1036, 264] on text "1" at bounding box center [1038, 258] width 8 height 14
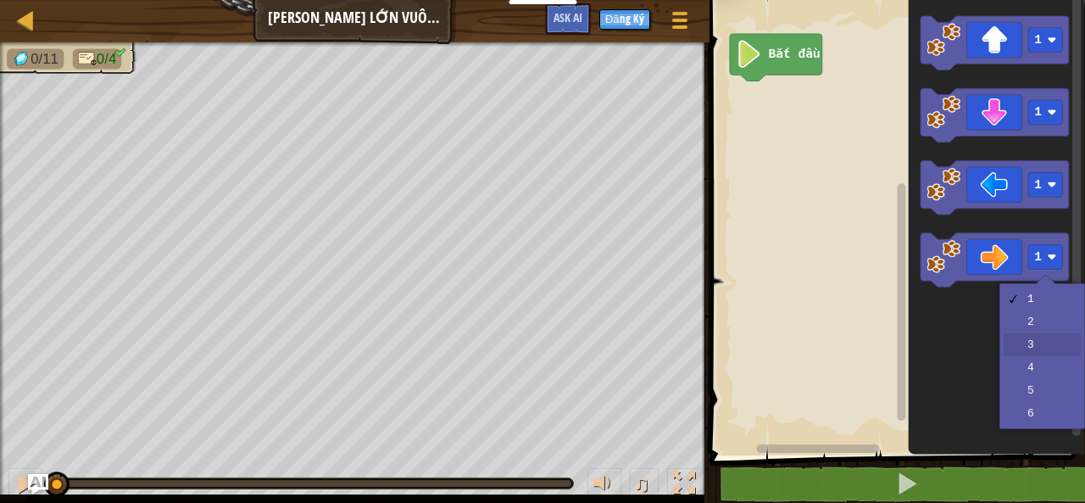
drag, startPoint x: 1022, startPoint y: 343, endPoint x: 1033, endPoint y: 315, distance: 30.1
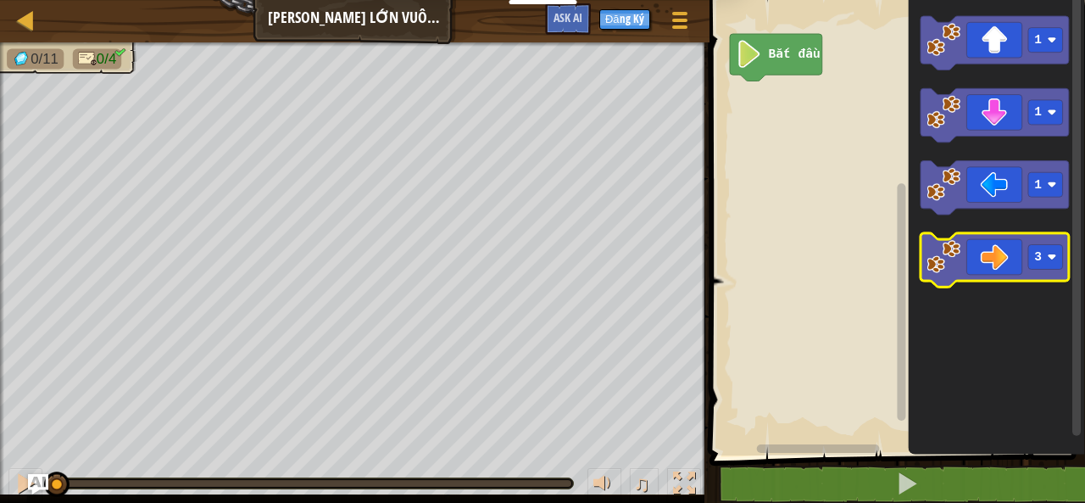
click at [999, 259] on icon "Không gian làm việc Blockly" at bounding box center [995, 261] width 148 height 54
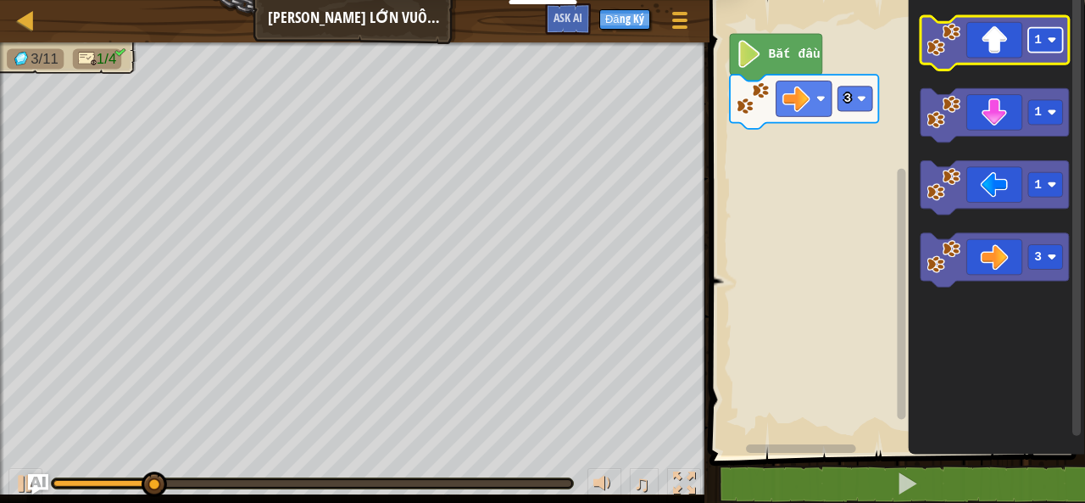
click at [1049, 44] on image "Không gian làm việc Blockly" at bounding box center [1052, 40] width 9 height 9
click at [1017, 42] on icon "Không gian làm việc Blockly" at bounding box center [995, 43] width 148 height 54
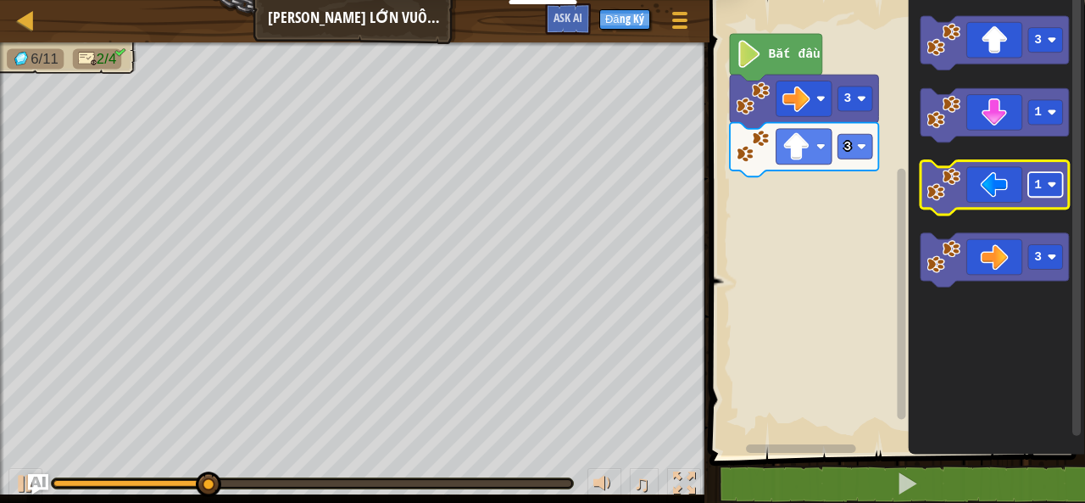
click at [1037, 186] on text "1" at bounding box center [1038, 185] width 8 height 14
click at [1004, 196] on icon "Không gian làm việc Blockly" at bounding box center [995, 188] width 148 height 54
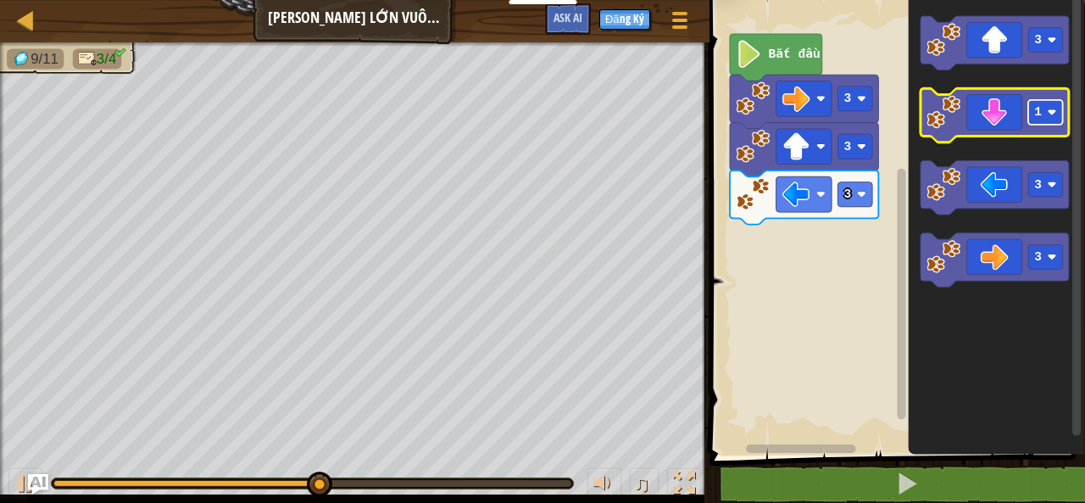
click at [1037, 119] on text "1" at bounding box center [1038, 113] width 8 height 14
click at [988, 128] on icon "Không gian làm việc Blockly" at bounding box center [995, 116] width 148 height 54
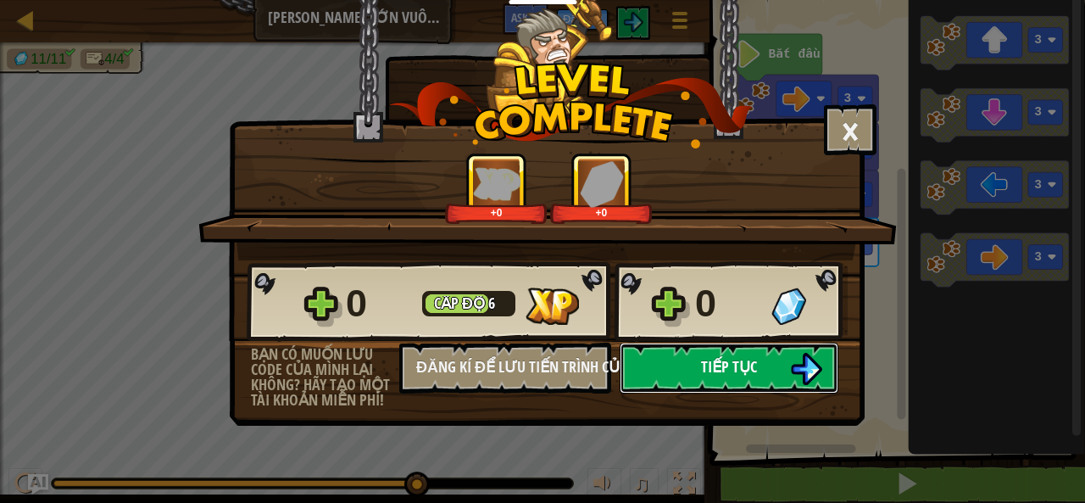
click at [693, 362] on button "Tiếp tục" at bounding box center [729, 367] width 219 height 51
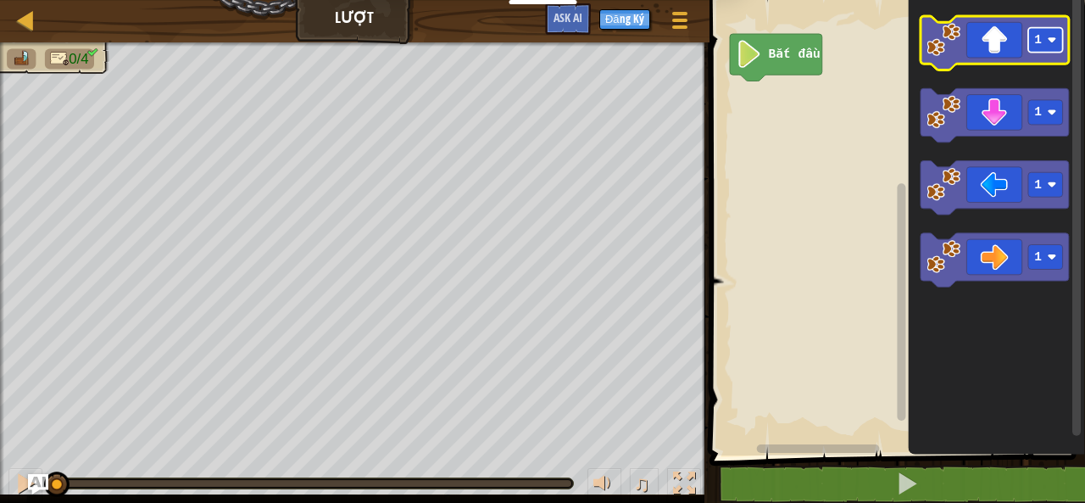
click at [1050, 36] on image "Không gian làm việc Blockly" at bounding box center [1052, 40] width 9 height 9
click at [1021, 41] on icon "Không gian làm việc Blockly" at bounding box center [995, 43] width 148 height 54
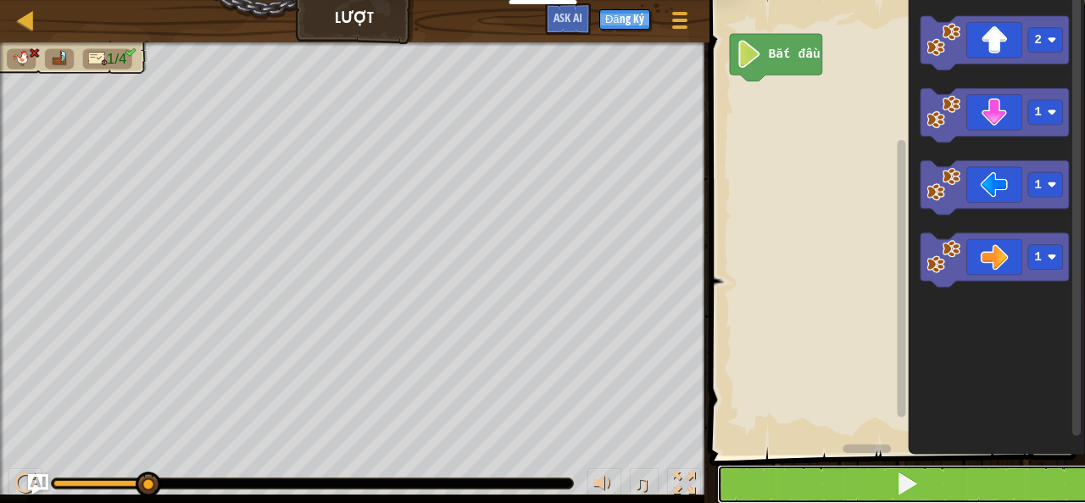
click at [943, 491] on button at bounding box center [907, 484] width 381 height 39
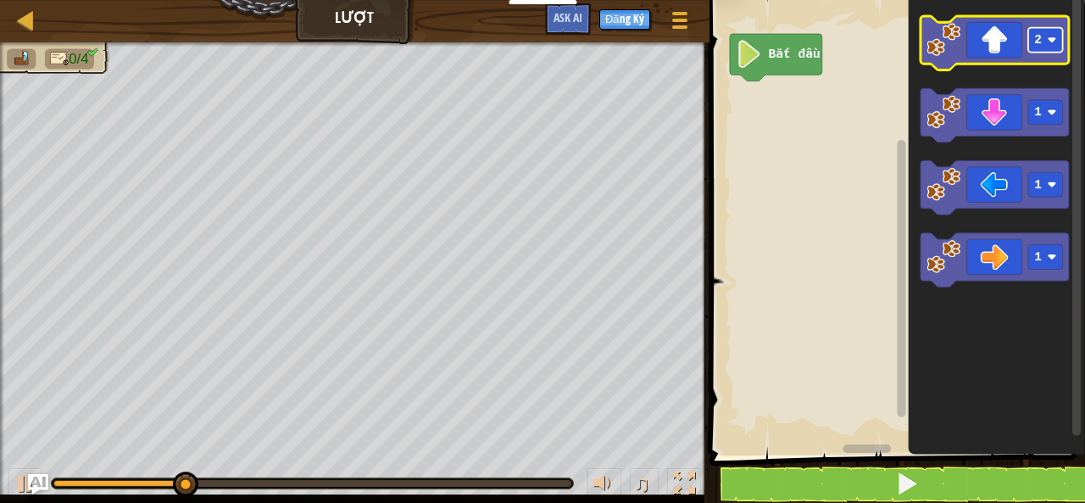
click at [1031, 60] on g "2" at bounding box center [995, 43] width 148 height 54
click at [1032, 36] on rect "Không gian làm việc Blockly" at bounding box center [1045, 40] width 35 height 25
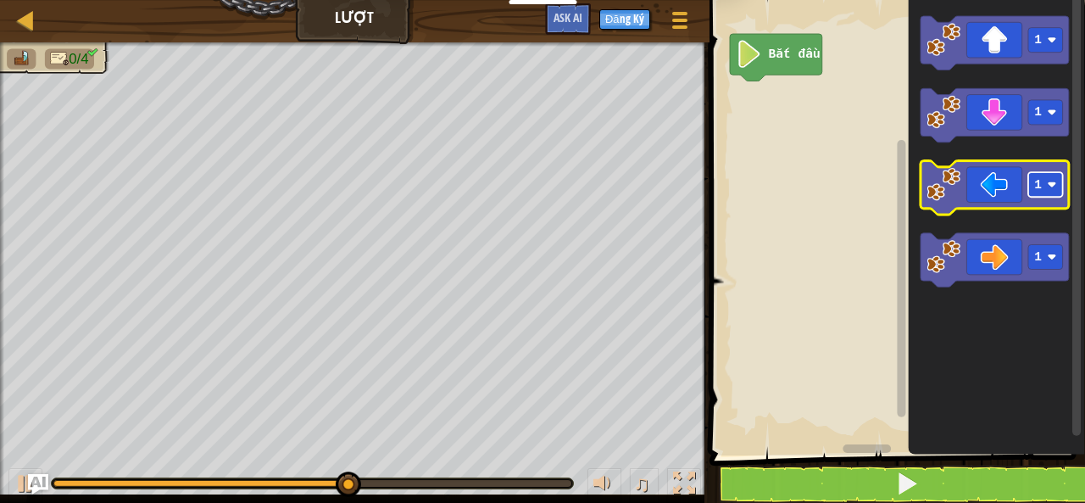
click at [1054, 185] on image "Không gian làm việc Blockly" at bounding box center [1052, 185] width 9 height 9
click at [993, 186] on icon "Không gian làm việc Blockly" at bounding box center [995, 188] width 148 height 54
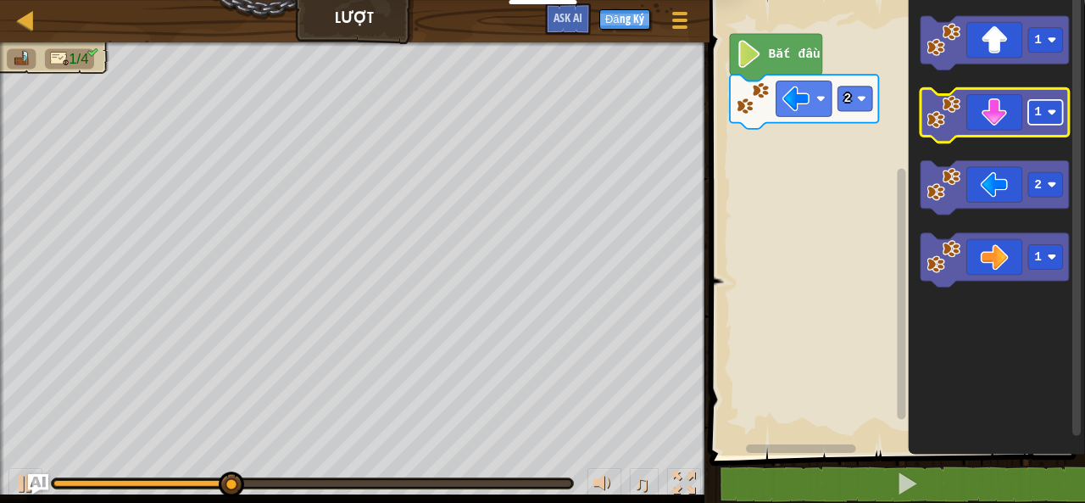
click at [1049, 118] on rect "Không gian làm việc Blockly" at bounding box center [1045, 112] width 35 height 25
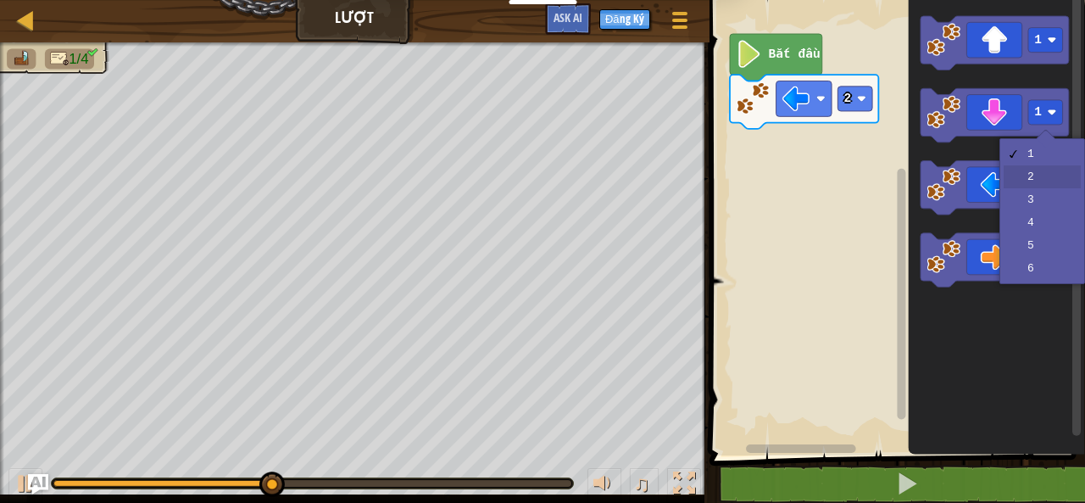
drag, startPoint x: 1053, startPoint y: 171, endPoint x: 1005, endPoint y: 126, distance: 65.4
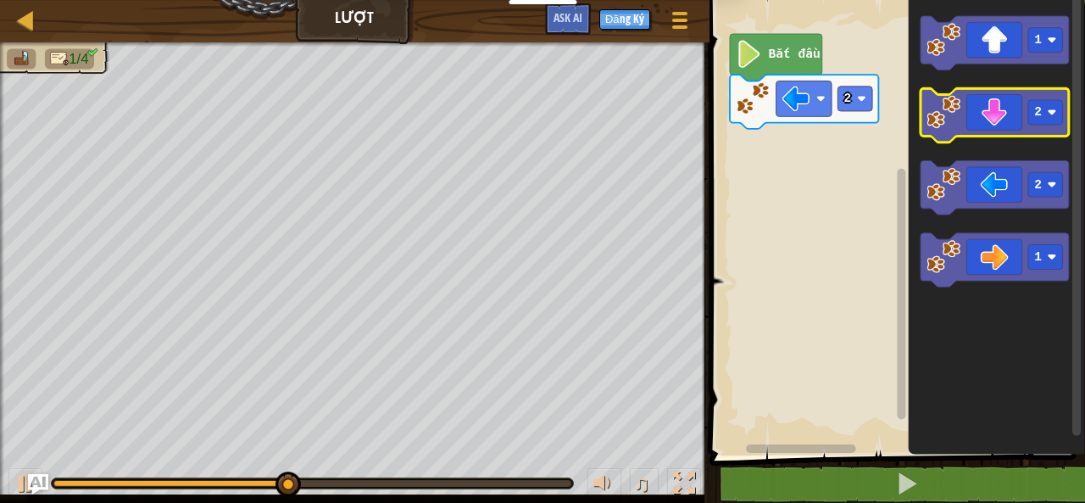
click at [984, 103] on icon "Không gian làm việc Blockly" at bounding box center [995, 116] width 148 height 54
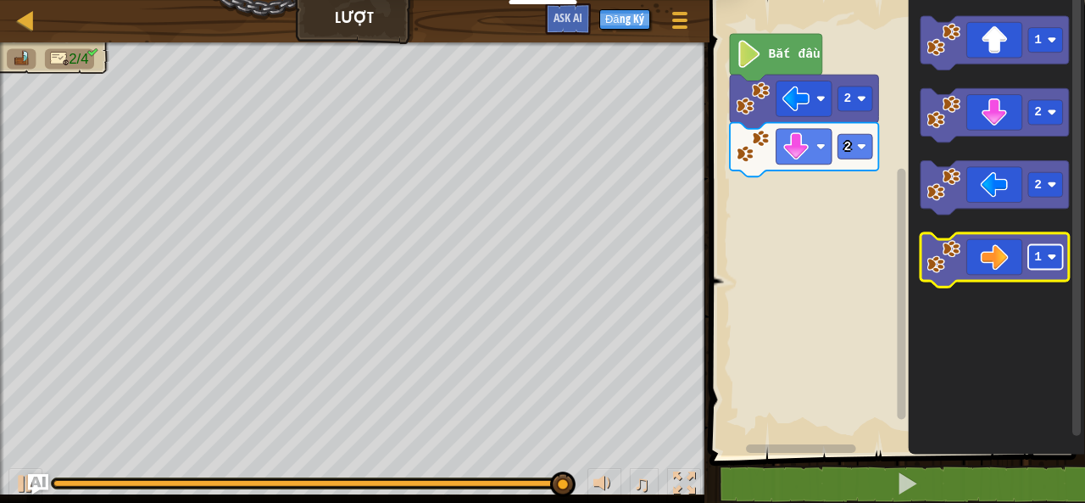
click at [1043, 257] on rect "Không gian làm việc Blockly" at bounding box center [1045, 257] width 35 height 25
click at [1005, 267] on icon "Không gian làm việc Blockly" at bounding box center [995, 261] width 148 height 54
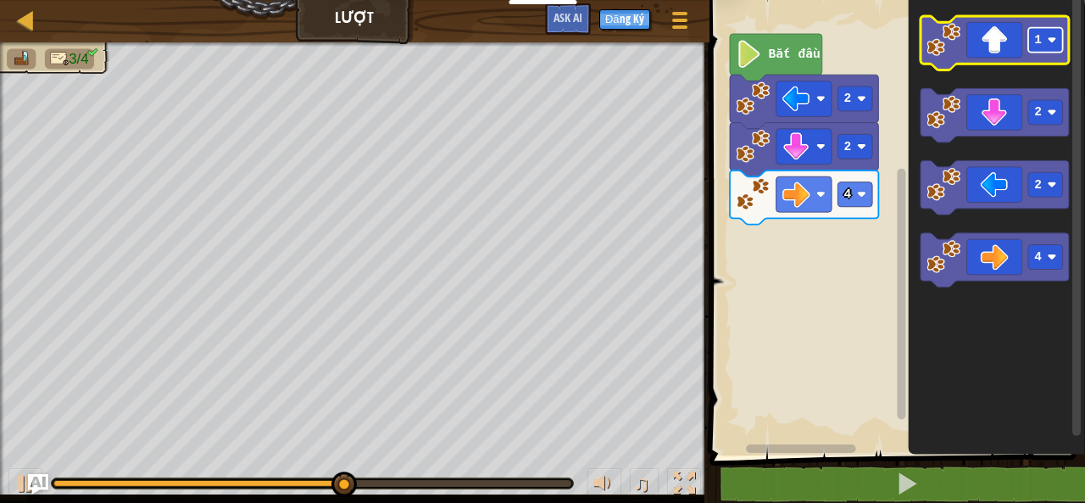
click at [1051, 42] on image "Không gian làm việc Blockly" at bounding box center [1052, 40] width 9 height 9
click at [1016, 40] on icon "Không gian làm việc Blockly" at bounding box center [995, 43] width 148 height 54
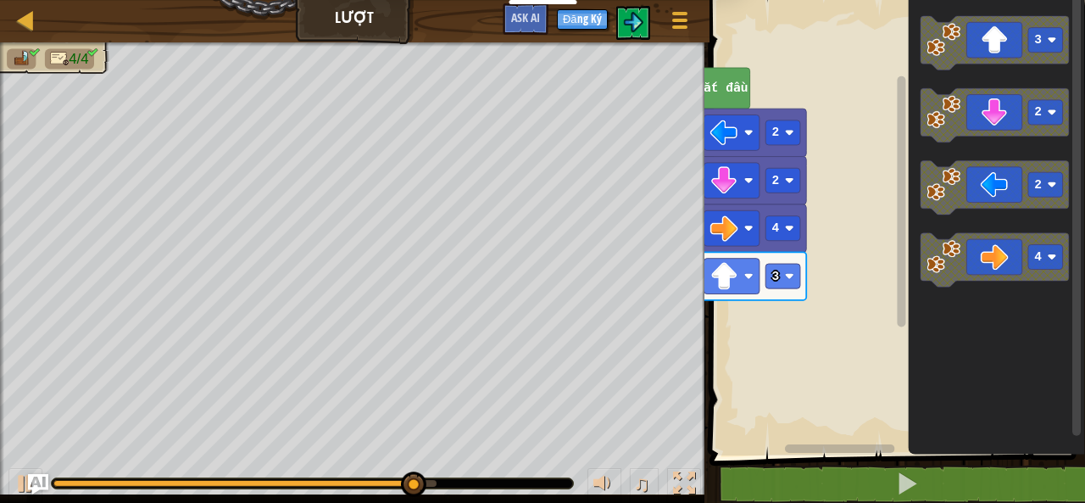
click at [16, 0] on html "Dành cho Giáo viên Tạo Tài Khoản Miễn Phí. Giải pháp Trường học & Quận Xem Trướ…" at bounding box center [542, 0] width 1085 height 0
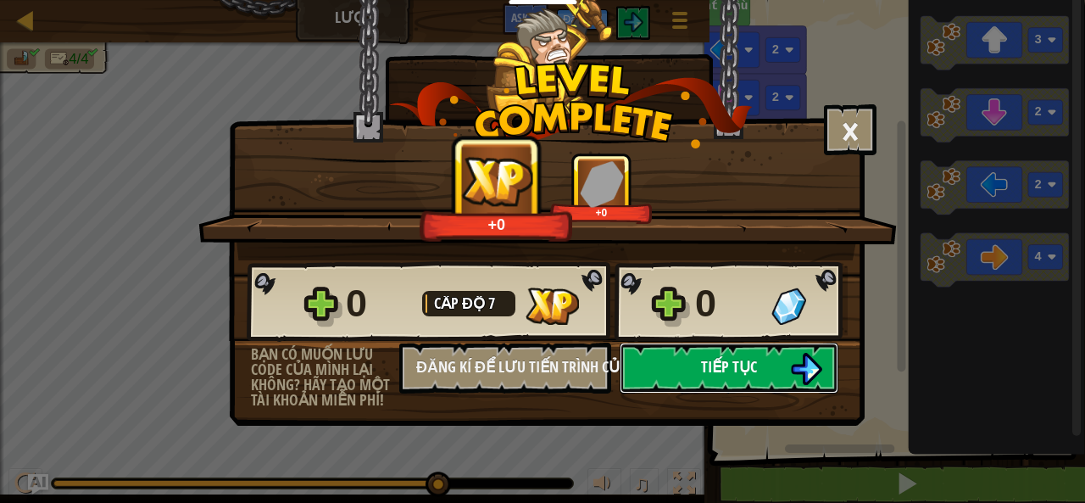
click at [692, 381] on button "Tiếp tục" at bounding box center [729, 367] width 219 height 51
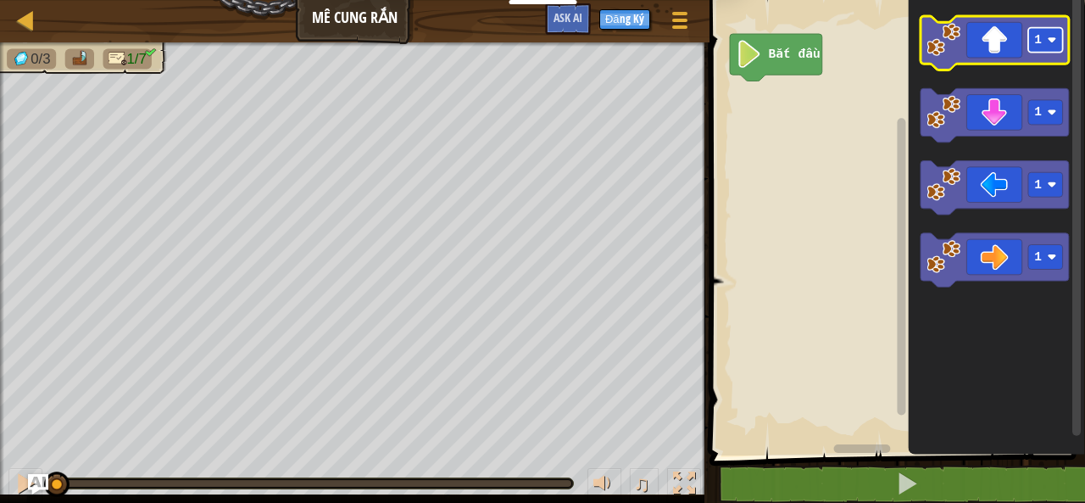
click at [1032, 48] on rect "Không gian làm việc Blockly" at bounding box center [1045, 40] width 35 height 25
click at [1004, 55] on icon "Không gian làm việc Blockly" at bounding box center [995, 43] width 148 height 54
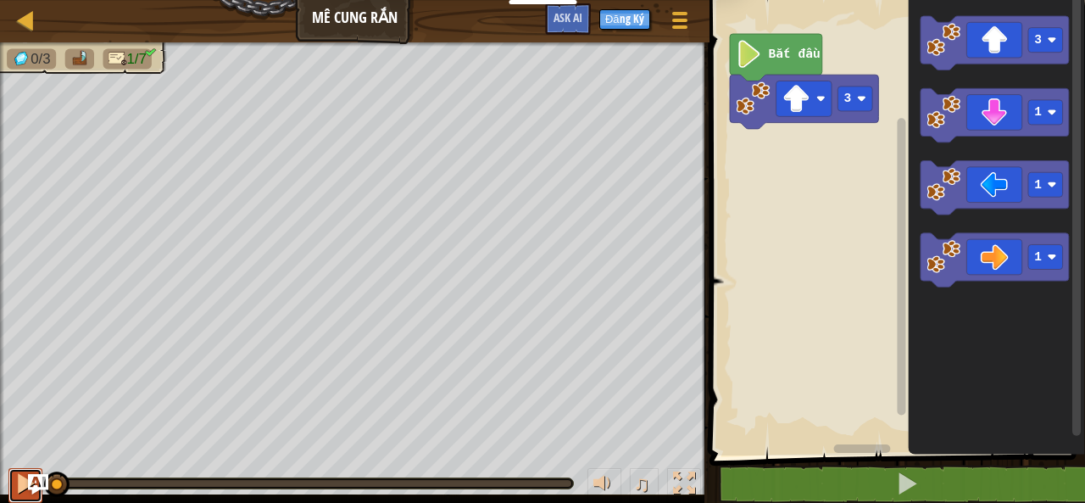
click at [27, 487] on div at bounding box center [25, 483] width 22 height 22
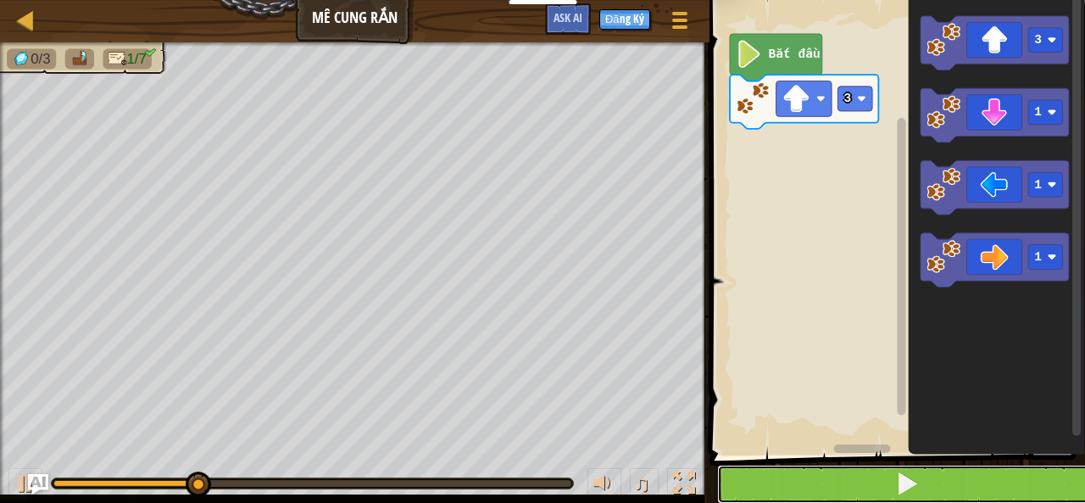
click at [839, 487] on button at bounding box center [907, 484] width 381 height 39
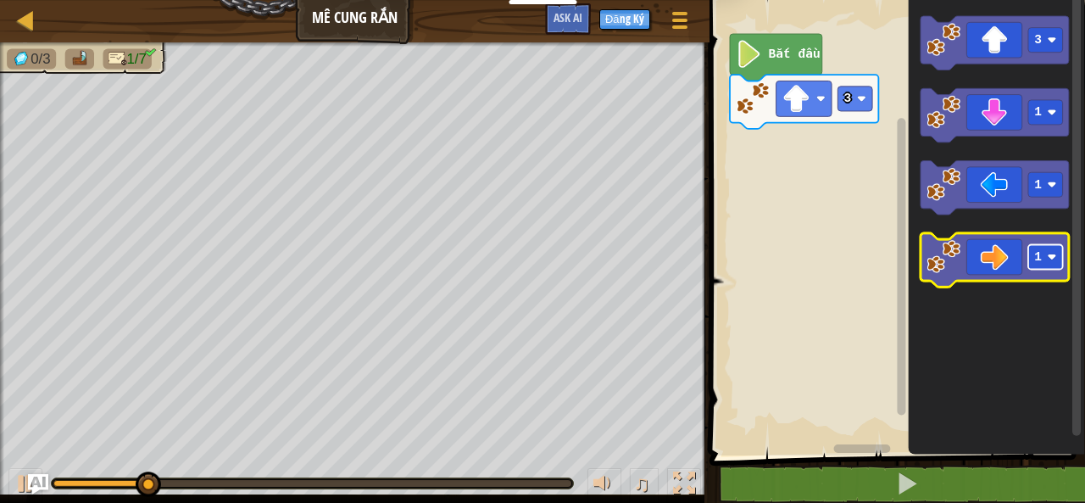
click at [1036, 262] on text "1" at bounding box center [1038, 258] width 8 height 14
click at [995, 265] on icon "Không gian làm việc Blockly" at bounding box center [995, 261] width 148 height 54
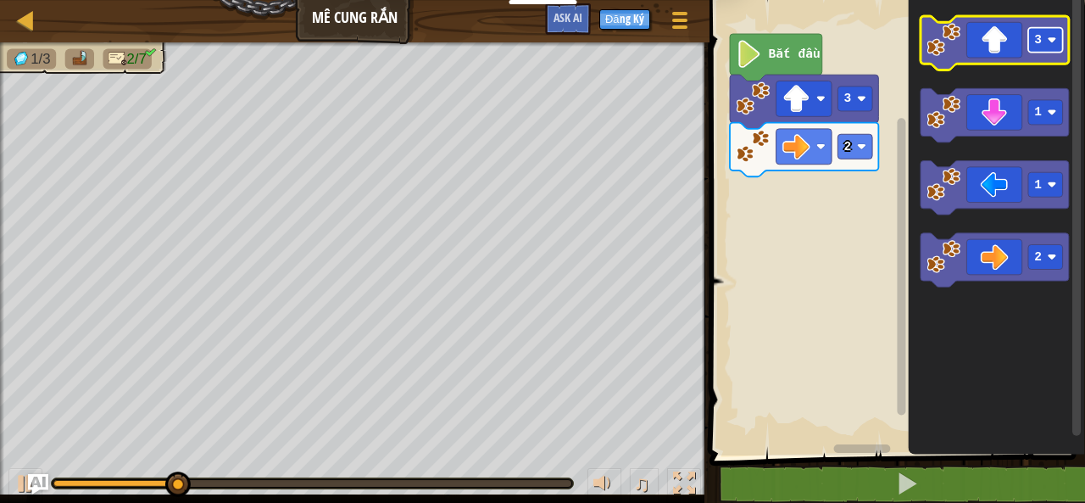
click at [1038, 40] on text "3" at bounding box center [1038, 40] width 8 height 14
click at [980, 49] on icon "Không gian làm việc Blockly" at bounding box center [995, 43] width 148 height 54
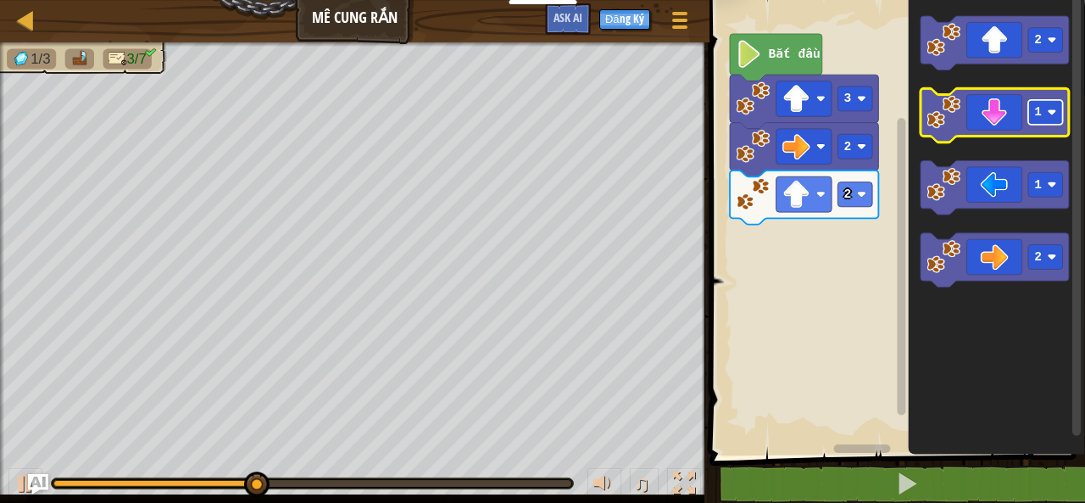
click at [1039, 113] on text "1" at bounding box center [1038, 113] width 8 height 14
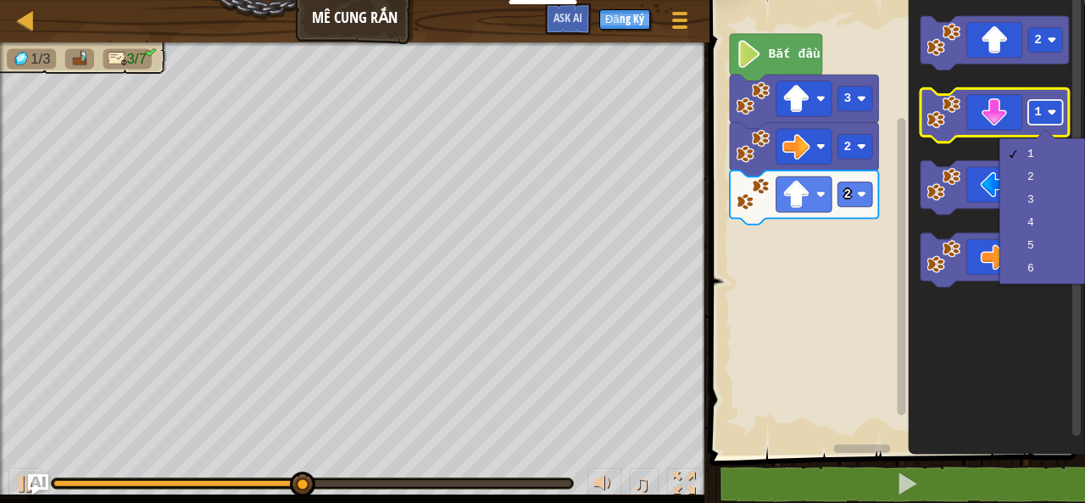
click at [1035, 114] on text "1" at bounding box center [1038, 113] width 8 height 14
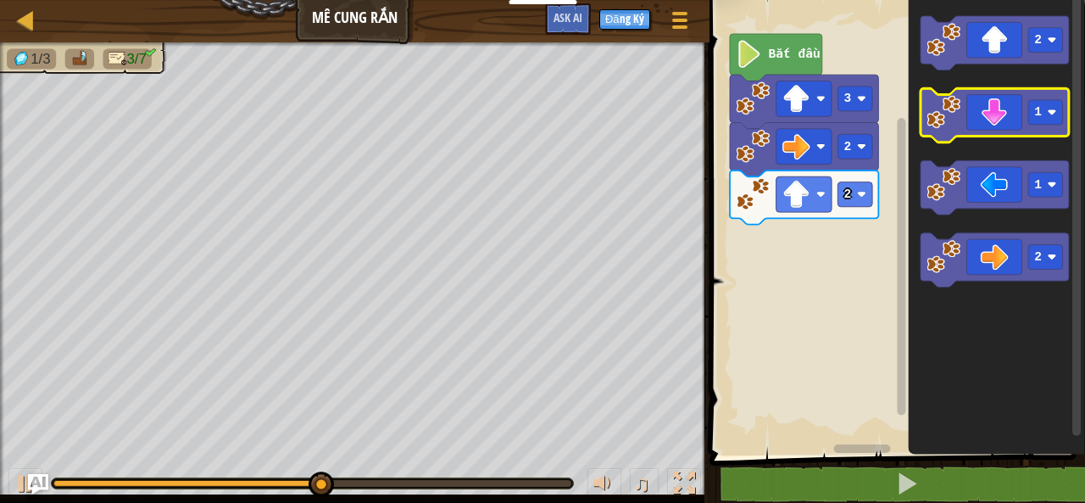
click at [1002, 120] on icon "Không gian làm việc Blockly" at bounding box center [995, 116] width 148 height 54
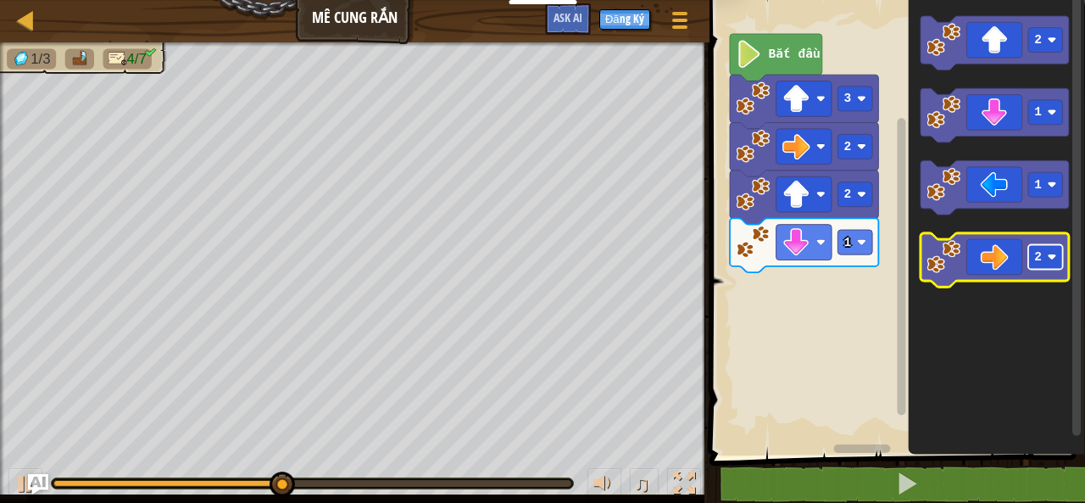
click at [1053, 259] on image "Không gian làm việc Blockly" at bounding box center [1052, 257] width 9 height 9
click at [943, 257] on image "Không gian làm việc Blockly" at bounding box center [944, 257] width 34 height 34
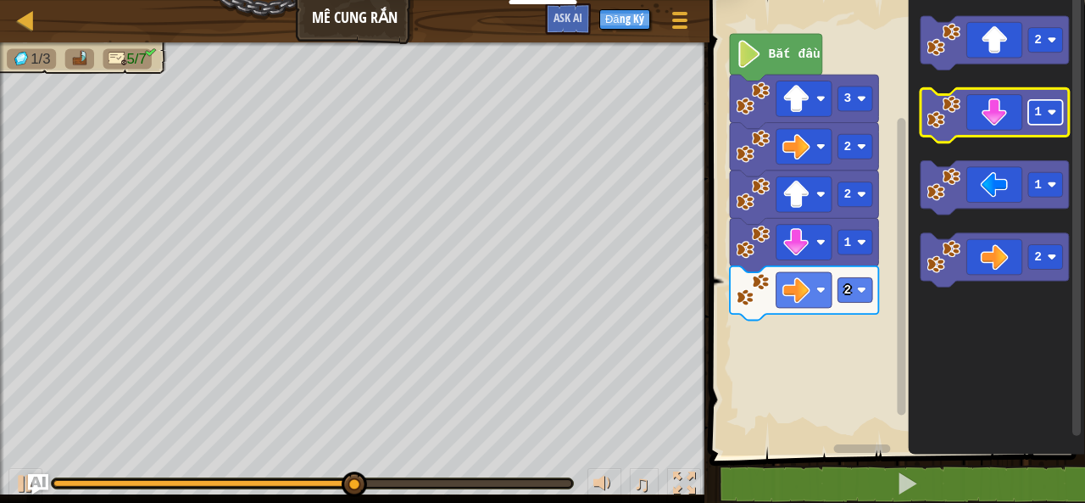
click at [1038, 106] on text "1" at bounding box center [1038, 113] width 8 height 14
click at [988, 125] on icon "Không gian làm việc Blockly" at bounding box center [995, 116] width 148 height 54
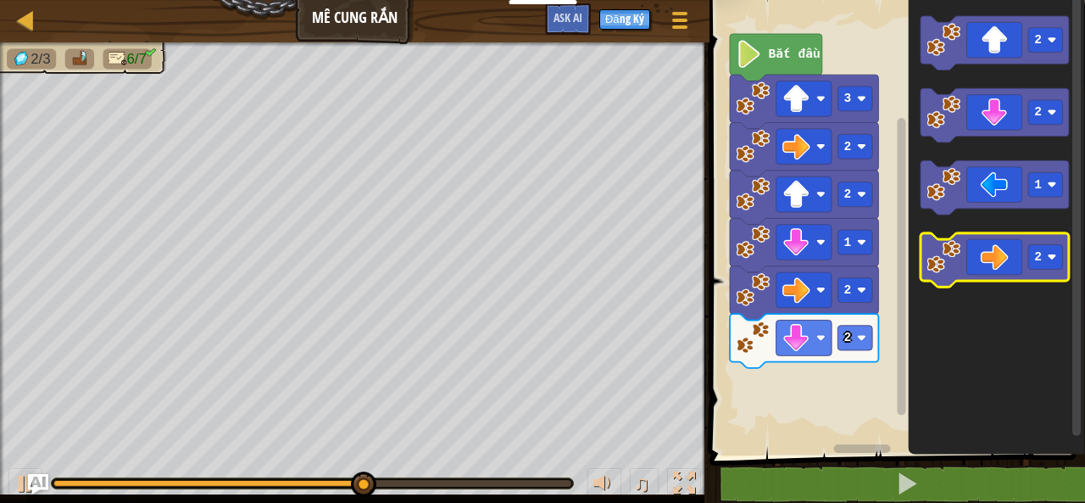
click at [993, 264] on icon "Không gian làm việc Blockly" at bounding box center [995, 261] width 148 height 54
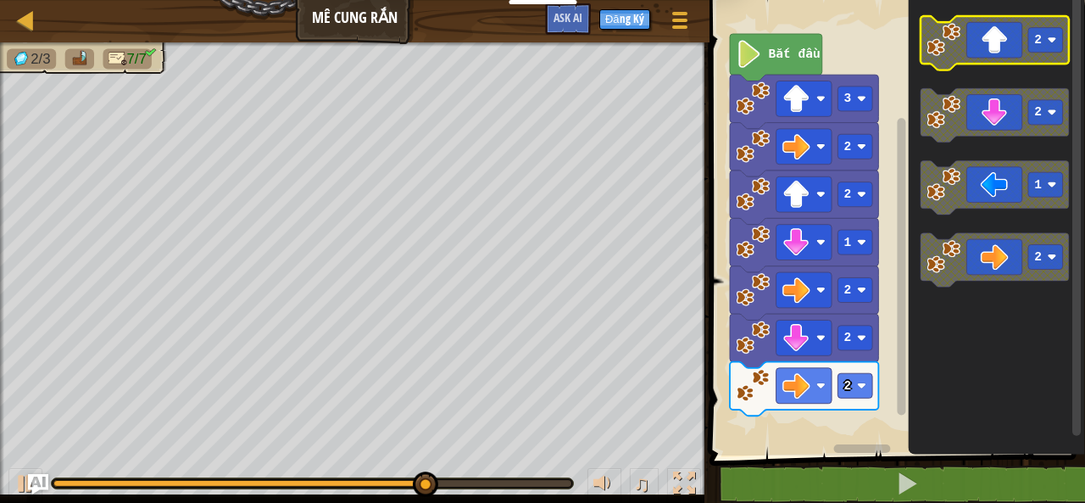
click at [1043, 47] on rect "Không gian làm việc Blockly" at bounding box center [1045, 40] width 35 height 25
click at [1000, 43] on icon "Không gian làm việc Blockly" at bounding box center [995, 43] width 148 height 54
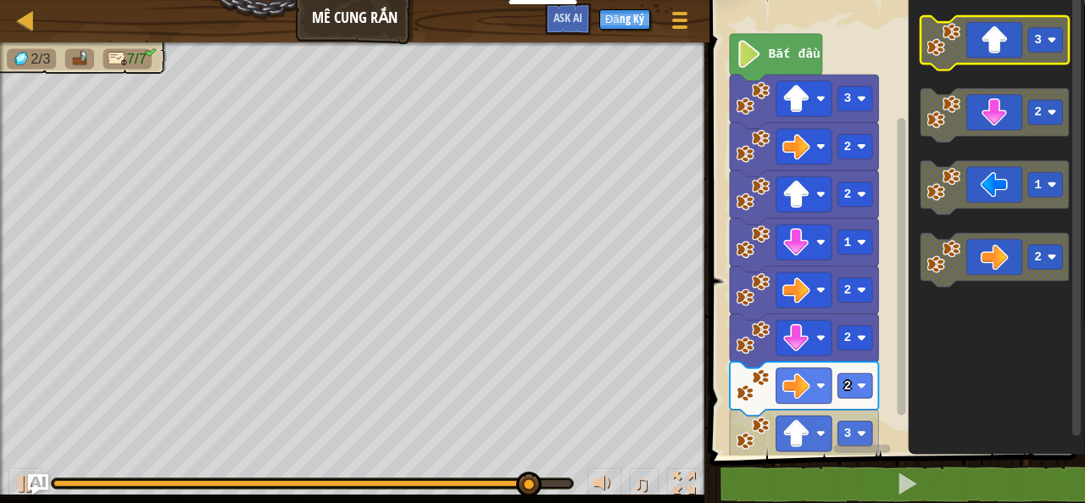
click at [992, 40] on icon "Không gian làm việc Blockly" at bounding box center [995, 43] width 148 height 54
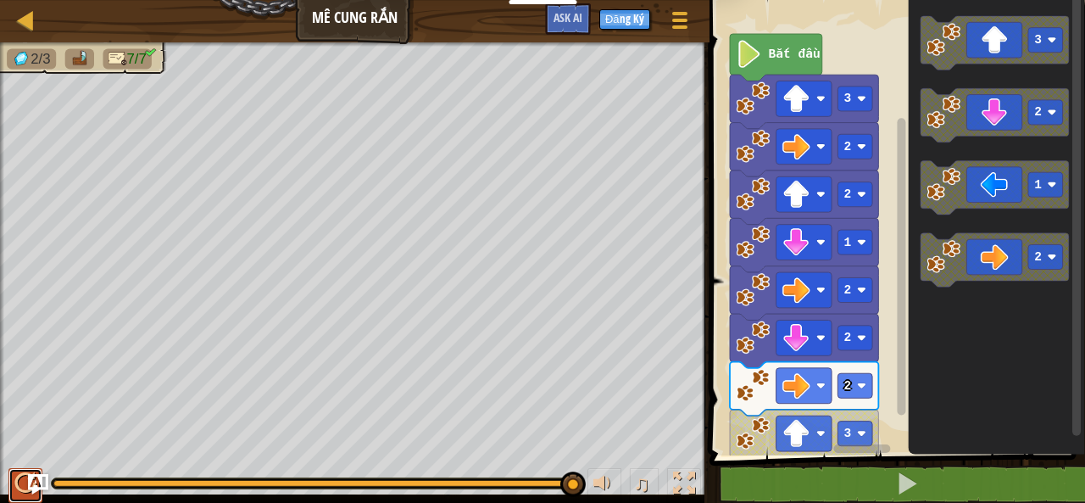
click at [25, 482] on div at bounding box center [25, 483] width 22 height 22
click at [971, 31] on icon "Không gian làm việc Blockly" at bounding box center [995, 43] width 148 height 54
click at [19, 480] on div at bounding box center [25, 483] width 22 height 22
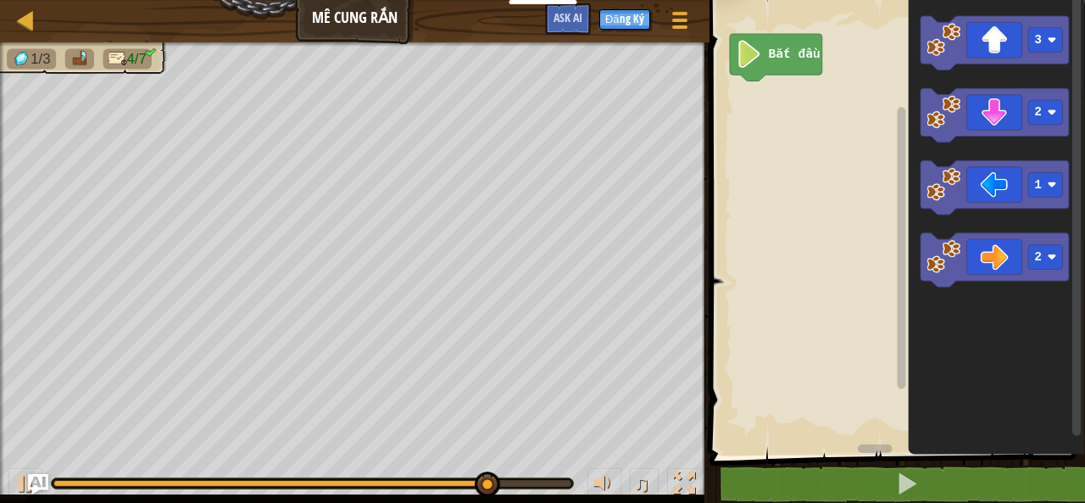
click at [959, 463] on div "1 2 go ( 'up' , 3 ) ההההההההההההההההההההההההההההההההההההההההההההההההההההההההההה…" at bounding box center [894, 262] width 381 height 509
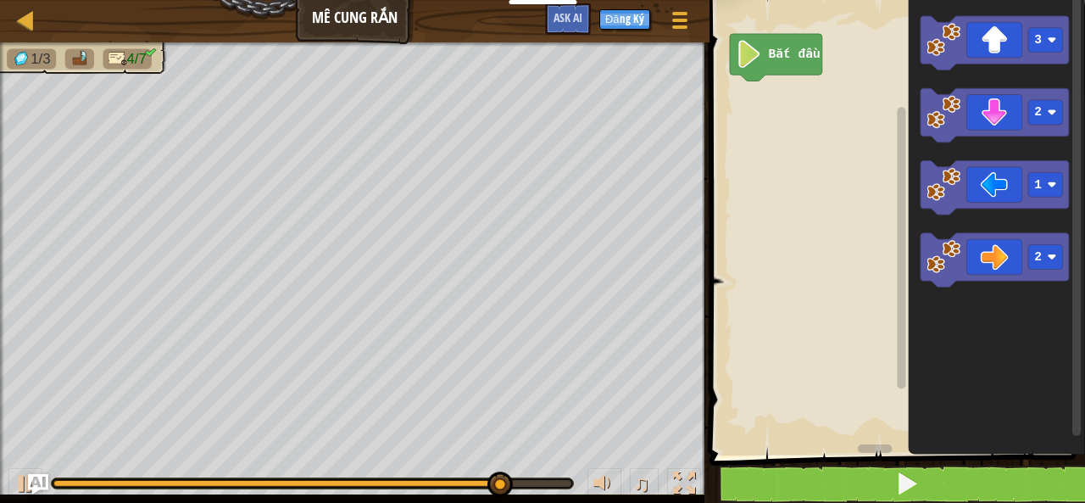
drag, startPoint x: 959, startPoint y: 463, endPoint x: 958, endPoint y: 481, distance: 17.8
click at [958, 481] on div "1 2 go ( 'up' , 3 ) ההההההההההההההההההההההההההההההההההההההההההההההההההההההההההה…" at bounding box center [894, 262] width 381 height 509
click at [958, 481] on button at bounding box center [907, 484] width 381 height 39
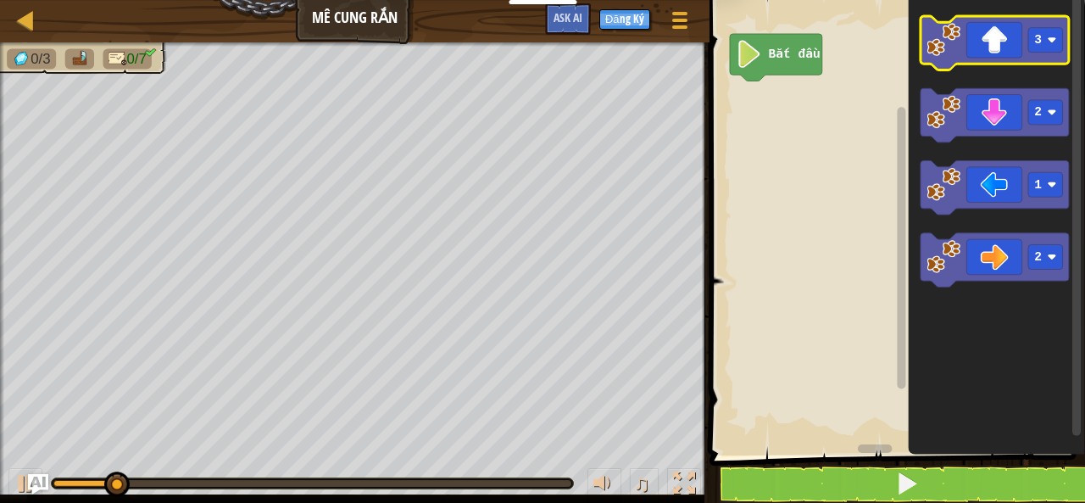
click at [1024, 43] on icon "Không gian làm việc Blockly" at bounding box center [995, 43] width 148 height 54
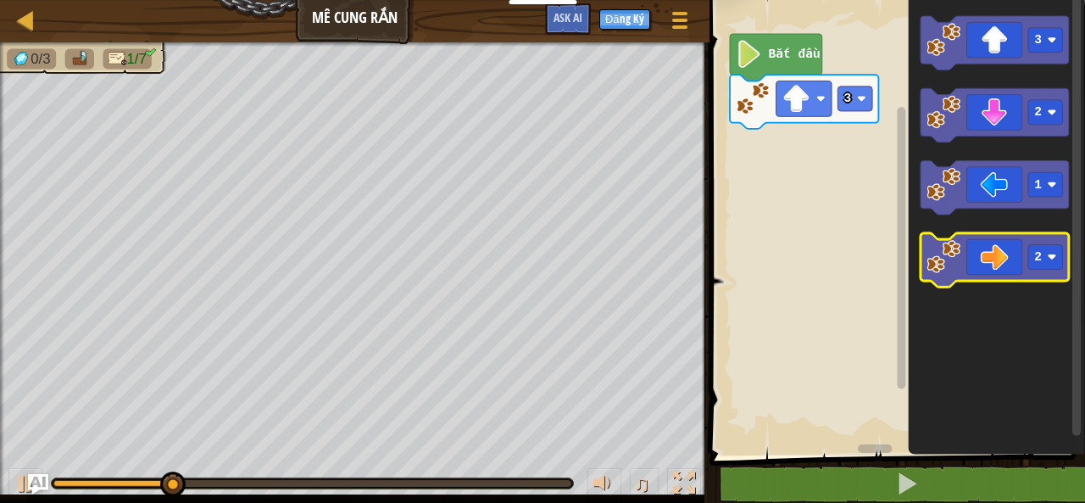
click at [992, 259] on icon "Không gian làm việc Blockly" at bounding box center [995, 261] width 148 height 54
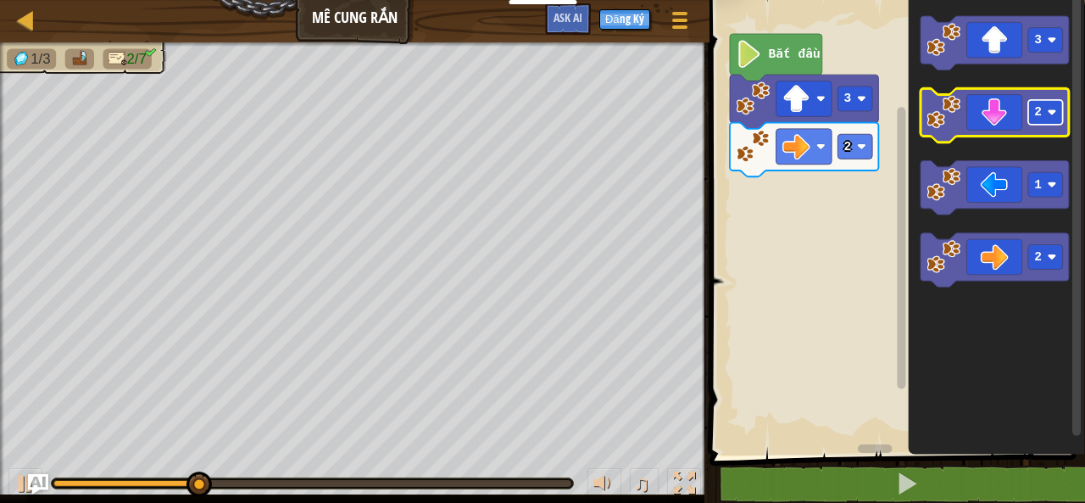
click at [1032, 115] on rect "Không gian làm việc Blockly" at bounding box center [1045, 112] width 35 height 25
click at [1012, 118] on icon "Không gian làm việc Blockly" at bounding box center [995, 116] width 148 height 54
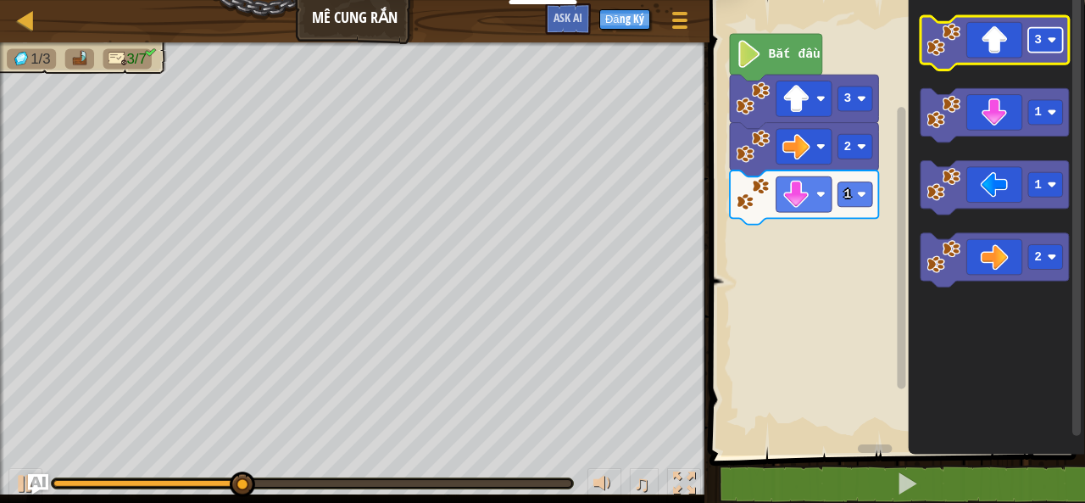
click at [1030, 47] on rect "Không gian làm việc Blockly" at bounding box center [1045, 40] width 35 height 25
click at [1000, 57] on icon "Không gian làm việc Blockly" at bounding box center [995, 43] width 148 height 54
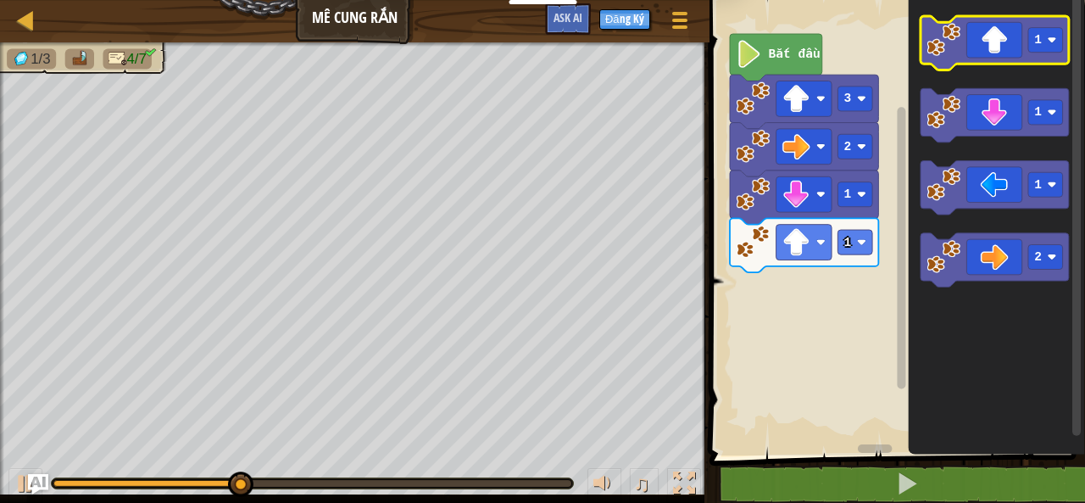
click at [1001, 47] on icon "Không gian làm việc Blockly" at bounding box center [995, 43] width 148 height 54
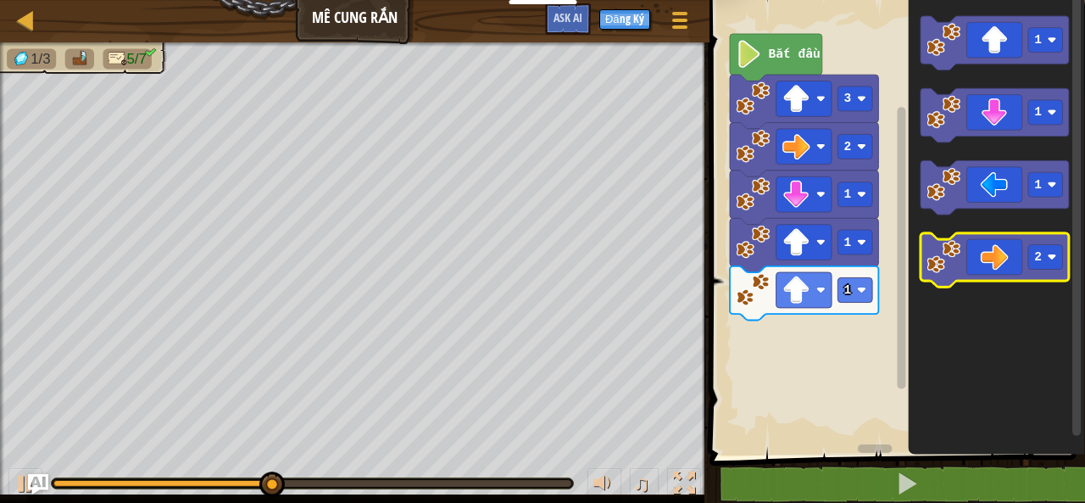
click at [1005, 265] on icon "Không gian làm việc Blockly" at bounding box center [995, 261] width 148 height 54
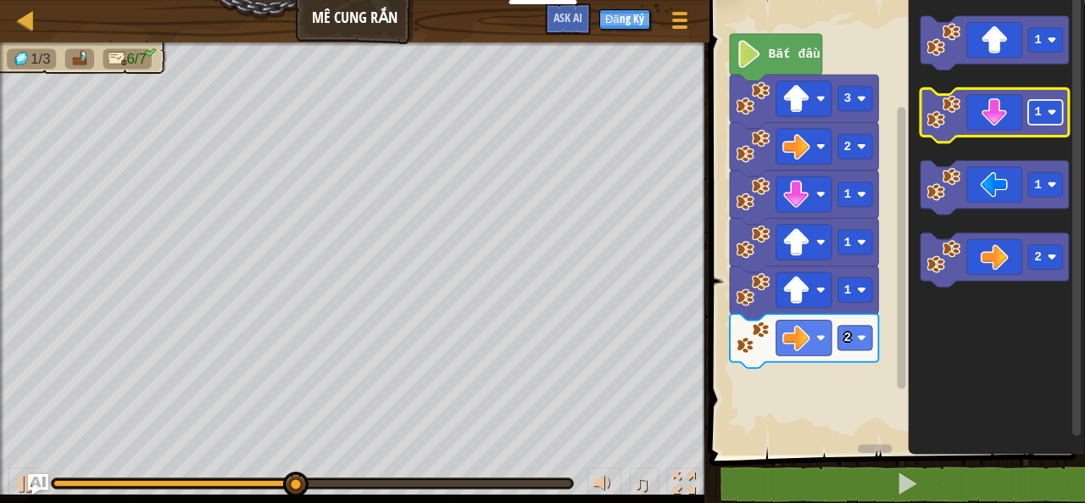
click at [1034, 116] on g "1" at bounding box center [1045, 112] width 35 height 25
click at [1010, 134] on icon "Không gian làm việc Blockly" at bounding box center [995, 116] width 148 height 54
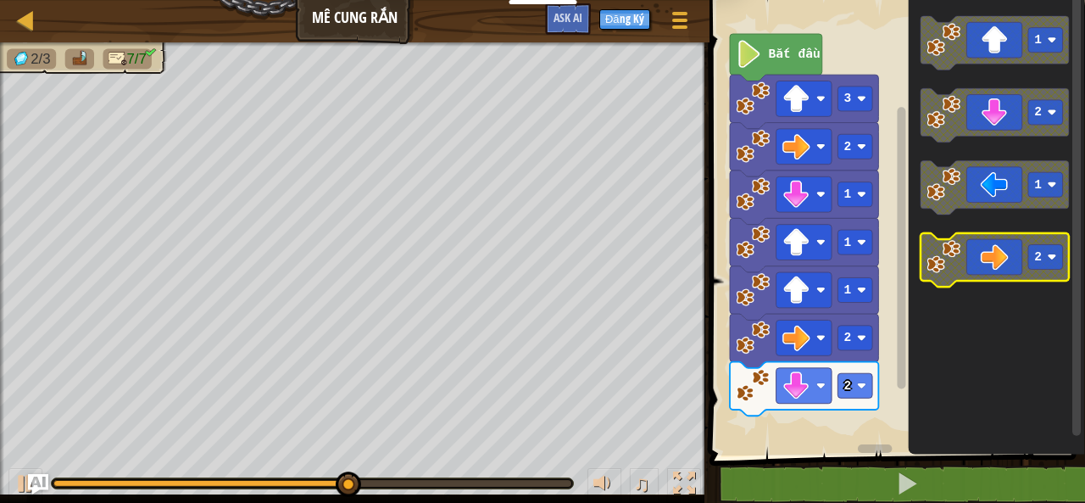
click at [996, 269] on icon "Không gian làm việc Blockly" at bounding box center [995, 261] width 148 height 54
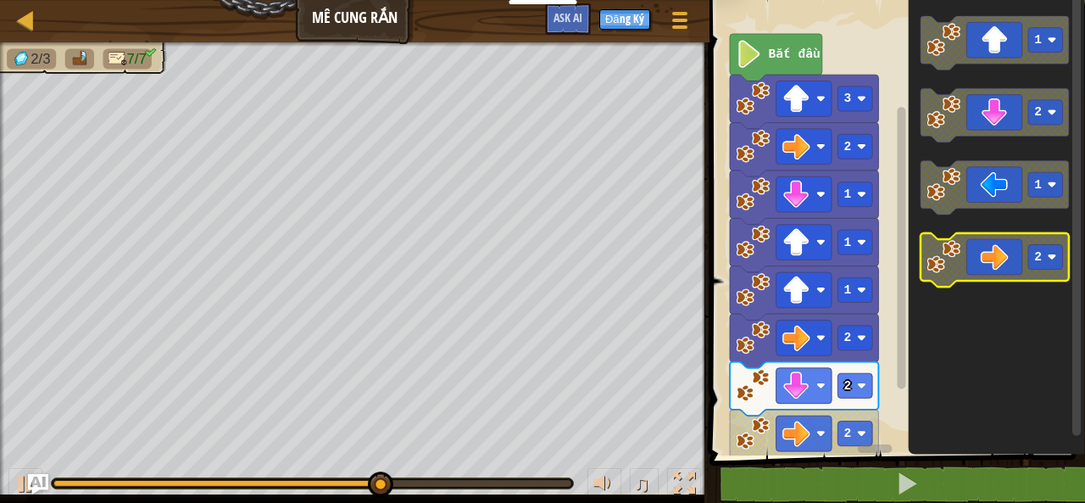
click at [993, 269] on icon "Không gian làm việc Blockly" at bounding box center [995, 261] width 148 height 54
click at [992, 248] on icon "Không gian làm việc Blockly" at bounding box center [995, 261] width 148 height 54
click at [983, 251] on icon "Không gian làm việc Blockly" at bounding box center [995, 261] width 148 height 54
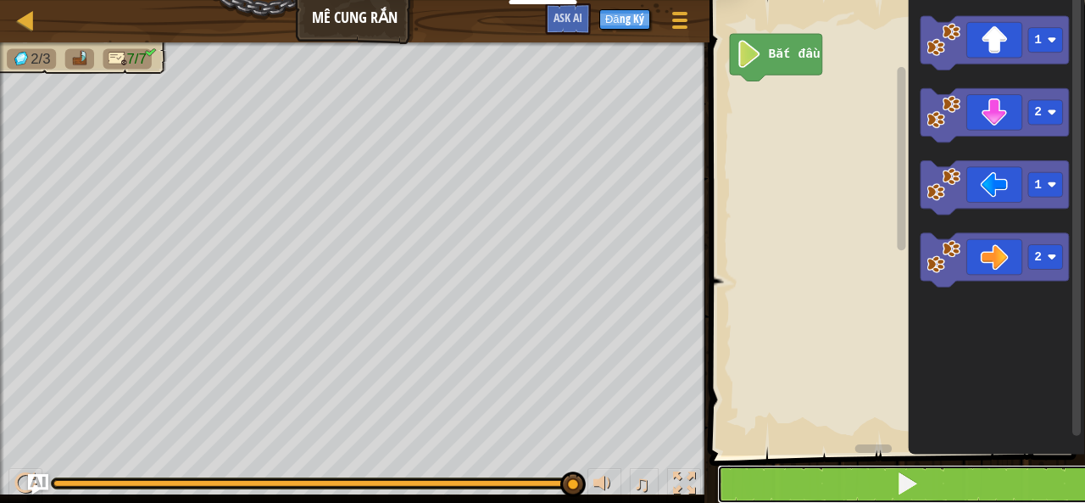
drag, startPoint x: 778, startPoint y: 484, endPoint x: 755, endPoint y: 476, distance: 24.4
click at [779, 485] on button at bounding box center [907, 484] width 381 height 39
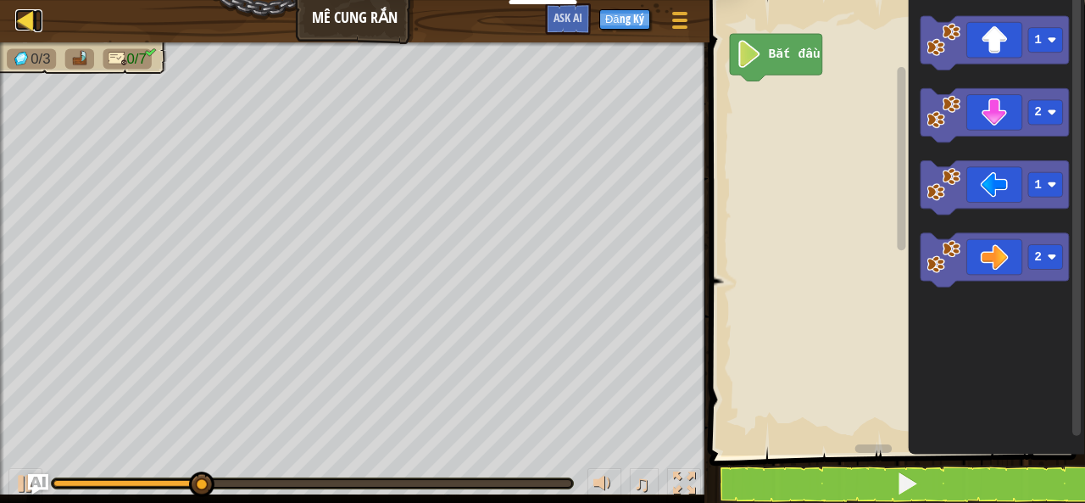
click at [39, 20] on link "Bản đồ" at bounding box center [38, 20] width 8 height 23
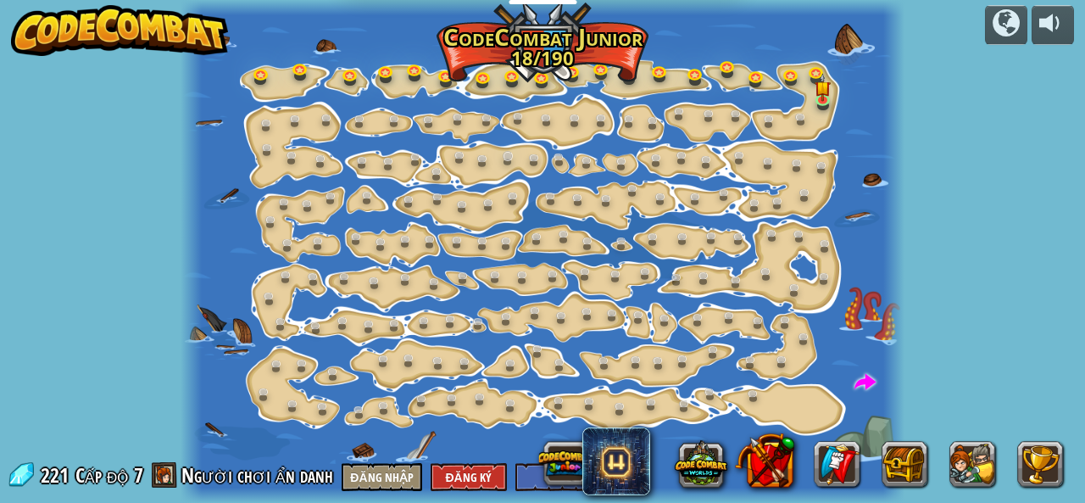
select select "vi"
click at [505, 150] on link at bounding box center [513, 161] width 34 height 34
